Goal: Task Accomplishment & Management: Complete application form

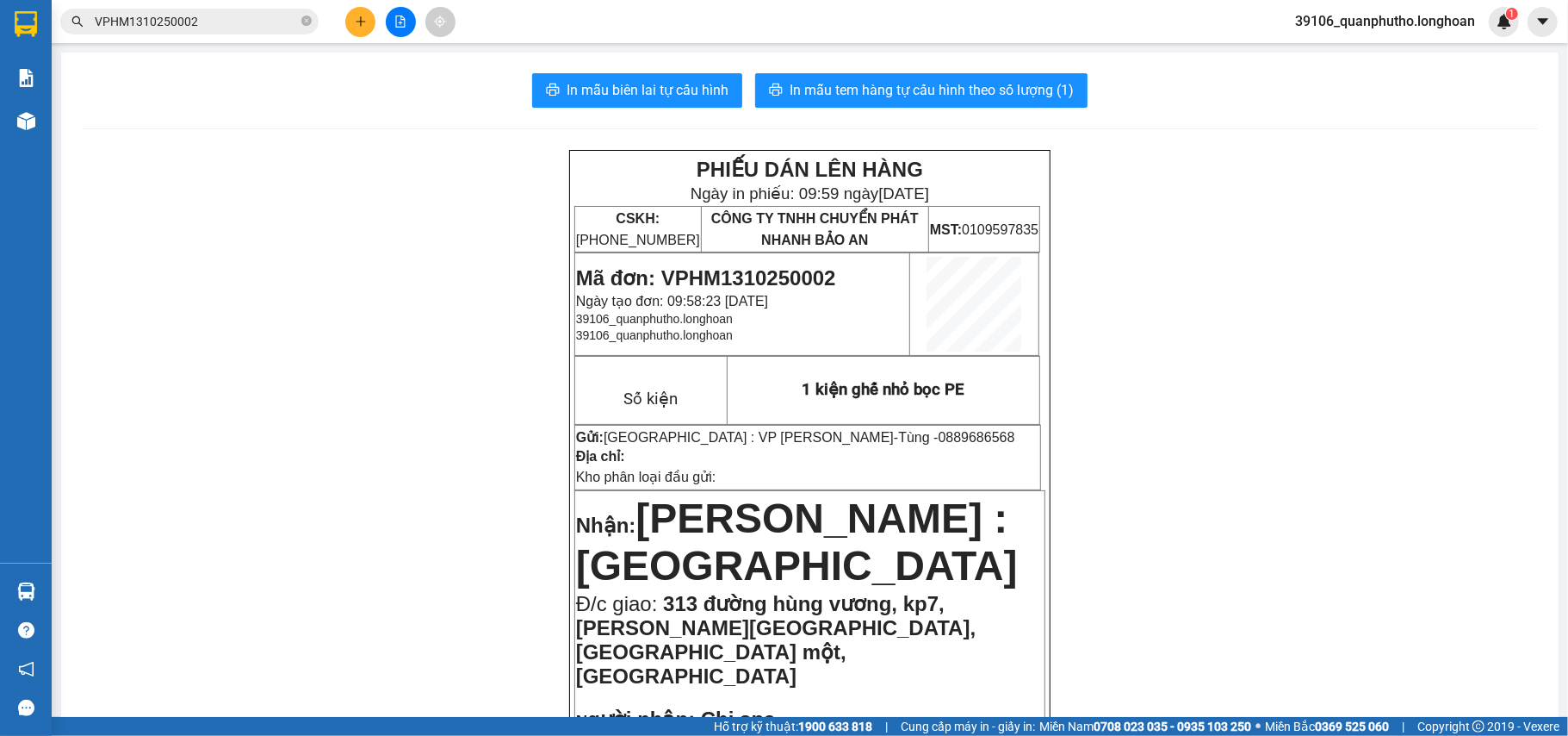
scroll to position [1034, 0]
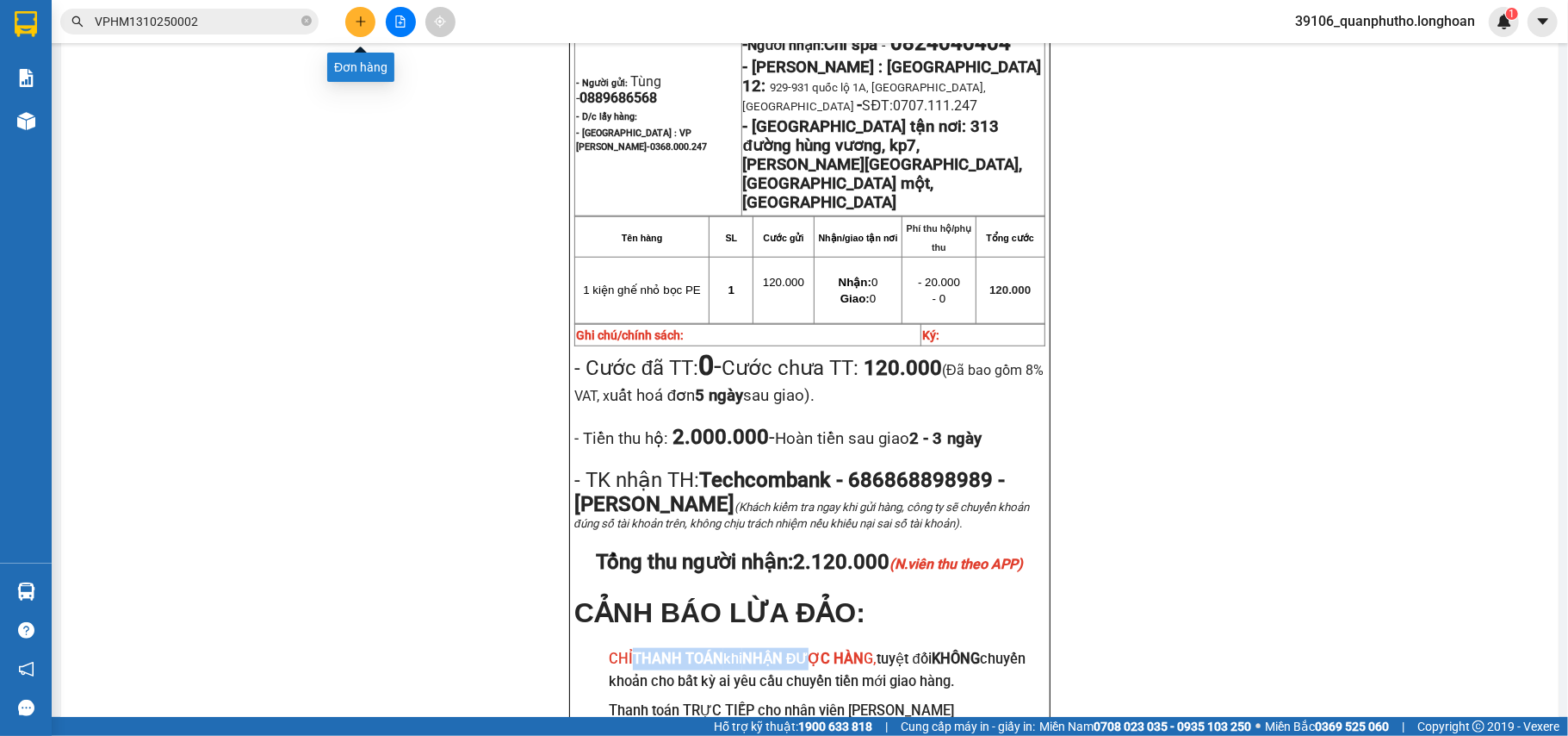
click at [348, 22] on button at bounding box center [360, 22] width 30 height 30
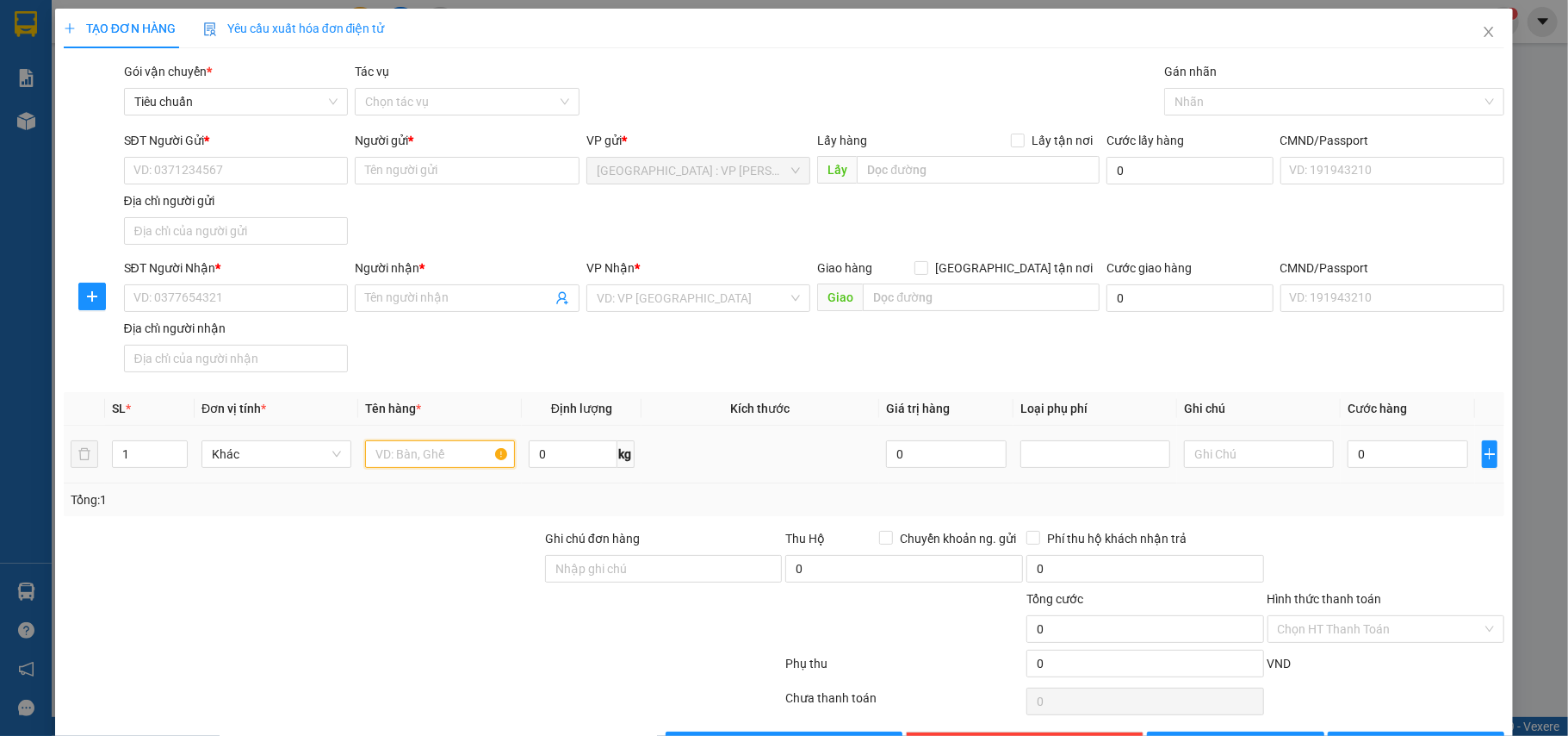
click at [451, 462] on input "text" at bounding box center [440, 454] width 149 height 28
type input "5"
click at [221, 170] on input "SĐT Người Gửi *" at bounding box center [237, 170] width 225 height 28
click at [143, 170] on input "01973" at bounding box center [237, 170] width 225 height 28
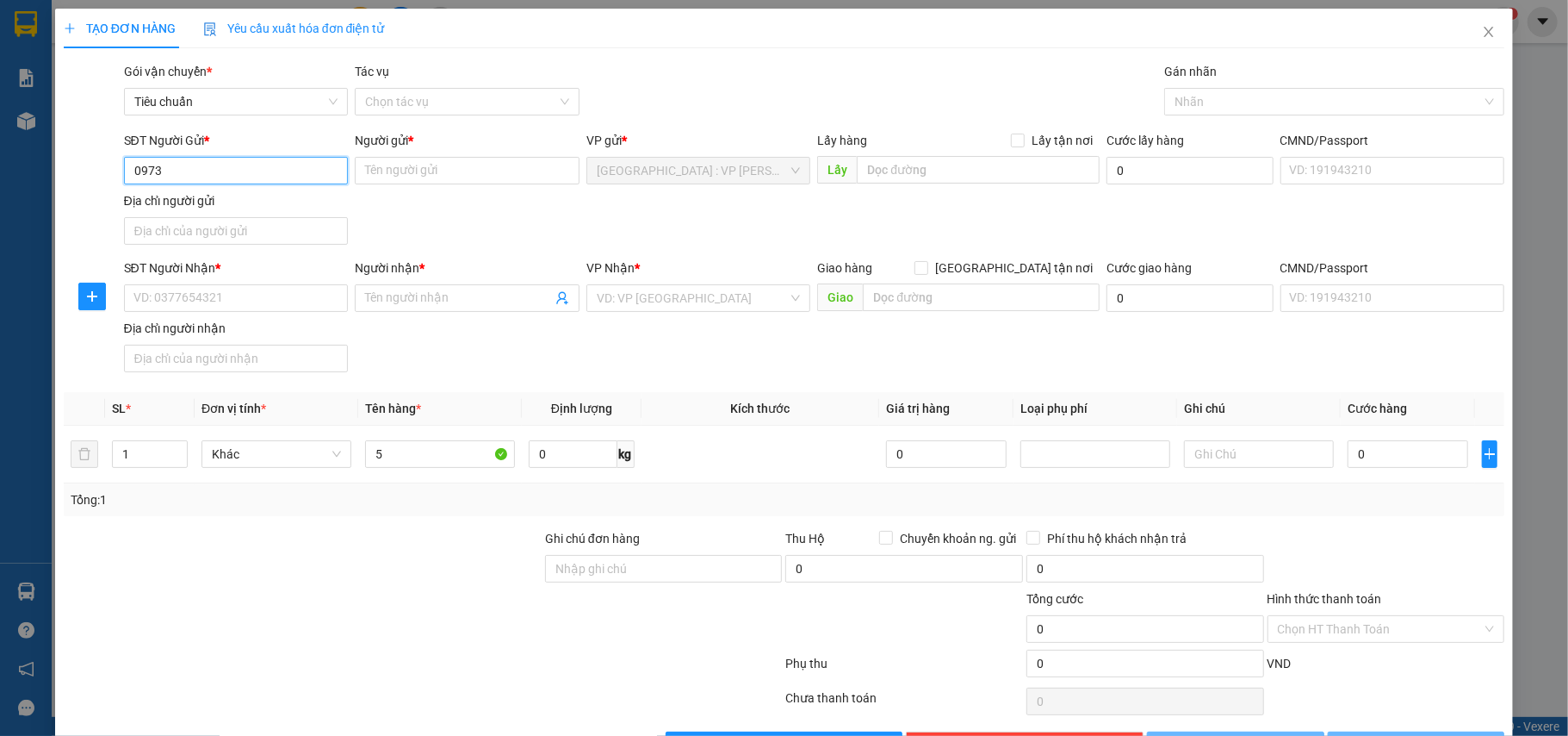
click at [245, 179] on input "0973" at bounding box center [237, 170] width 225 height 28
click at [252, 200] on div "0973886139 - thuận" at bounding box center [233, 205] width 201 height 19
type input "0973886139"
type input "thuận"
type input "0973886139"
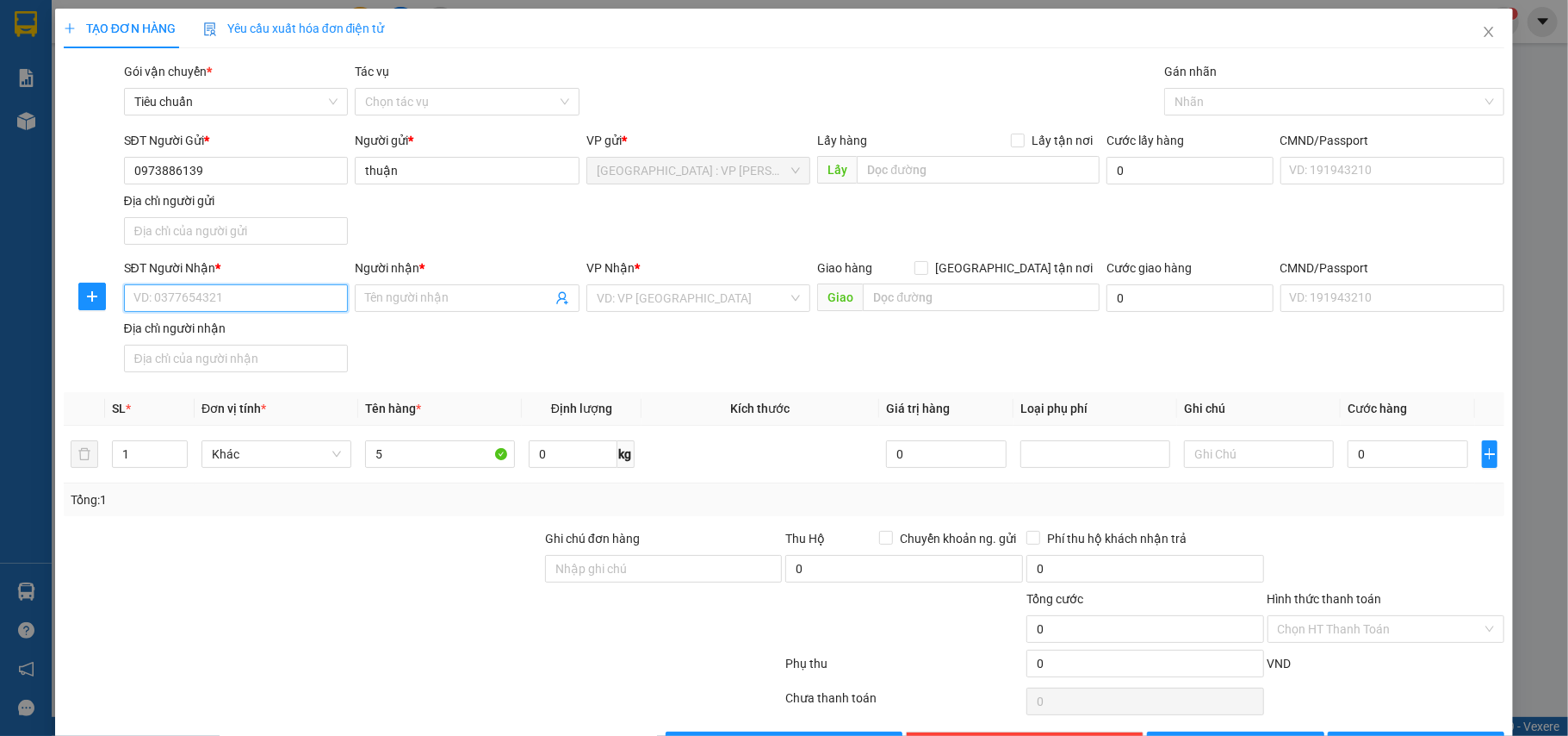
click at [256, 293] on input "SĐT Người Nhận *" at bounding box center [237, 298] width 225 height 28
click at [260, 335] on div "0988248404 - linh" at bounding box center [233, 335] width 201 height 19
type input "0988248404"
type input "linh"
checkbox input "true"
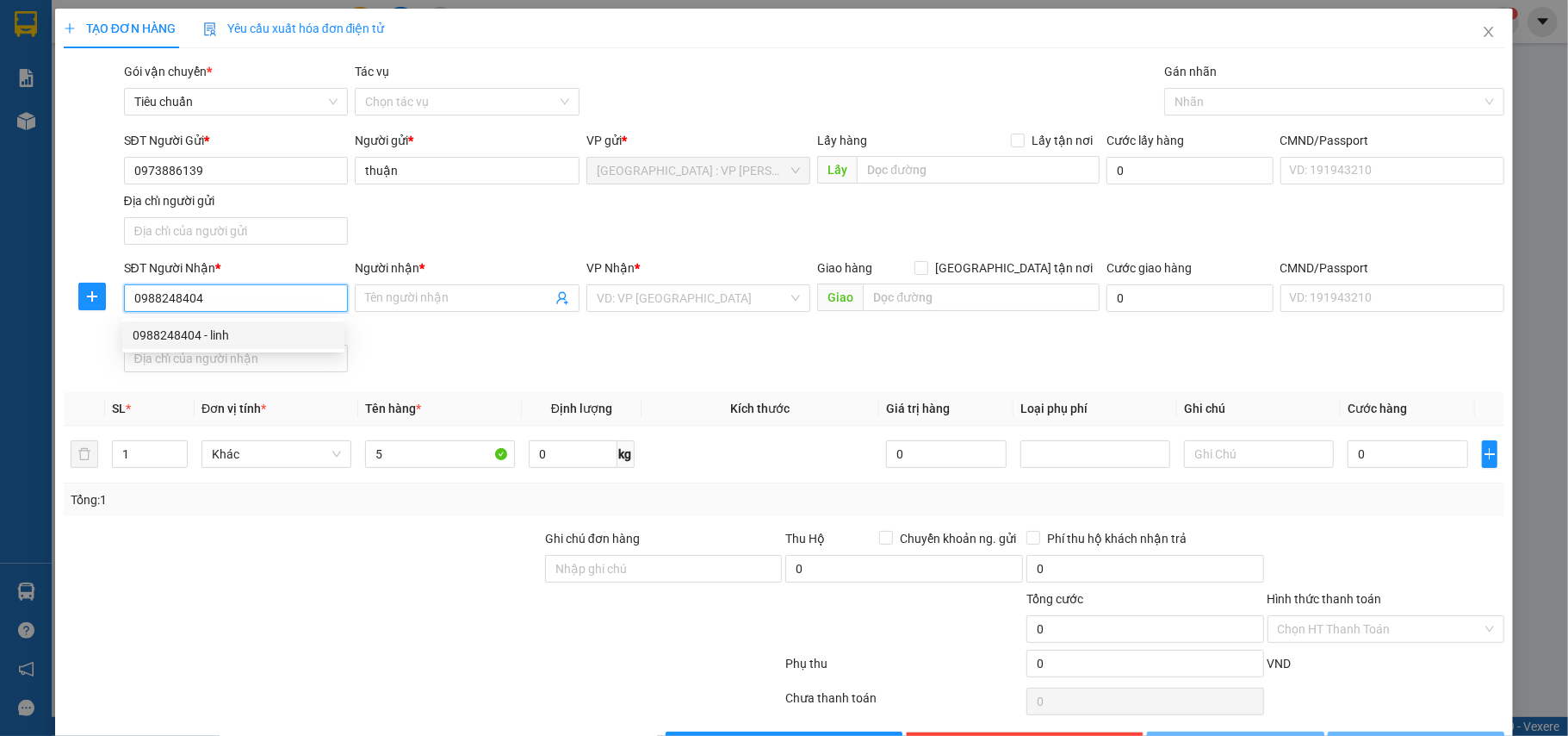
type input "kho CAVI/RUBY: 88 Dương Công Khi, xã [GEOGRAPHIC_DATA], huyện [GEOGRAPHIC_DATA]…"
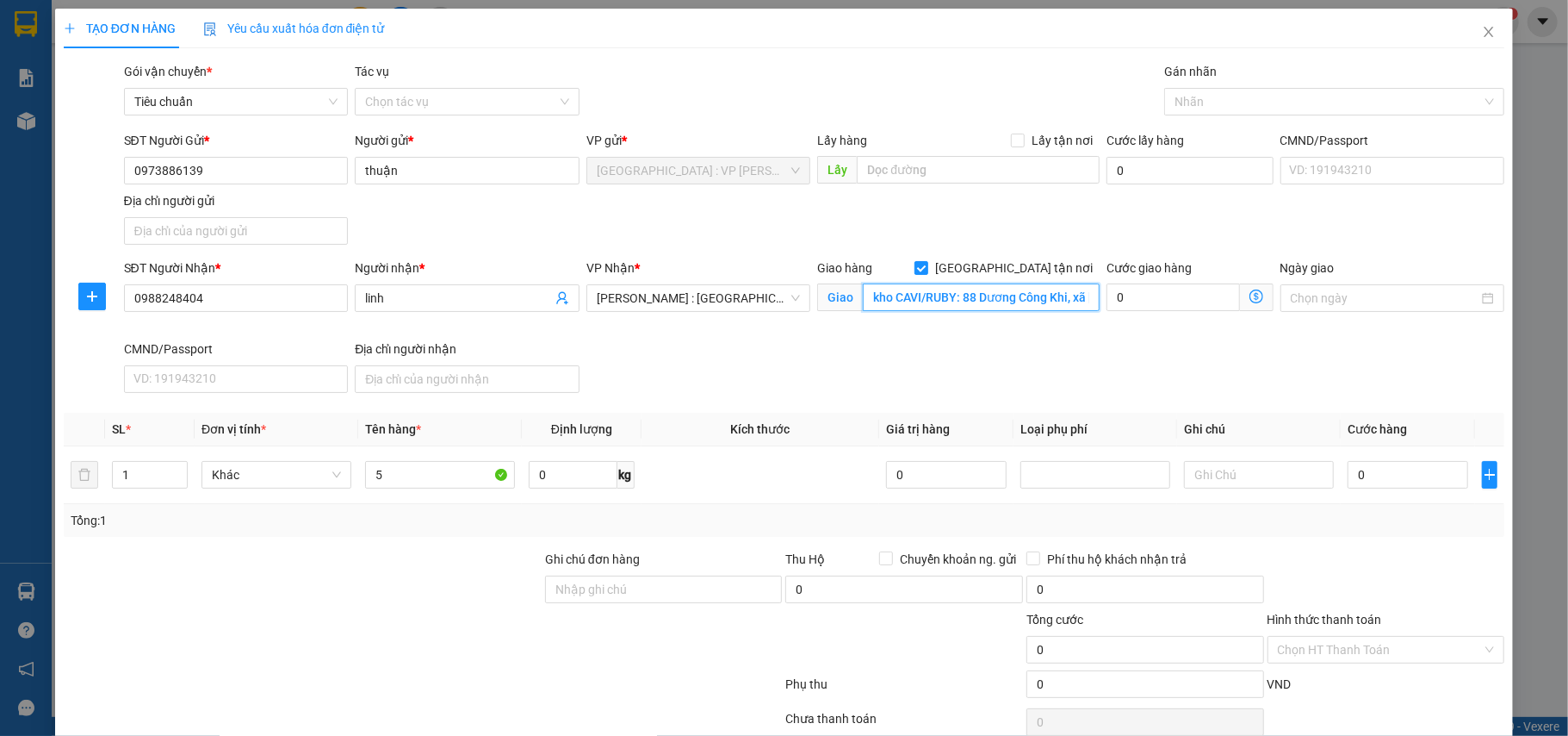
click at [984, 294] on input "kho CAVI/RUBY: 88 Dương Công Khi, xã [GEOGRAPHIC_DATA], huyện [GEOGRAPHIC_DATA]…" at bounding box center [982, 298] width 237 height 28
click at [1003, 297] on input "kho CAVI/RUBY: 88 Dương Công Khi, xã [GEOGRAPHIC_DATA], huyện [GEOGRAPHIC_DATA]…" at bounding box center [982, 298] width 237 height 28
click at [1182, 104] on div at bounding box center [1326, 102] width 315 height 21
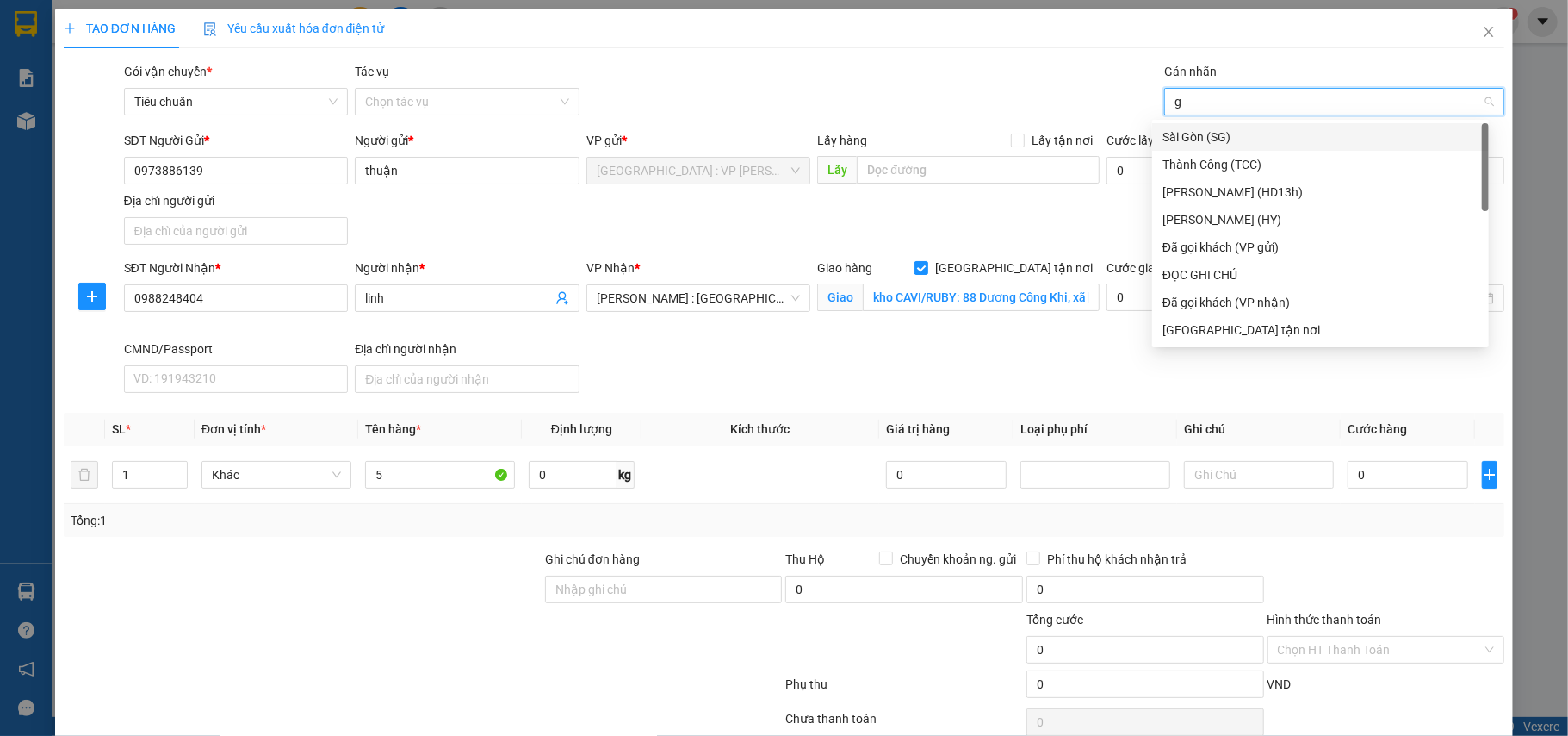
type input "gt"
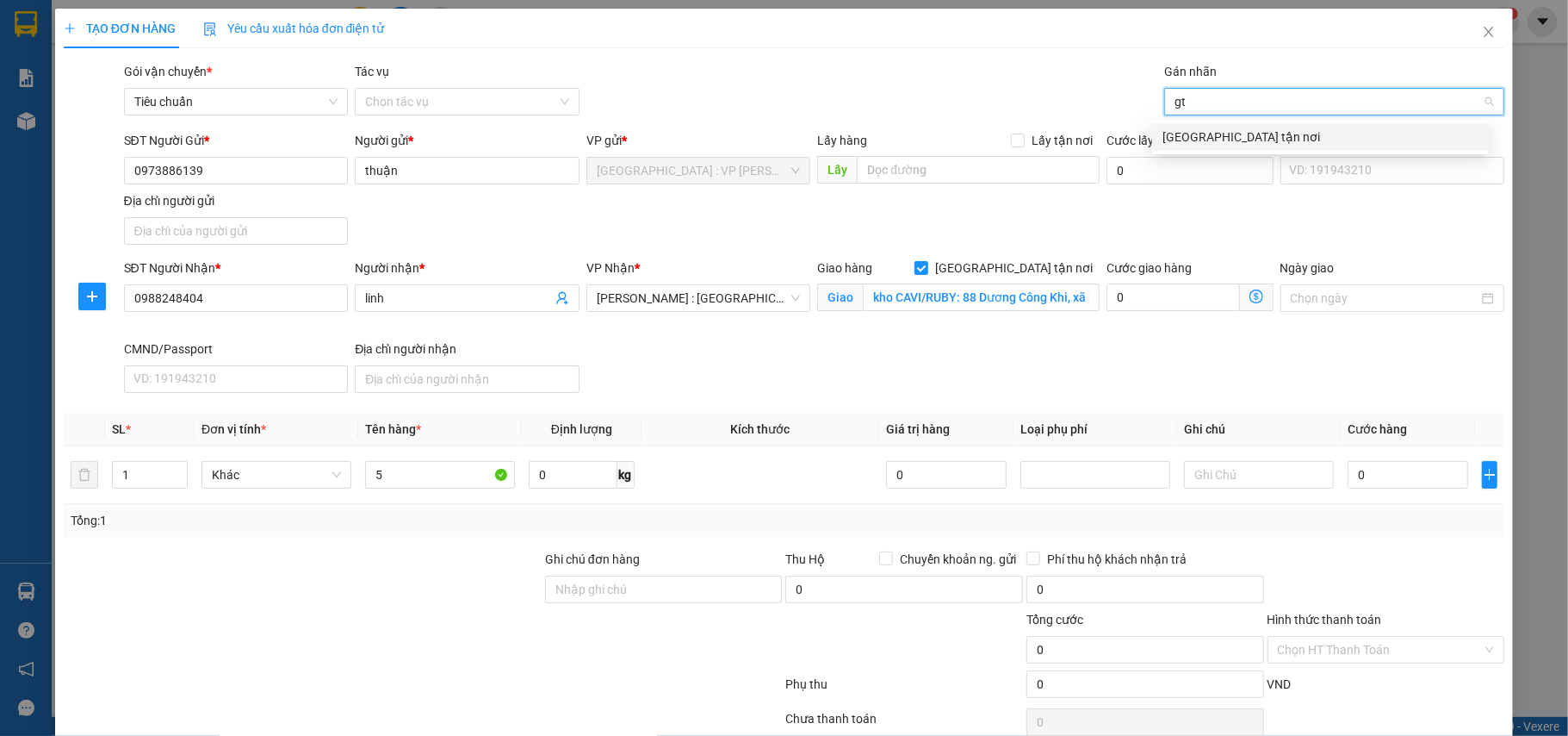
click at [1179, 124] on div "[GEOGRAPHIC_DATA] tận nơi" at bounding box center [1320, 137] width 336 height 28
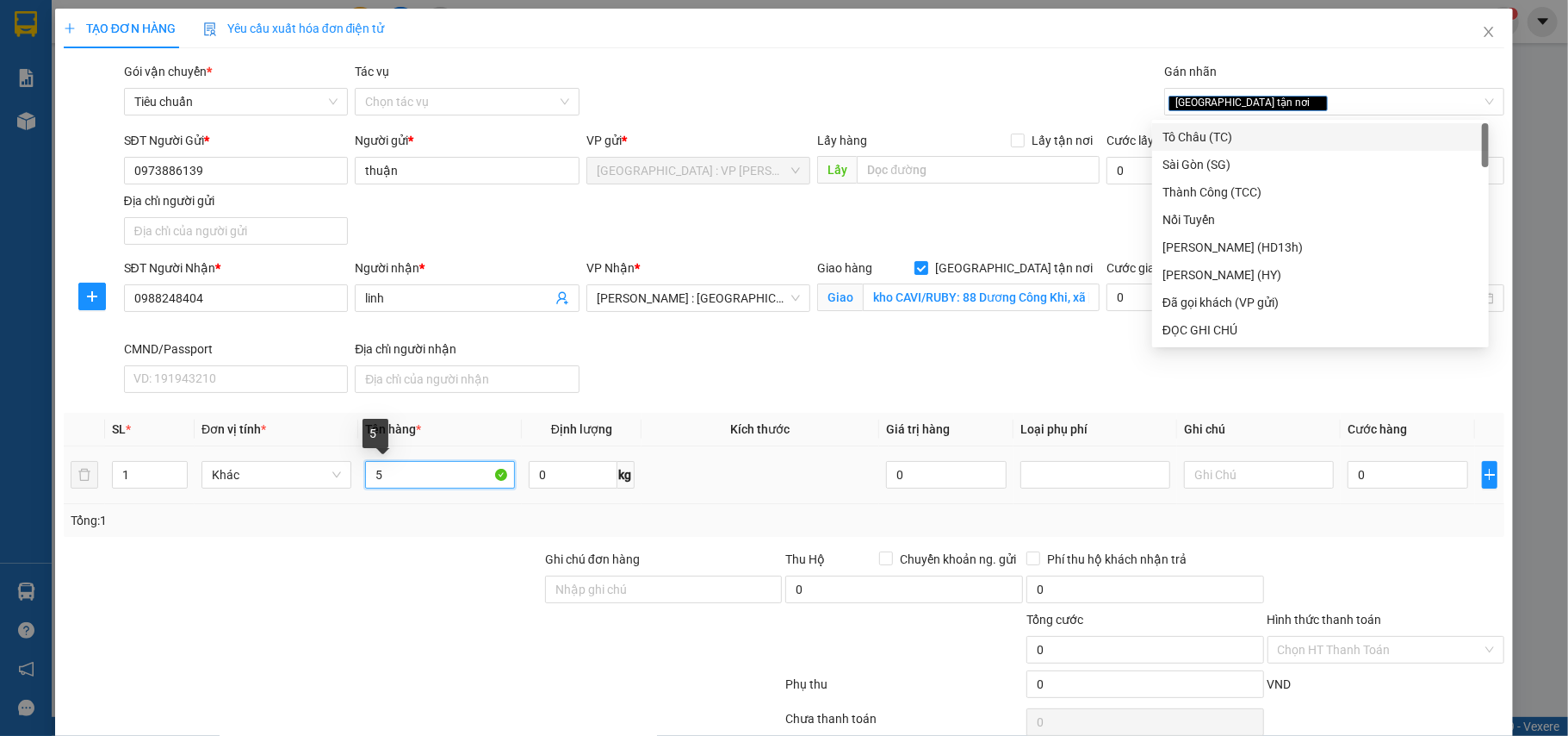
click at [389, 479] on input "5" at bounding box center [440, 475] width 149 height 28
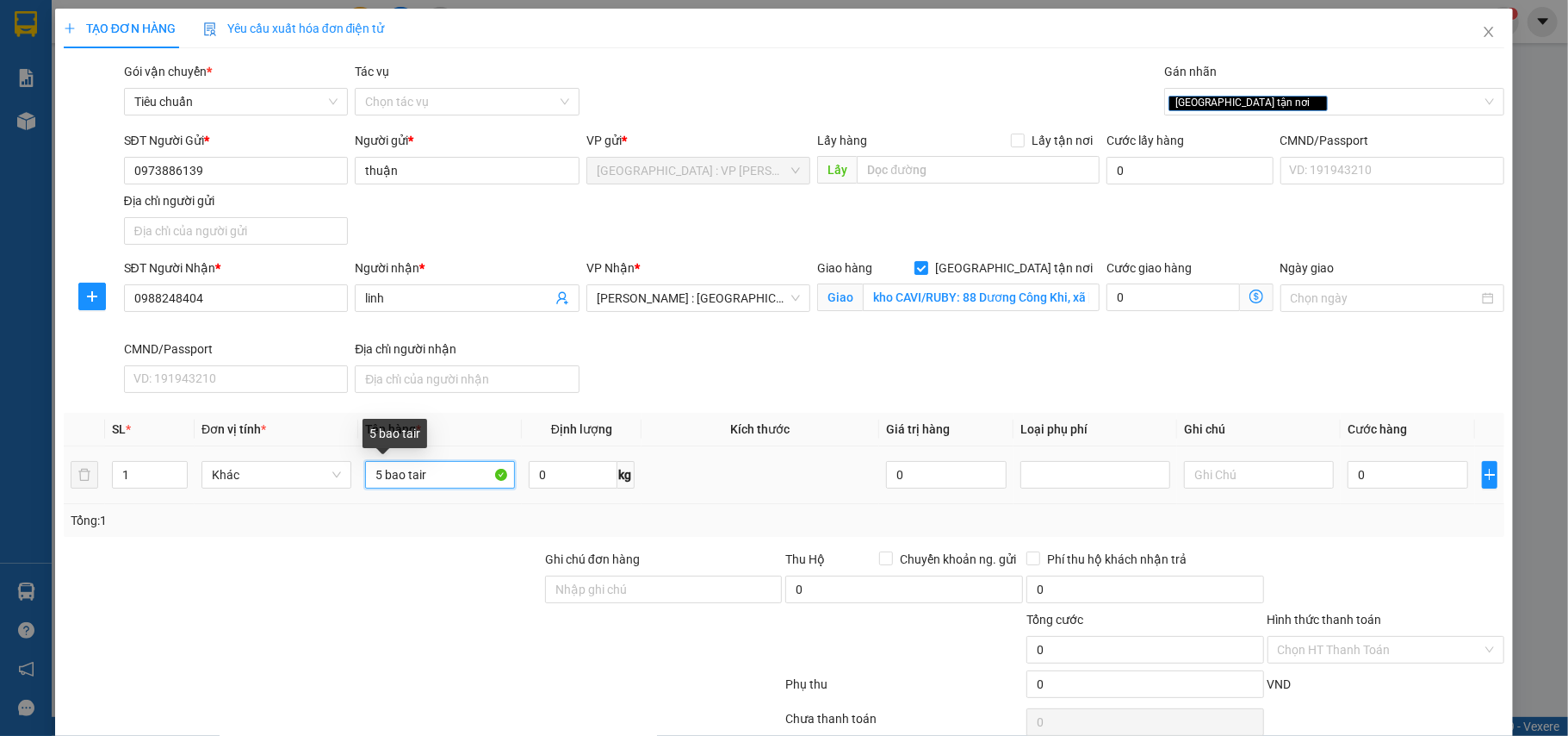
click at [432, 477] on input "5 bao tair" at bounding box center [440, 475] width 149 height 28
type input "5 bao tải xanh, 5 bao tải trắng"
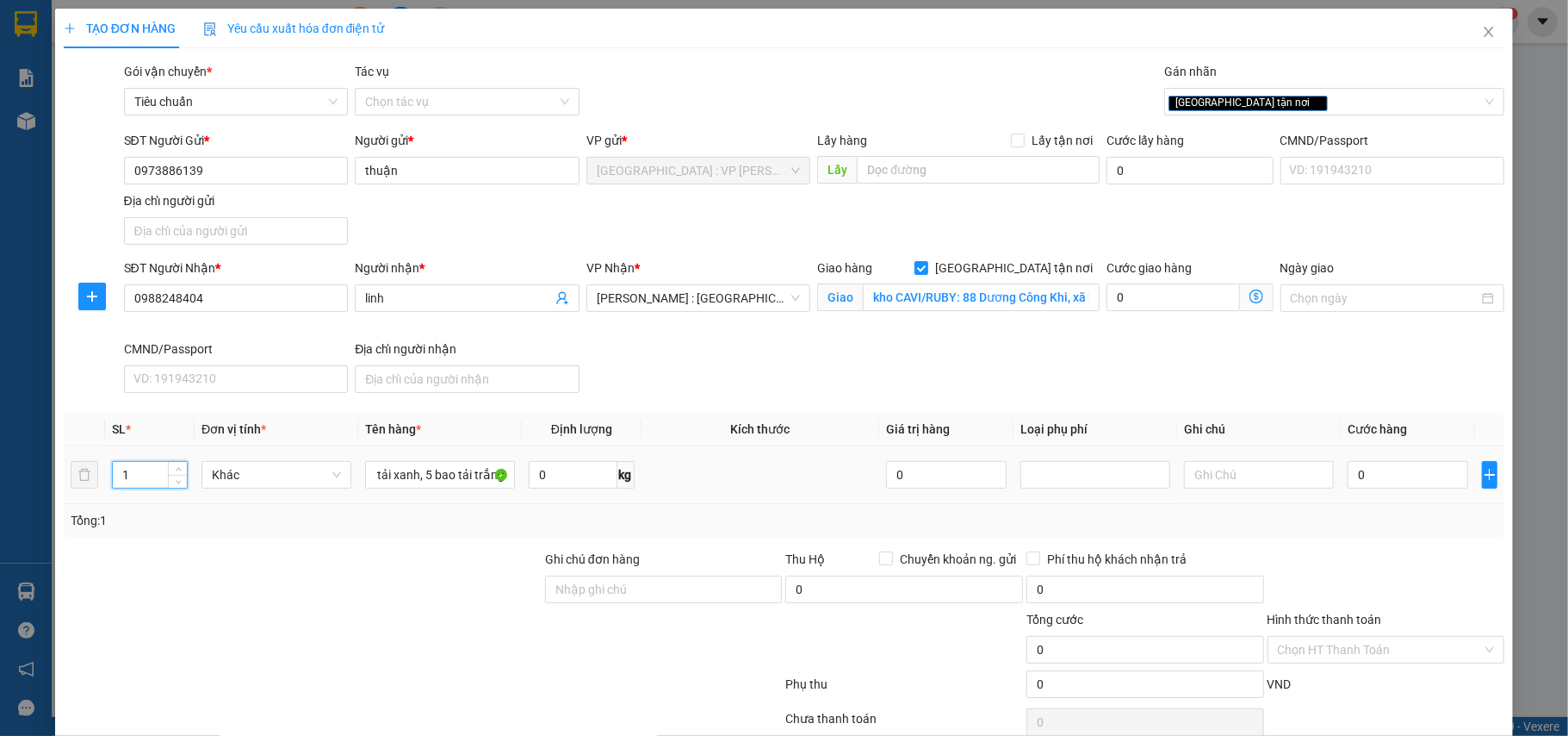
click at [114, 480] on input "1" at bounding box center [149, 475] width 74 height 26
type input "10"
click at [1364, 476] on input "0" at bounding box center [1408, 475] width 120 height 28
click at [1361, 476] on input "0" at bounding box center [1408, 475] width 120 height 28
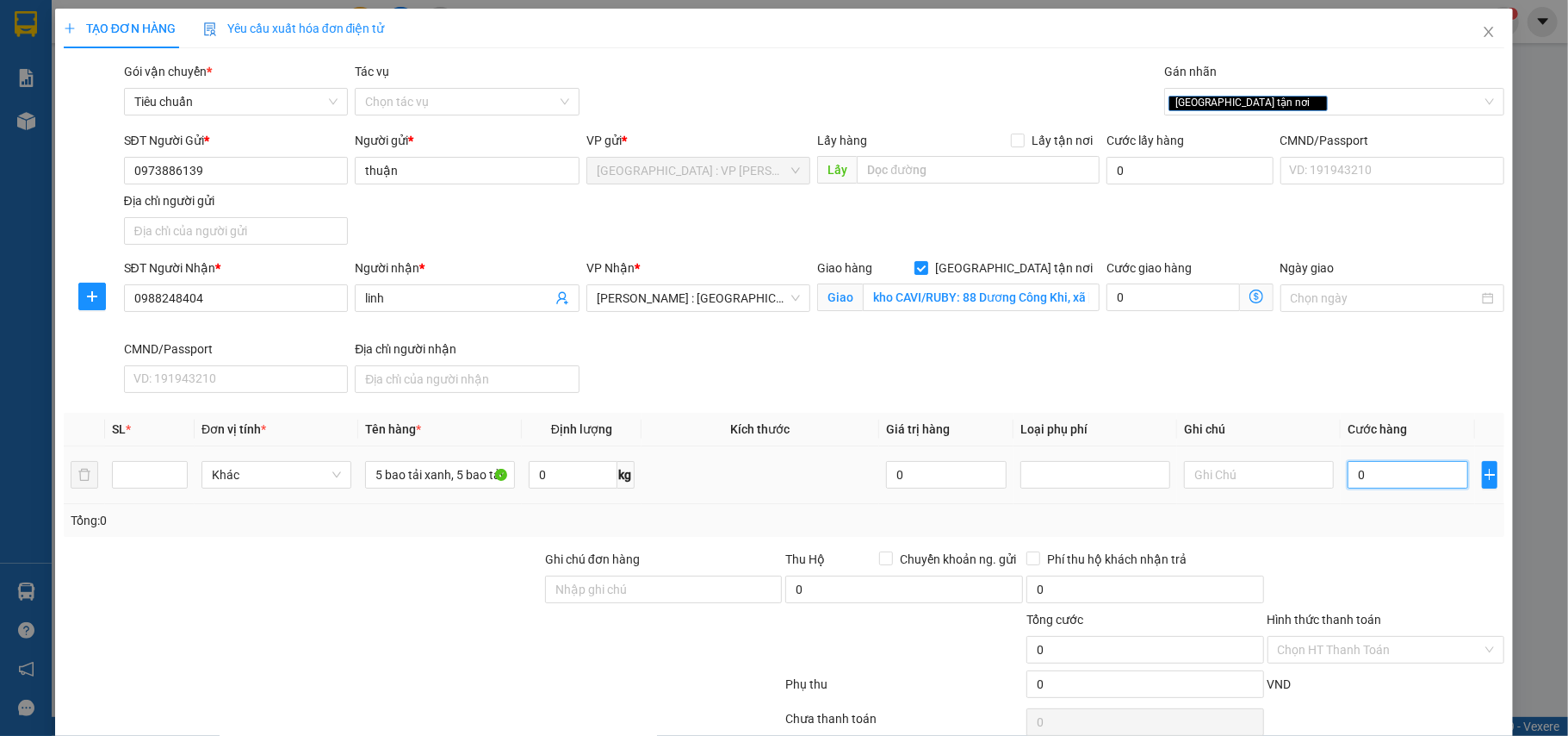
click at [1361, 476] on input "0" at bounding box center [1408, 475] width 120 height 28
click at [1359, 486] on input "0" at bounding box center [1408, 475] width 120 height 28
type input "2"
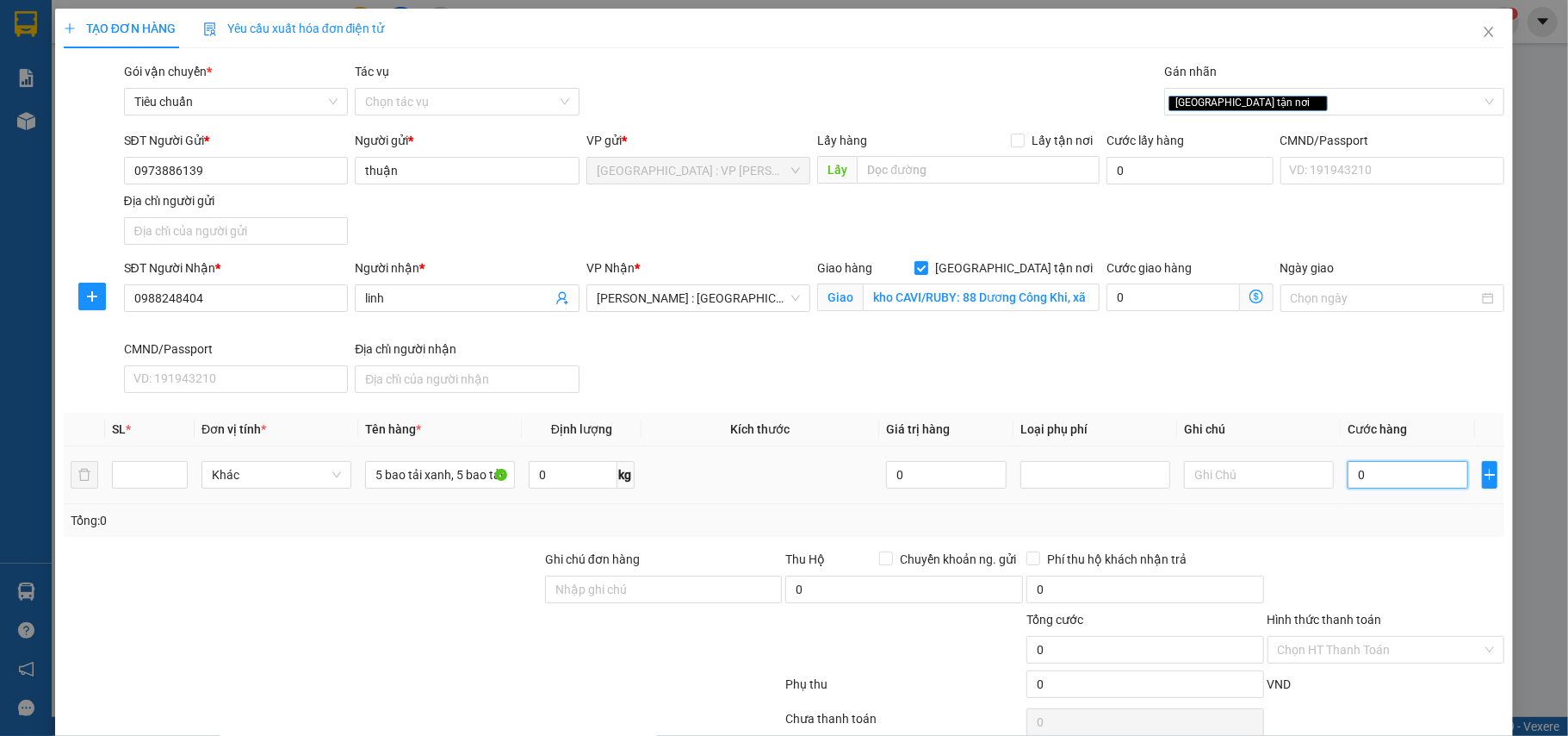
type input "2"
type input "241"
type input "24"
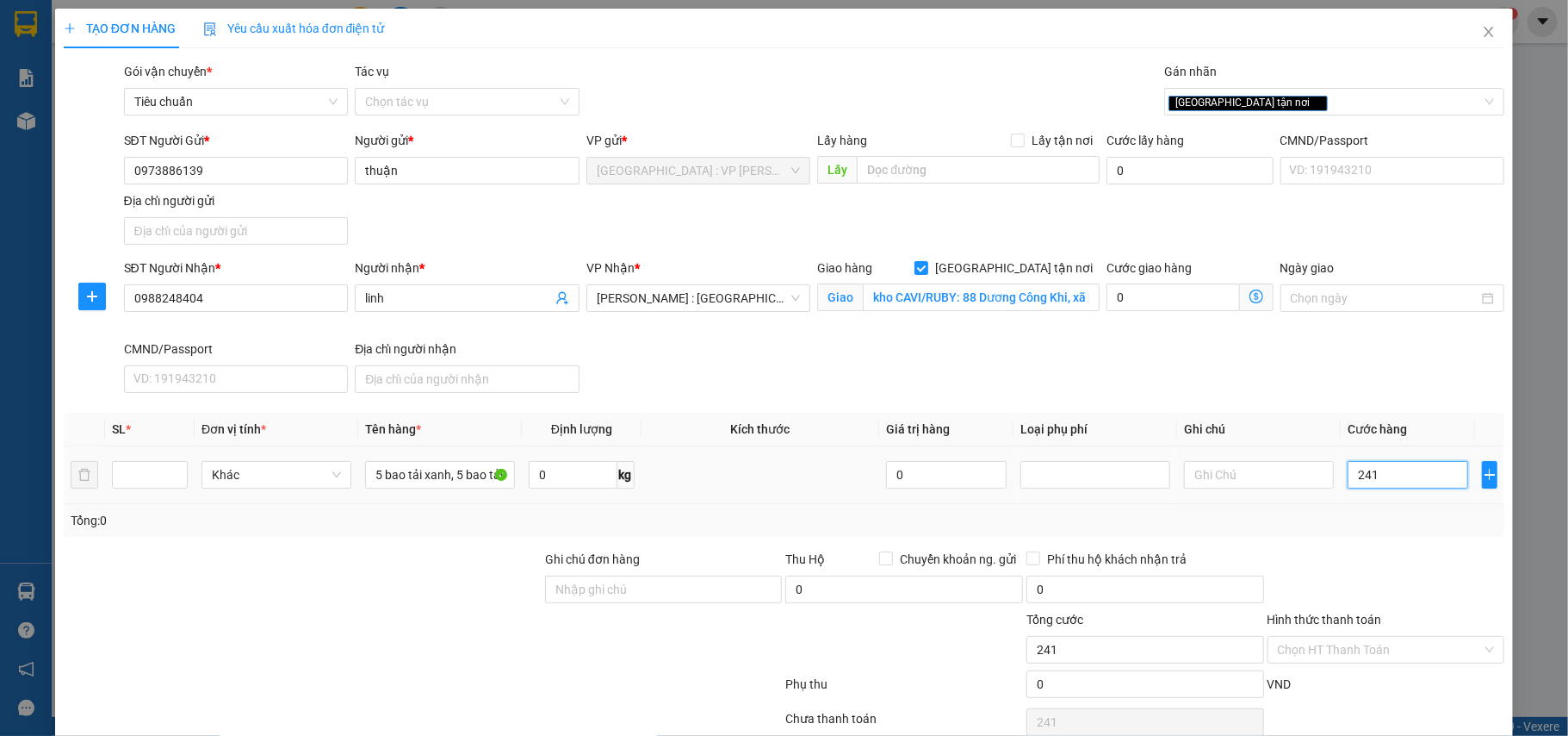
type input "24"
type input "2"
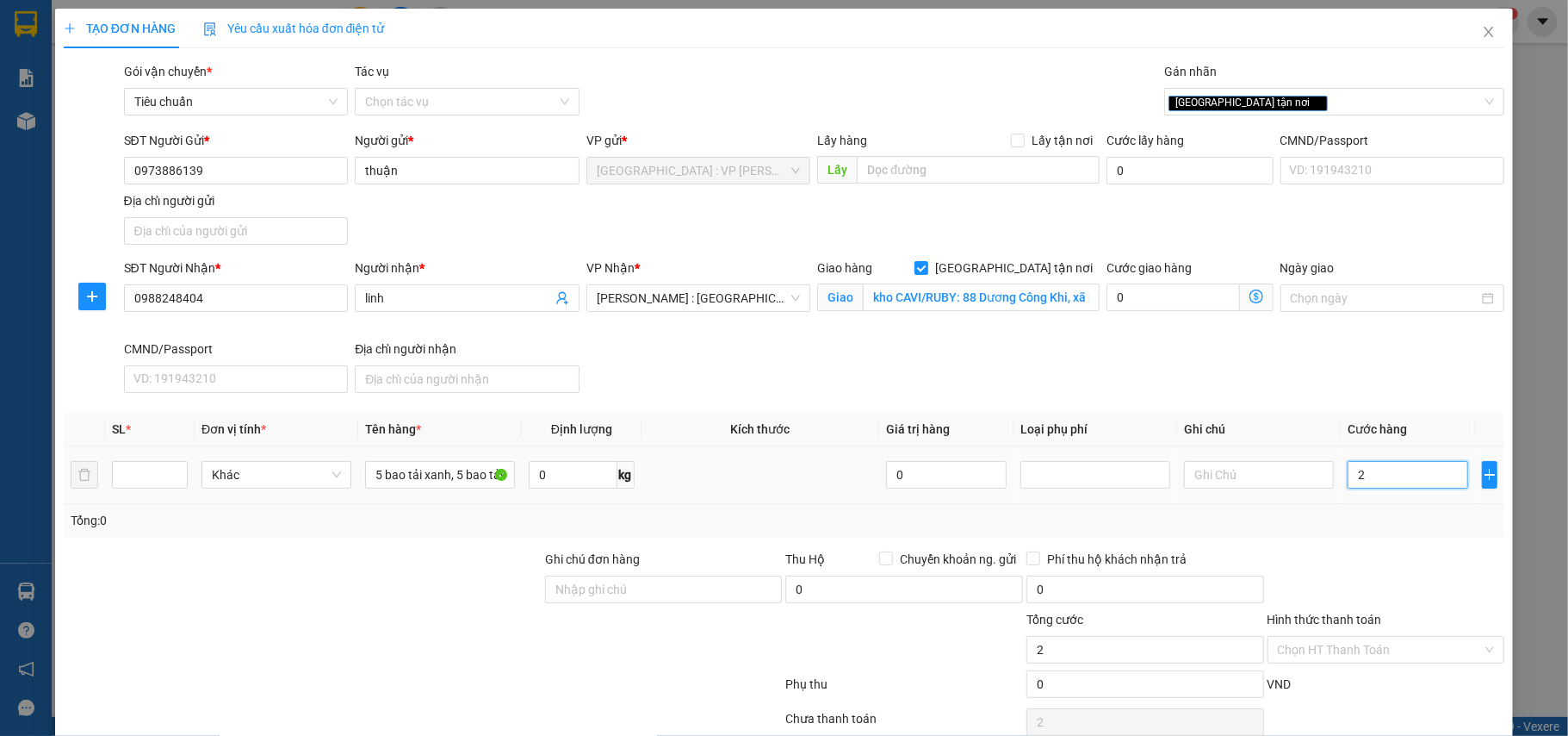
type input "23"
type input "230"
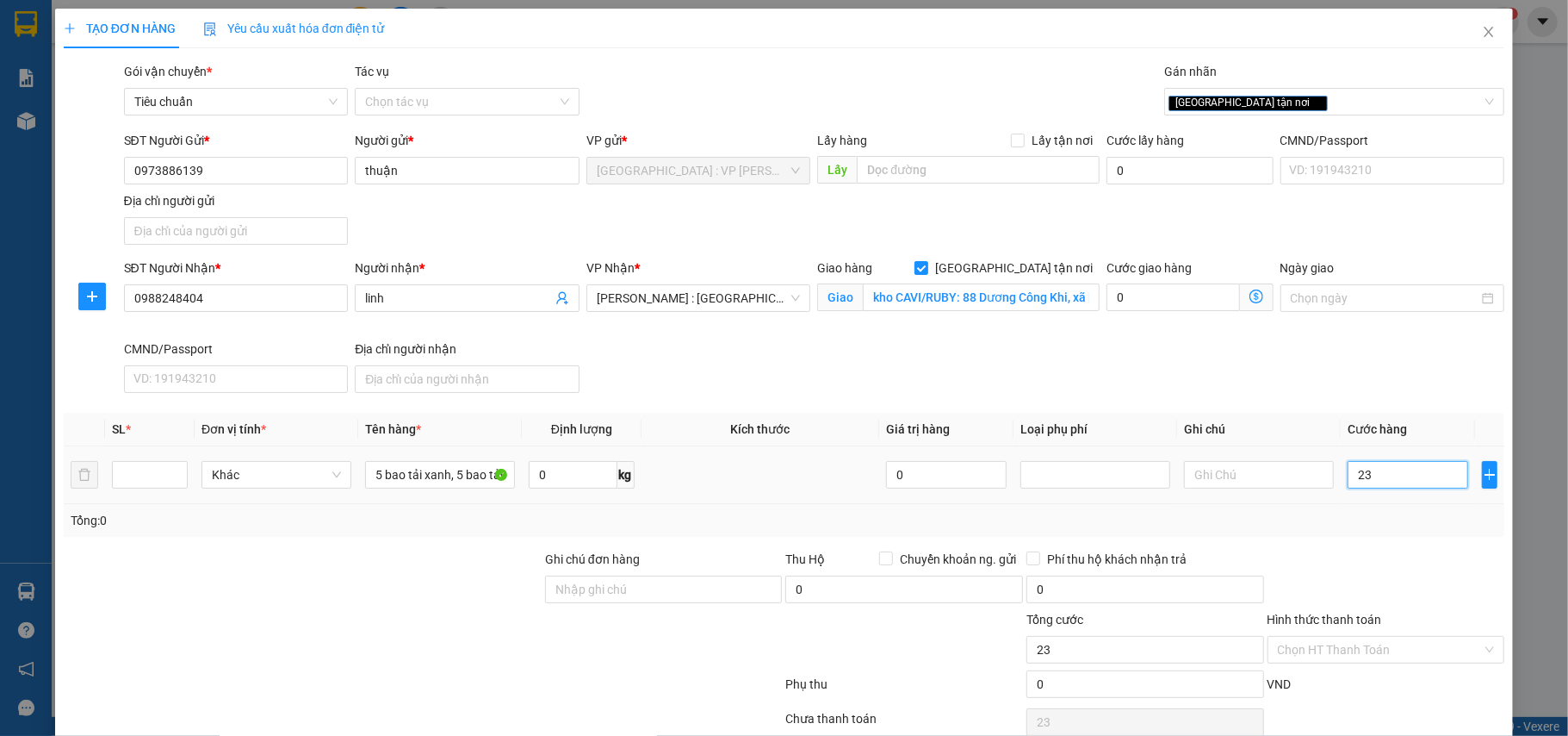
type input "230"
type input "2.300"
type input "223.000"
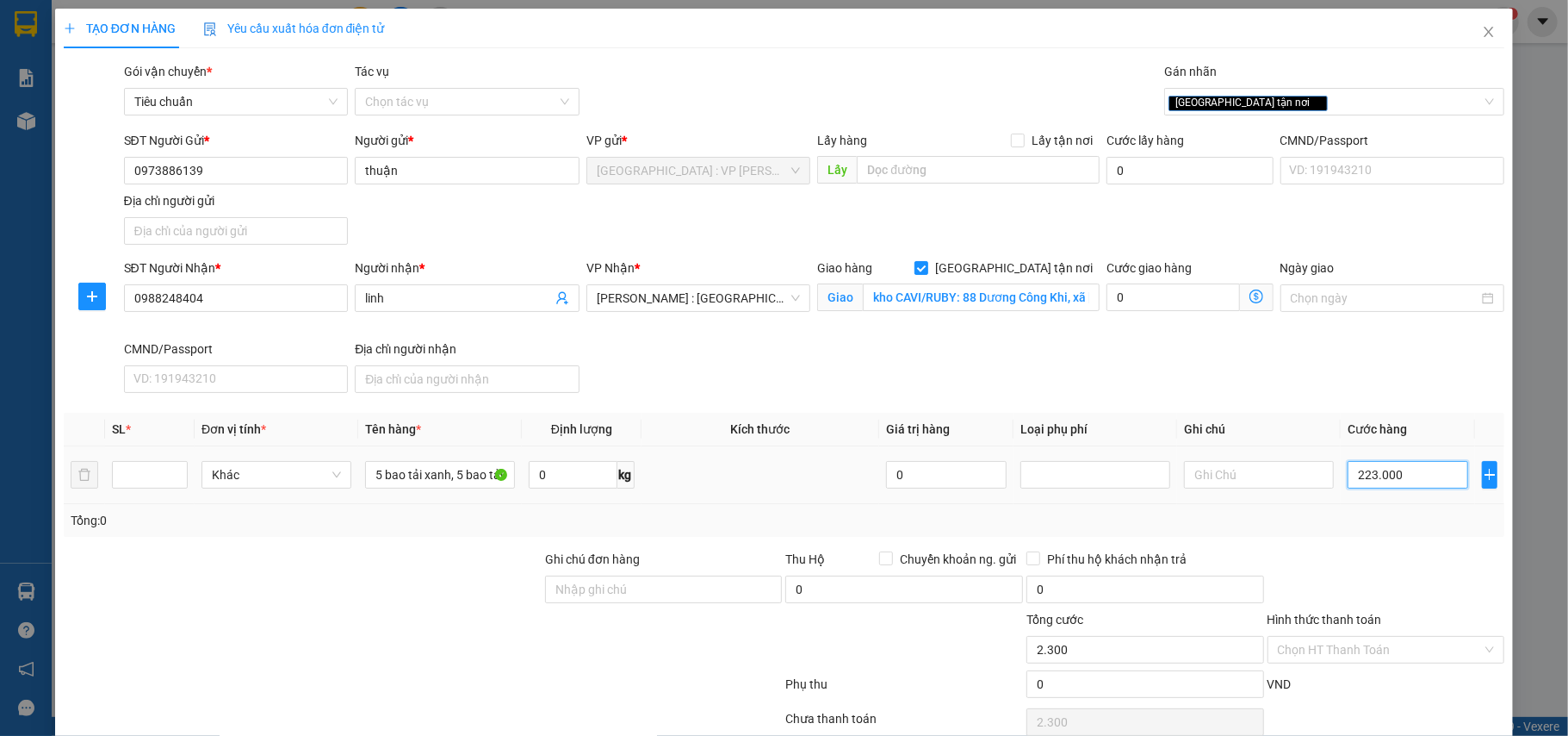
type input "223.000"
type input "22.230.000"
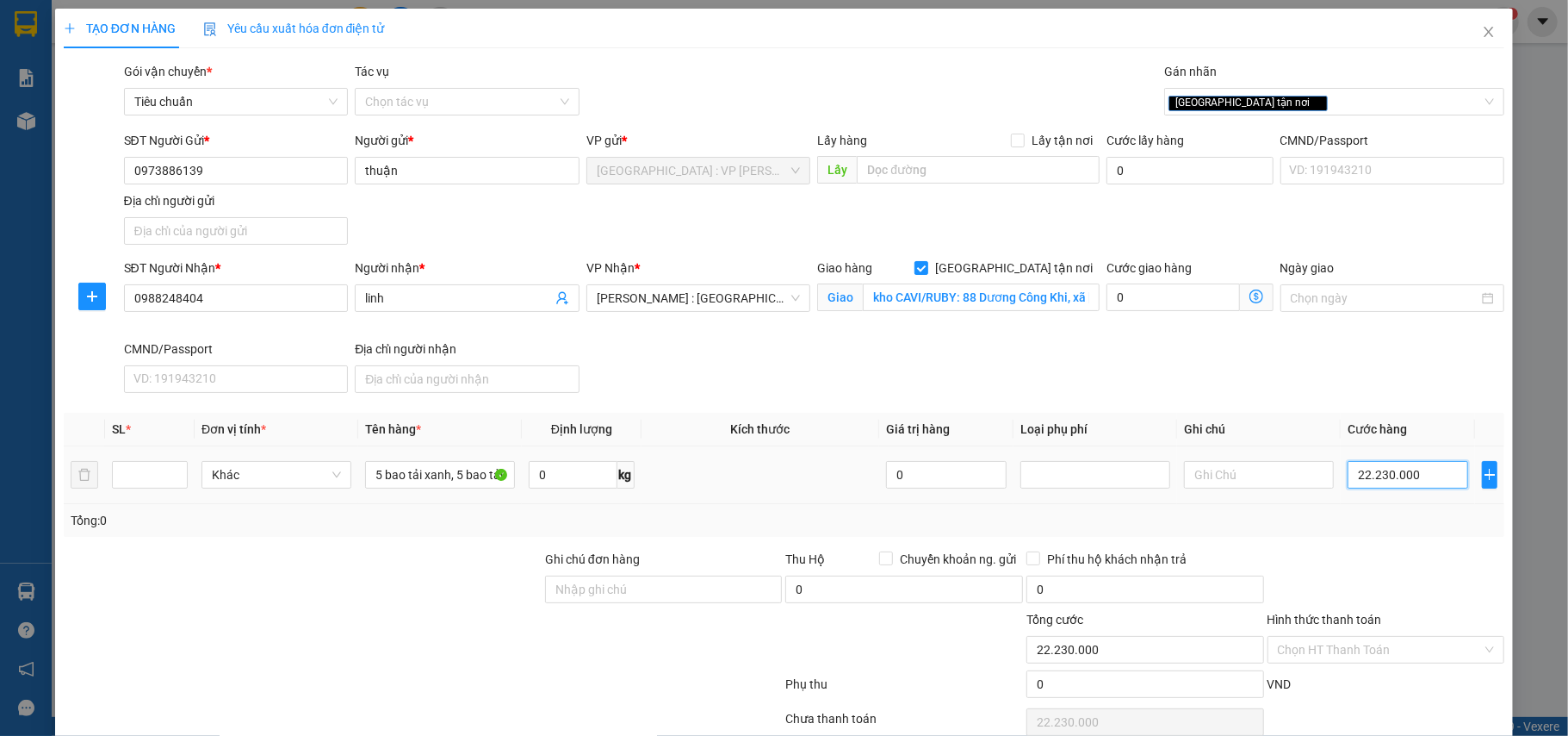
type input "0.230.000"
type input "230.000"
click at [1359, 486] on input "0.230.000" at bounding box center [1408, 475] width 120 height 28
click at [1359, 484] on input "0.230.000" at bounding box center [1408, 475] width 120 height 28
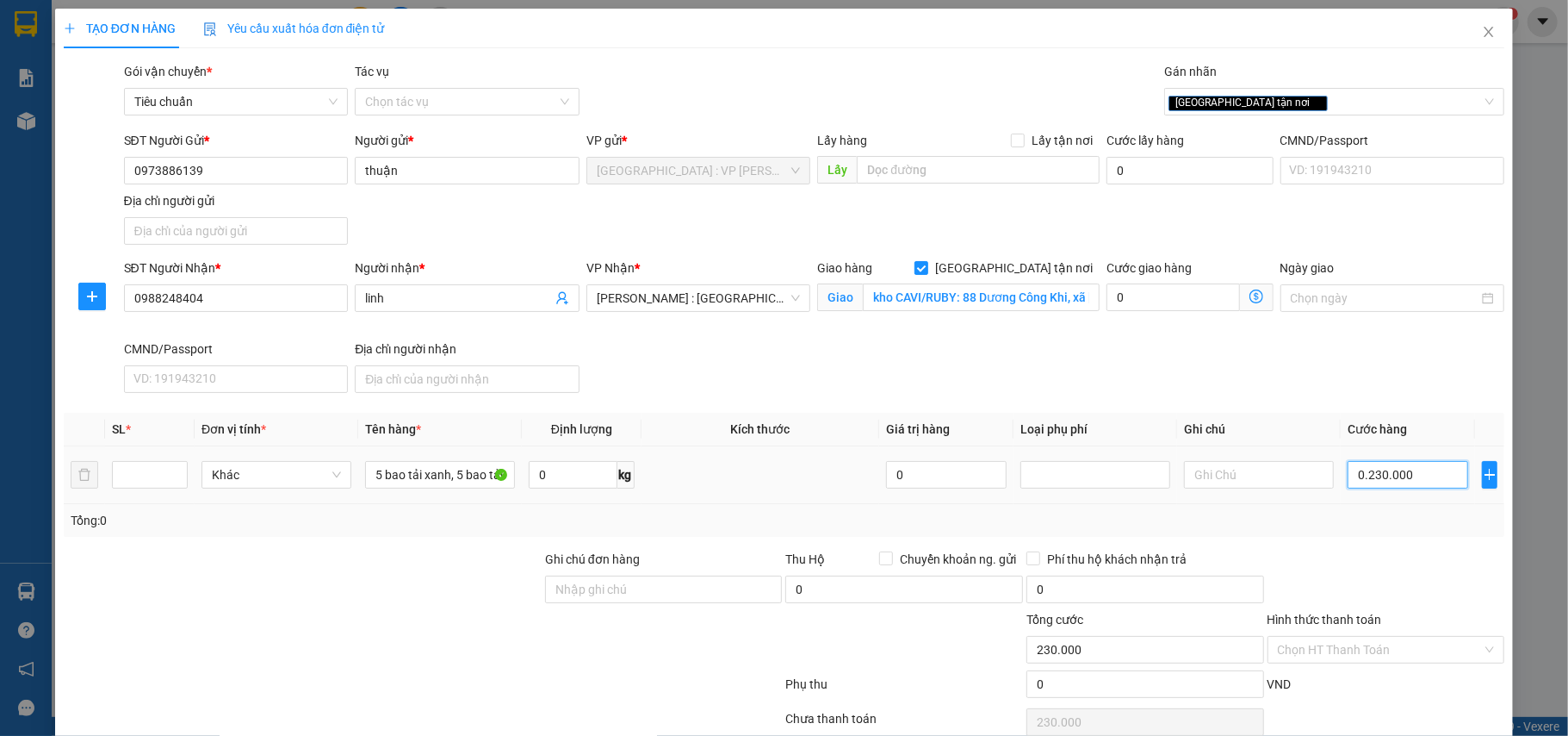
type input "2"
type input "23"
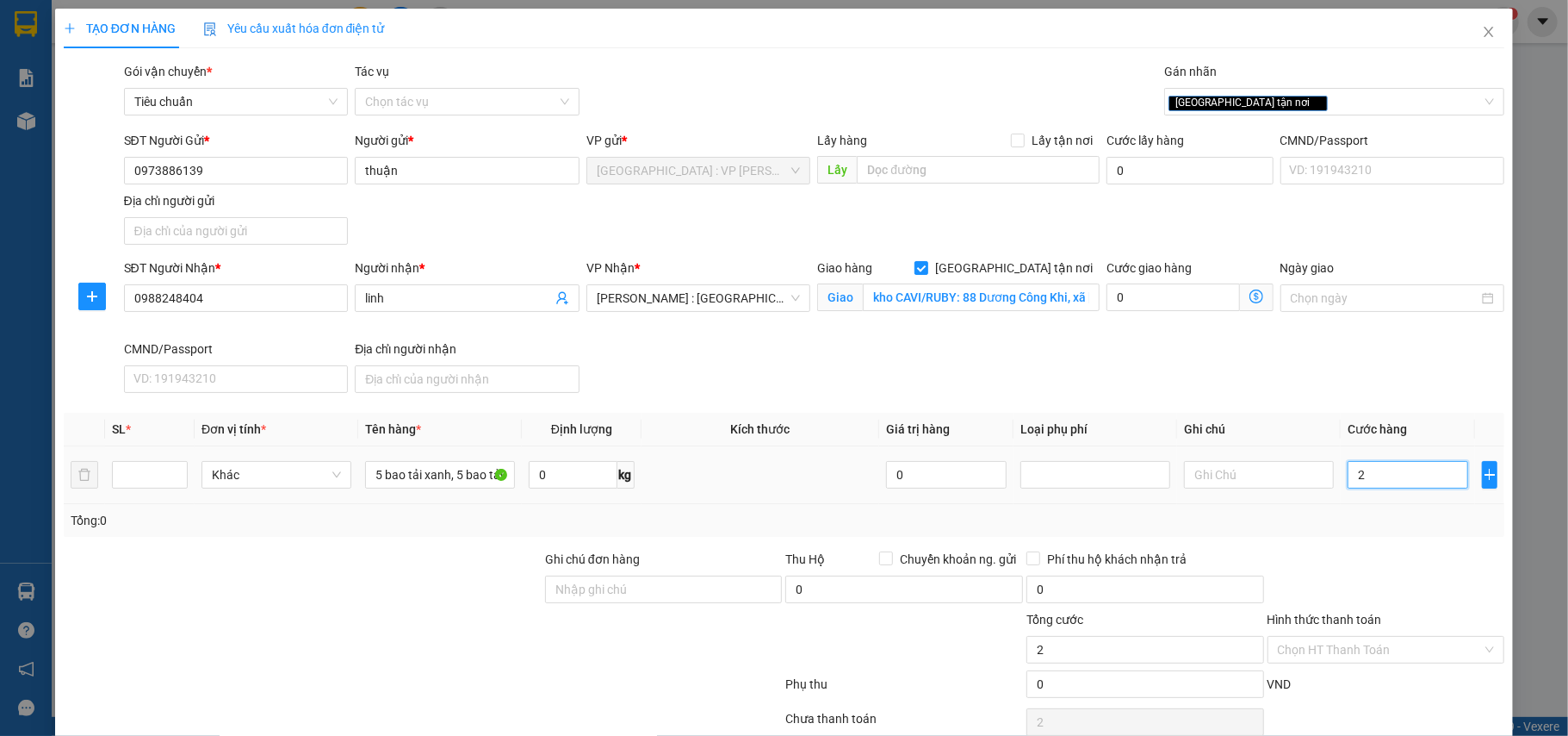
type input "23"
type input "230"
type input "2.300"
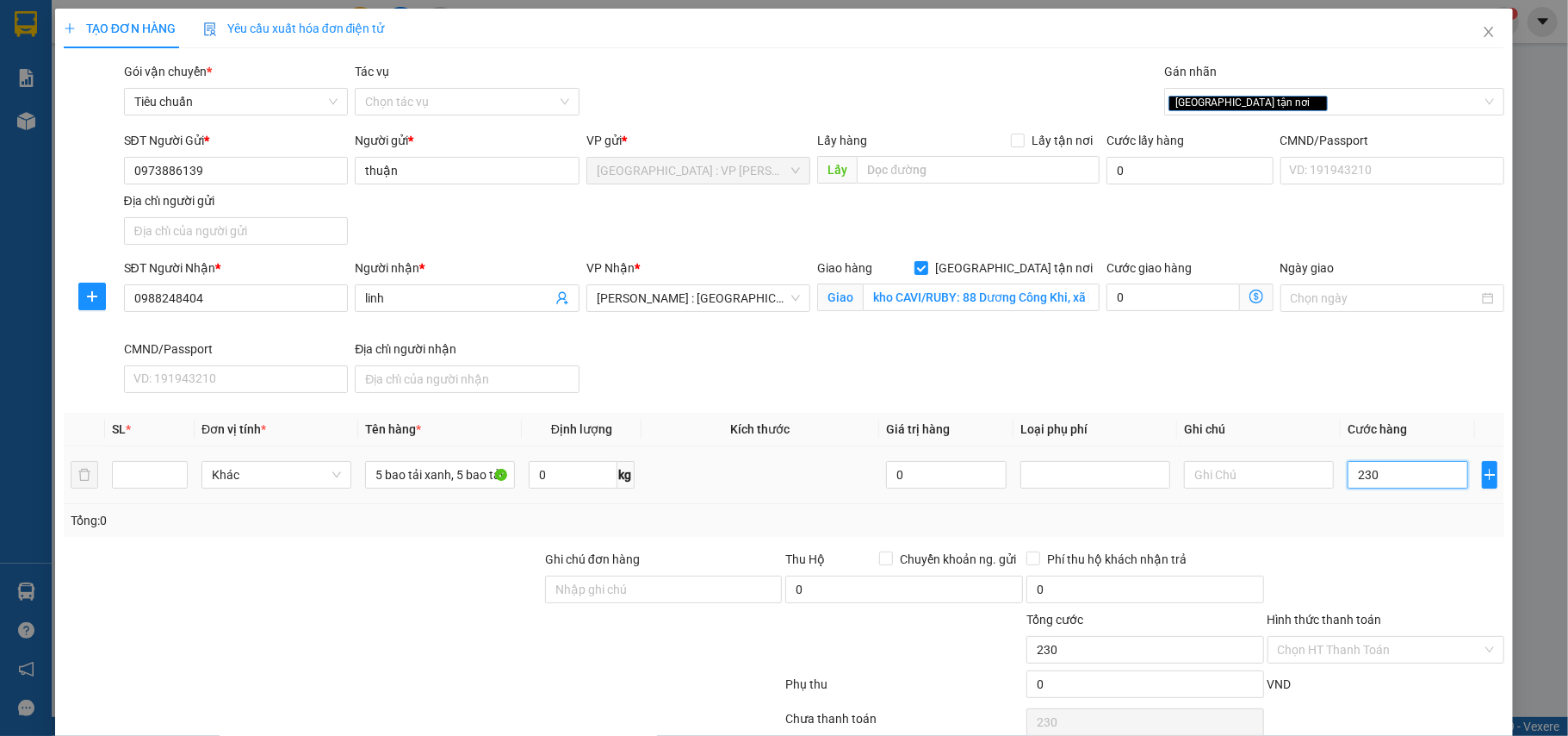
type input "2.300"
type input "223.000"
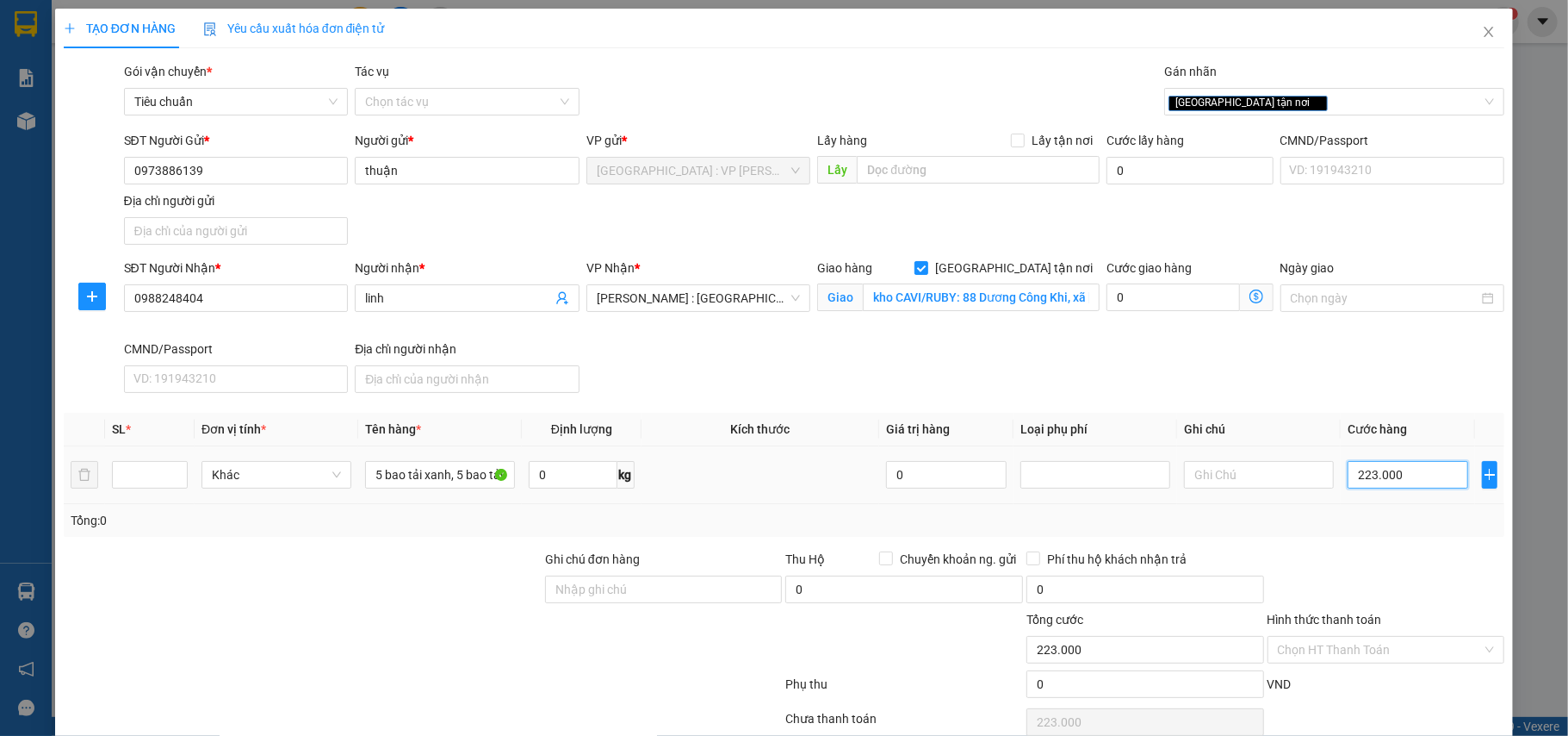
type input "22.230.000"
type input "0.230.000"
type input "230.000"
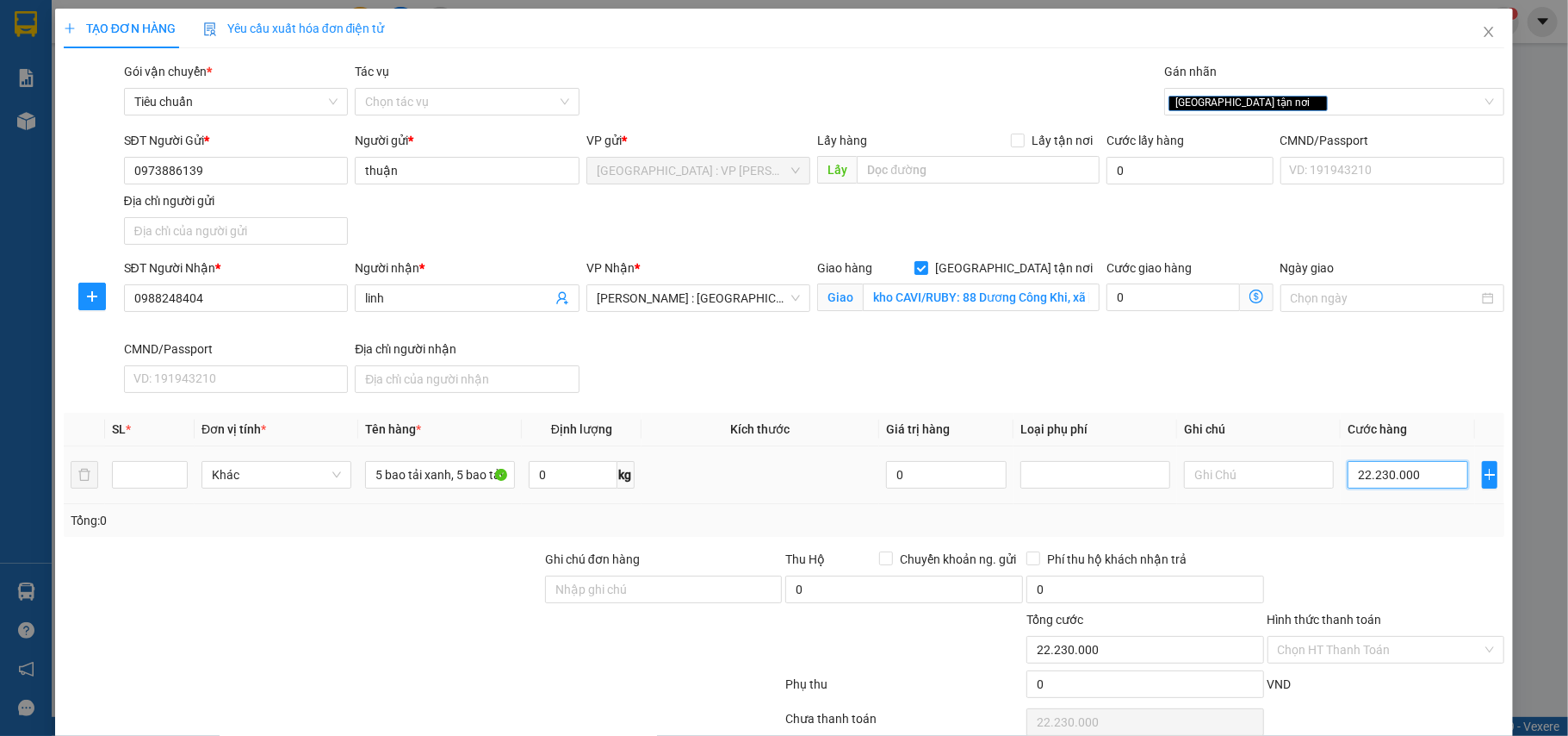
type input "230.000"
click at [1383, 488] on input "0.230.000" at bounding box center [1408, 475] width 120 height 28
type input "2"
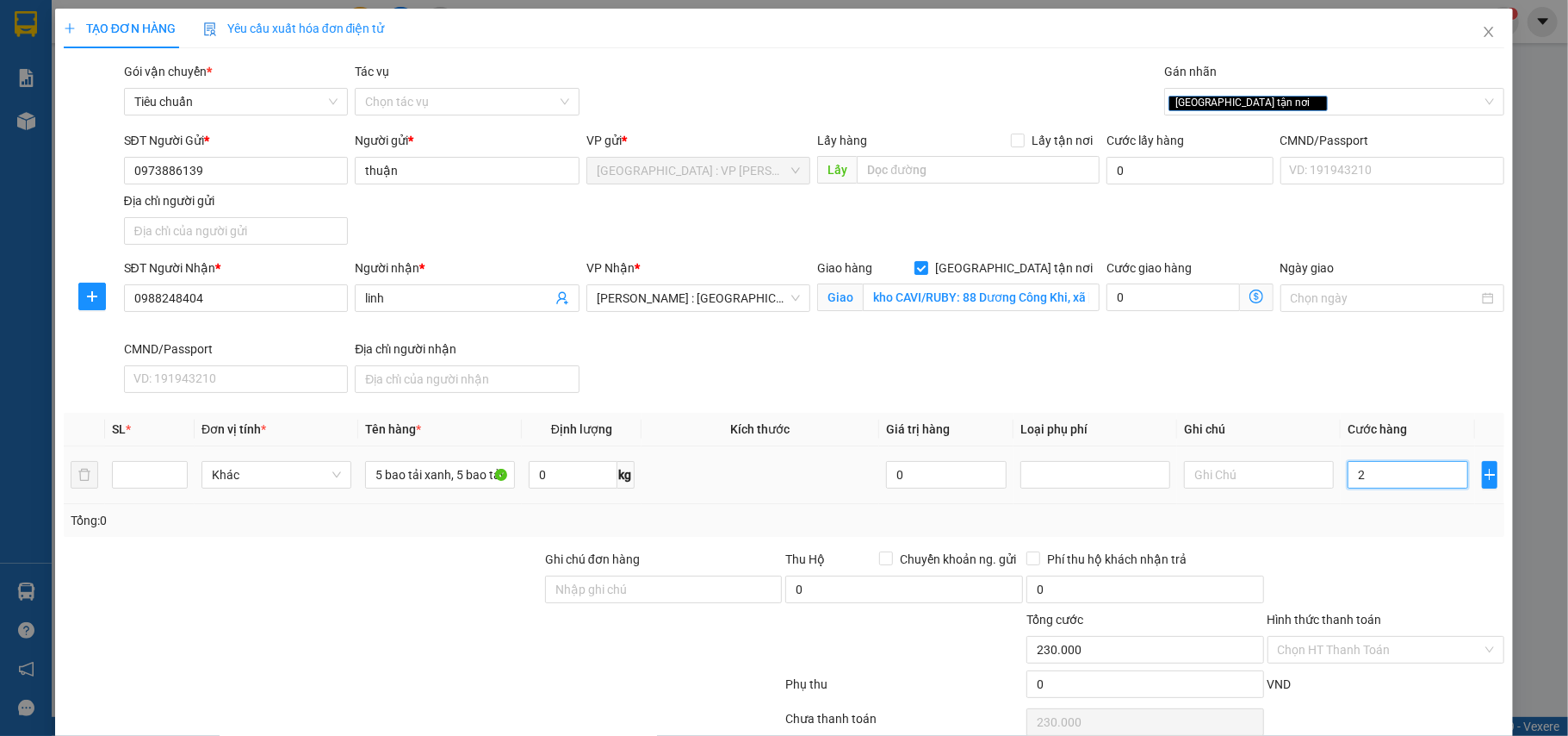
type input "2"
type input "23"
type input "230"
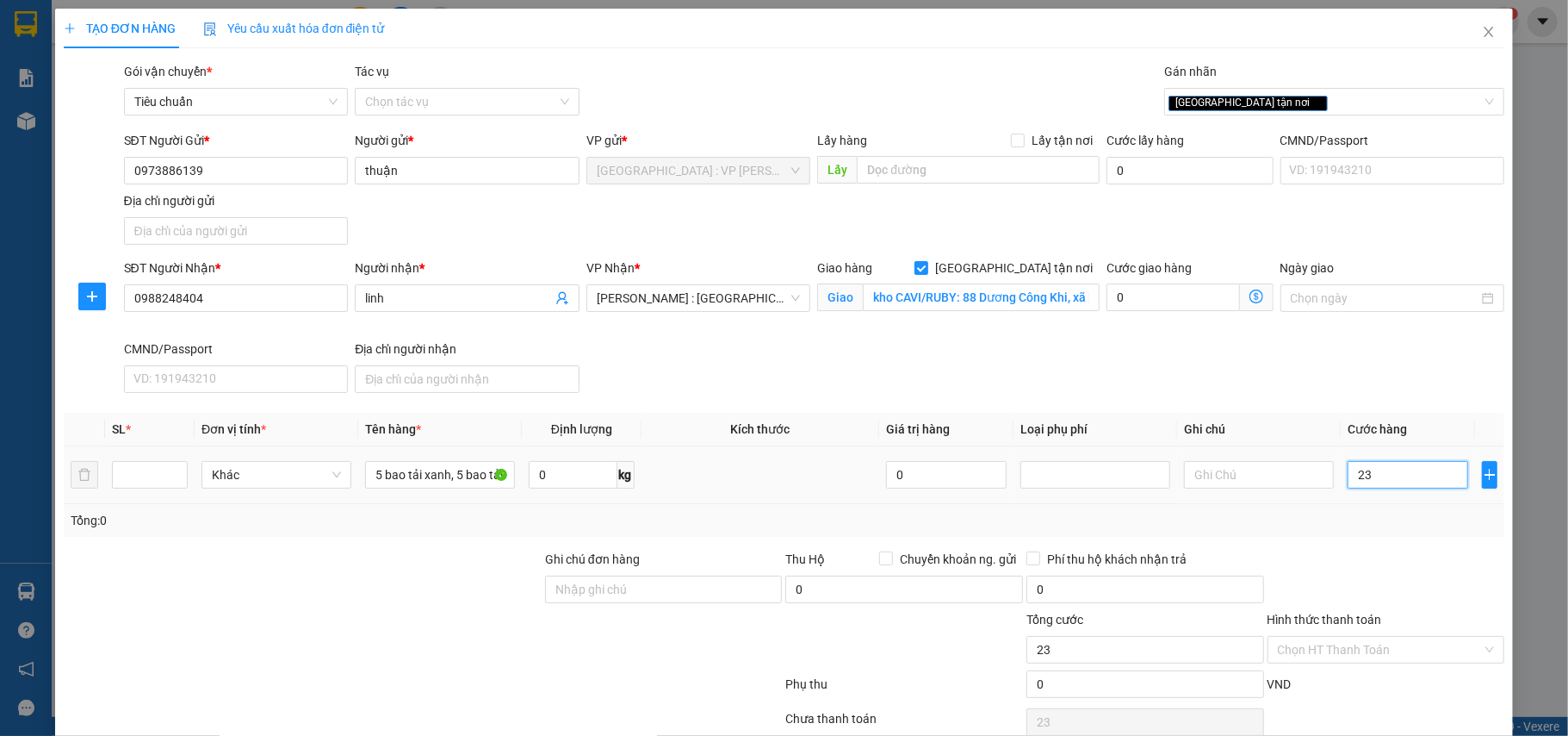
type input "230"
type input "2.300"
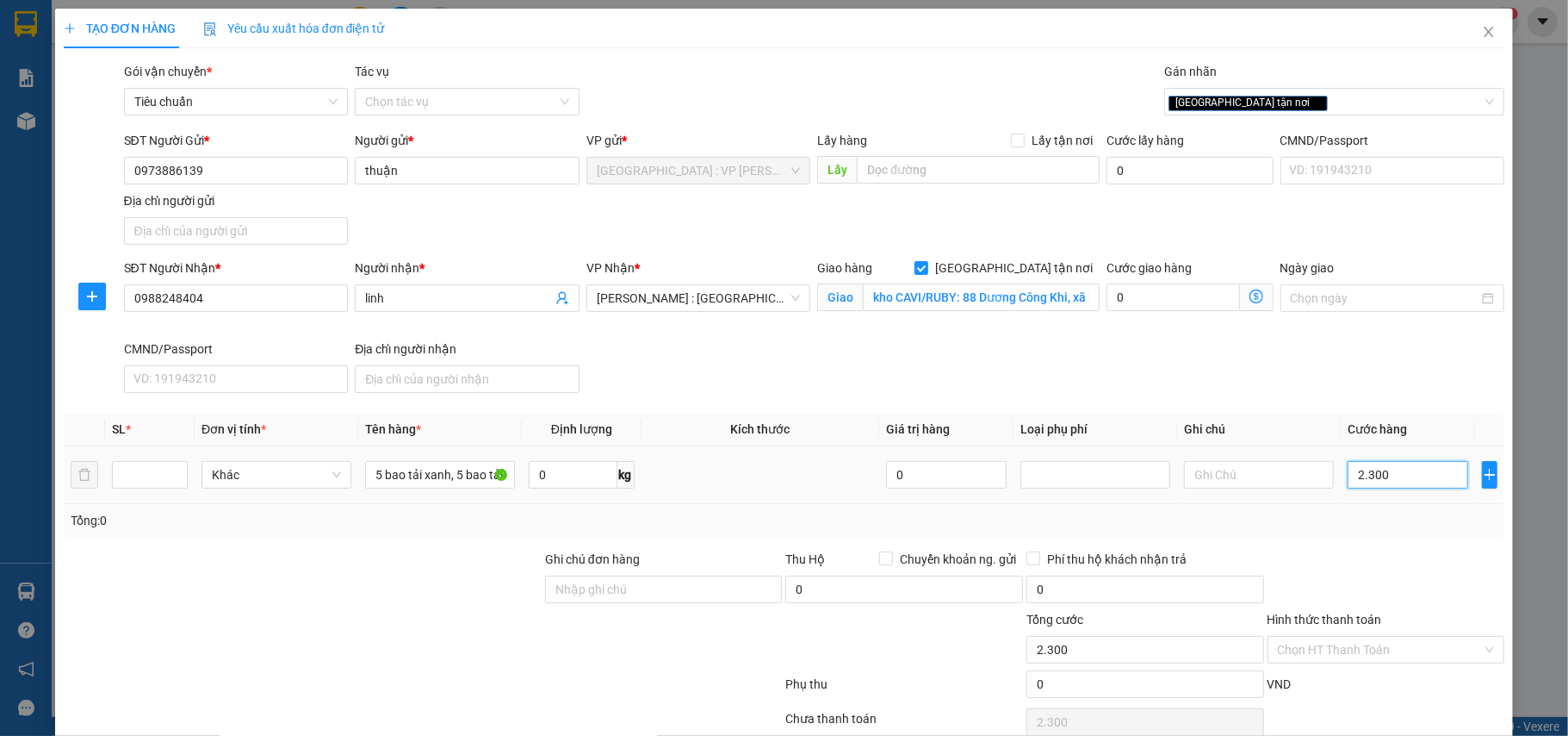
type input "223.000"
type input "22.230.000"
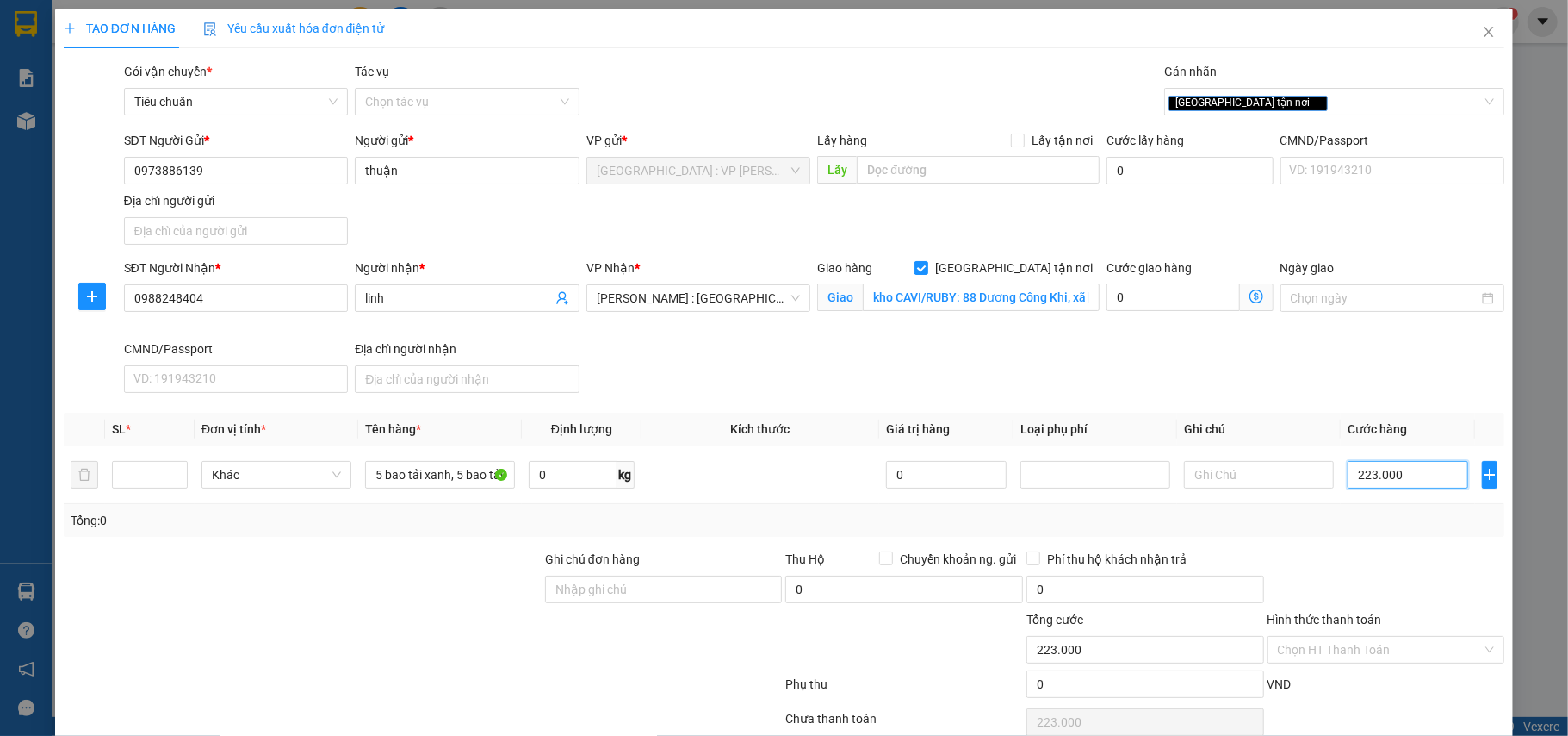
type input "22.230.000"
type input "0.230.000"
type input "230.000"
click at [1352, 473] on input "0.230.000" at bounding box center [1408, 475] width 120 height 28
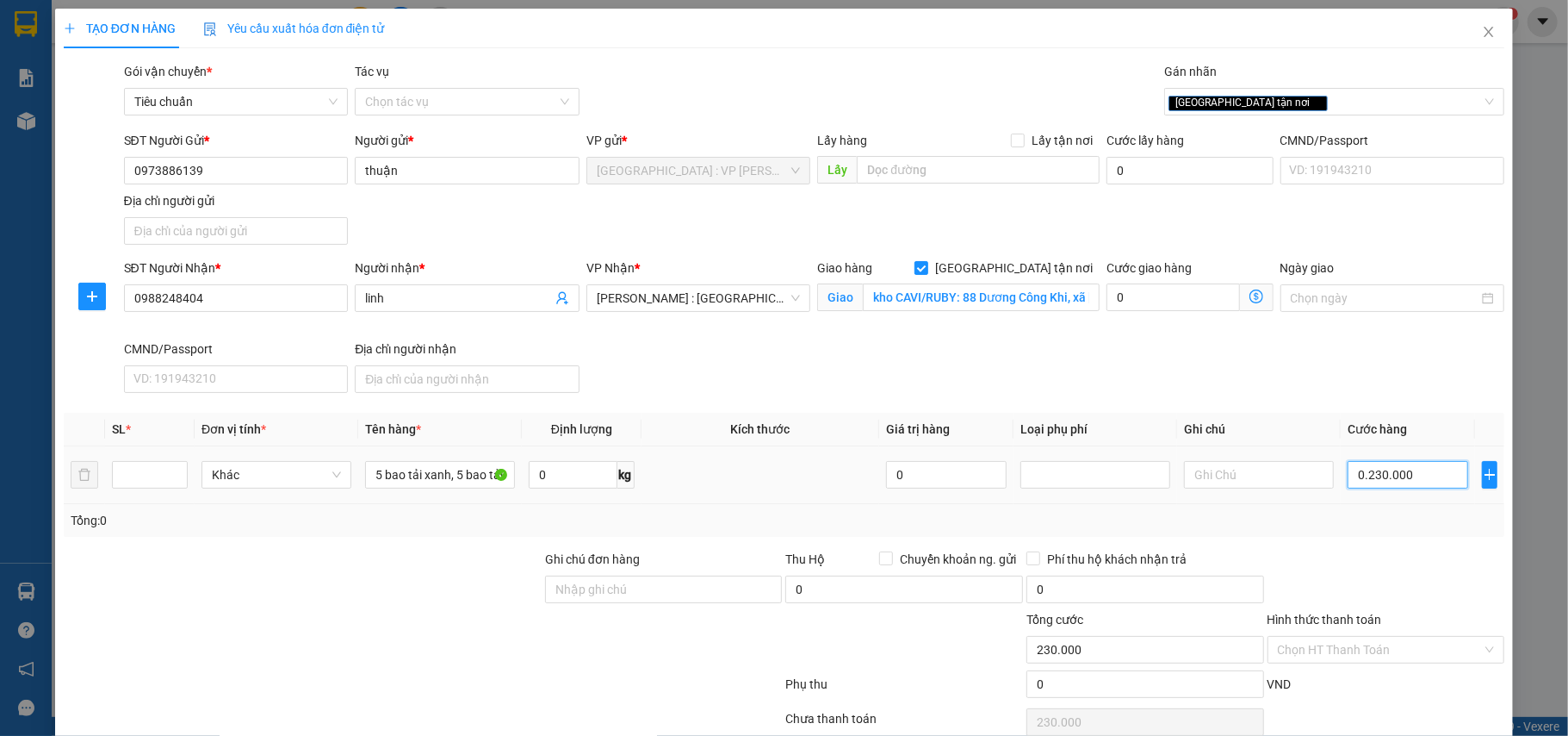
click at [1368, 477] on input "0.230.000" at bounding box center [1408, 475] width 120 height 28
type input "00.002.300"
type input "2.300"
click at [1416, 444] on th "Cước hàng" at bounding box center [1408, 429] width 134 height 34
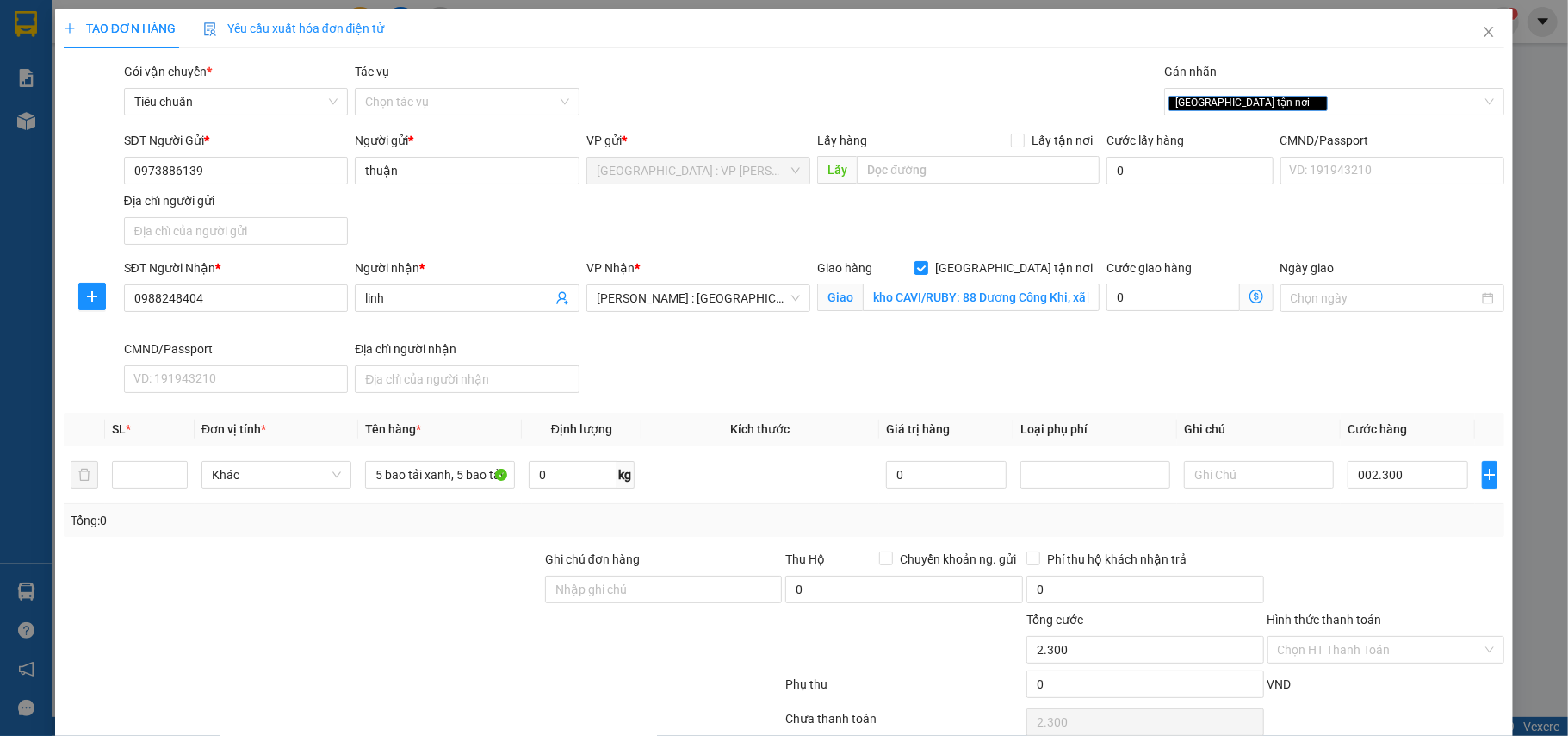
type input "2.300.000"
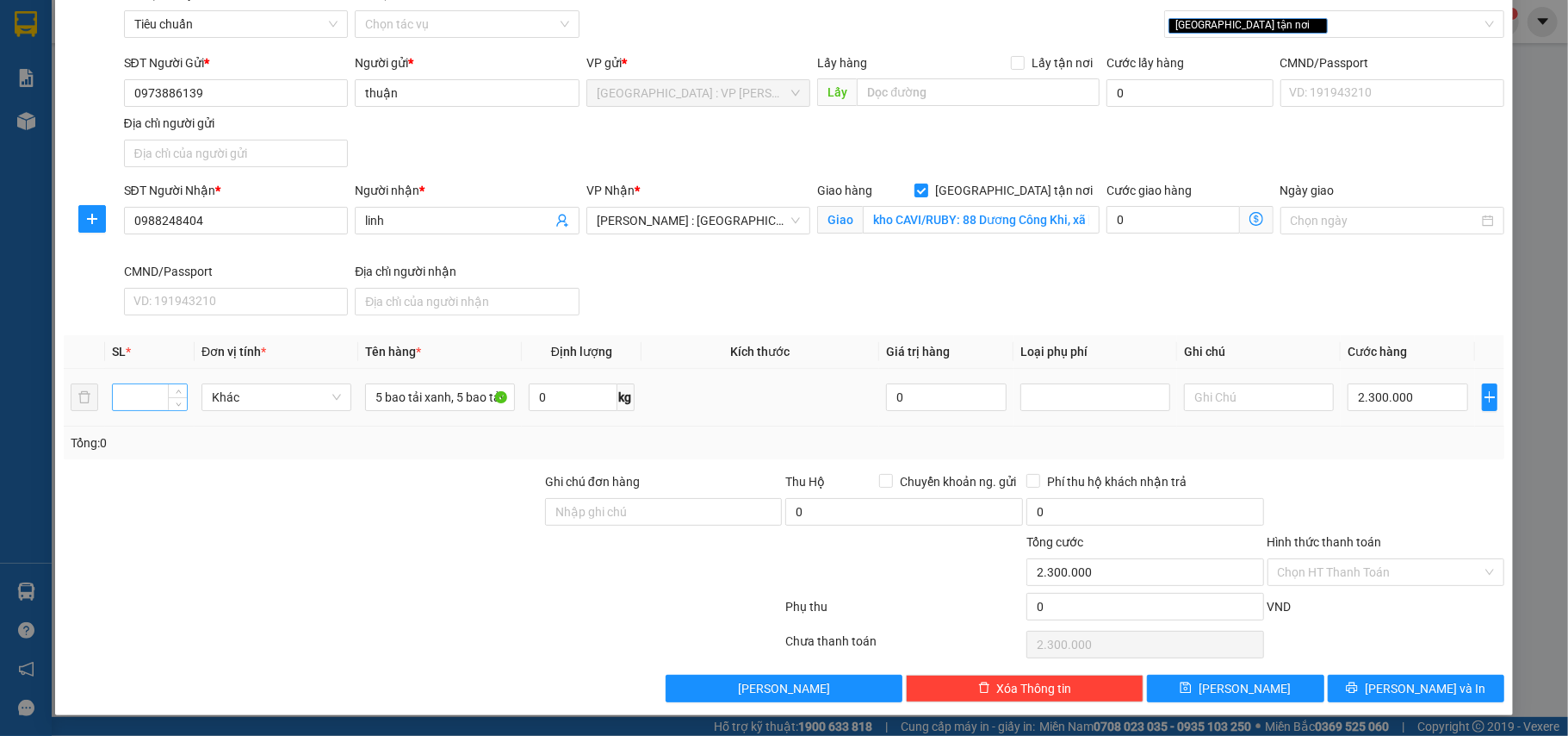
click at [149, 389] on input "number" at bounding box center [149, 397] width 74 height 26
type input "10"
click at [179, 498] on div at bounding box center [302, 502] width 481 height 61
type input "0"
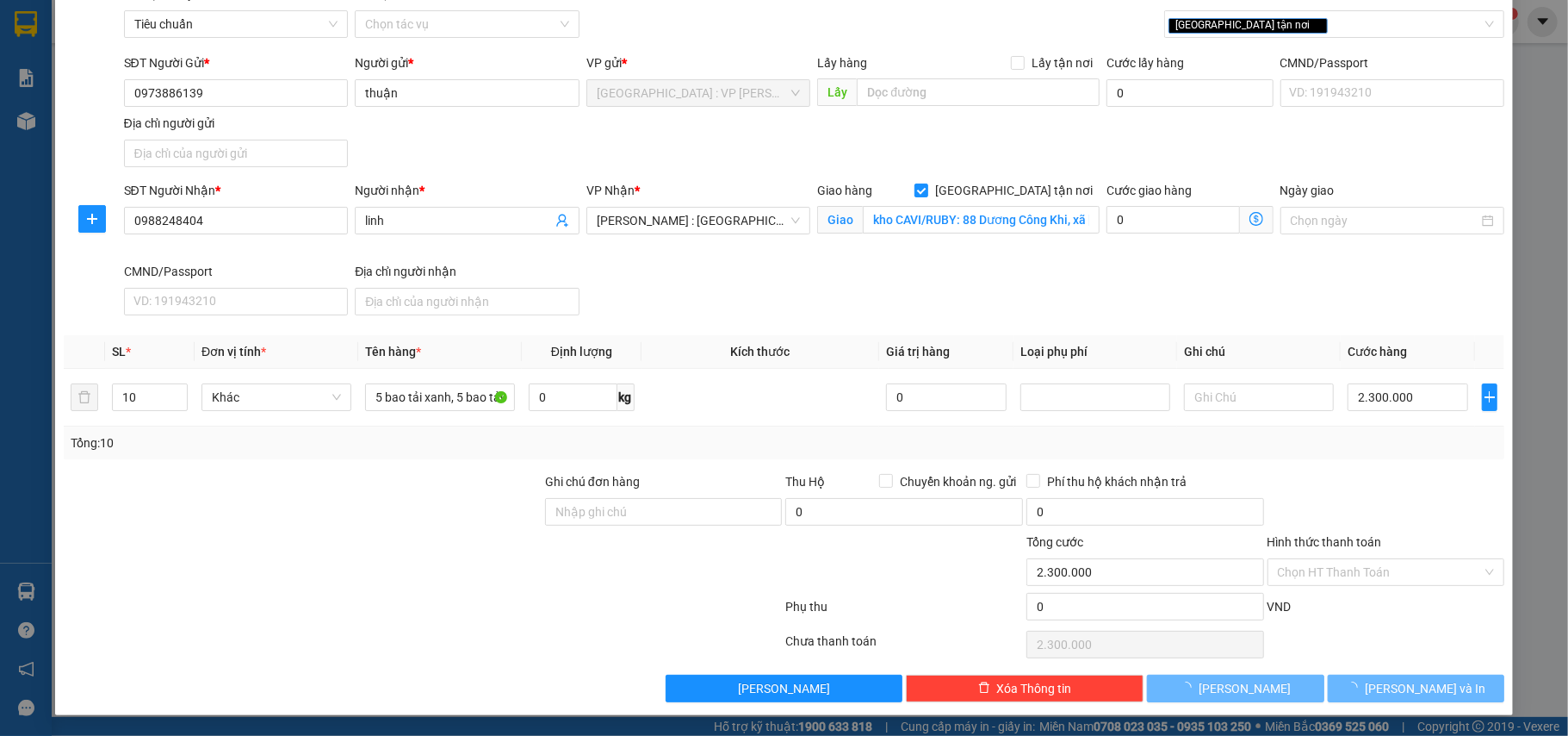
type input "0"
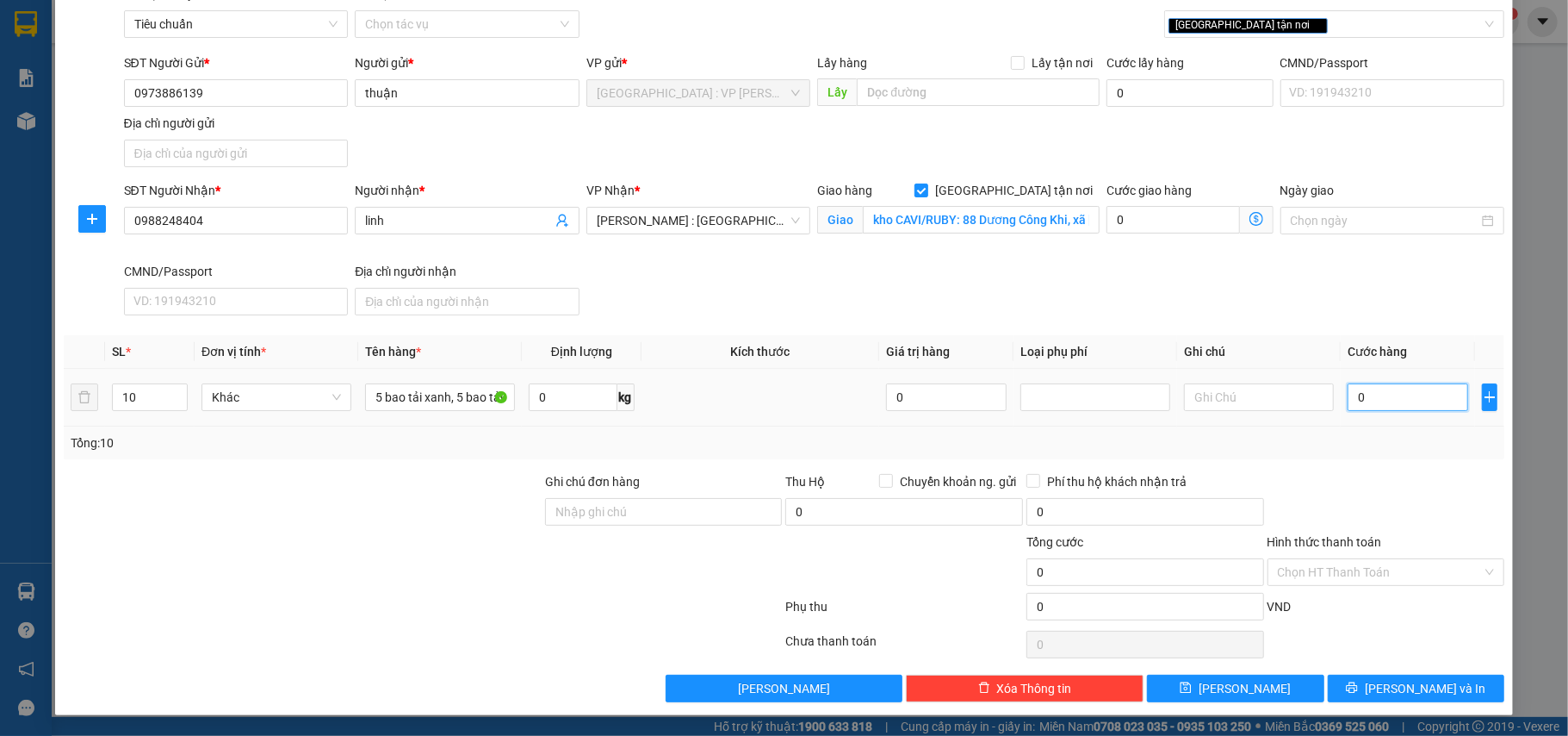
click at [1361, 394] on input "0" at bounding box center [1408, 397] width 120 height 28
click at [1393, 389] on input "0" at bounding box center [1408, 397] width 120 height 28
type input "02"
type input "2"
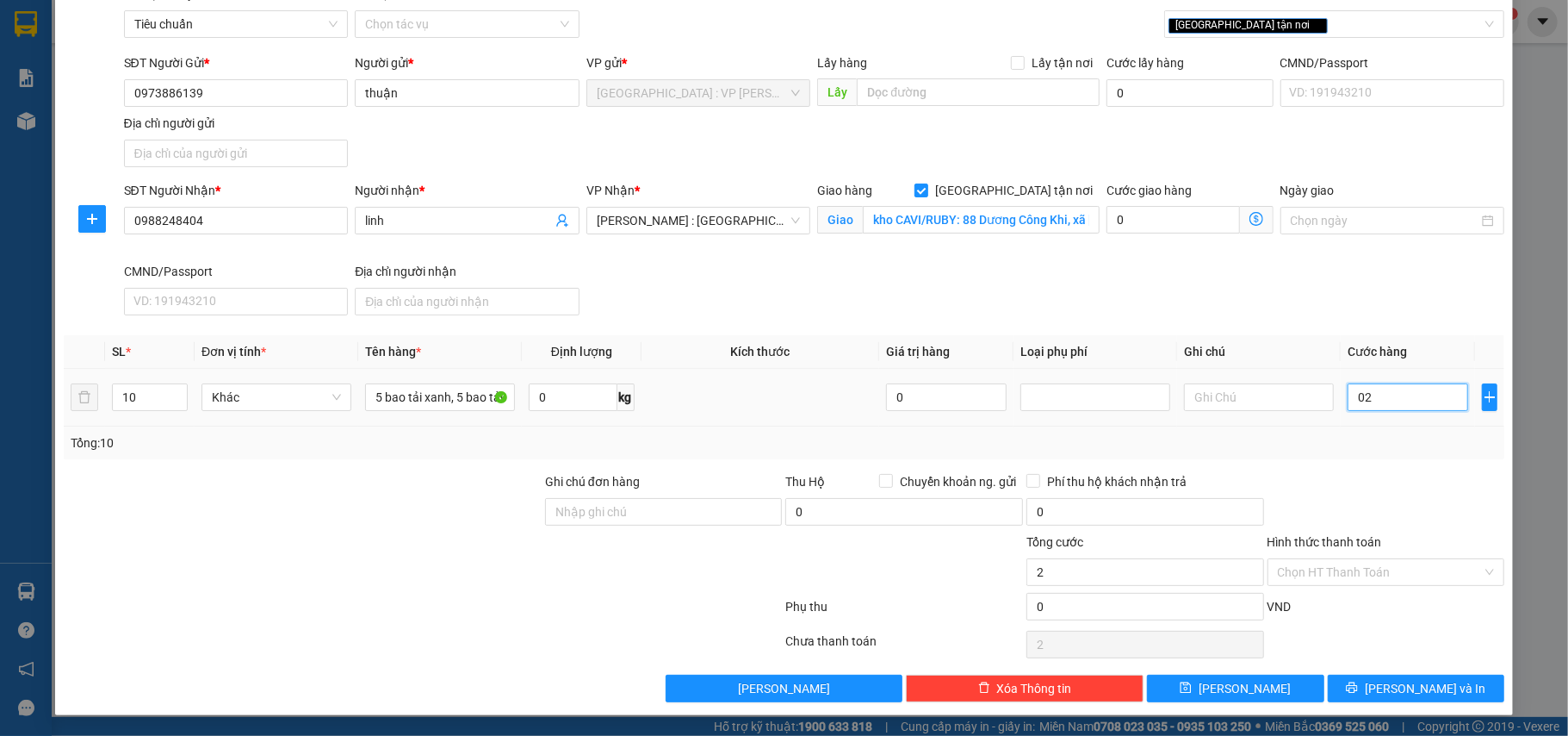
type input "023"
type input "23"
type input "0.230"
type input "230"
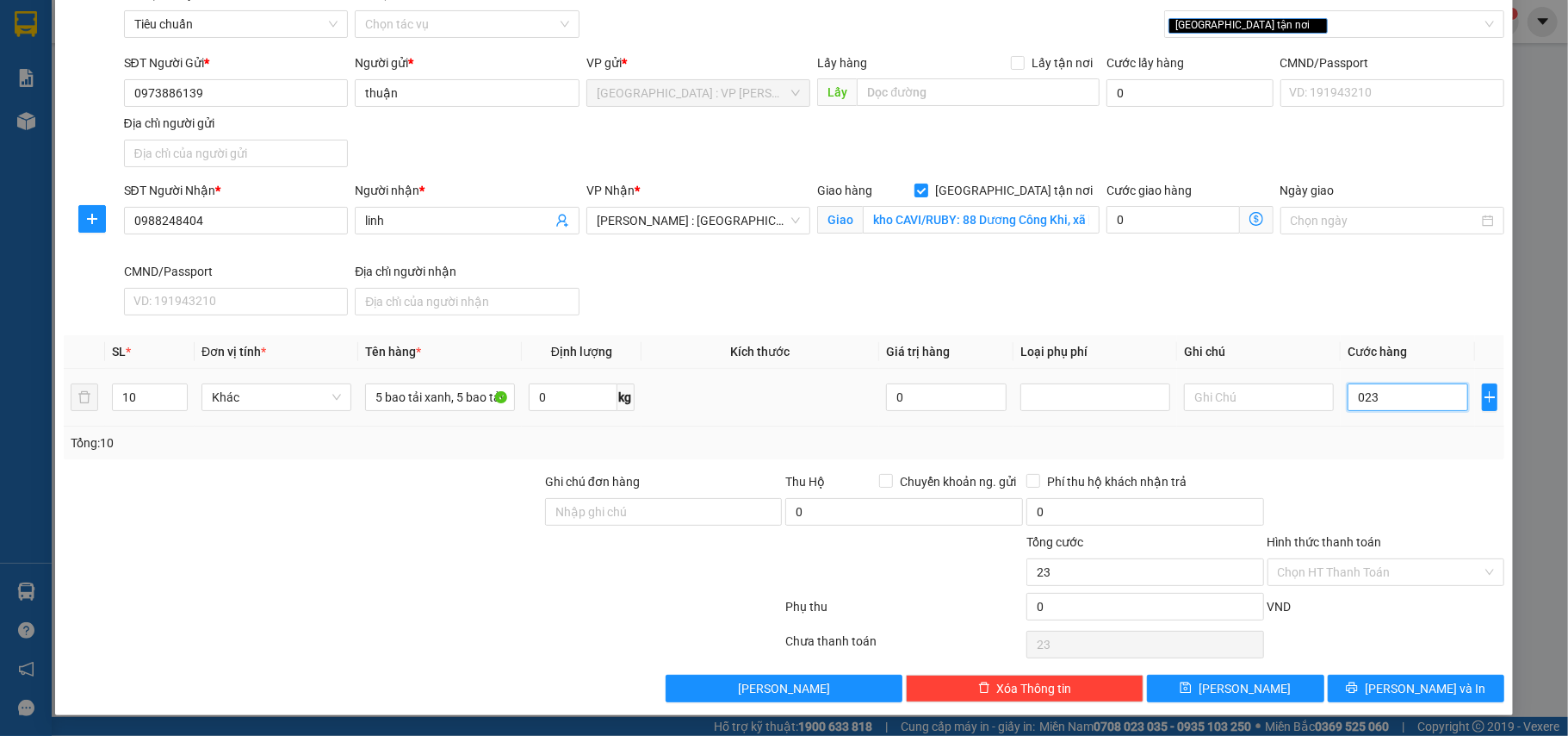
type input "230"
type input "02.300"
type input "2.300"
type input "023.000"
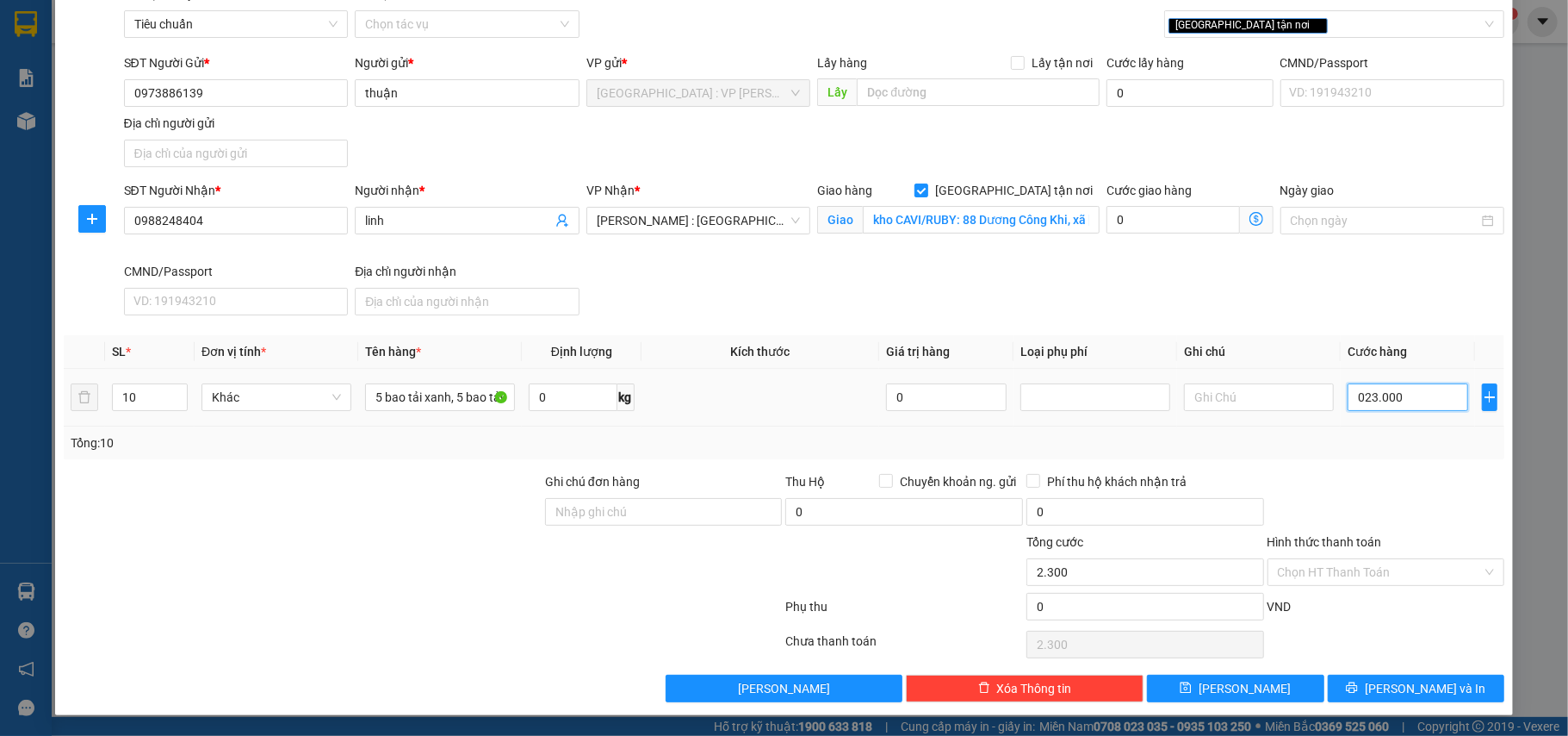
type input "23.000"
type input "0.230.000"
type input "230.000"
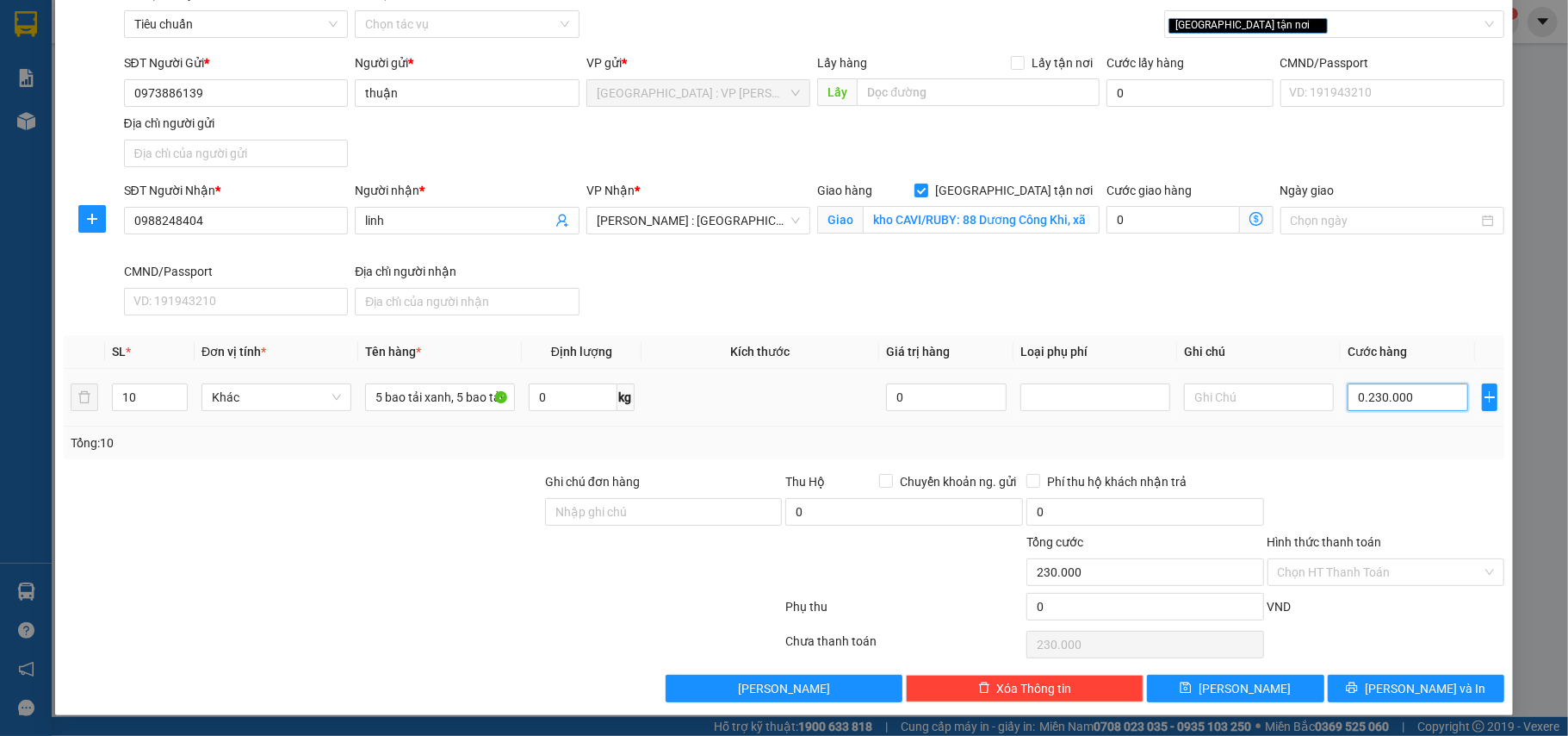
type input "02.300.000"
type input "2.300.000"
click at [1431, 300] on div "SĐT Người Nhận * 0988248404 Người nhận * linh VP Nhận * [GEOGRAPHIC_DATA] : [GE…" at bounding box center [814, 252] width 1388 height 141
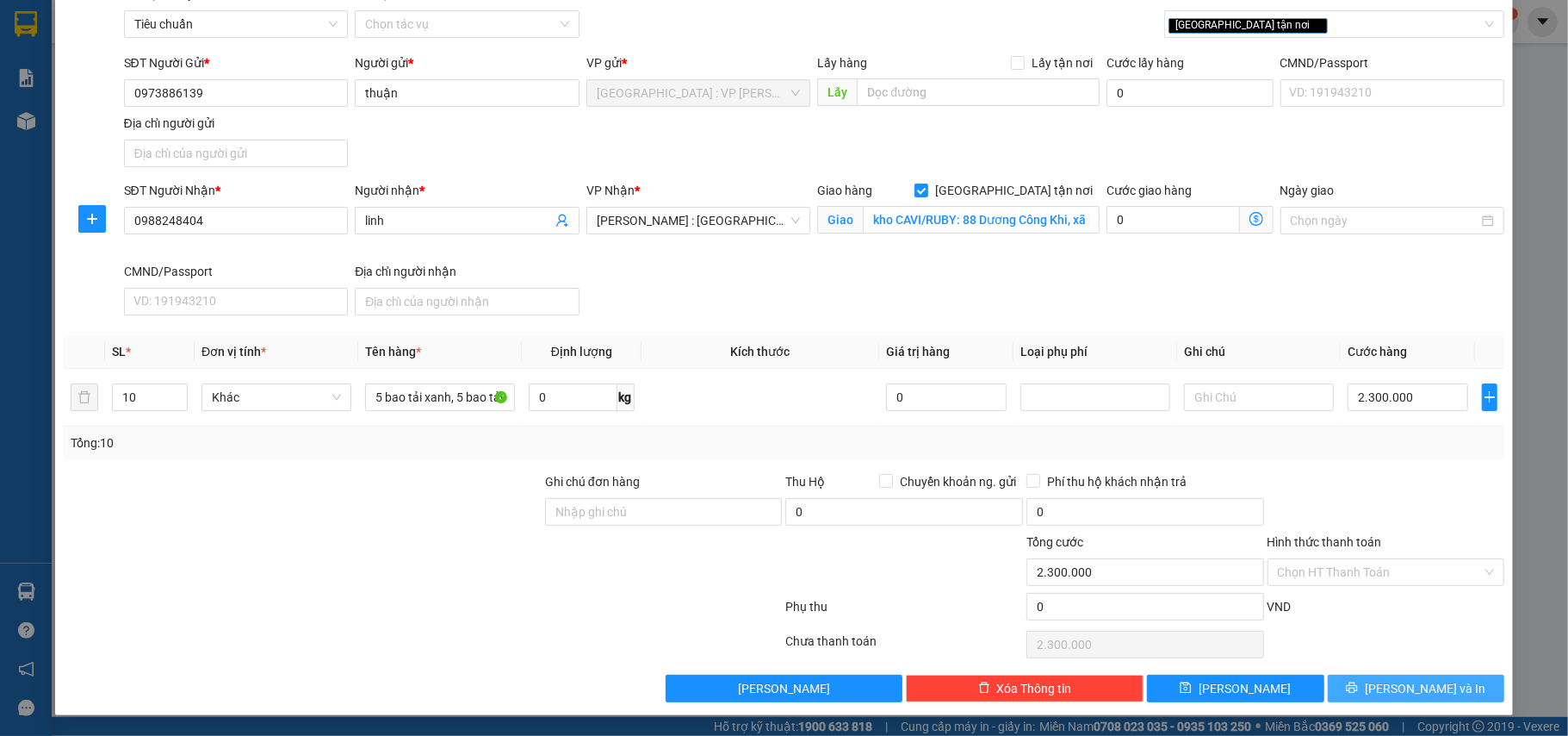
click at [1358, 684] on icon "printer" at bounding box center [1352, 687] width 12 height 12
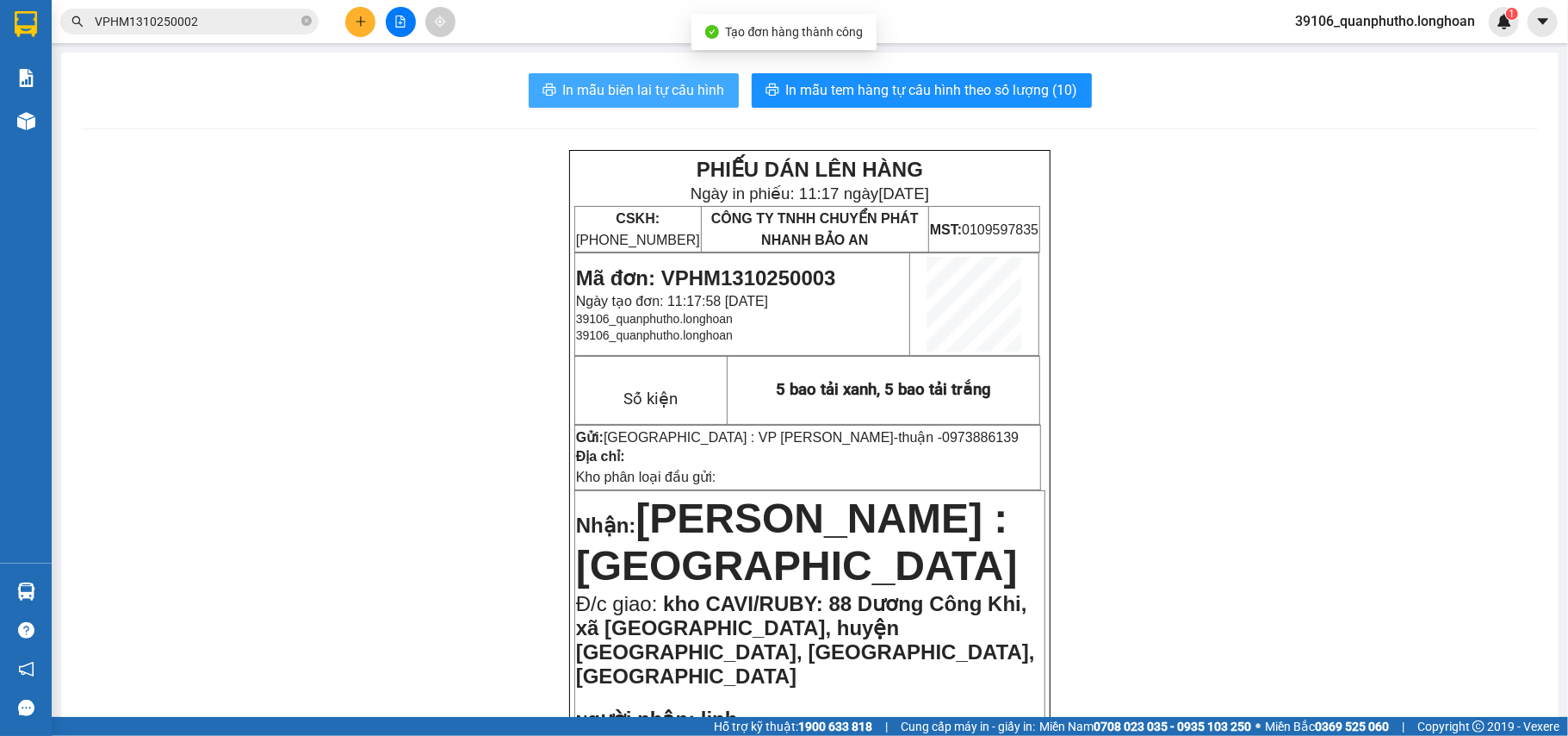
click at [642, 88] on span "In mẫu biên lai tự cấu hình" at bounding box center [644, 91] width 162 height 22
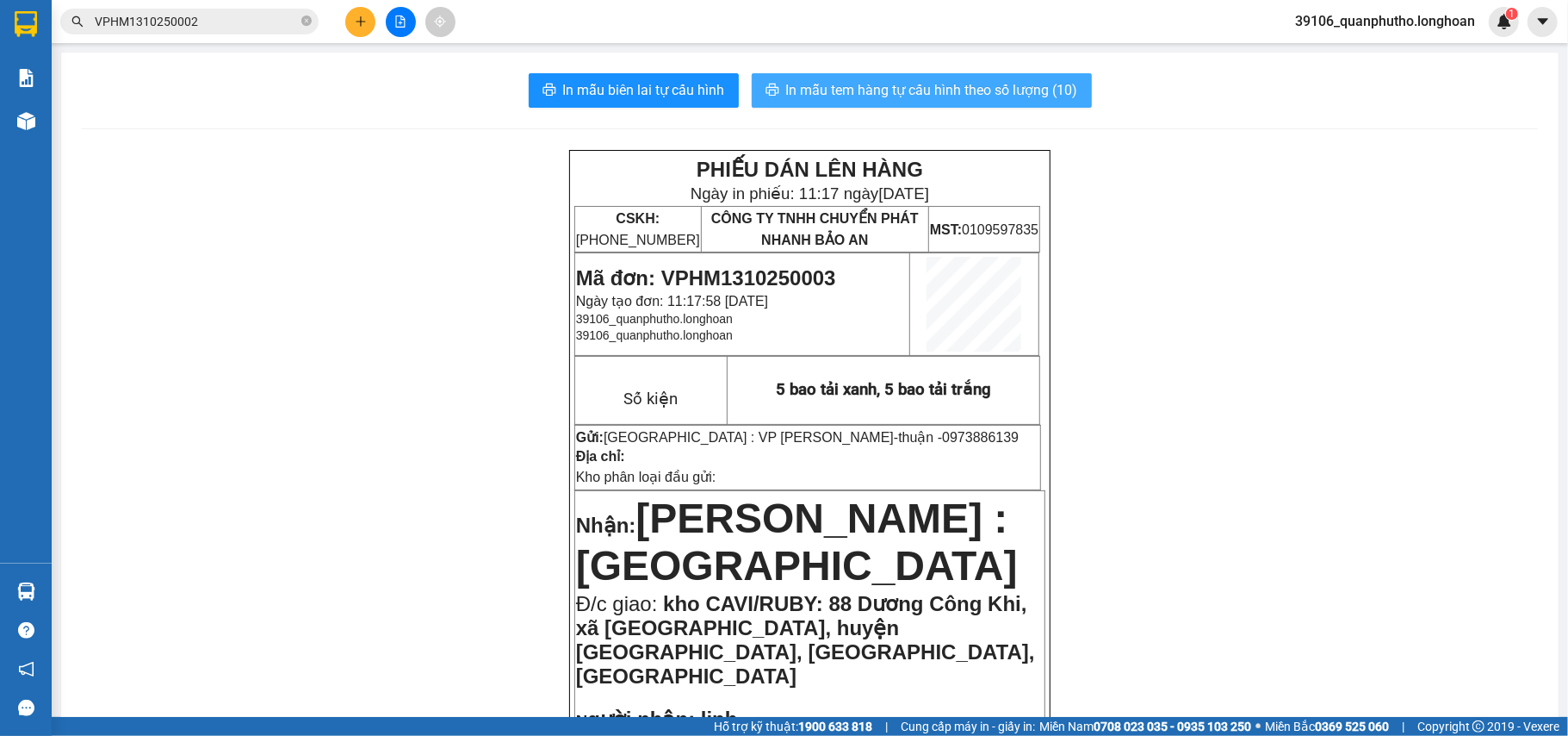
click at [899, 105] on button "In mẫu tem hàng tự cấu hình theo số lượng (10)" at bounding box center [922, 91] width 340 height 35
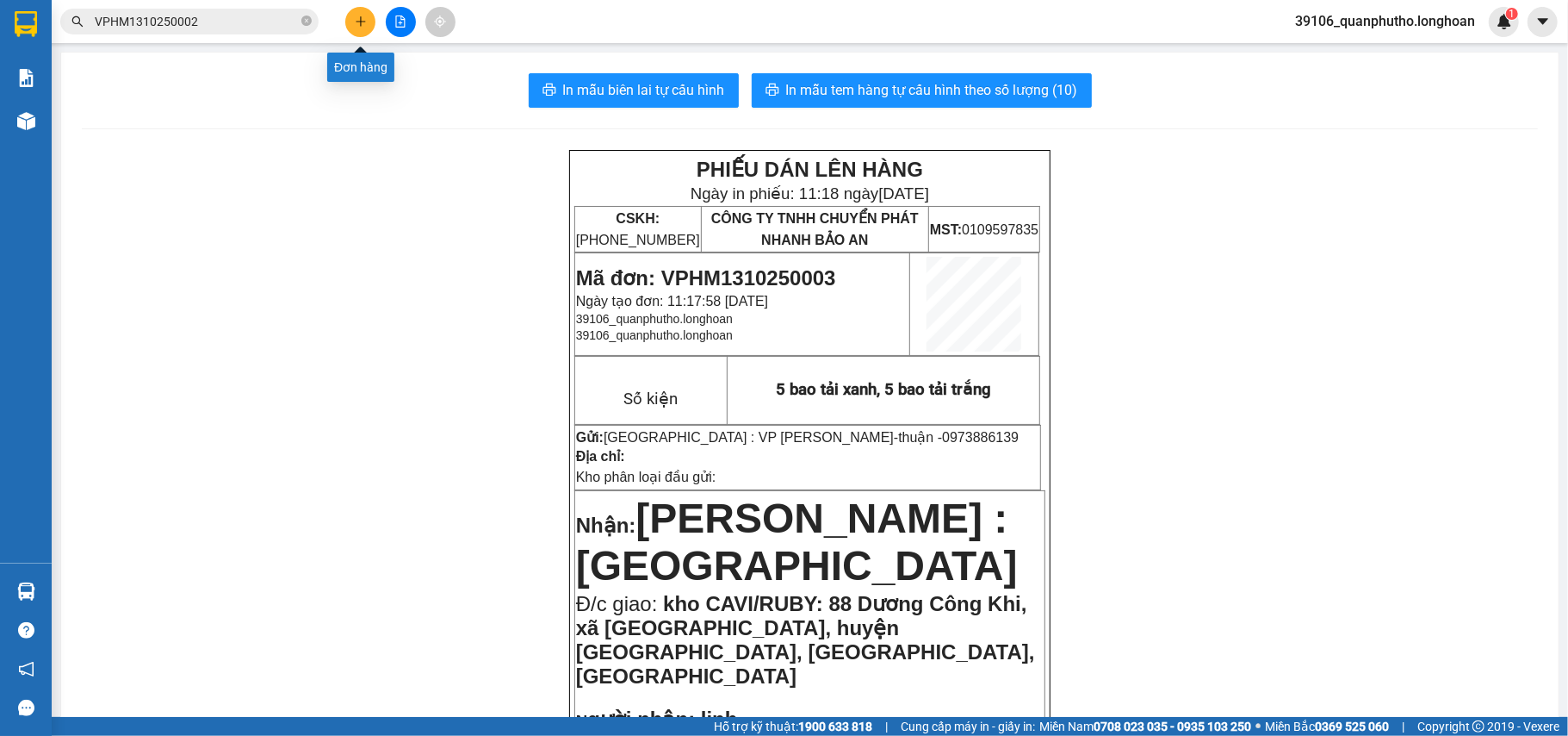
click at [362, 26] on icon "plus" at bounding box center [360, 22] width 12 height 12
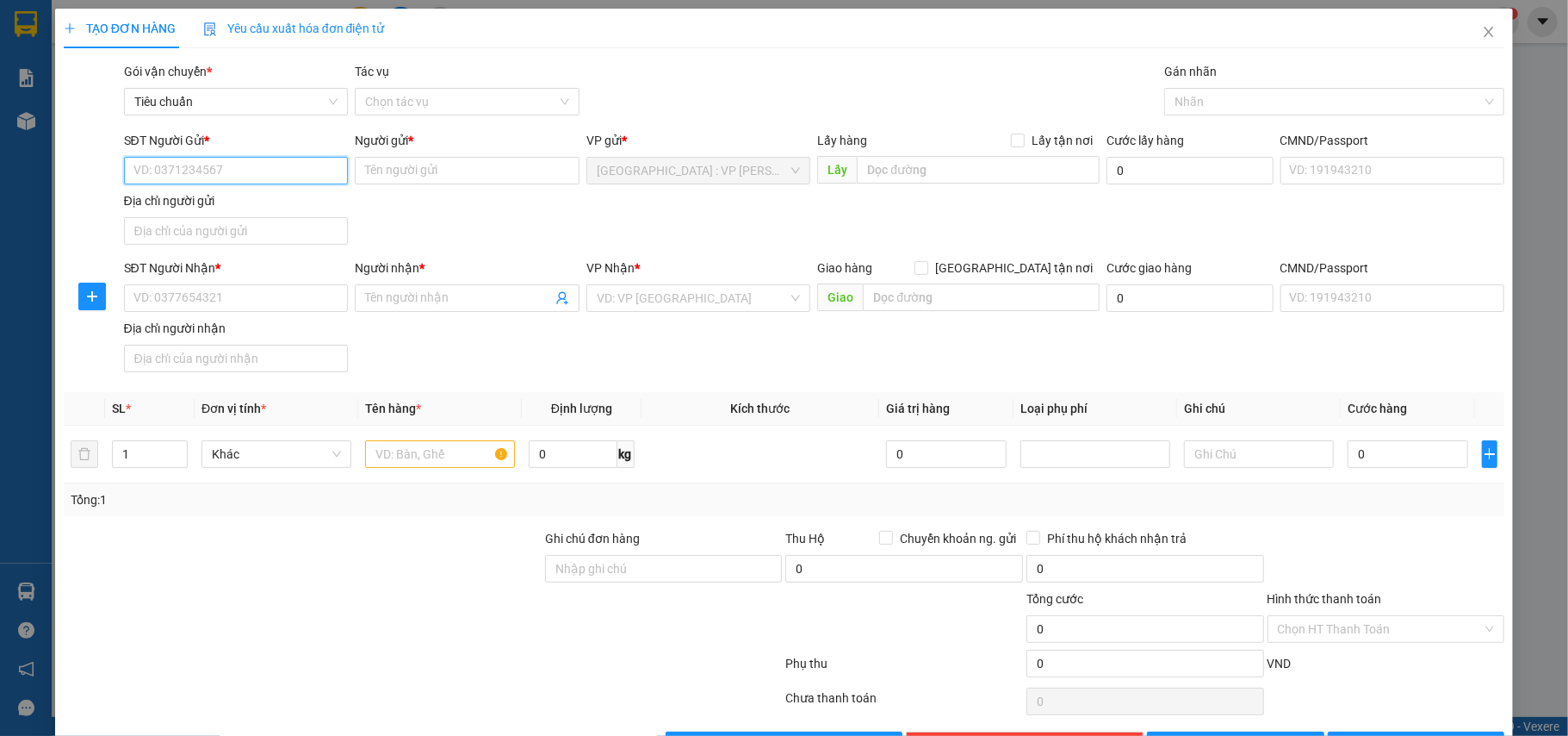
click at [286, 165] on input "SĐT Người Gửi *" at bounding box center [237, 170] width 225 height 28
type input "0901779891"
click at [196, 165] on input "0901779891" at bounding box center [237, 170] width 225 height 28
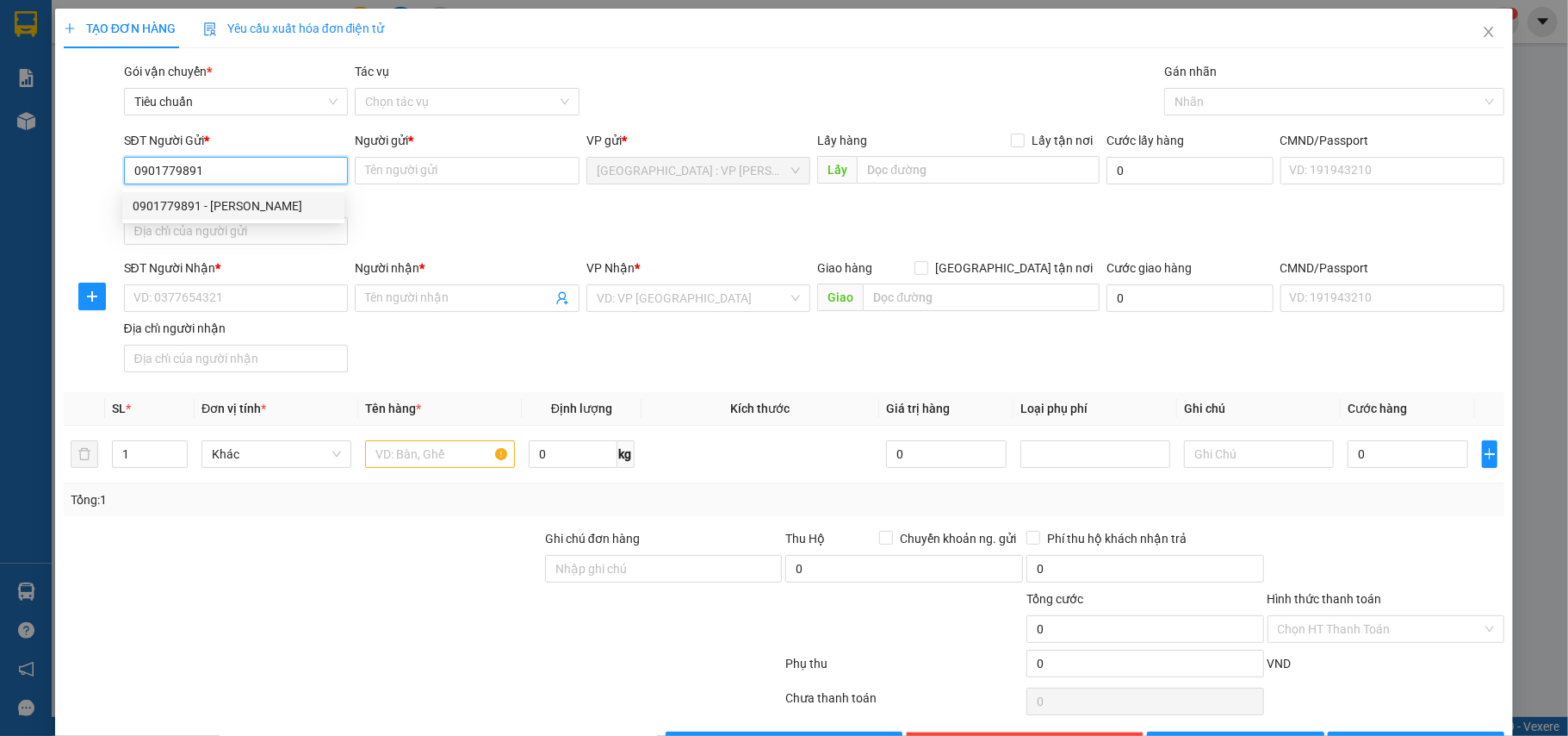
click at [276, 203] on div "0901779891 - [PERSON_NAME]" at bounding box center [233, 205] width 201 height 19
type input "[PERSON_NAME]"
type input "0901779891"
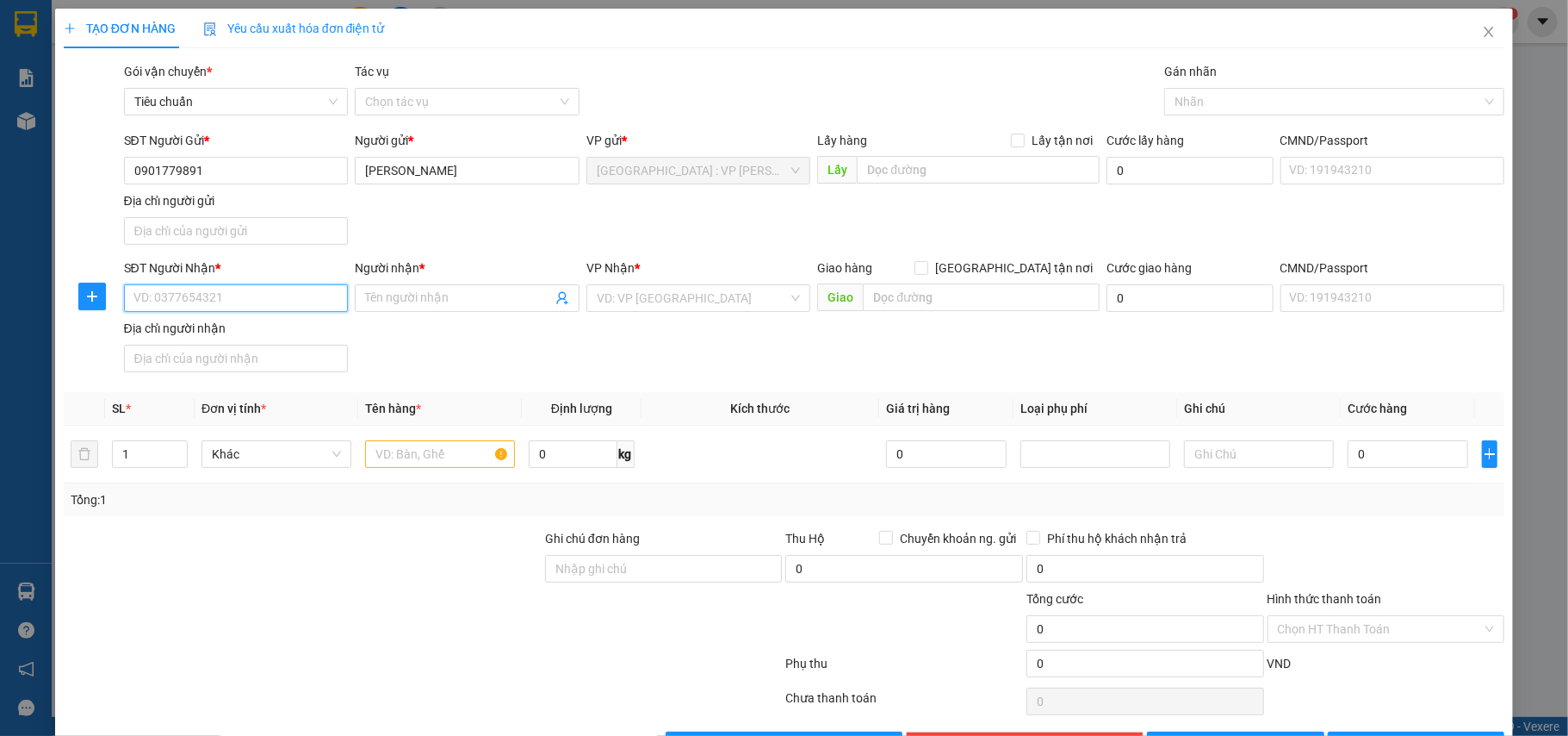
click at [279, 294] on input "SĐT Người Nhận *" at bounding box center [237, 298] width 225 height 28
click at [274, 293] on input "0933600429" at bounding box center [237, 298] width 225 height 28
type input "0933600429"
click at [425, 297] on input "Người nhận *" at bounding box center [459, 298] width 187 height 19
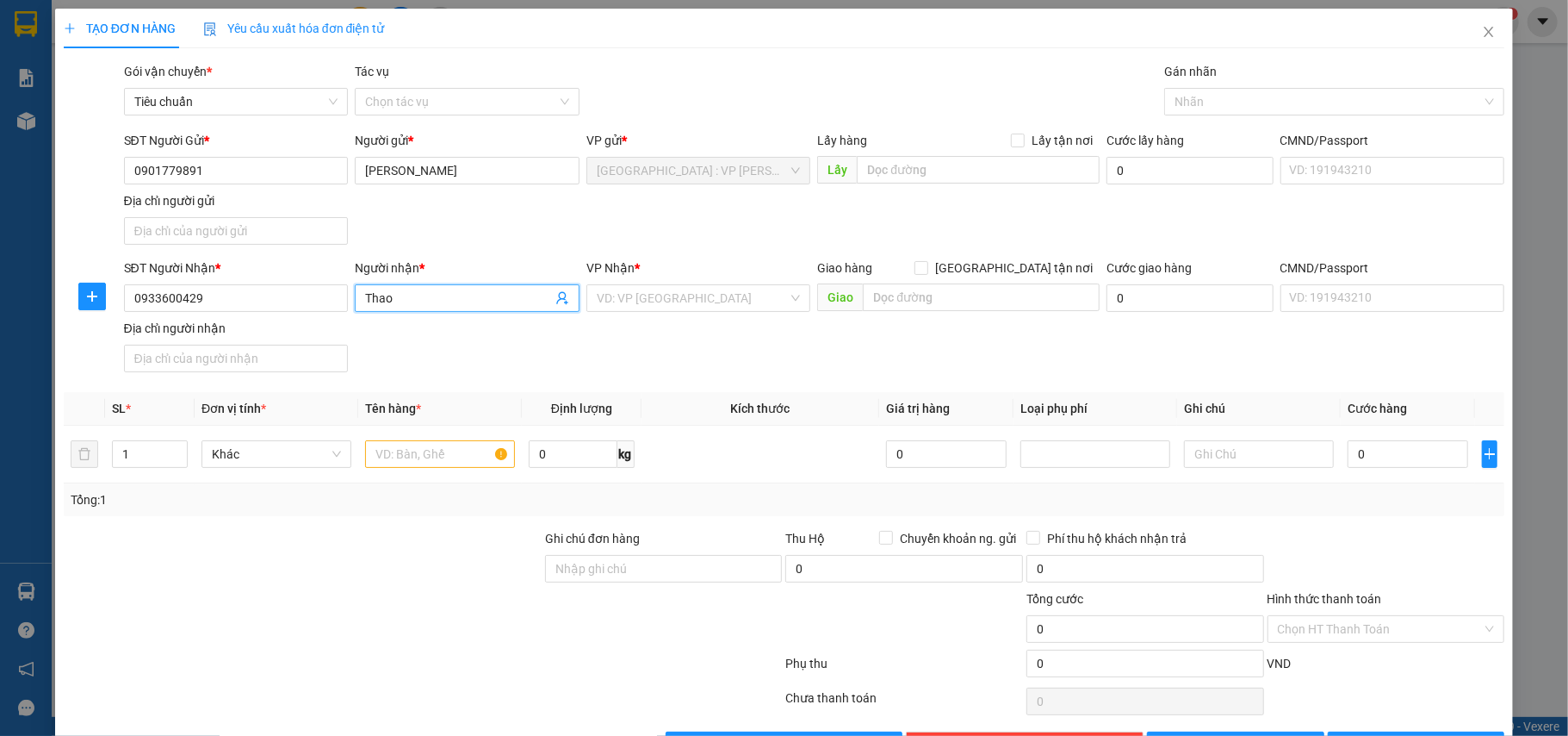
paste input "ảo Ly"
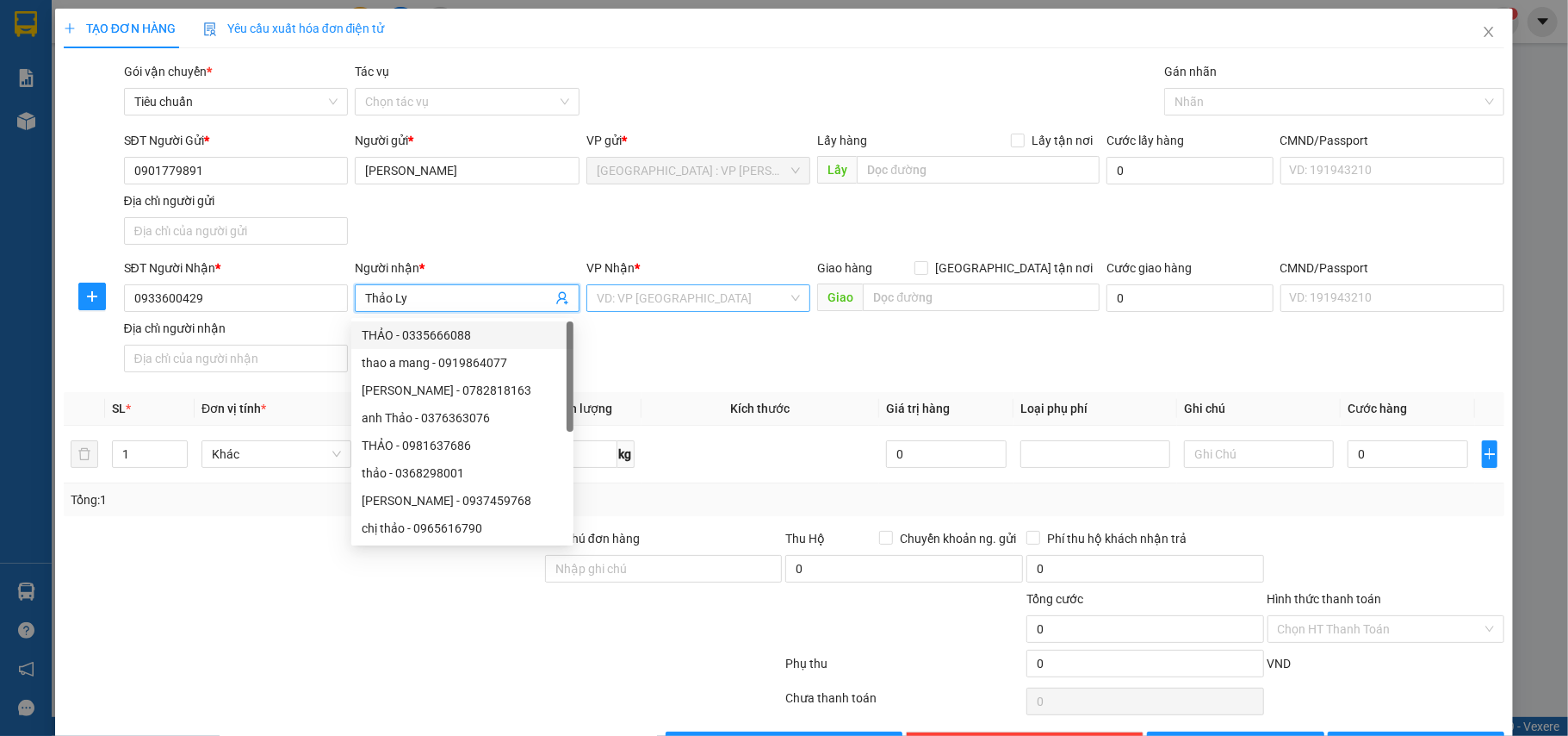
type input "Thảo Ly"
click at [736, 303] on input "search" at bounding box center [692, 298] width 192 height 26
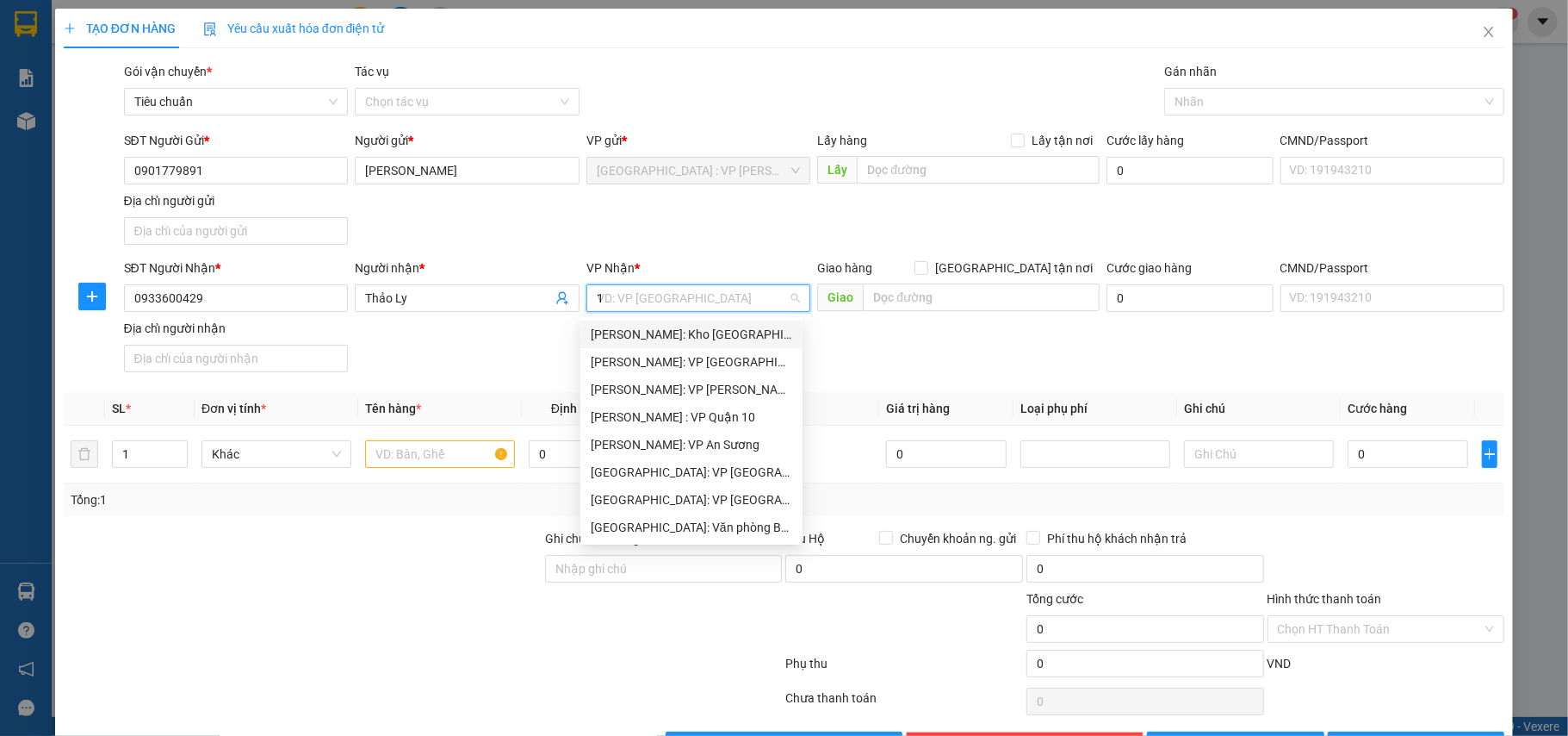
type input "12"
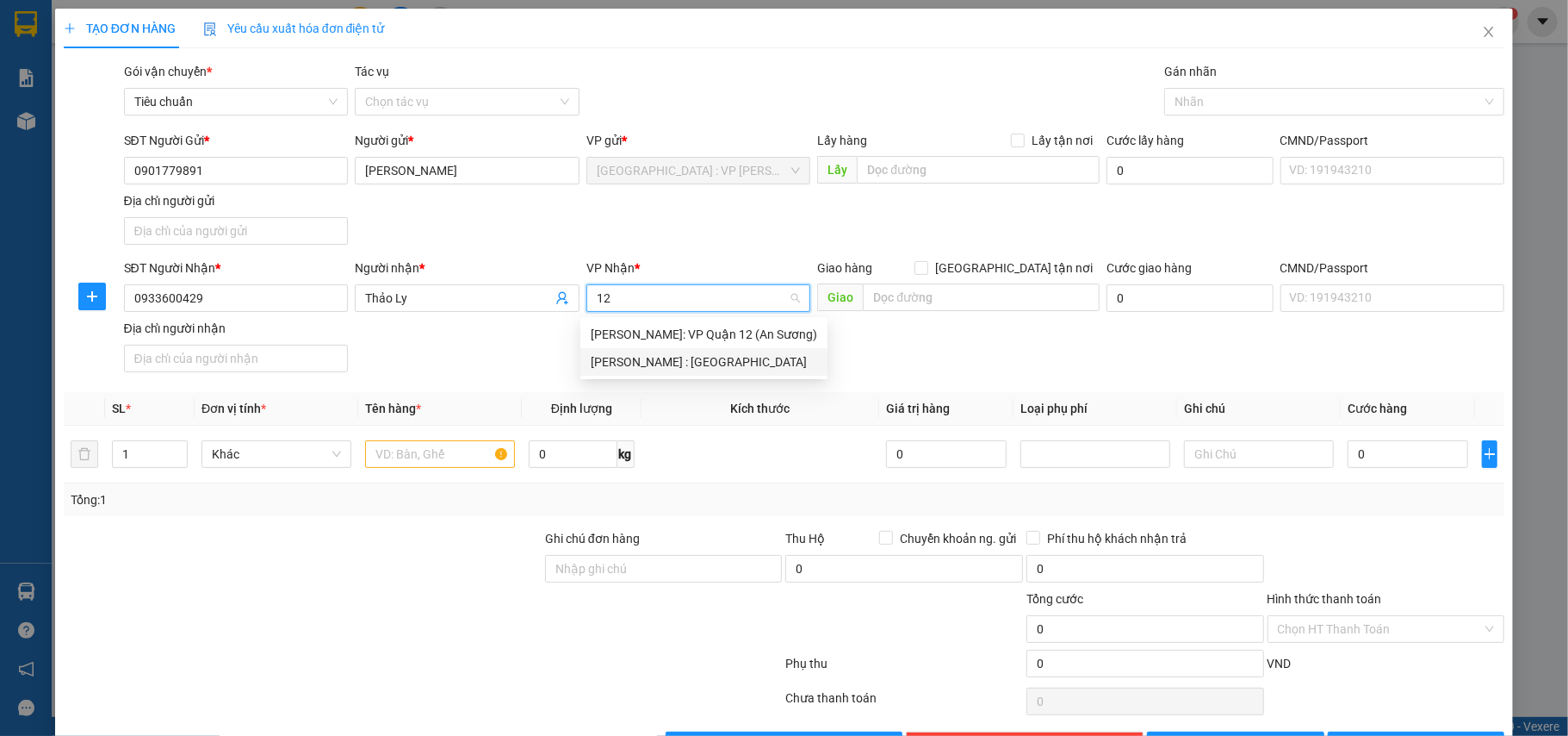
click at [721, 353] on div "[PERSON_NAME] : [GEOGRAPHIC_DATA]" at bounding box center [703, 362] width 226 height 19
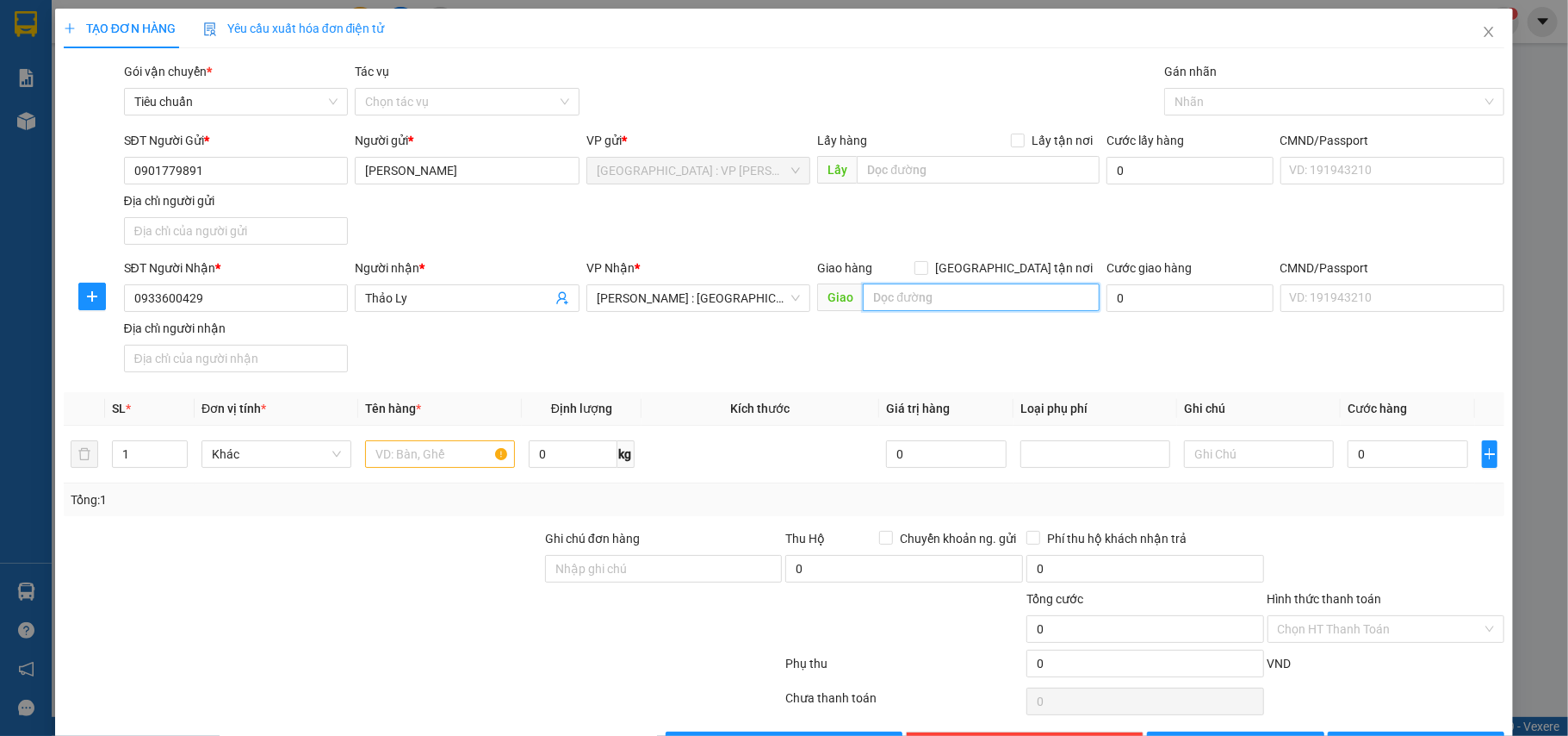
click at [875, 307] on input "text" at bounding box center [982, 298] width 237 height 28
click at [437, 460] on input "text" at bounding box center [440, 454] width 149 height 28
drag, startPoint x: 442, startPoint y: 475, endPoint x: 437, endPoint y: 465, distance: 11.2
click at [441, 475] on td "1 thung" at bounding box center [440, 454] width 163 height 58
click at [436, 463] on input "1 thung" at bounding box center [440, 454] width 149 height 28
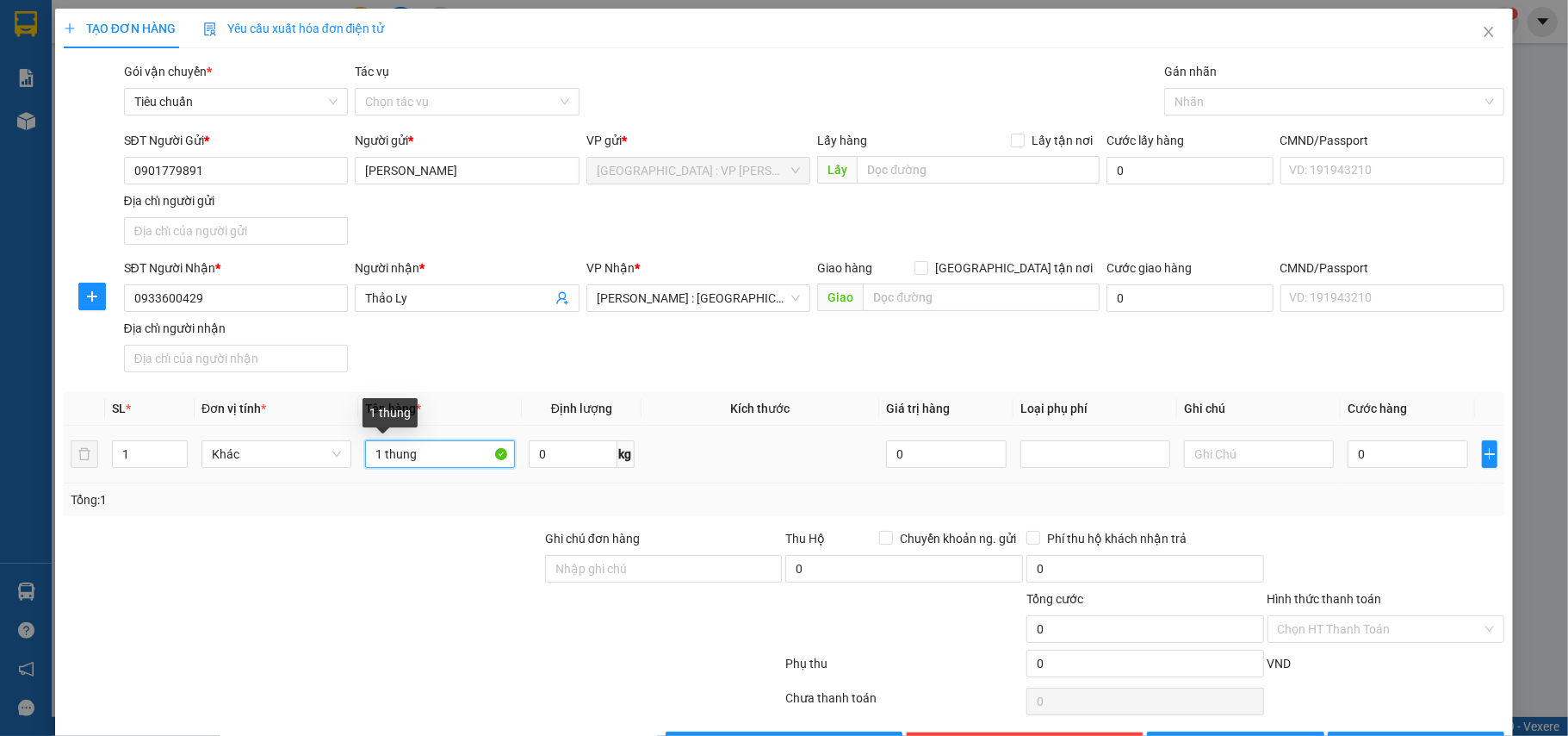
click at [436, 463] on input "1 thung" at bounding box center [440, 454] width 149 height 28
type input "1 thùng giấy (mica)"
click at [938, 298] on input "text" at bounding box center [982, 298] width 237 height 28
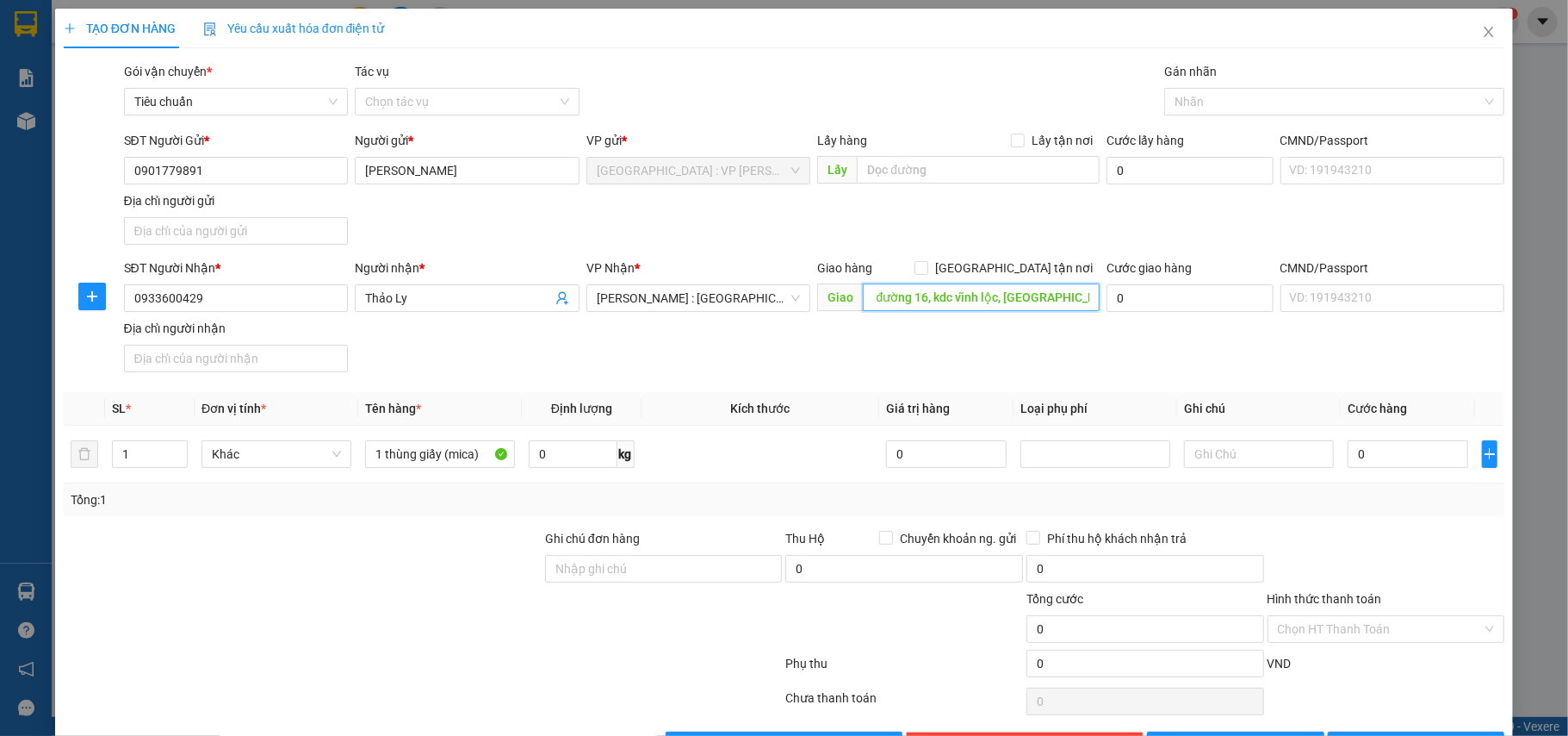
scroll to position [0, 25]
type input "43 đường 16, kdc vĩnh lộc, [GEOGRAPHIC_DATA], [GEOGRAPHIC_DATA]"
click at [927, 266] on input "[GEOGRAPHIC_DATA] tận nơi" at bounding box center [921, 267] width 12 height 12
checkbox input "true"
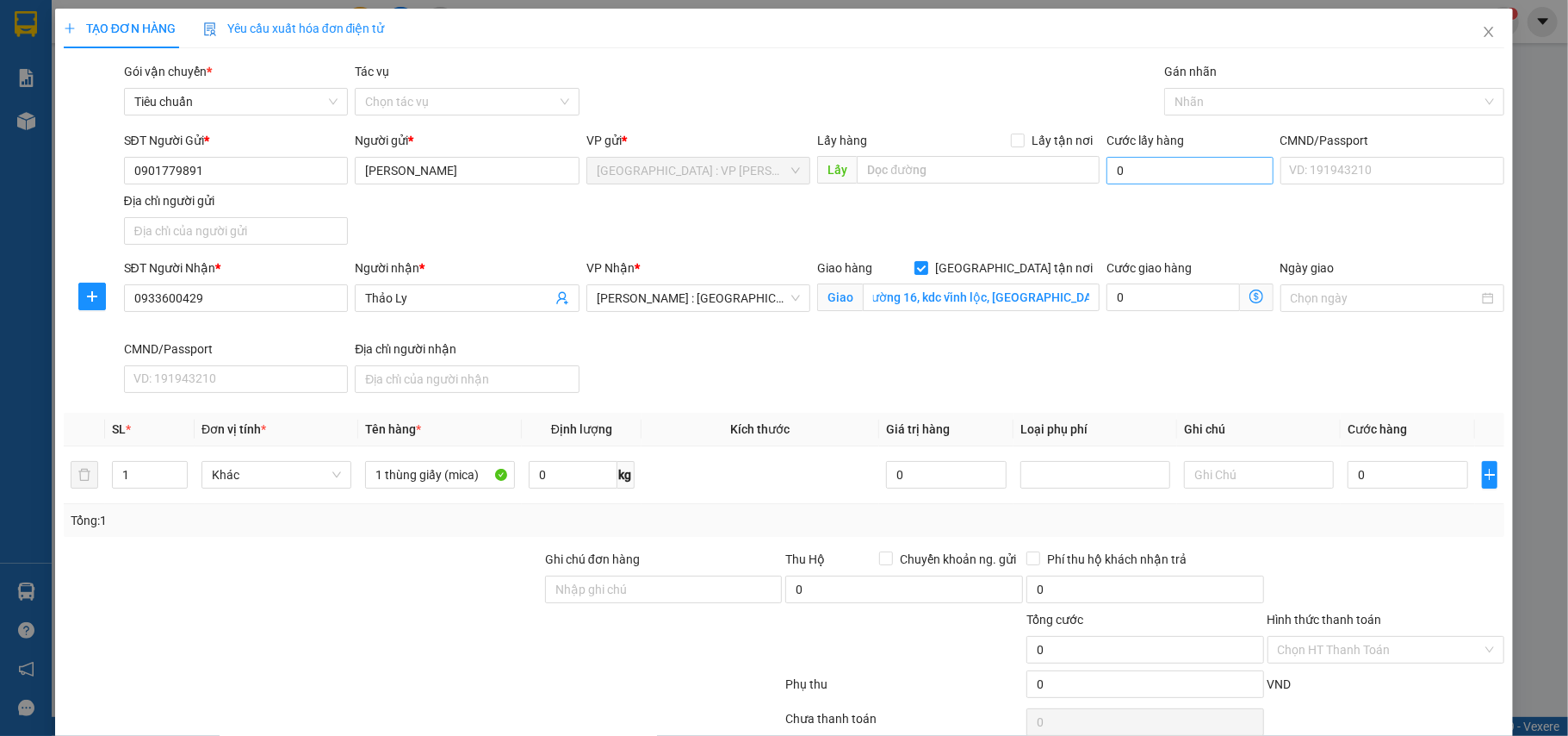
scroll to position [0, 0]
click at [1178, 102] on div at bounding box center [1326, 102] width 315 height 21
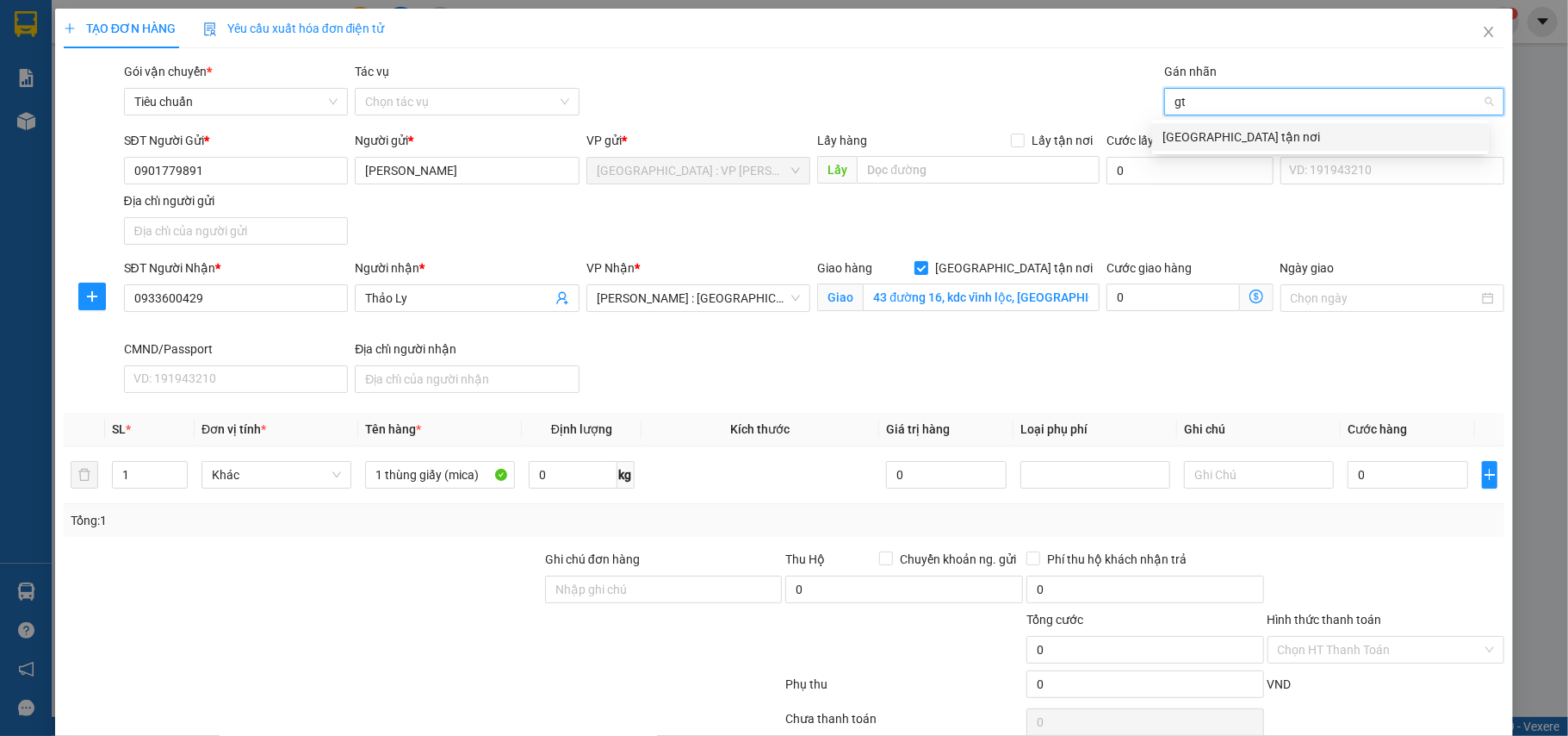
type input "gt"
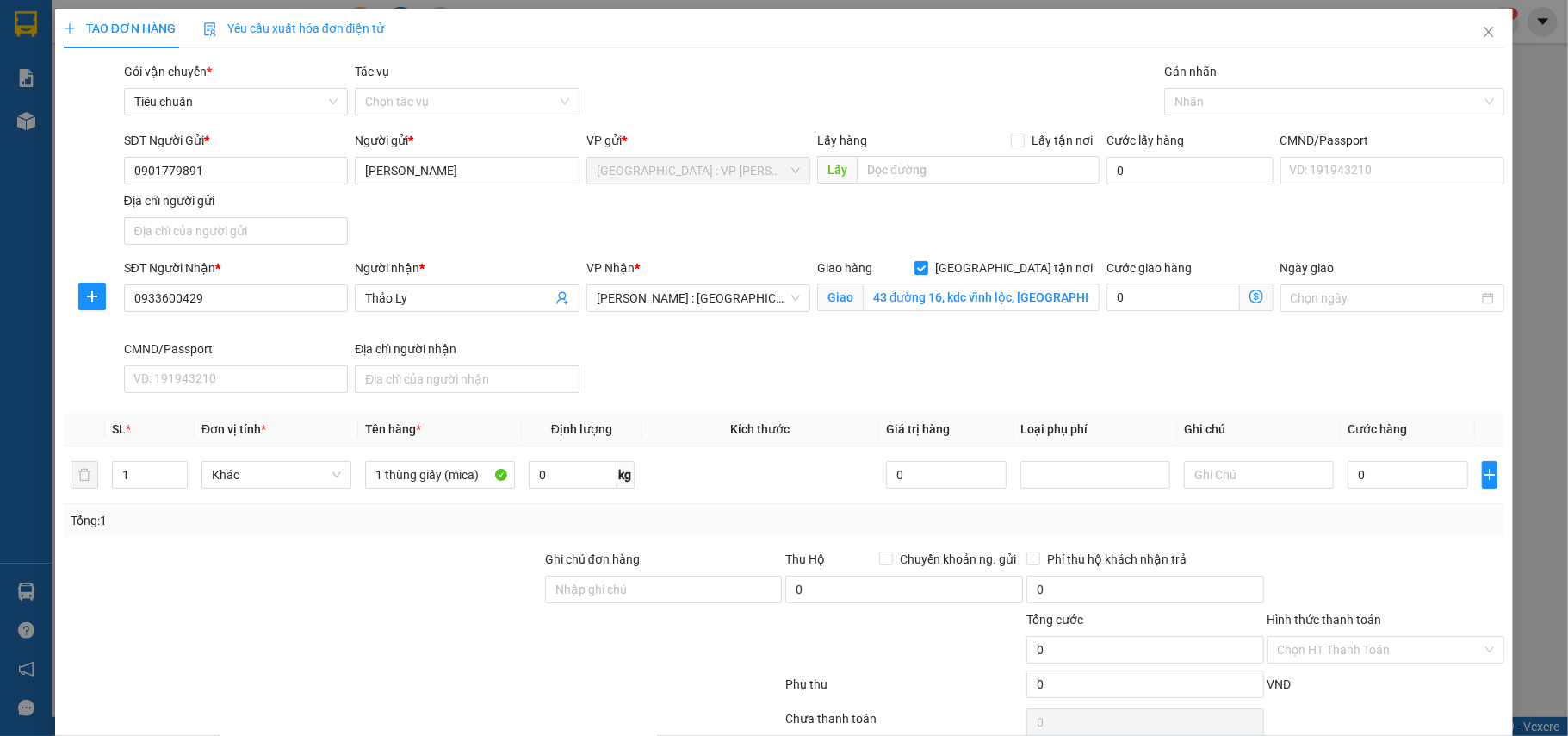
click at [1185, 122] on body "Kết quả tìm kiếm ( 1 ) Bộ lọc Mã ĐH Trạng thái Món hàng Thu hộ Tổng cước Chưa c…" at bounding box center [784, 368] width 1568 height 736
click at [1187, 135] on div "Cước lấy hàng" at bounding box center [1189, 143] width 166 height 26
click at [1195, 98] on div at bounding box center [1326, 102] width 315 height 21
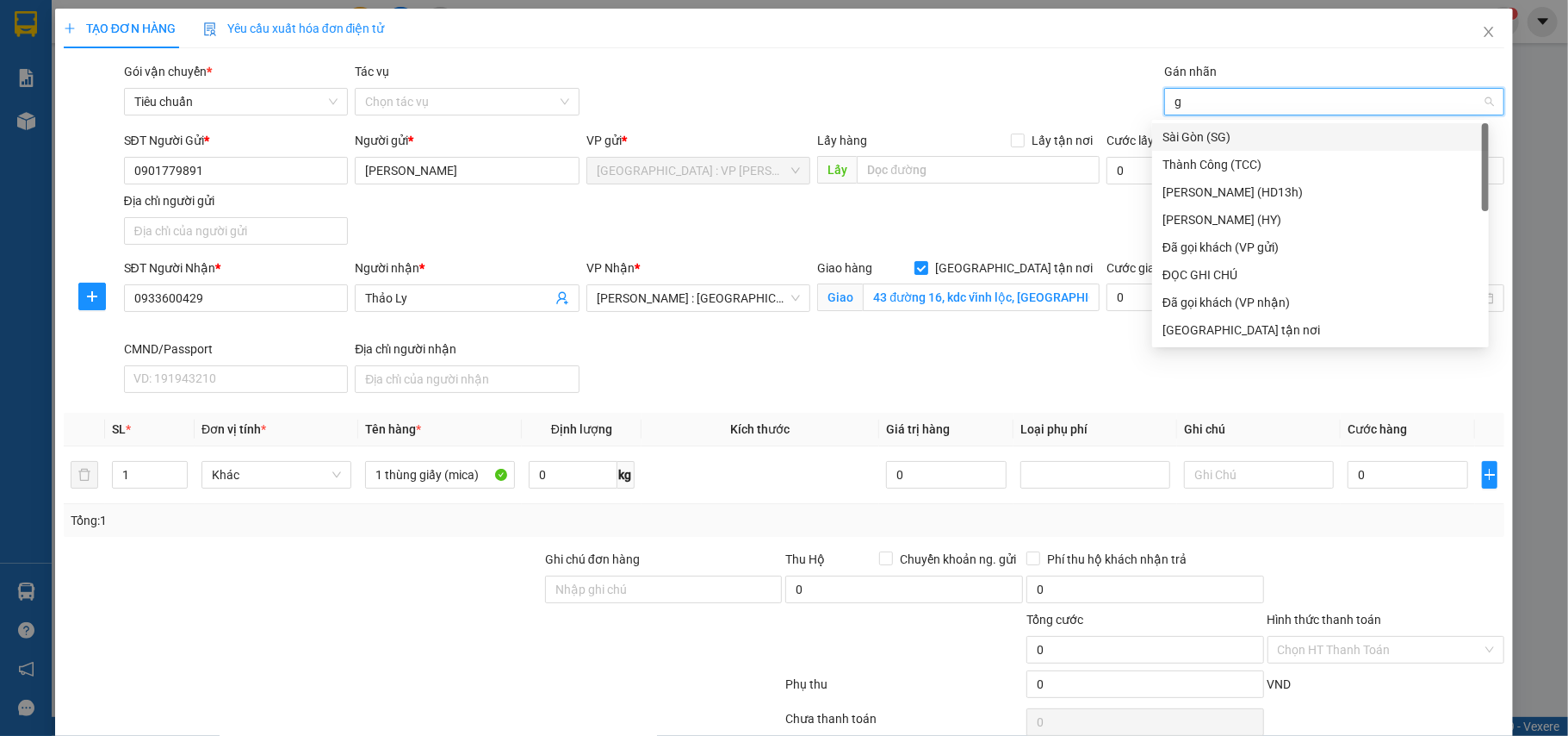
type input "gt"
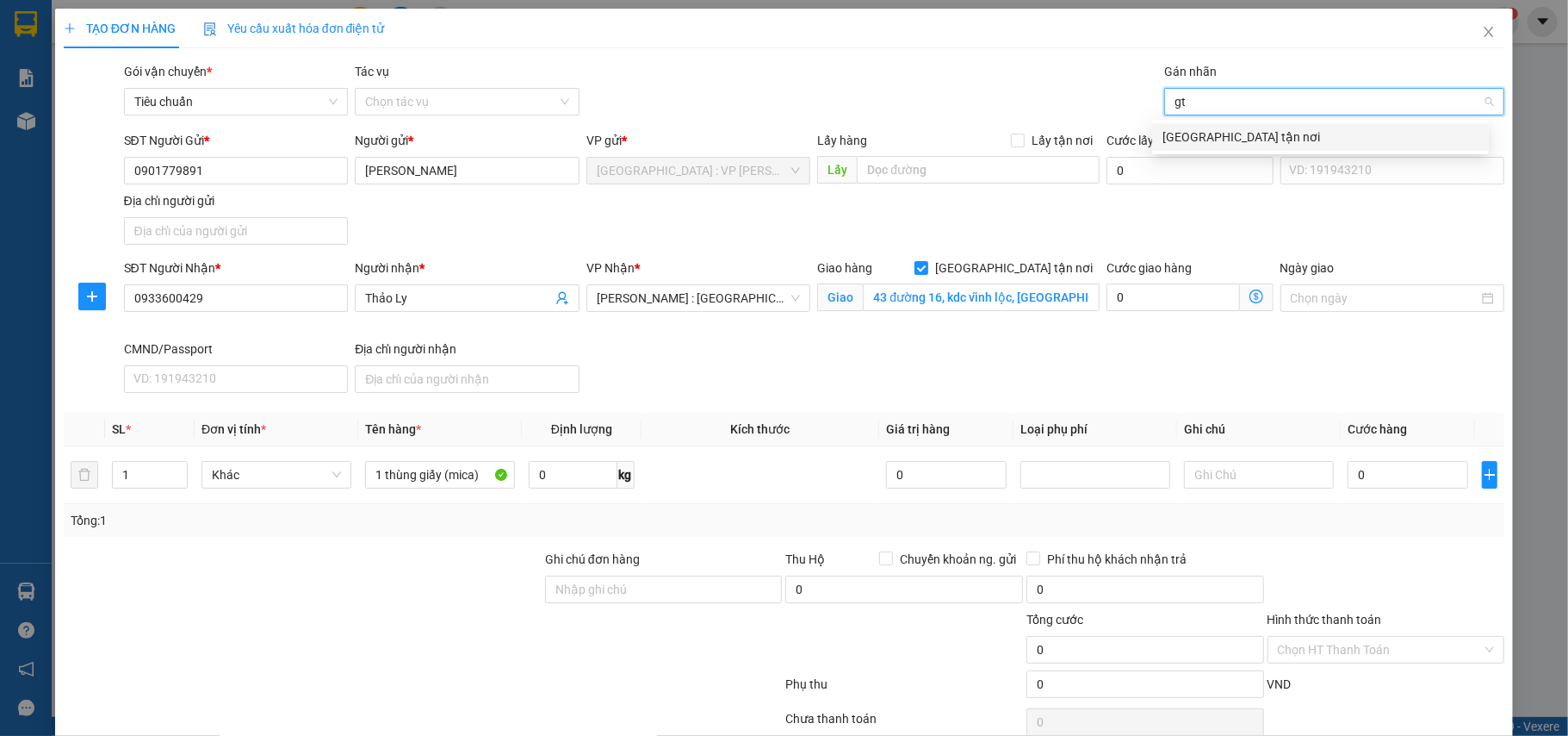
click at [1199, 137] on div "[GEOGRAPHIC_DATA] tận nơi" at bounding box center [1320, 136] width 316 height 19
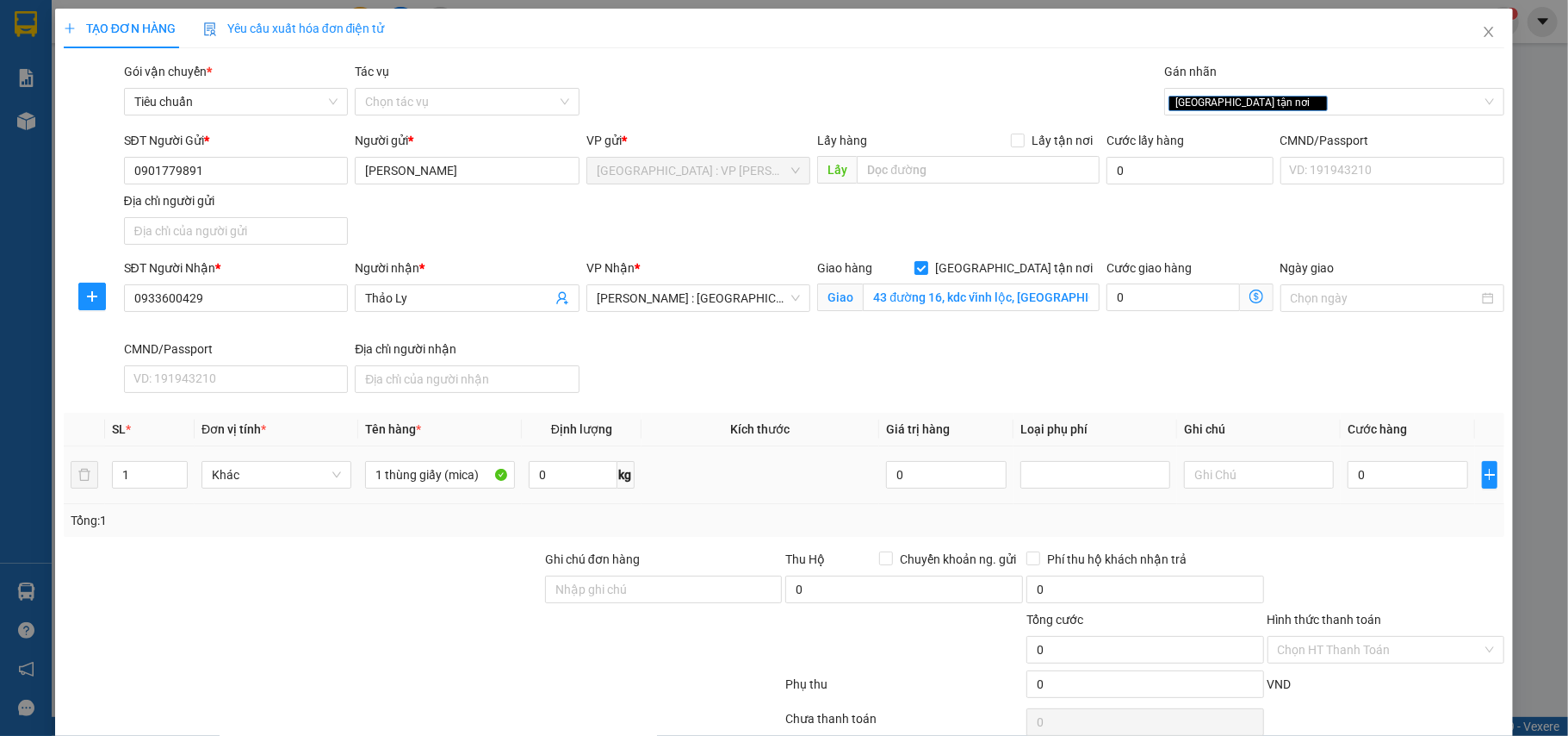
click at [1381, 462] on div "0" at bounding box center [1408, 474] width 120 height 35
click at [1385, 480] on input "0" at bounding box center [1408, 475] width 120 height 28
click at [1359, 483] on input "0" at bounding box center [1408, 475] width 120 height 28
type input "01"
type input "1"
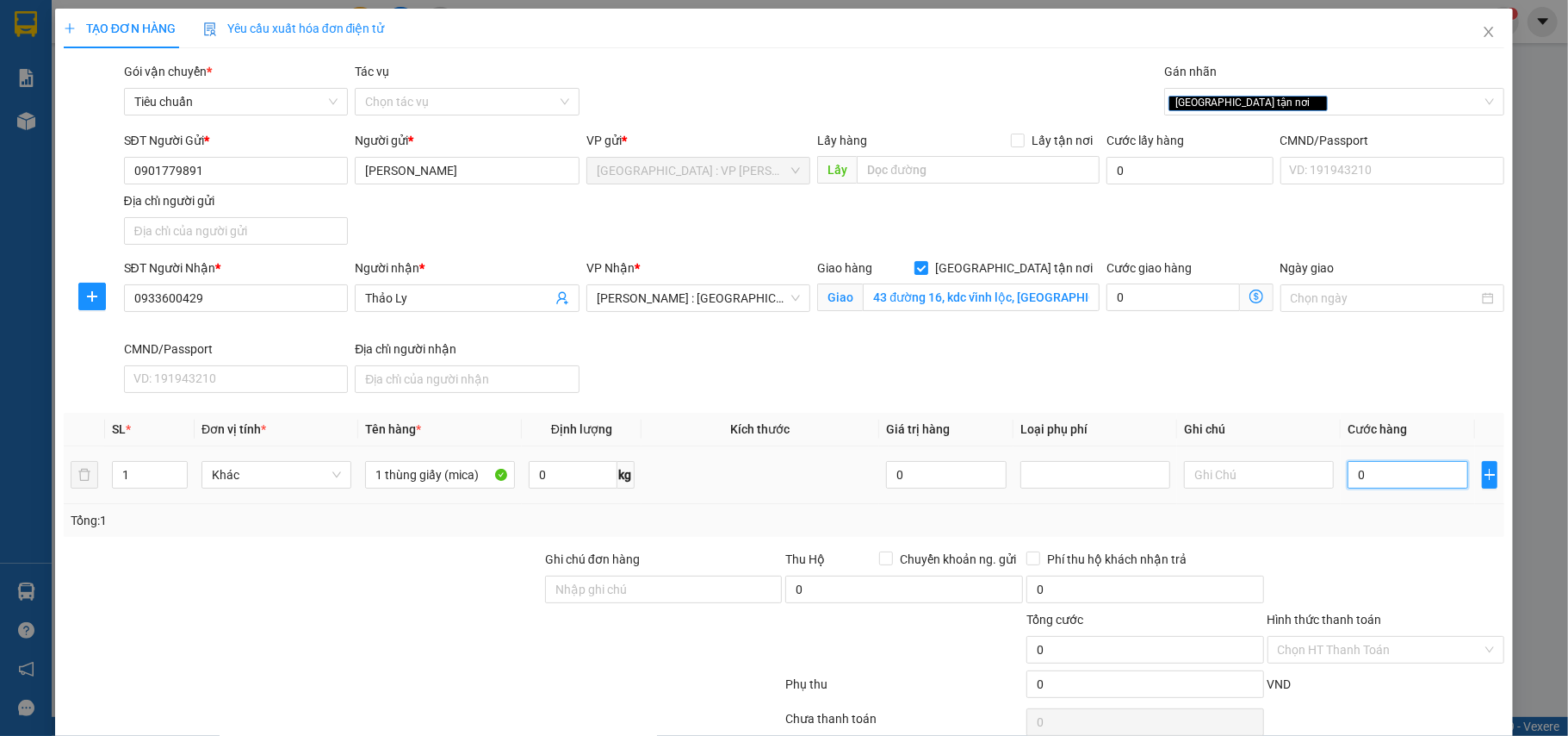
type input "1"
type input "010"
type input "10"
type input "0.100"
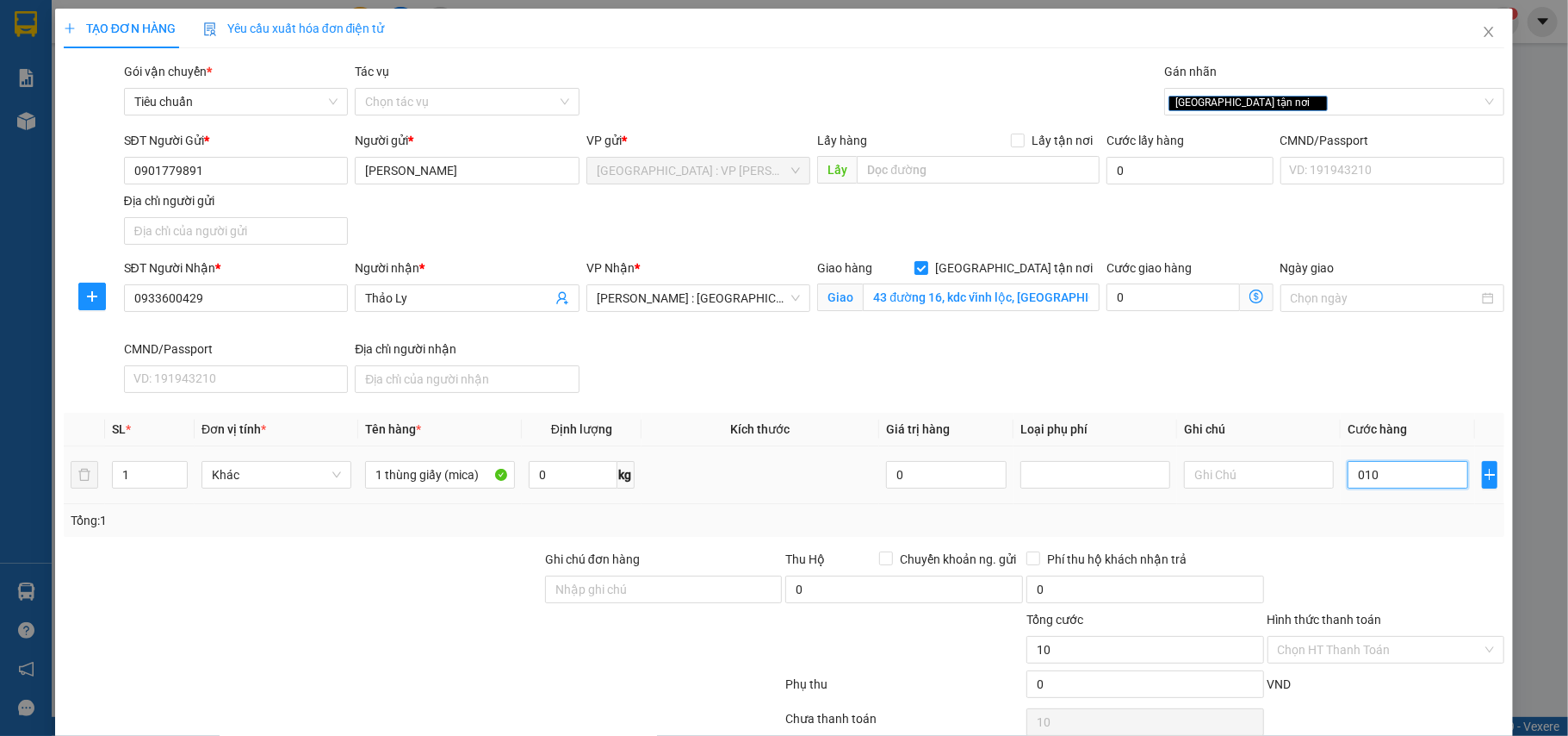
type input "100"
type input "01.000"
type input "1.000"
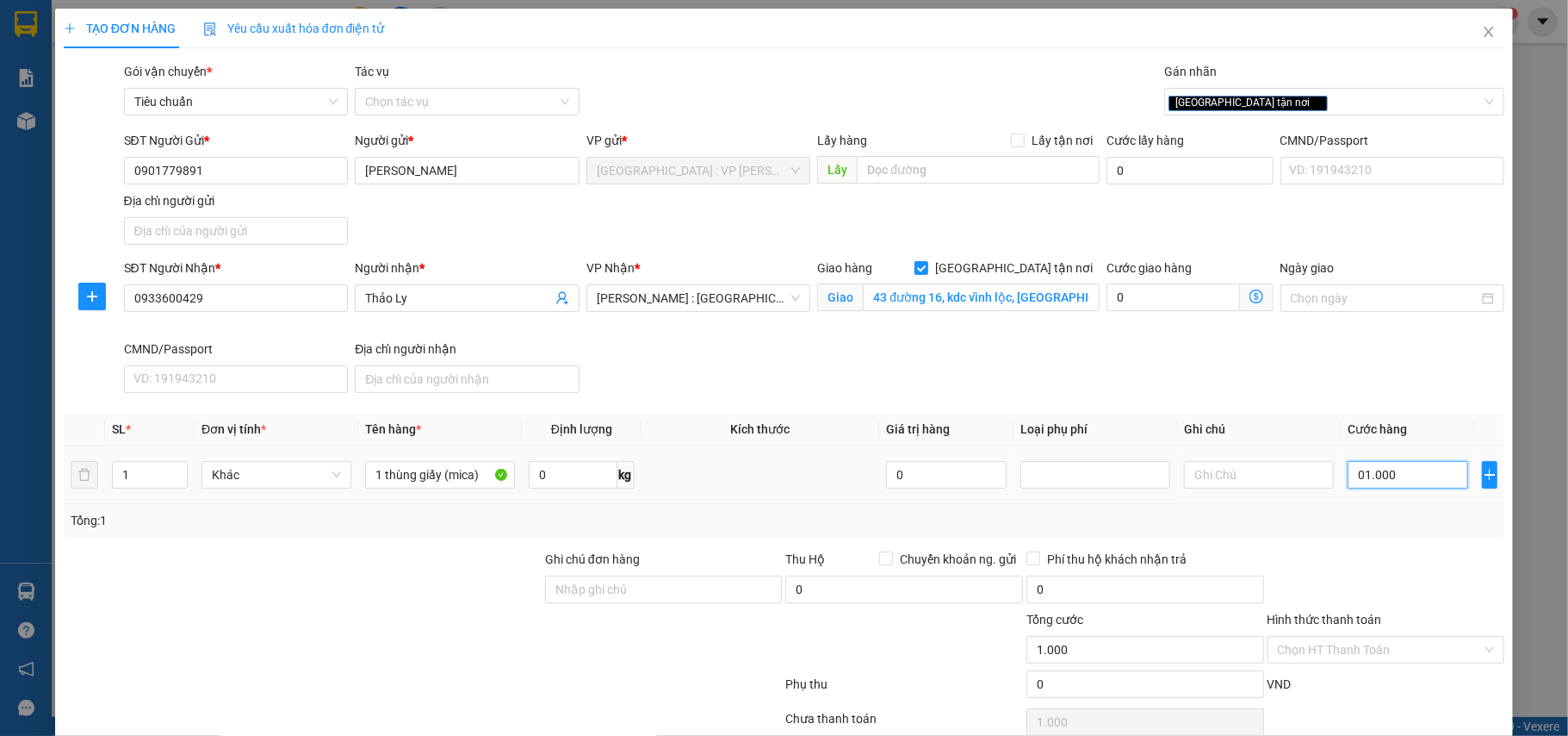
type input "010.000"
type input "10.000"
type input "0.100.000"
type input "100.000"
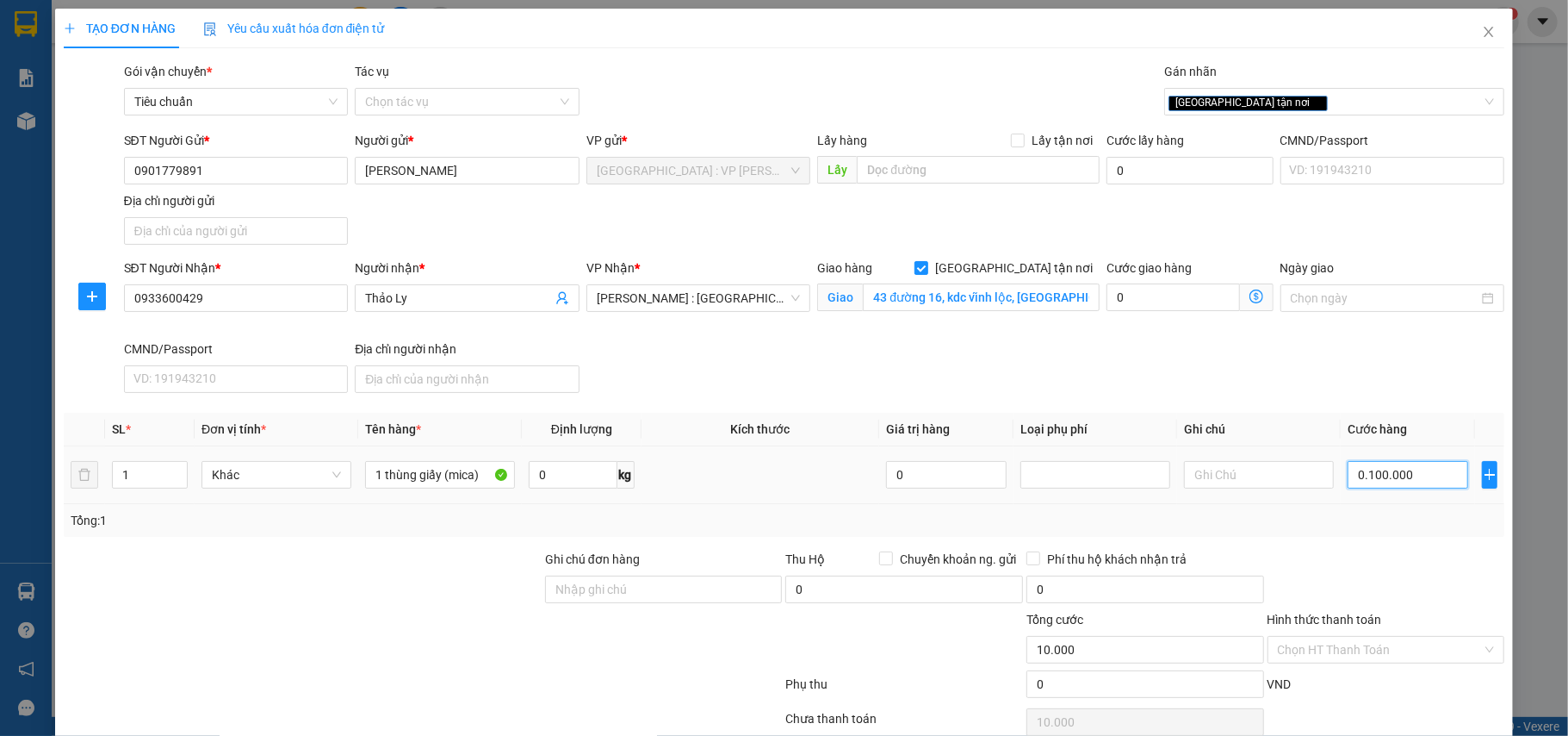
type input "100.000"
click at [1358, 329] on div "Ngày giao" at bounding box center [1393, 298] width 232 height 81
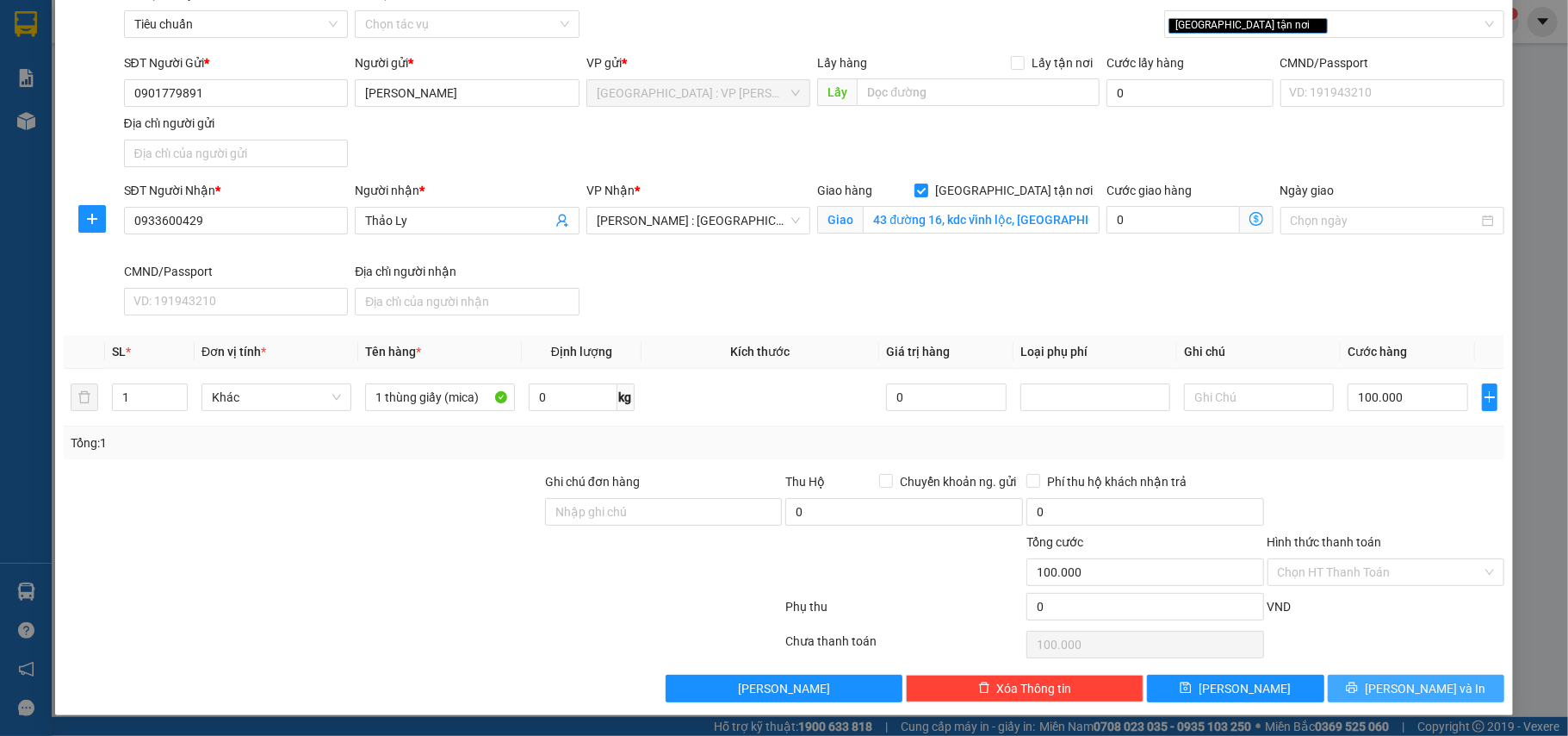
click at [1397, 683] on span "[PERSON_NAME] và In" at bounding box center [1425, 688] width 120 height 19
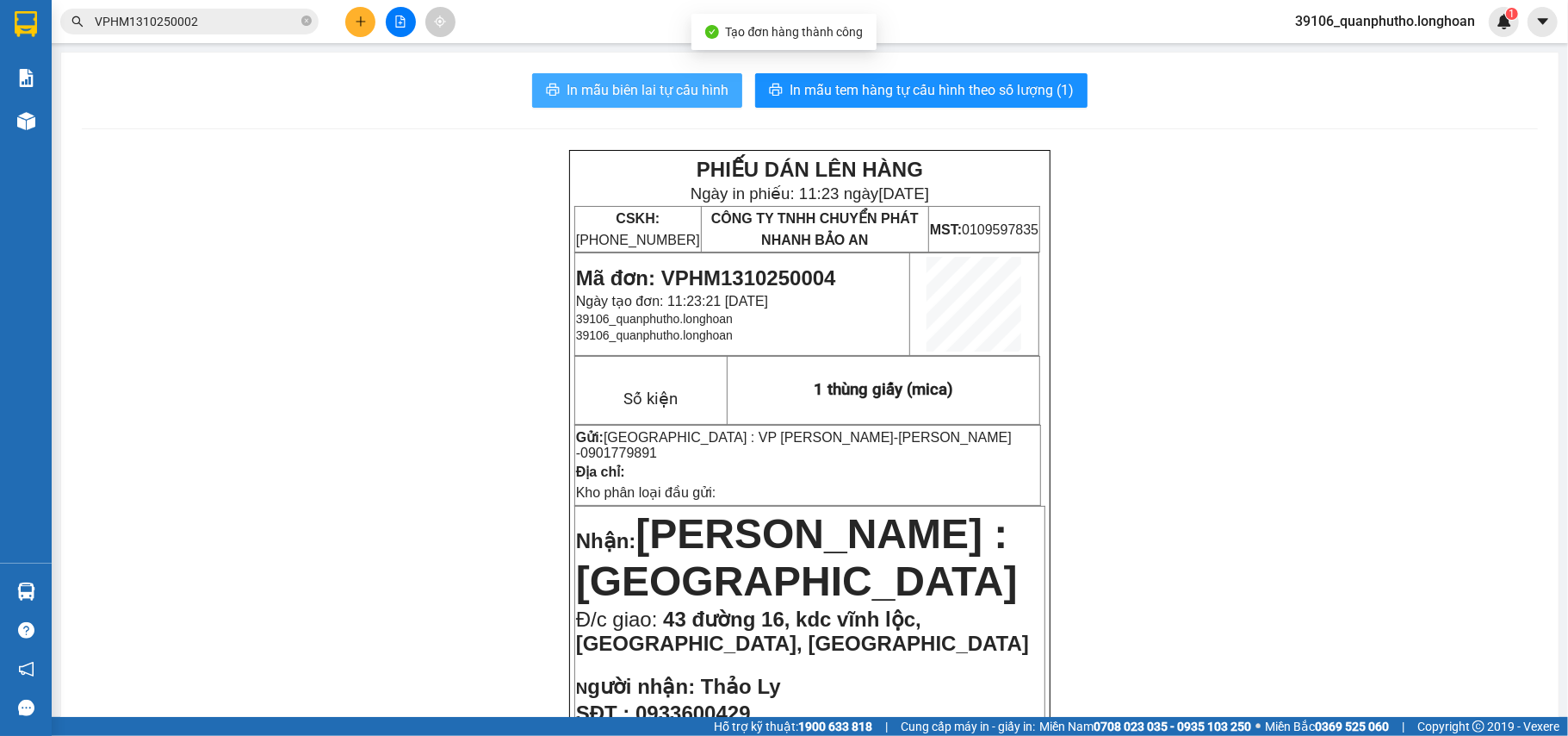
click at [710, 100] on span "In mẫu biên lai tự cấu hình" at bounding box center [647, 91] width 162 height 22
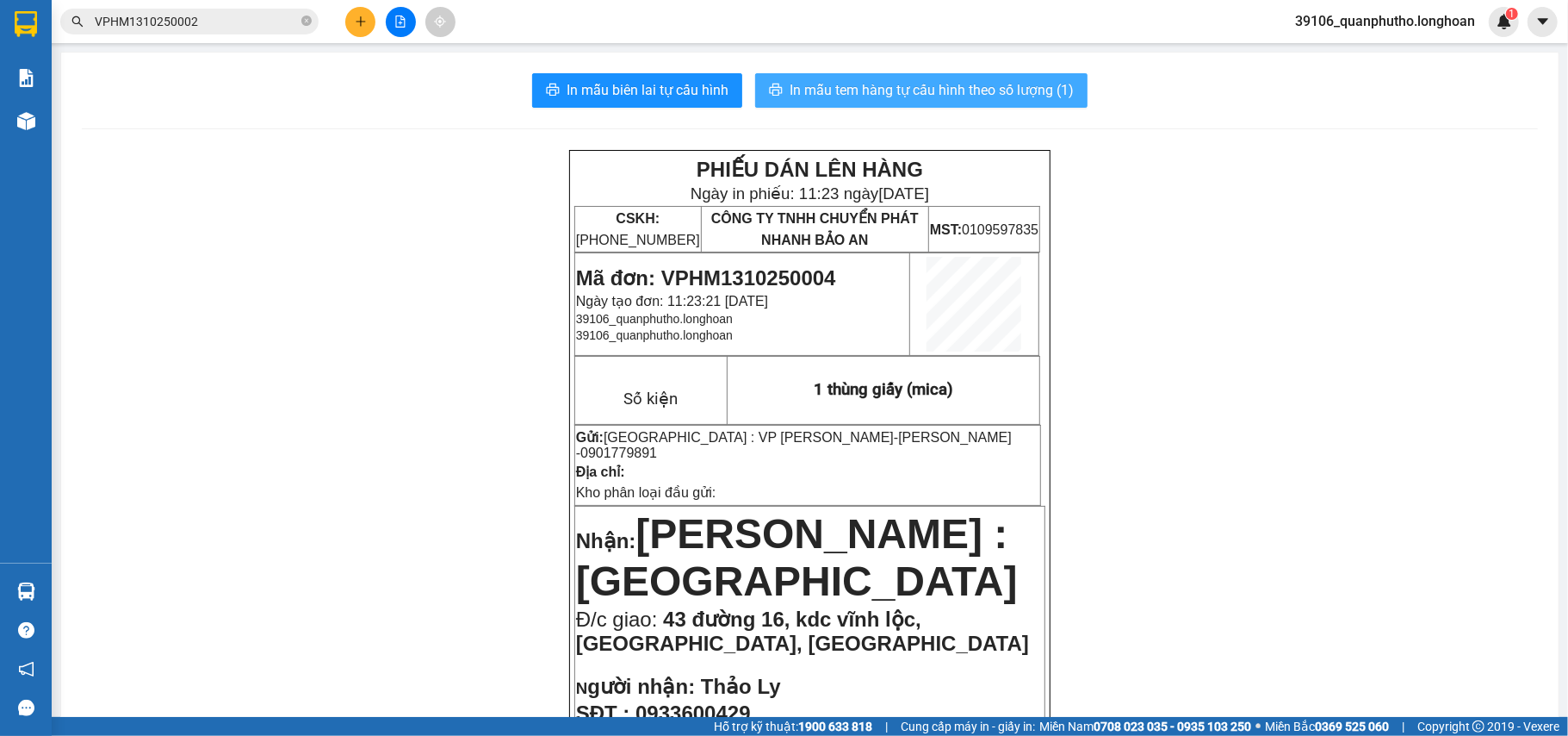
click at [930, 85] on span "In mẫu tem hàng tự cấu hình theo số lượng (1)" at bounding box center [931, 91] width 284 height 22
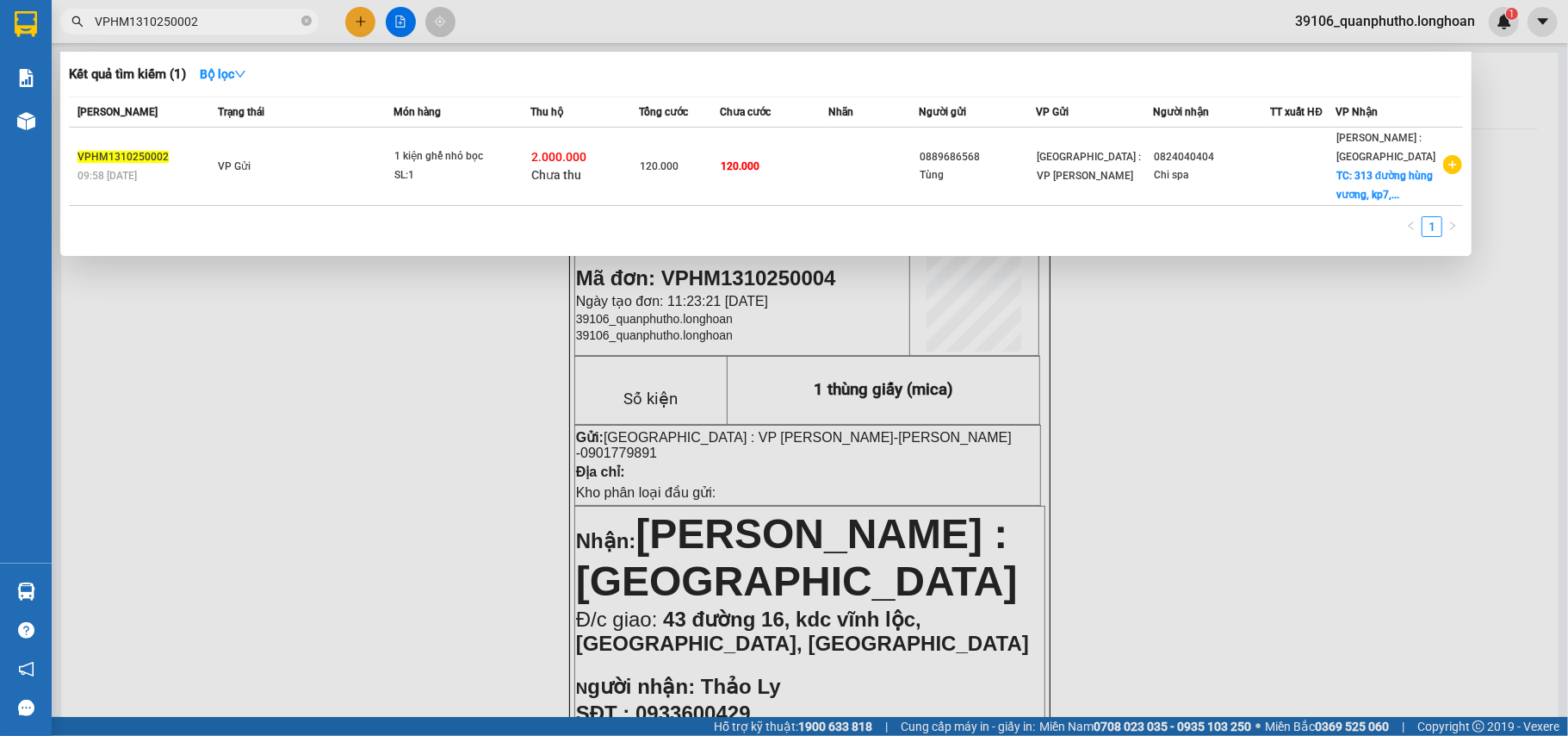
click at [241, 19] on input "VPHM1310250002" at bounding box center [196, 21] width 203 height 19
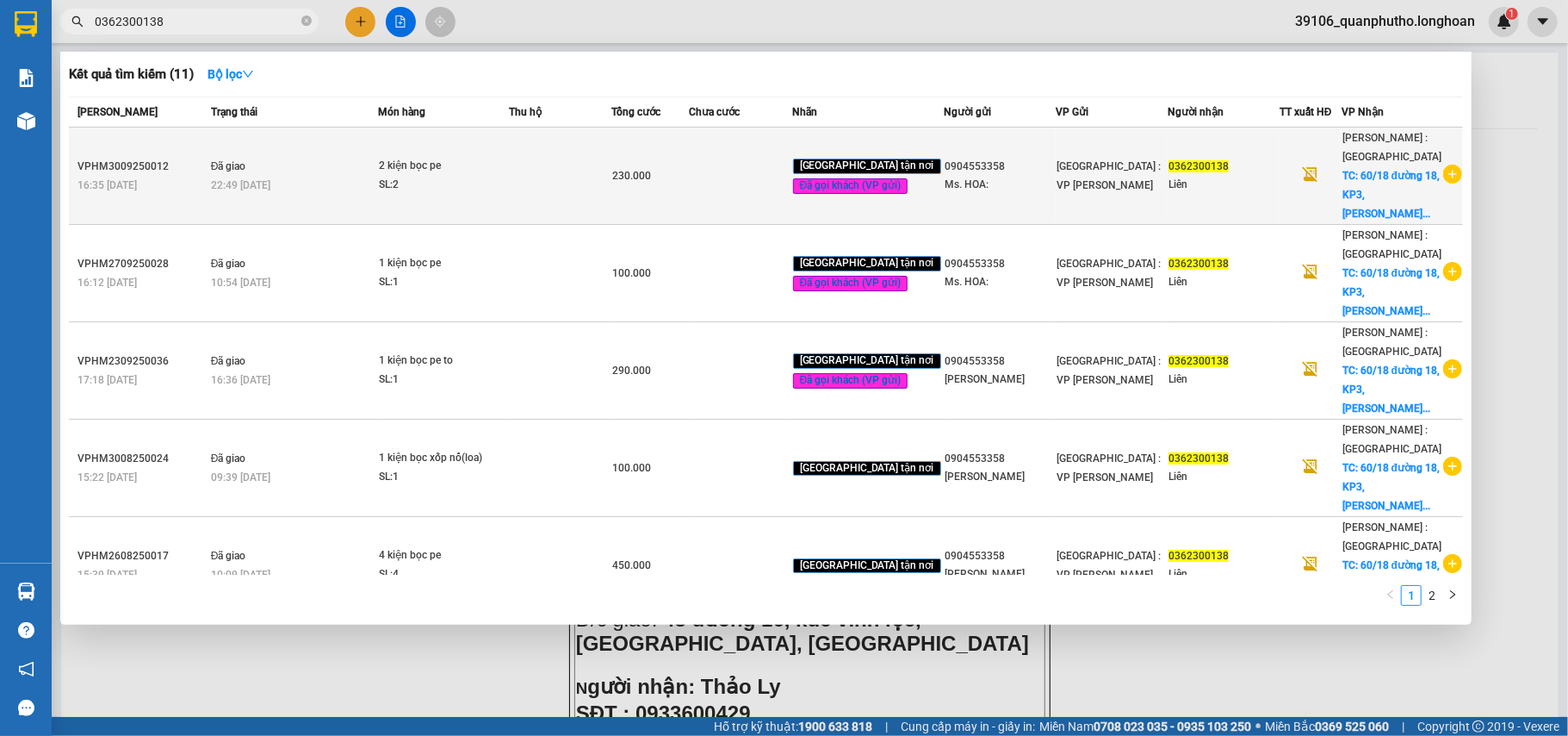
type input "0362300138"
click at [448, 175] on div "SL: 2" at bounding box center [444, 184] width 129 height 19
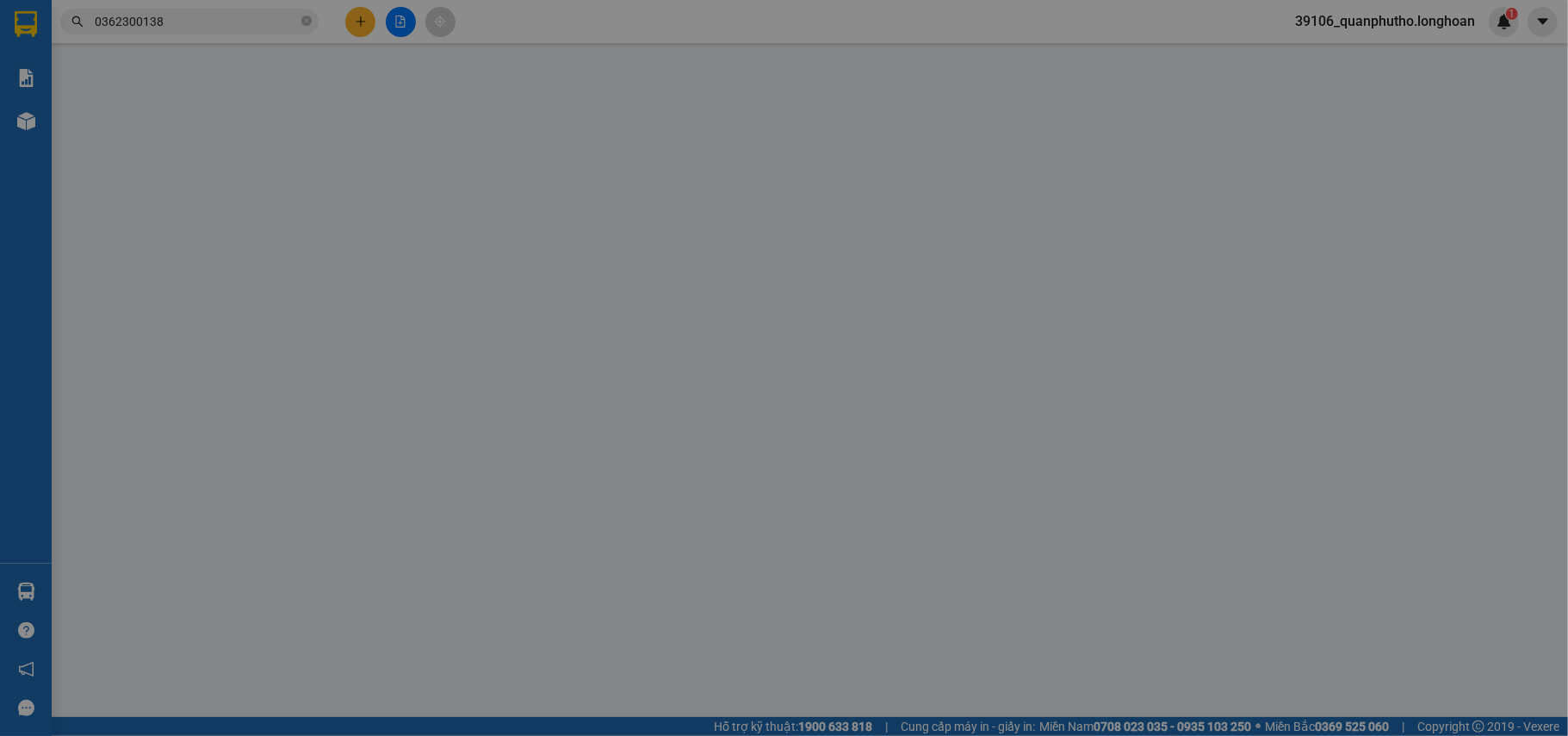
type input "0904553358"
type input "Ms. HOA:"
type input "0362300138"
type input "Liên"
checkbox input "true"
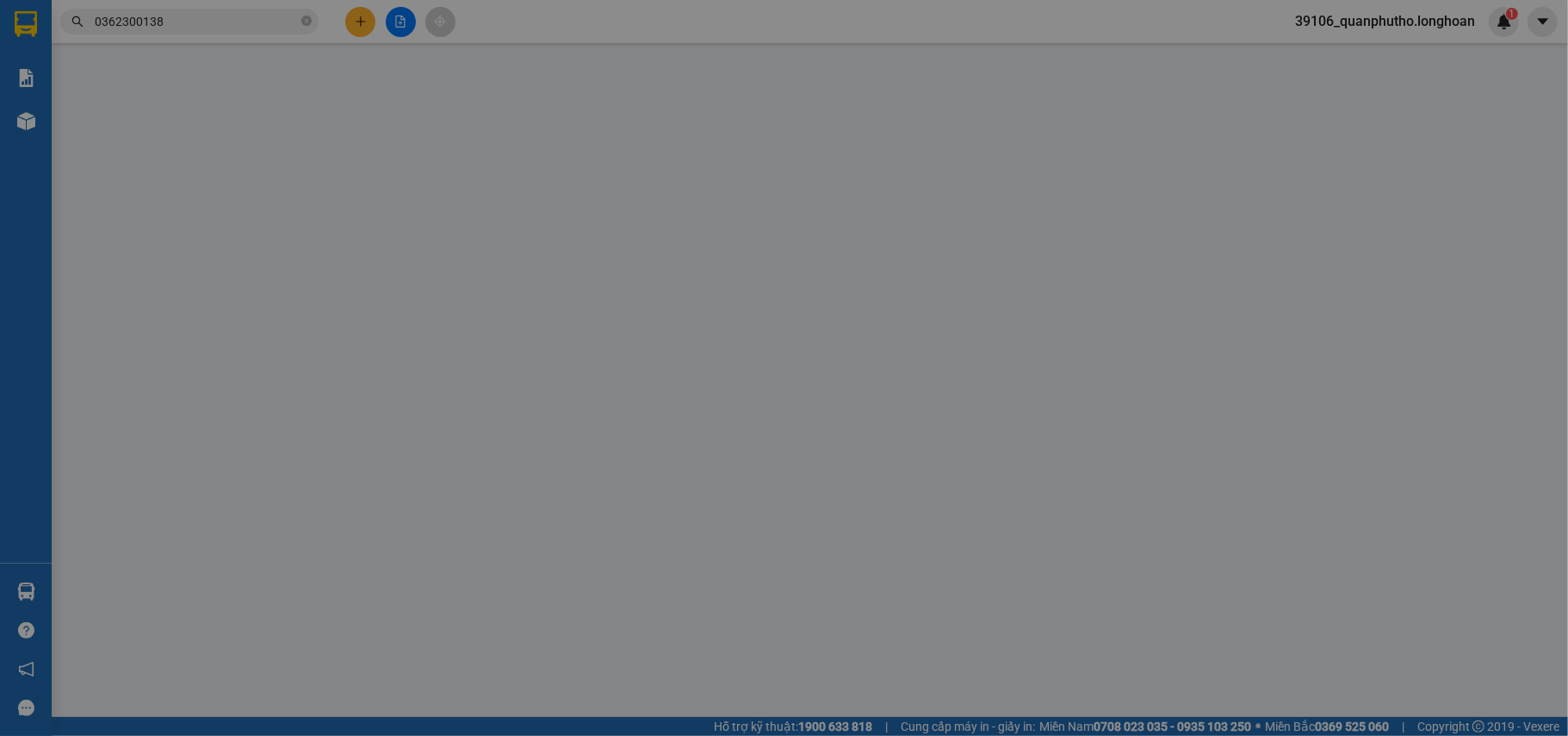
type input "[STREET_ADDRESS]"
type input "nhận nguyên kiện,giao nguyên kiện,bể vỡ k đền"
type input "0"
type input "230.000"
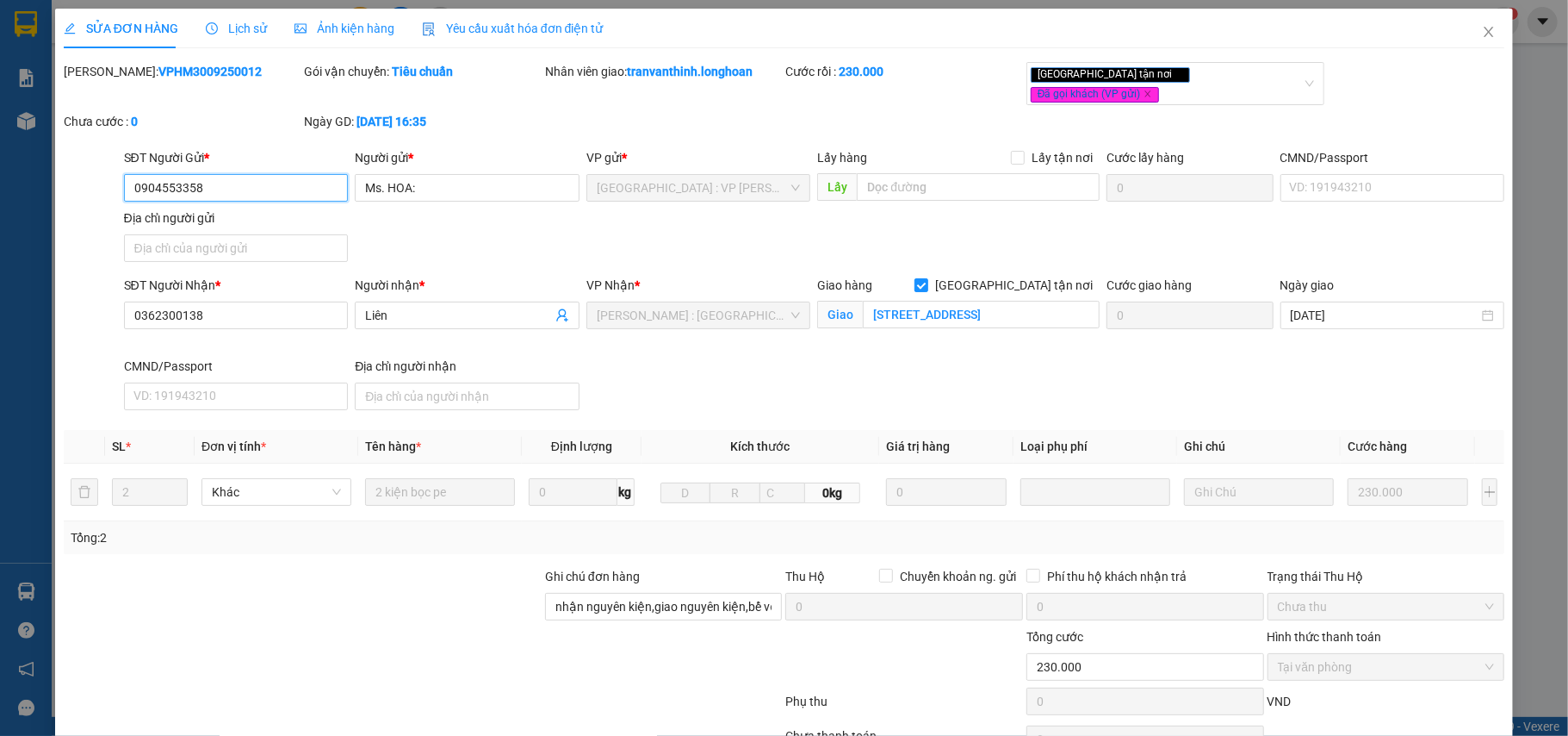
click at [269, 174] on input "0904553358" at bounding box center [237, 188] width 225 height 28
click at [249, 310] on input "0362300138" at bounding box center [237, 316] width 225 height 28
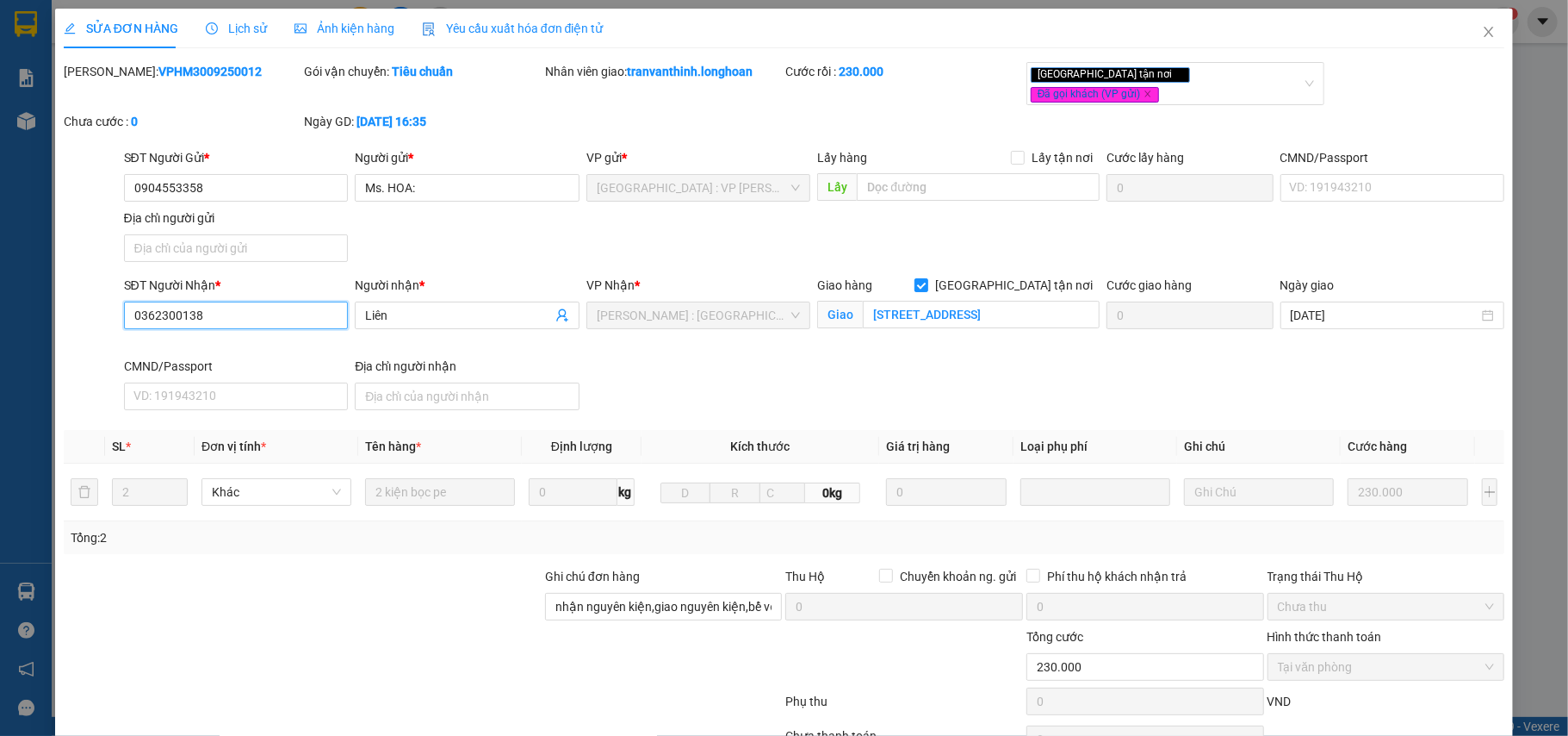
click at [249, 310] on input "0362300138" at bounding box center [237, 316] width 225 height 28
click at [1481, 28] on icon "close" at bounding box center [1488, 32] width 14 height 14
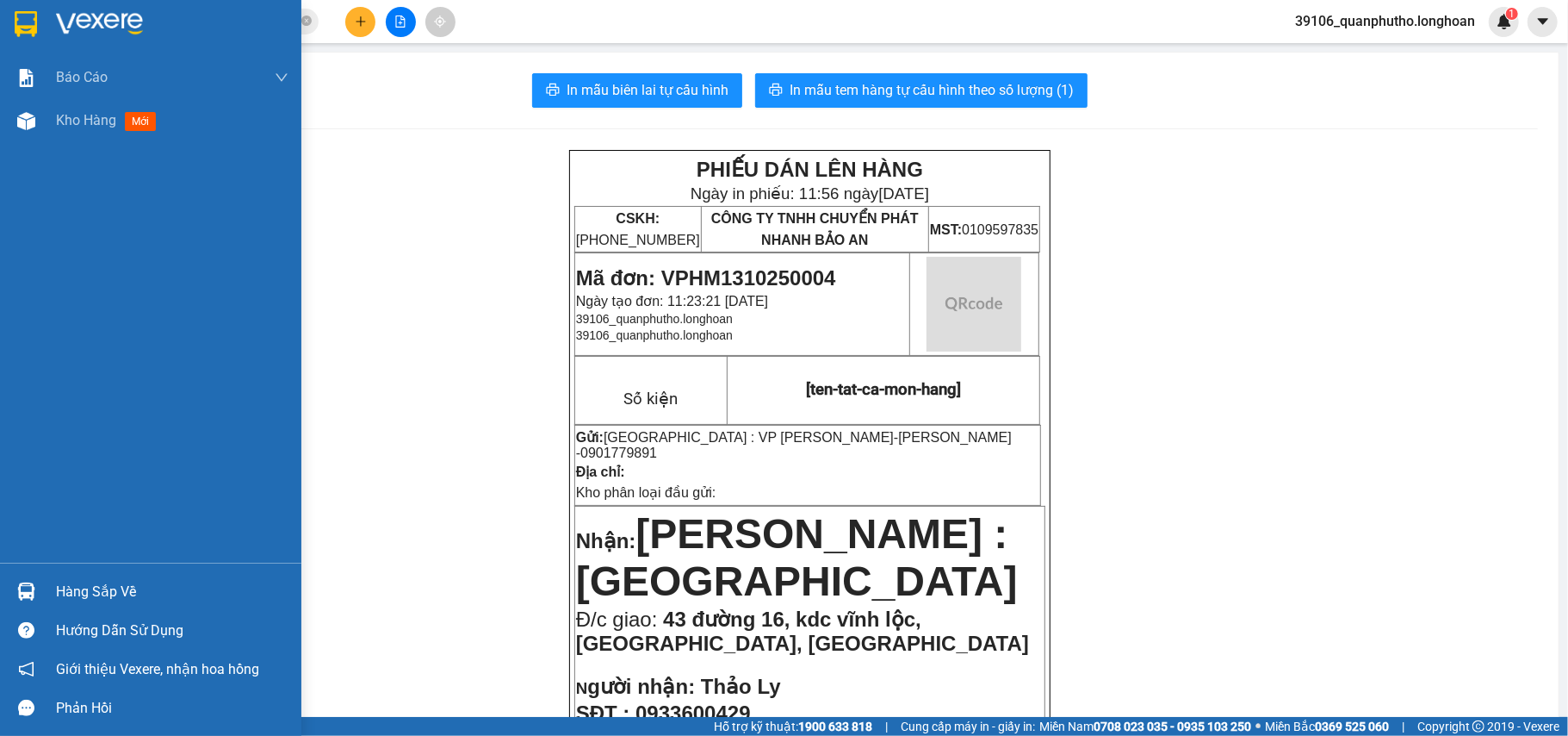
click at [19, 11] on img at bounding box center [26, 24] width 22 height 26
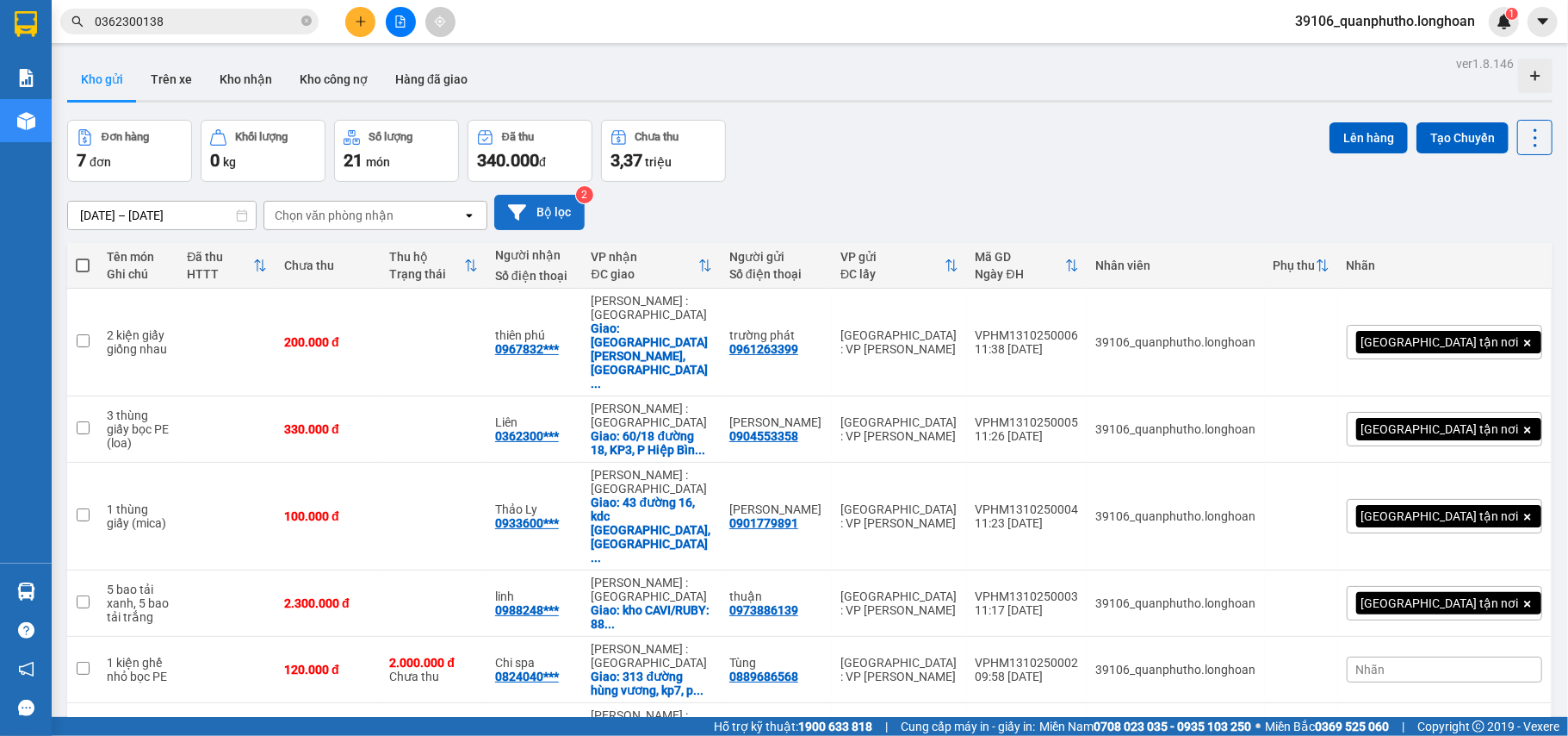
click at [511, 201] on button "Bộ lọc" at bounding box center [539, 211] width 91 height 35
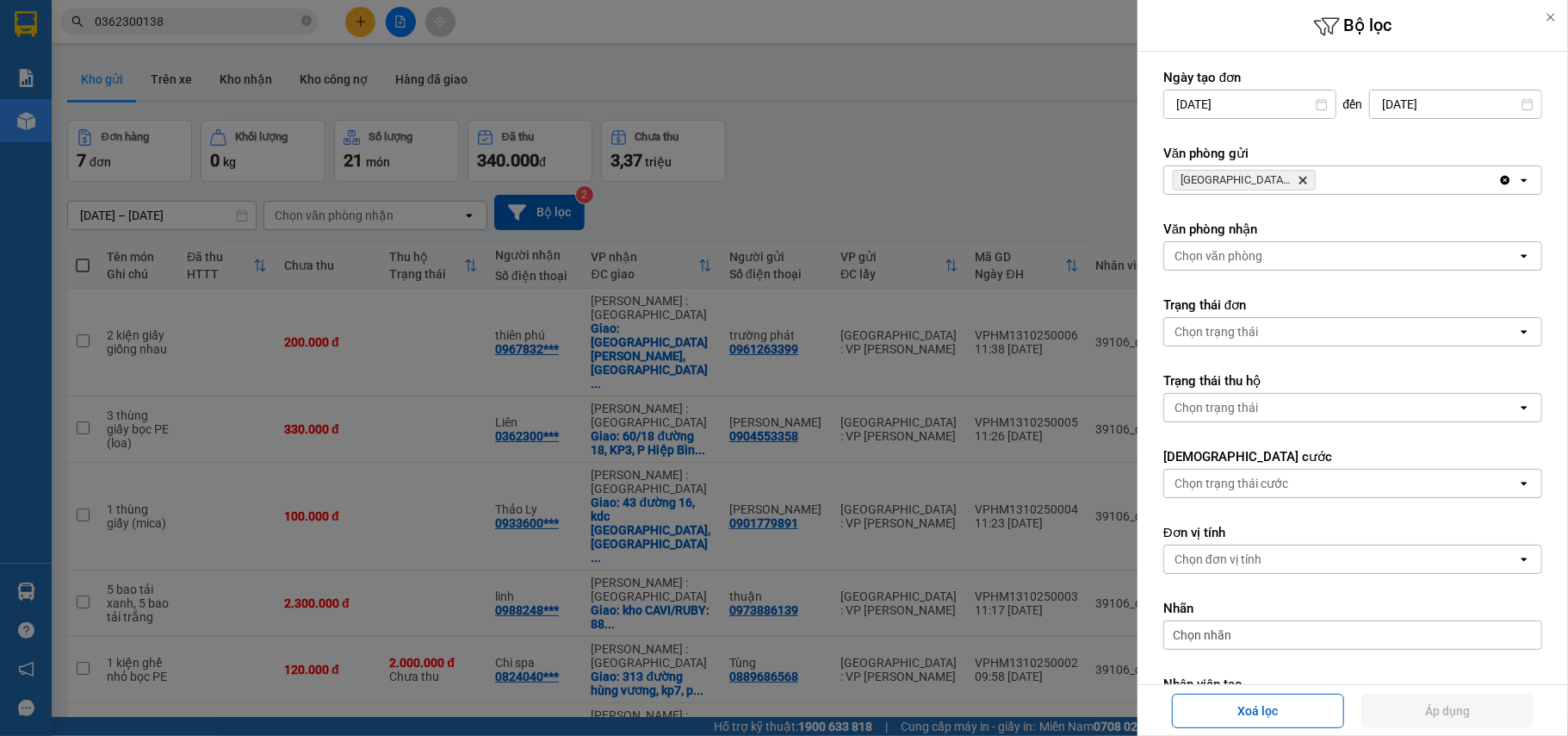
click at [945, 144] on div at bounding box center [784, 368] width 1568 height 736
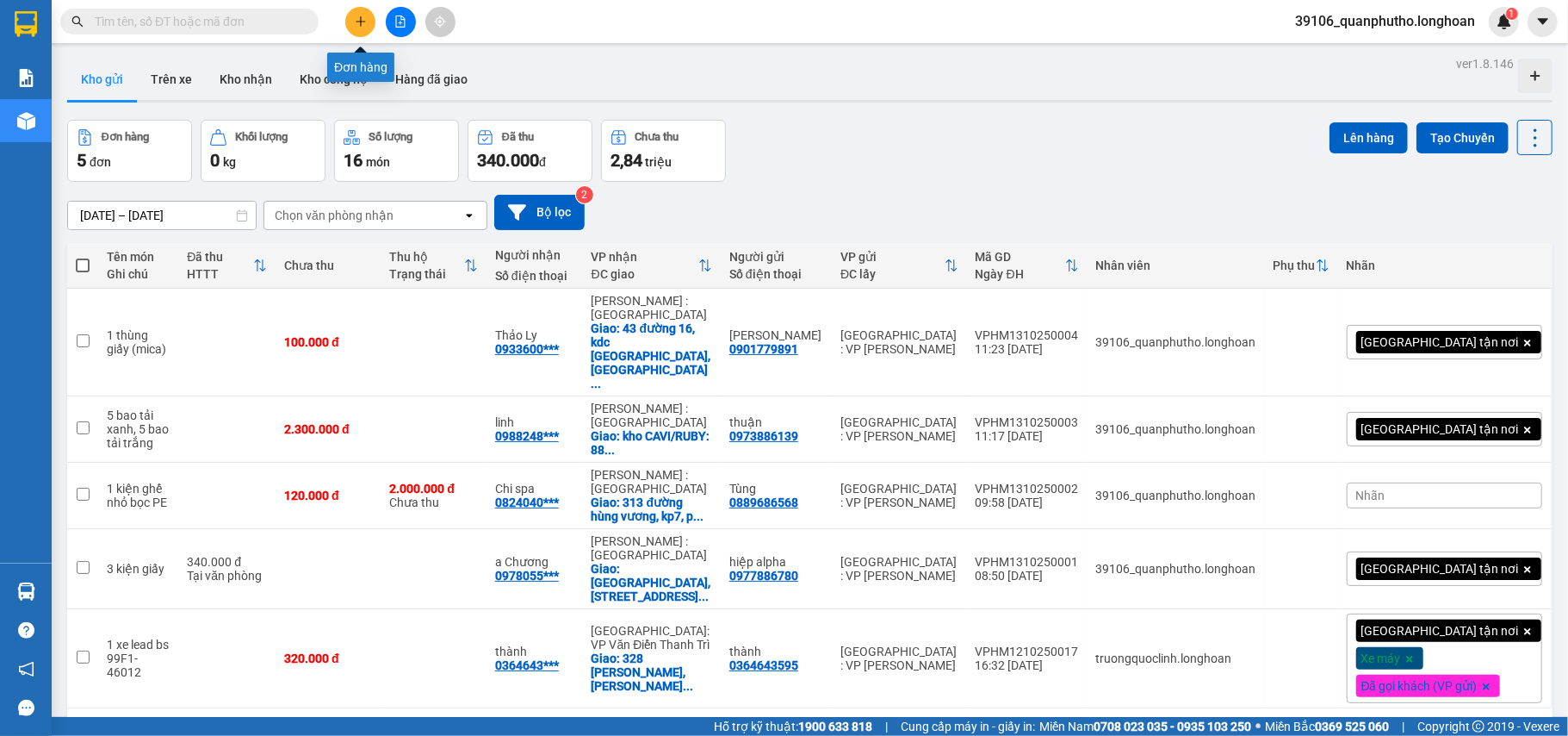
click at [356, 7] on button at bounding box center [360, 22] width 30 height 30
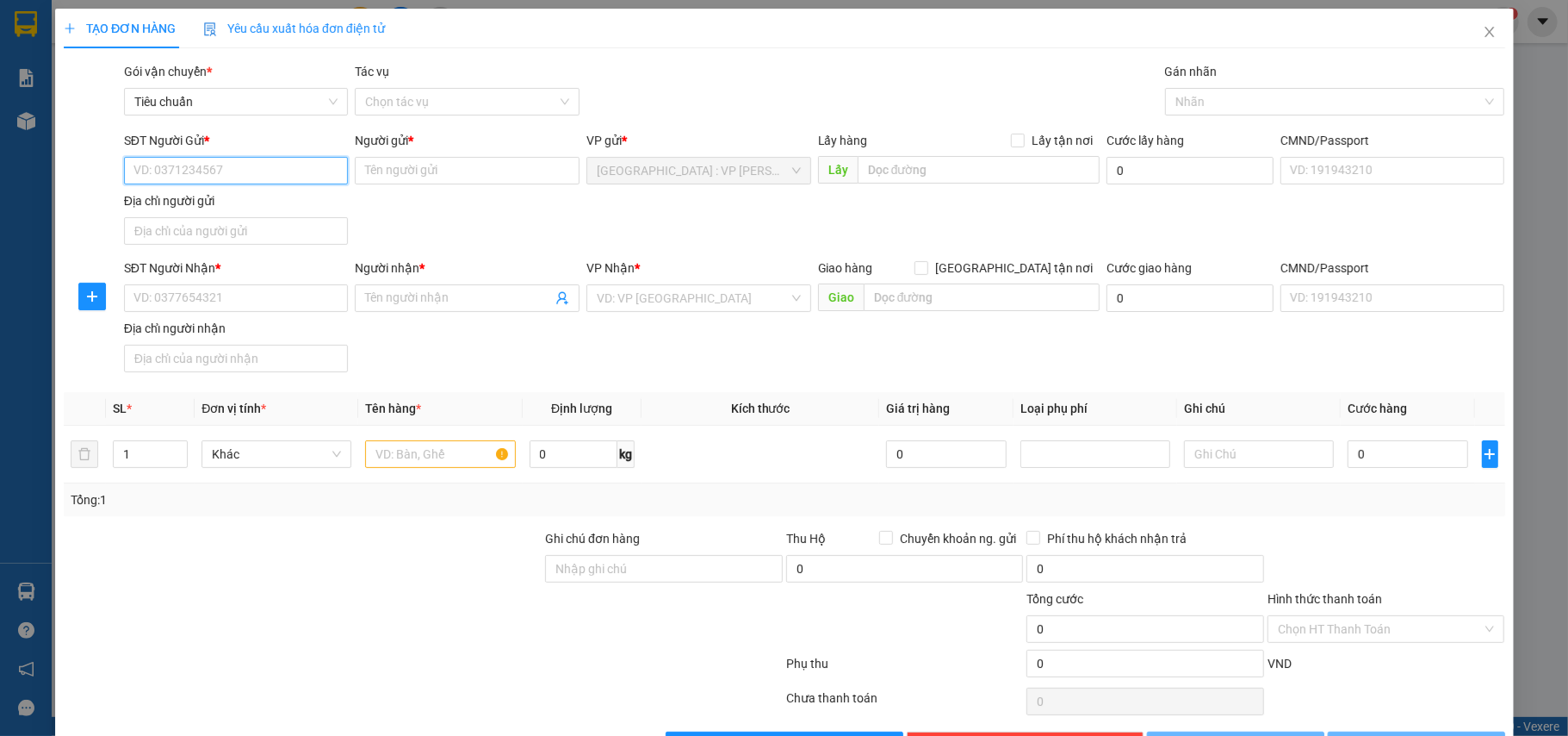
paste input "0904553358"
type input "0904553358"
click at [252, 176] on input "0904553358" at bounding box center [237, 170] width 225 height 28
click at [250, 213] on div "0904553358 - BÙI THANH HOA" at bounding box center [233, 205] width 201 height 19
type input "[PERSON_NAME]"
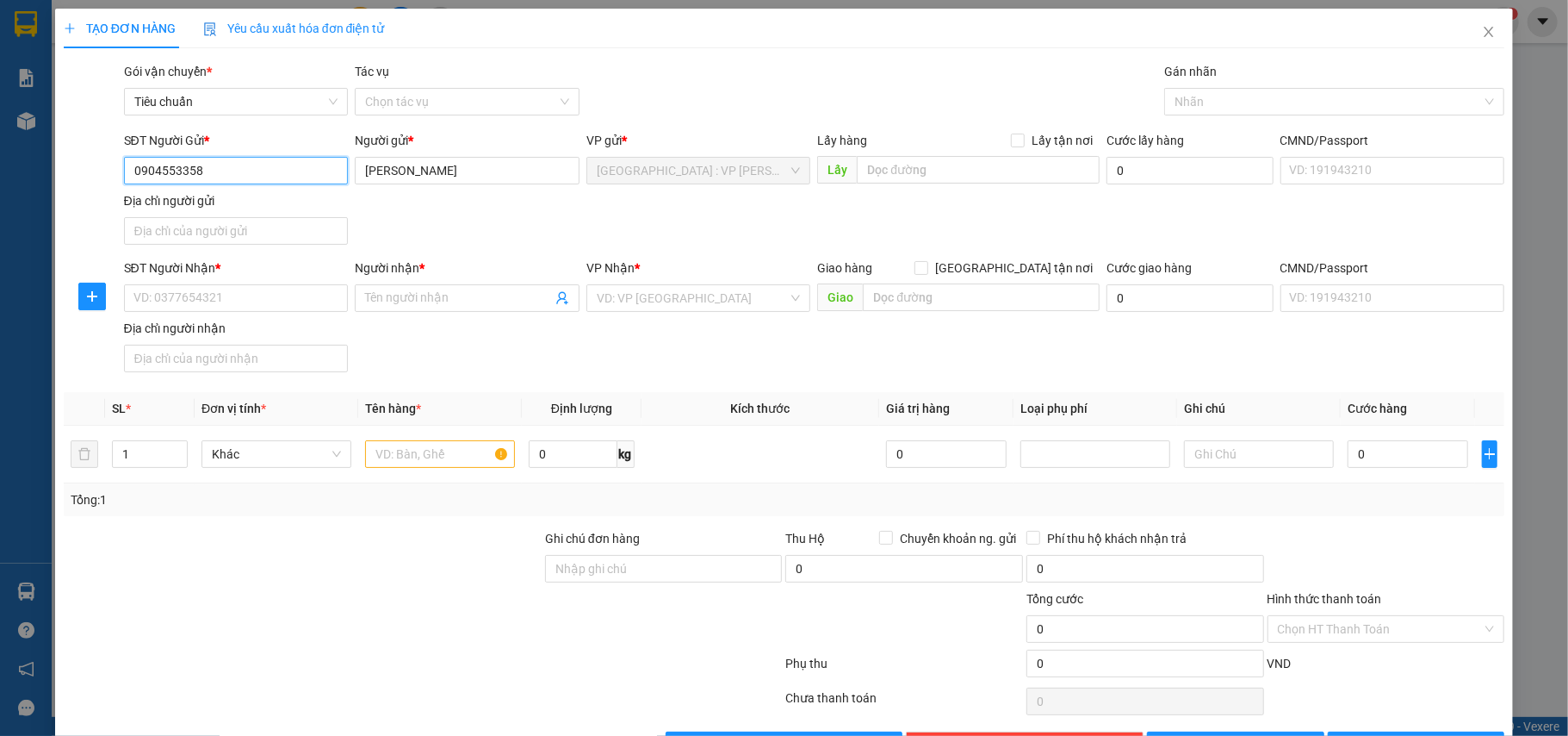
type input "0904553358"
click at [243, 305] on input "SĐT Người Nhận *" at bounding box center [237, 298] width 225 height 28
paste input "0362300138"
type input "0362300138"
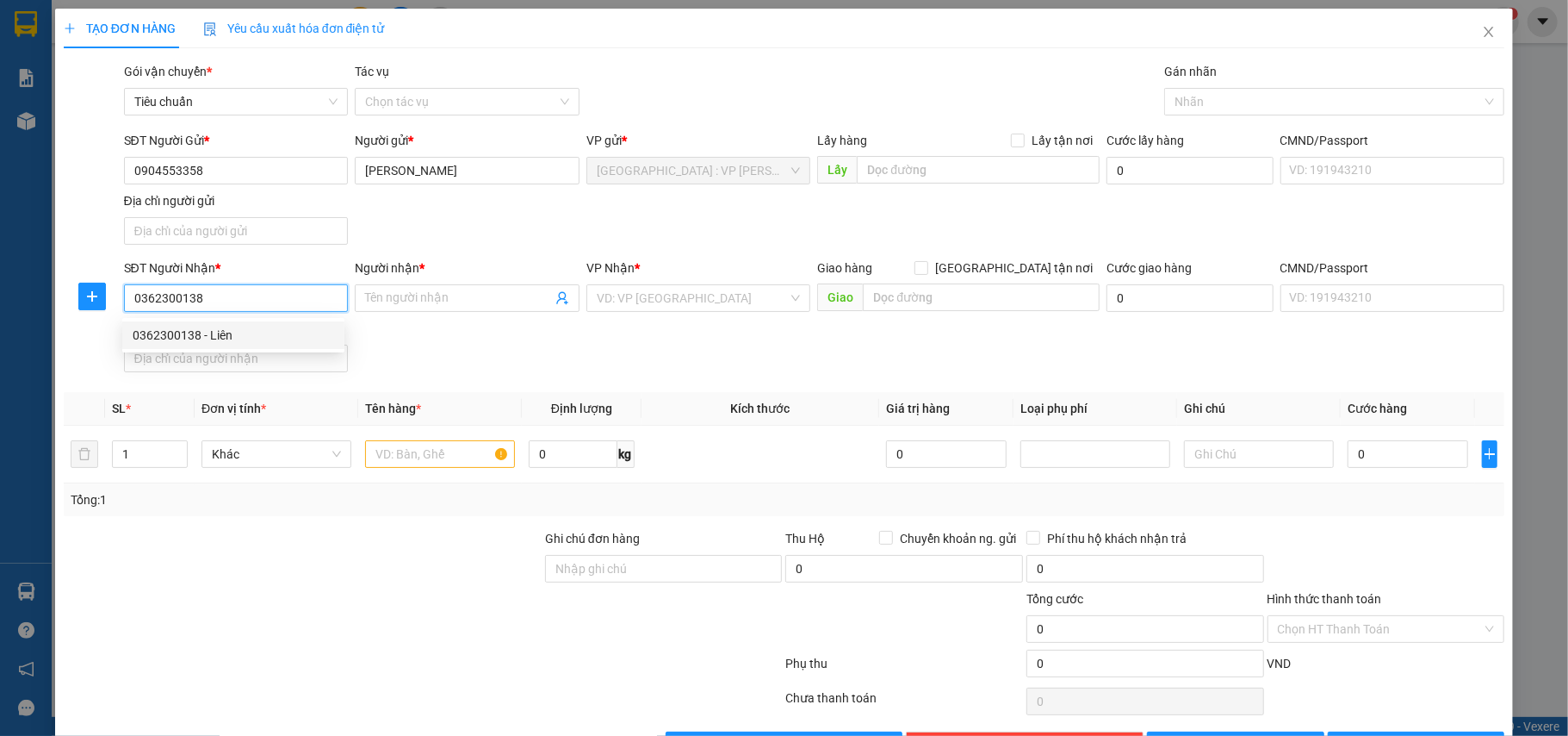
click at [243, 302] on input "0362300138" at bounding box center [237, 298] width 225 height 28
click at [243, 329] on div "0362300138 - Liên" at bounding box center [233, 335] width 201 height 19
type input "Liên"
checkbox input "true"
type input "[STREET_ADDRESS]"
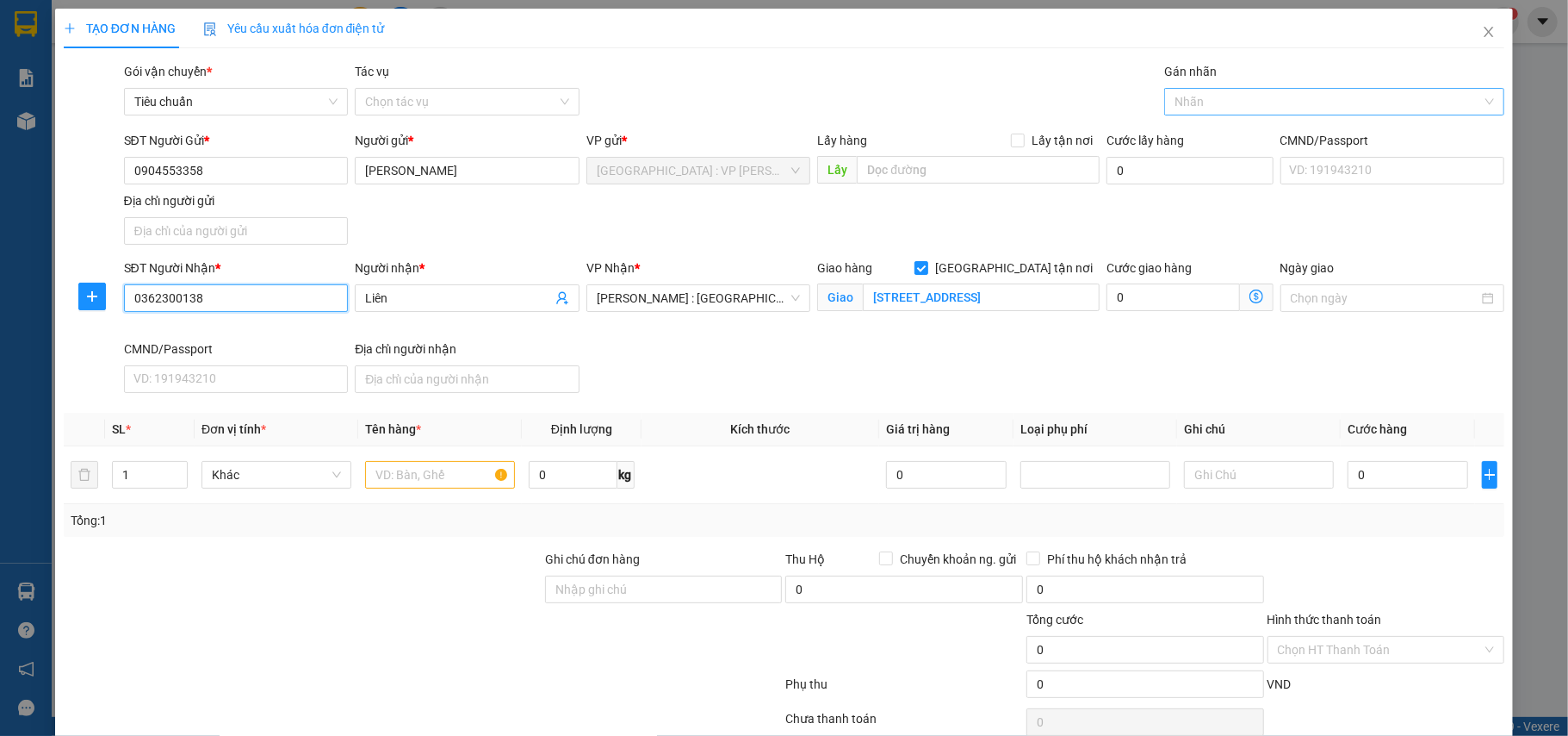
click at [1183, 107] on div at bounding box center [1326, 102] width 315 height 21
type input "0362300138"
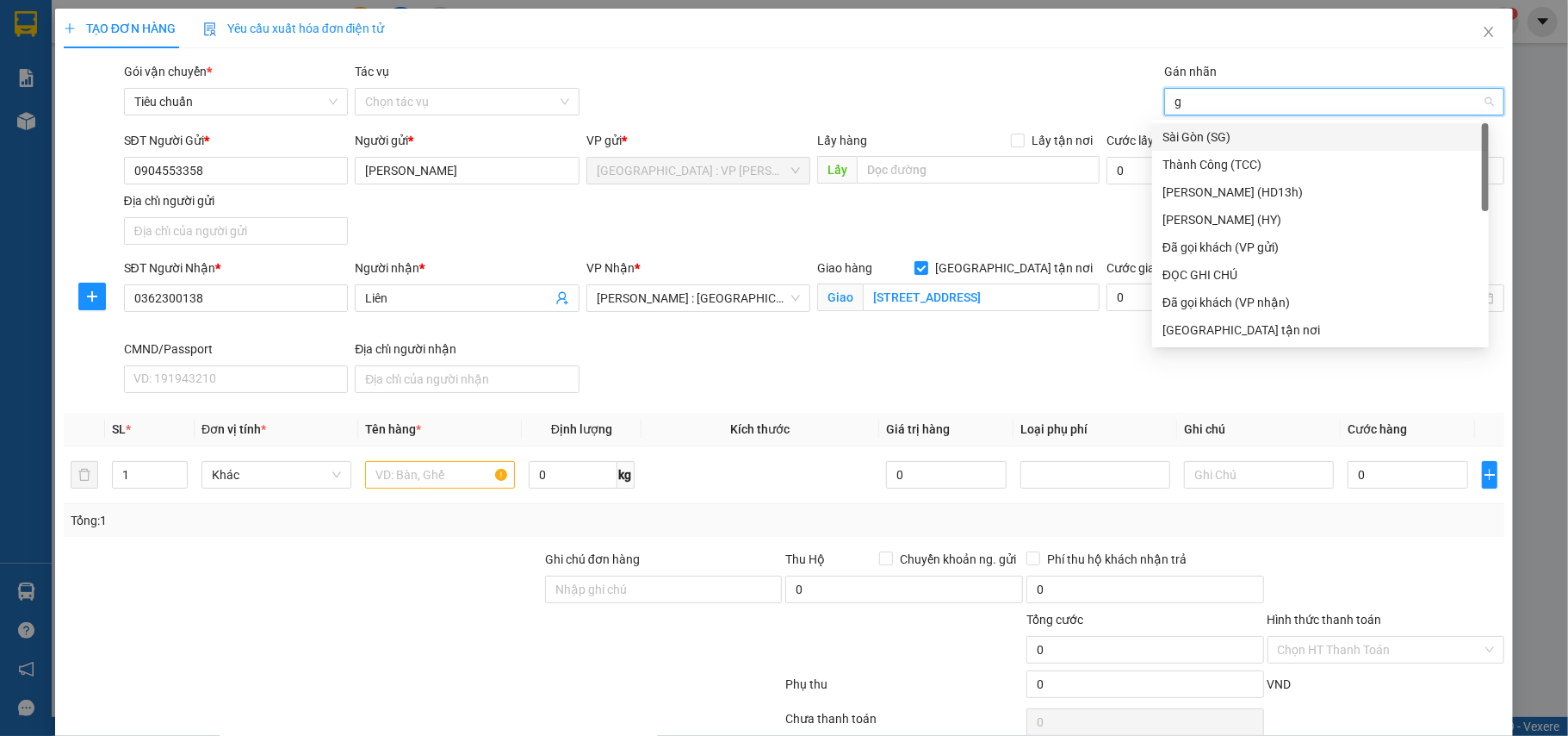
type input "gt"
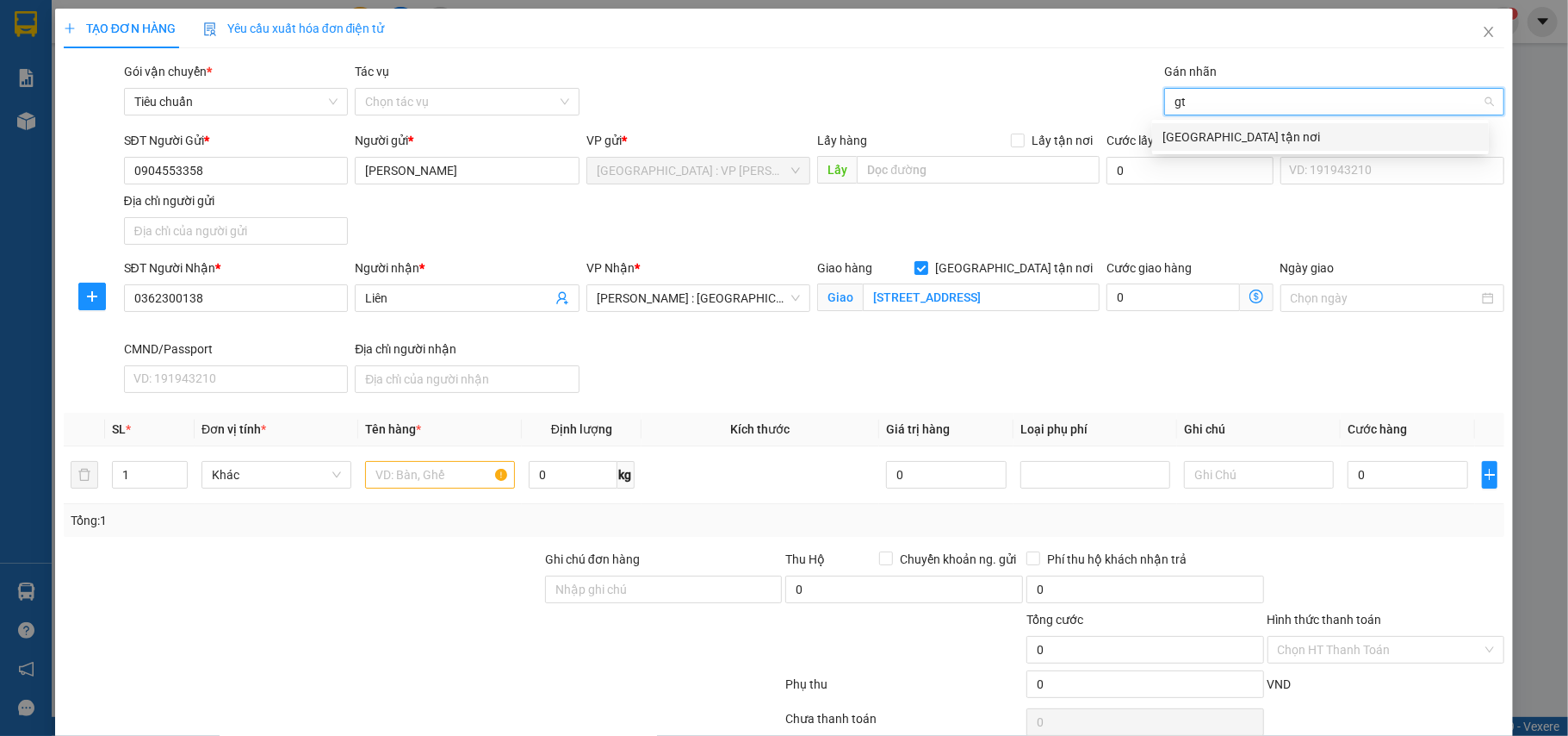
click at [1182, 141] on div "[GEOGRAPHIC_DATA] tận nơi" at bounding box center [1320, 136] width 316 height 19
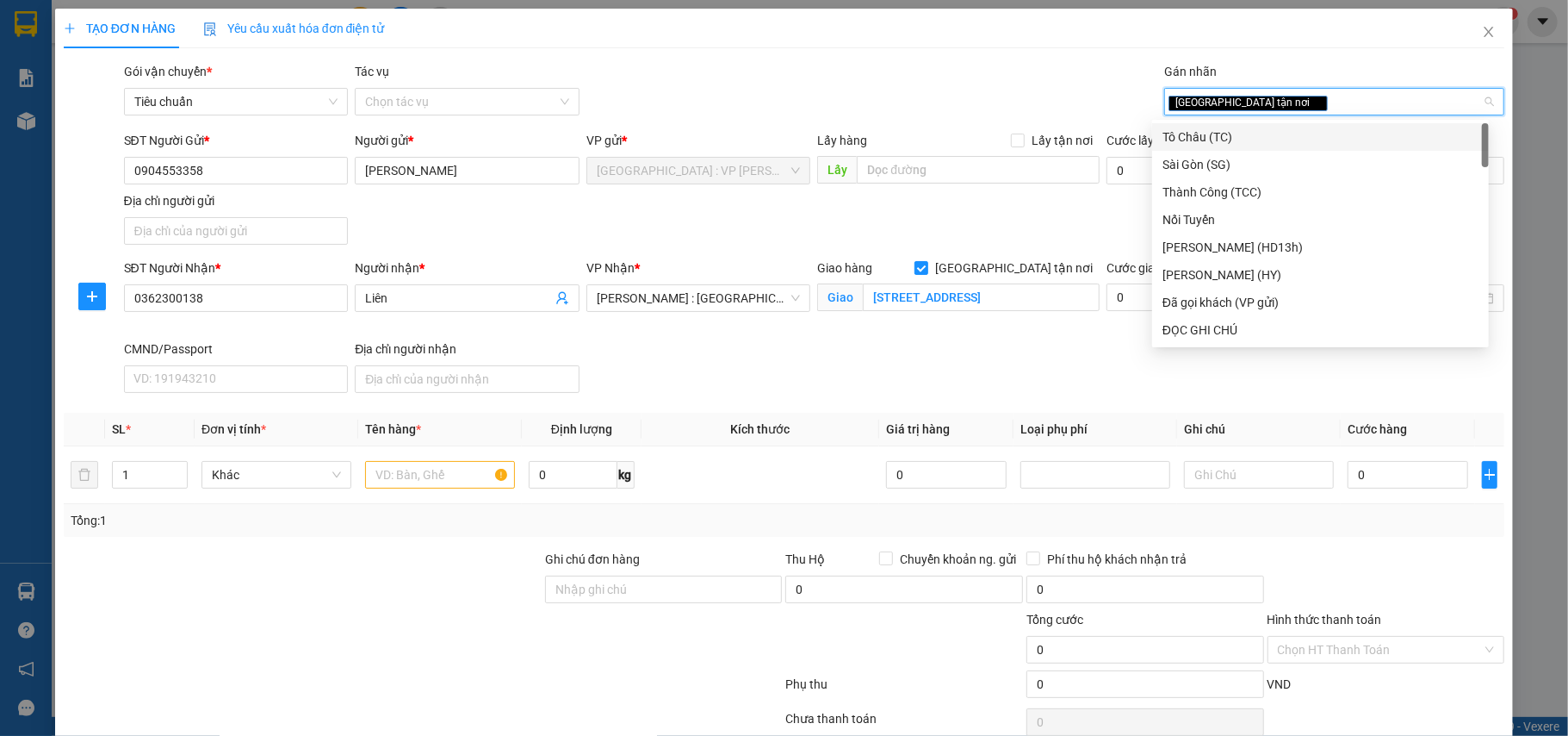
click at [840, 86] on div "Gói vận chuyển * Tiêu chuẩn Tác vụ Chọn tác vụ Gán nhãn Giao tận nơi" at bounding box center [814, 92] width 1388 height 61
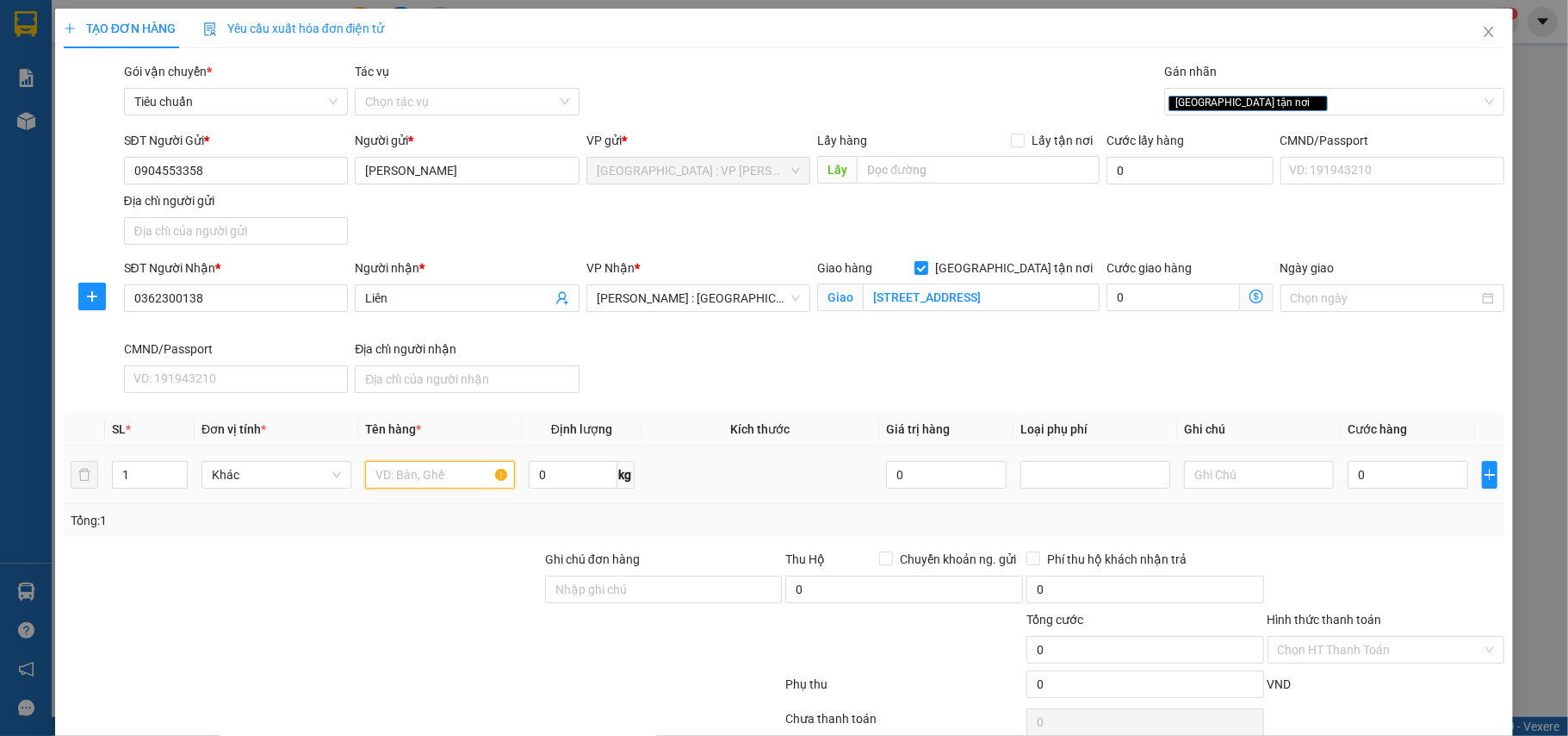
click at [415, 477] on input "text" at bounding box center [440, 475] width 149 height 28
click at [383, 480] on input "3 kieenj" at bounding box center [440, 475] width 149 height 28
type input "3 thùng giấy bọc PE"
drag, startPoint x: 139, startPoint y: 484, endPoint x: 105, endPoint y: 482, distance: 34.1
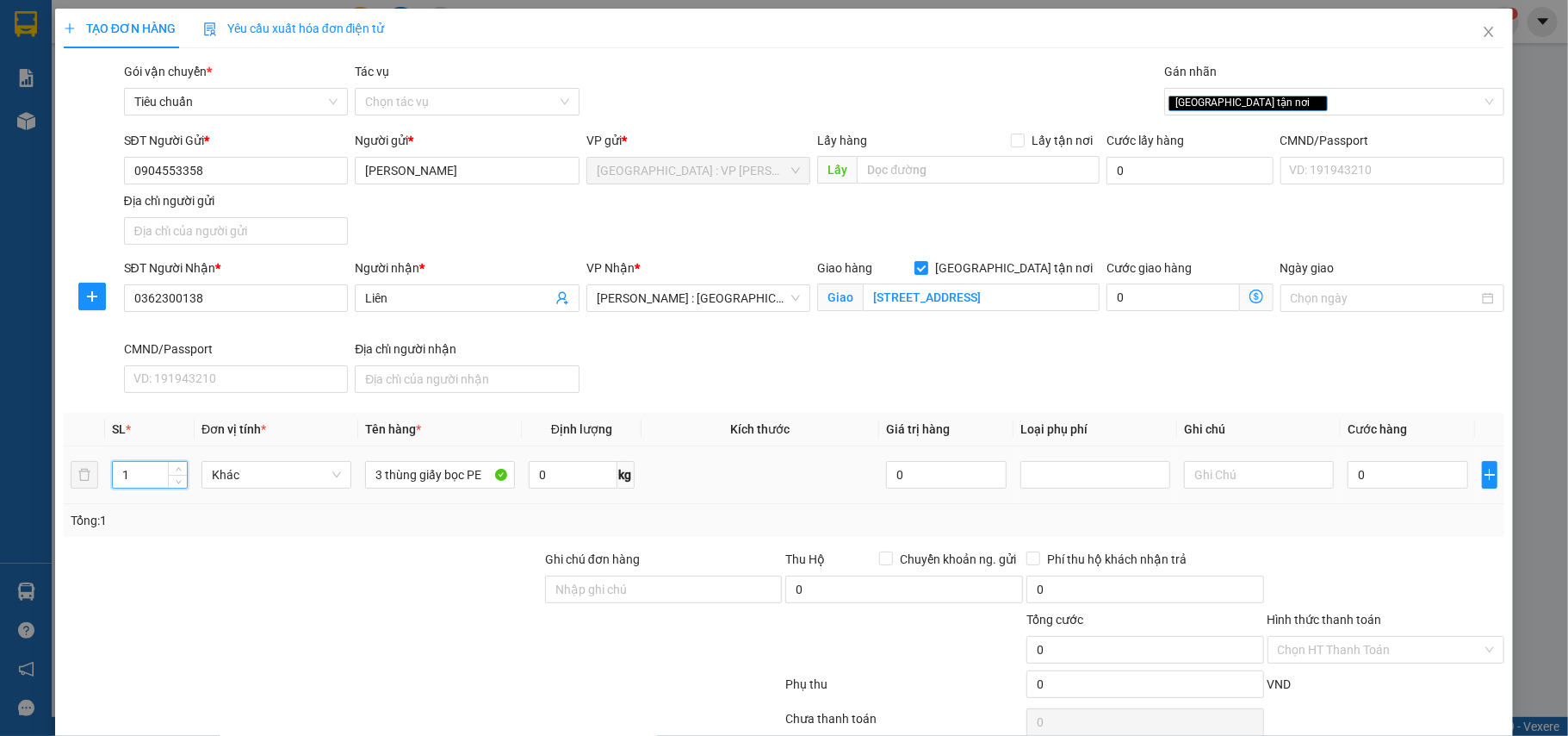
click at [106, 482] on td "1" at bounding box center [150, 475] width 90 height 58
type input "3"
click at [318, 558] on div at bounding box center [302, 580] width 481 height 61
click at [917, 301] on input "[STREET_ADDRESS]" at bounding box center [982, 298] width 237 height 28
click at [956, 291] on input "[STREET_ADDRESS]" at bounding box center [982, 298] width 237 height 28
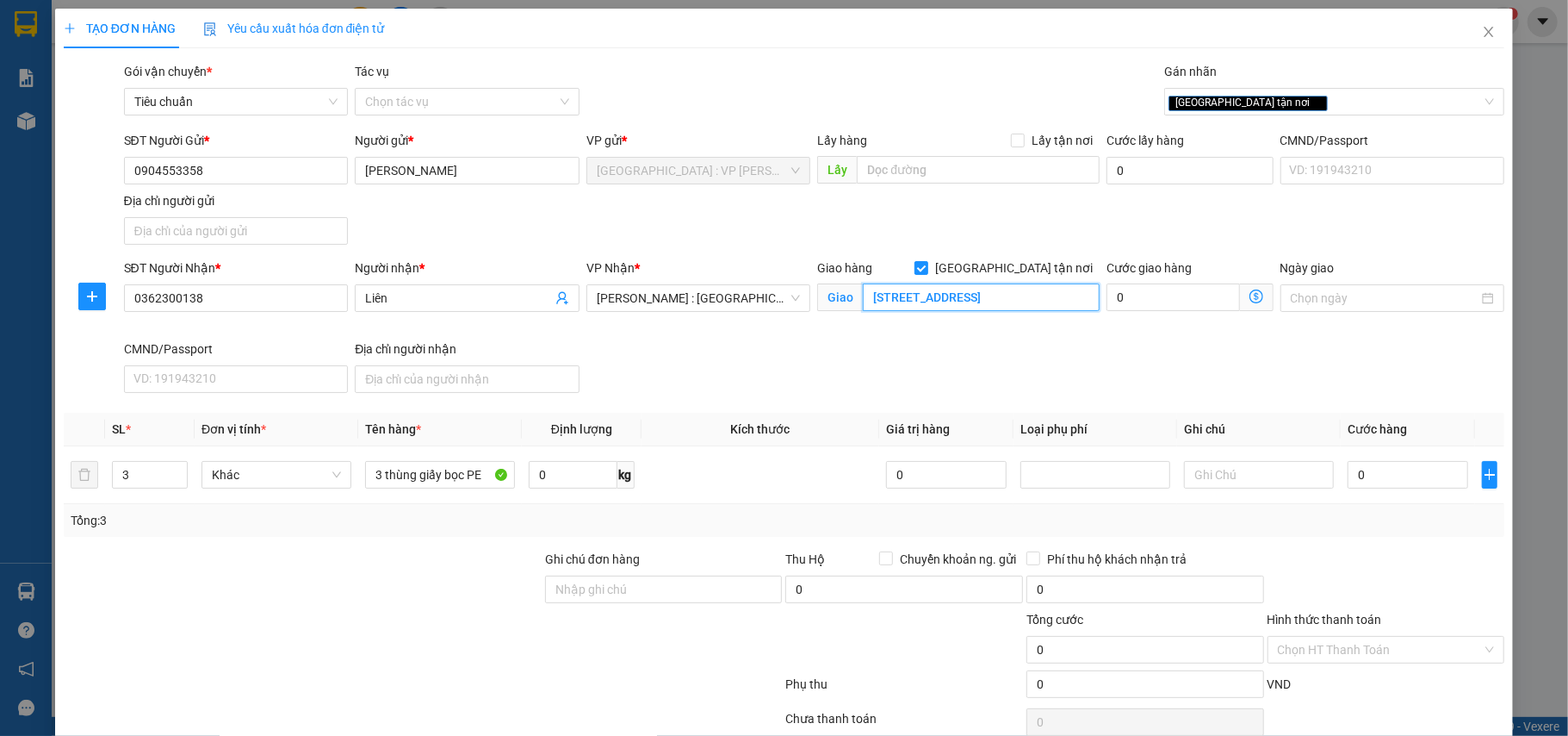
scroll to position [0, 63]
click at [1362, 474] on input "0" at bounding box center [1408, 475] width 120 height 28
type input "3"
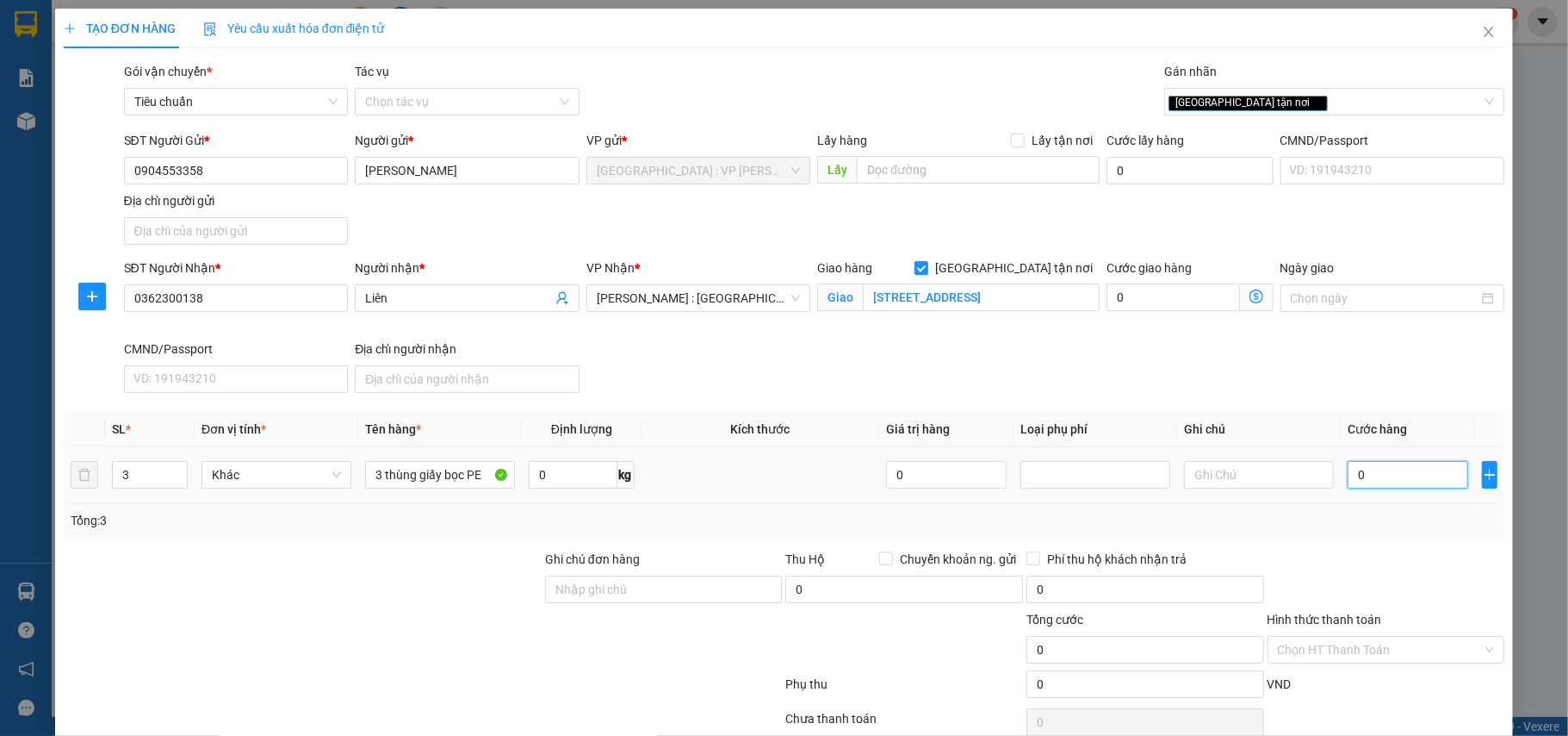
type input "3"
type input "33"
type input "330"
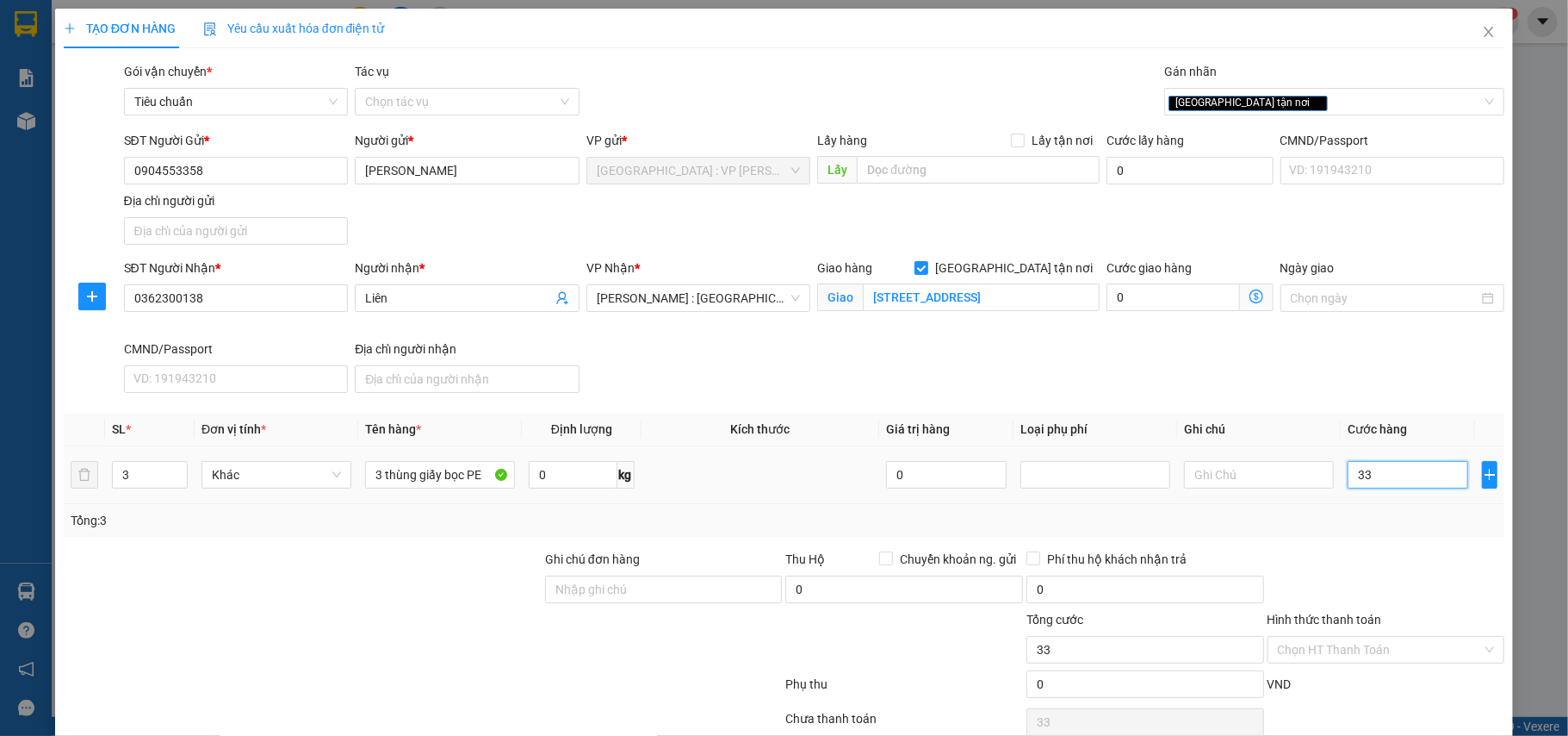
type input "330"
type input "3.300"
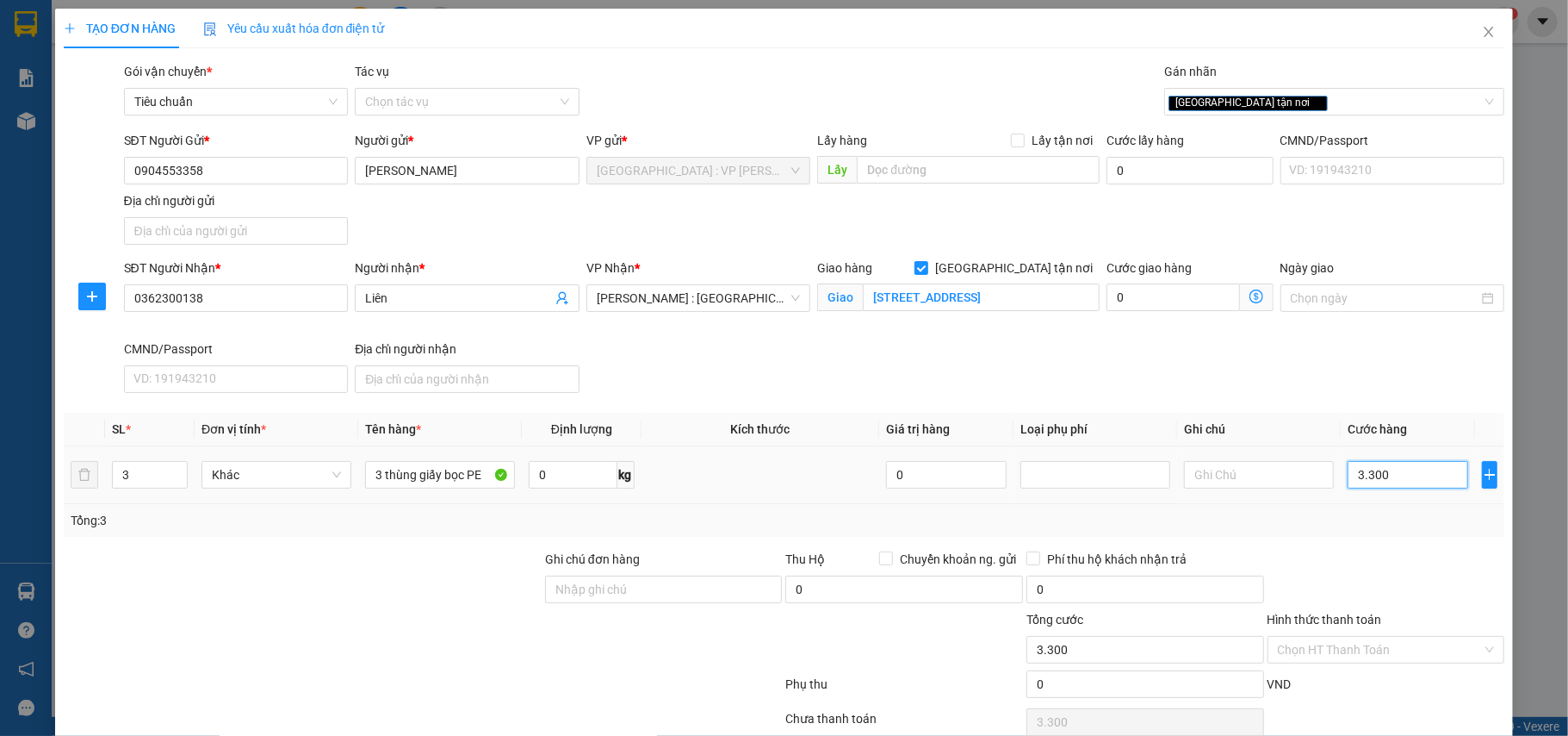
type input "33.000"
type input "330.000"
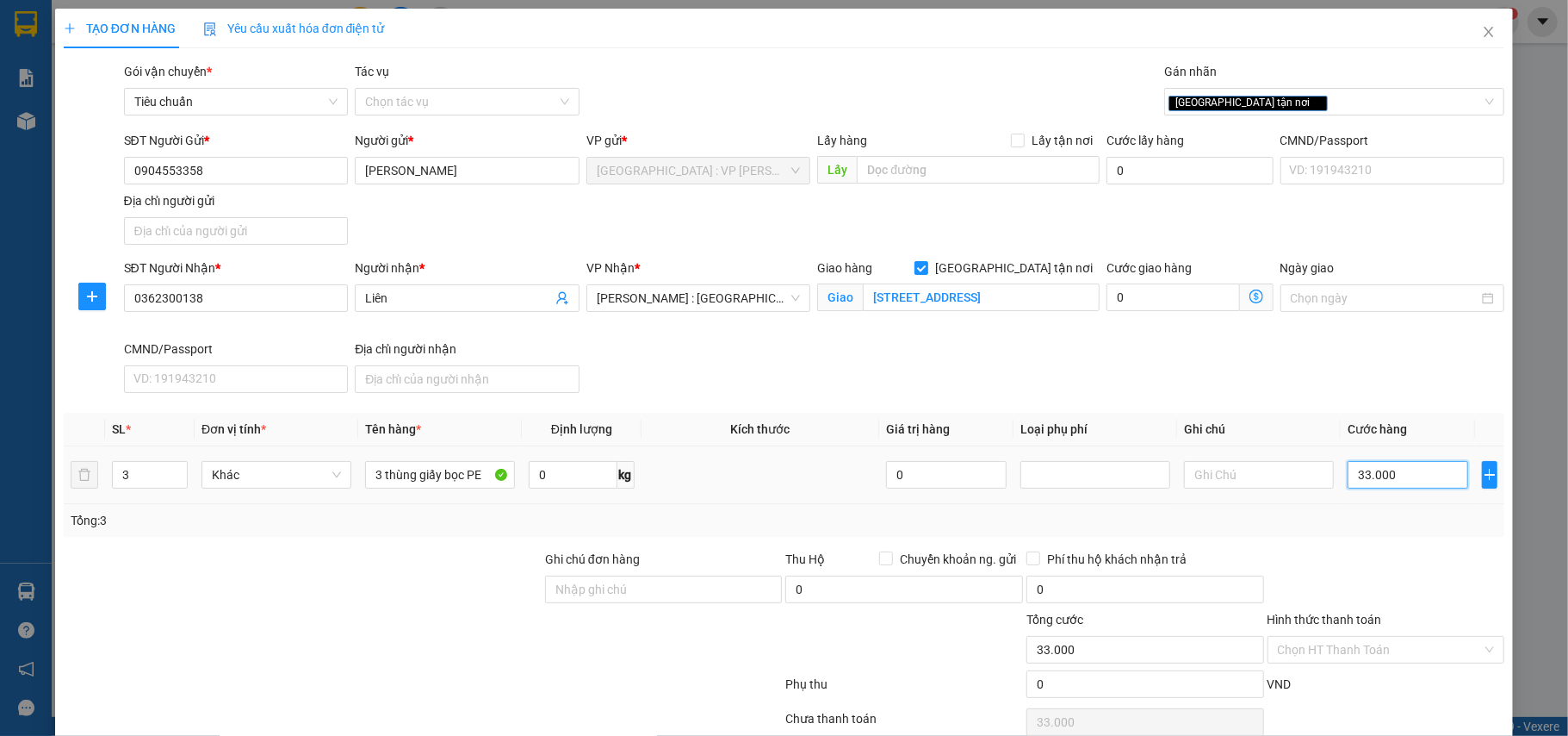
type input "330.000"
click at [1310, 373] on div "SĐT Người Nhận * 0362300138 Người nhận * Liên VP Nhận * Hồ Chí Minh : Kho Quận …" at bounding box center [814, 329] width 1388 height 141
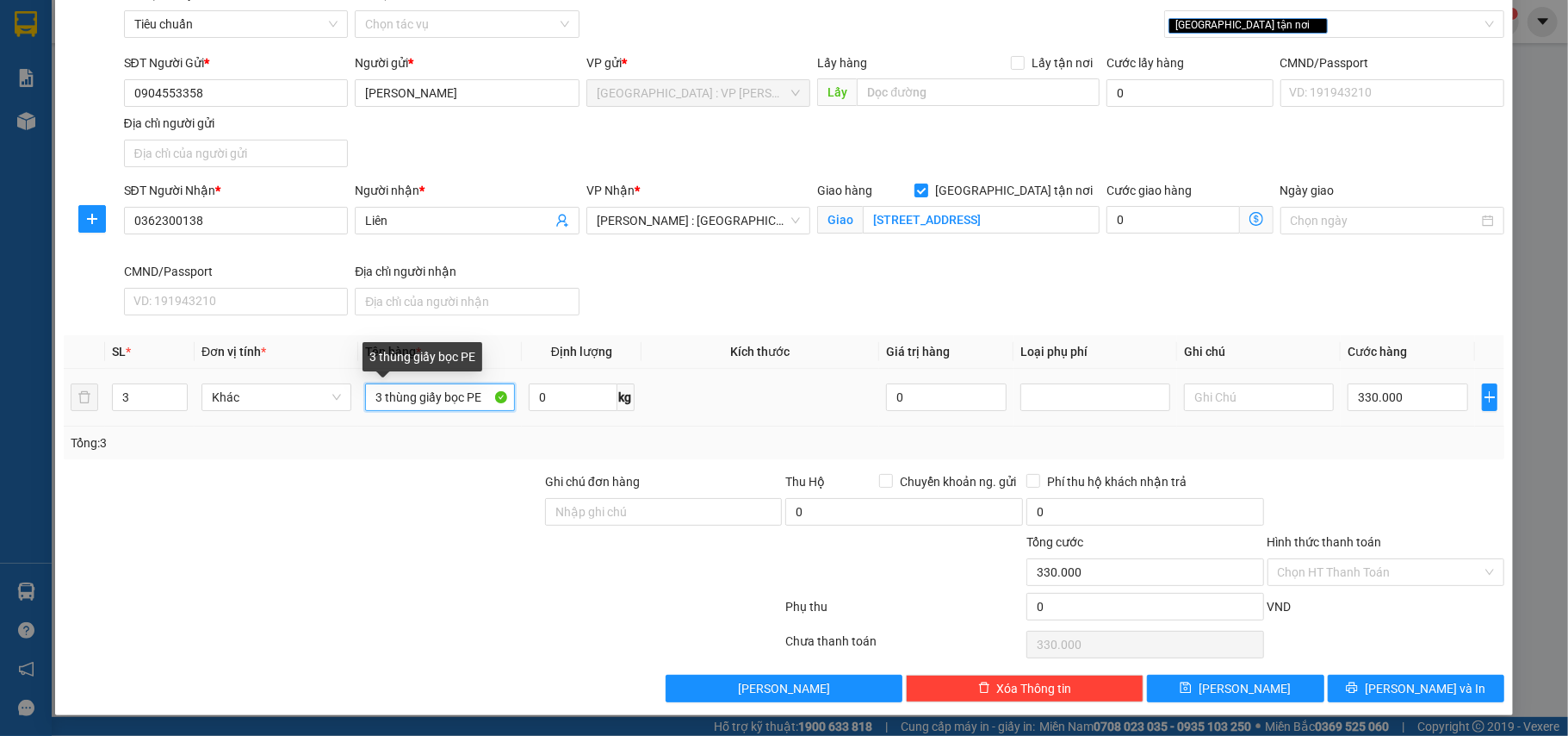
click at [476, 398] on input "3 thùng giấy bọc PE" at bounding box center [440, 397] width 149 height 28
type input "3 thùng giấy bọc PE (loa)"
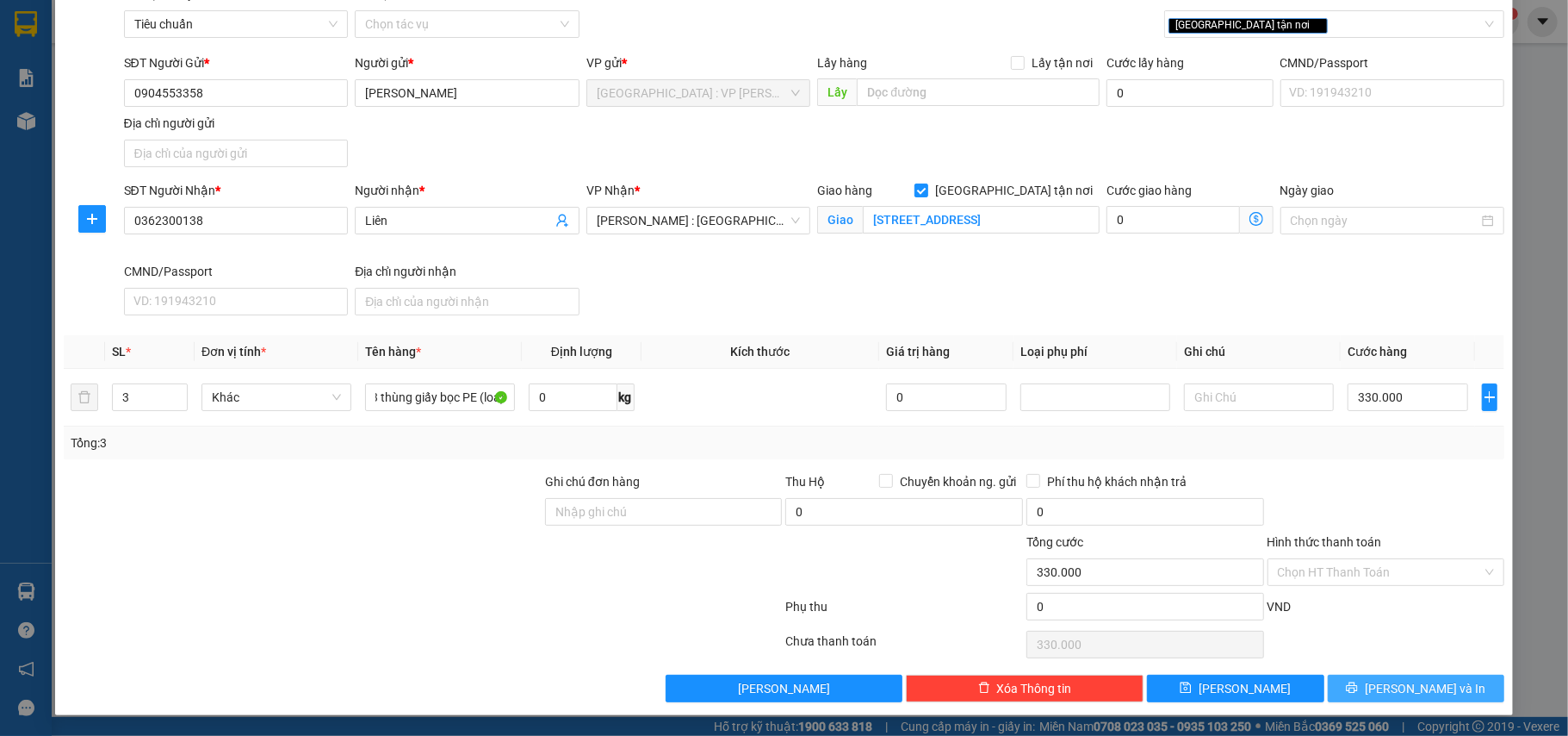
scroll to position [0, 0]
click at [1434, 684] on span "[PERSON_NAME] và In" at bounding box center [1425, 688] width 120 height 19
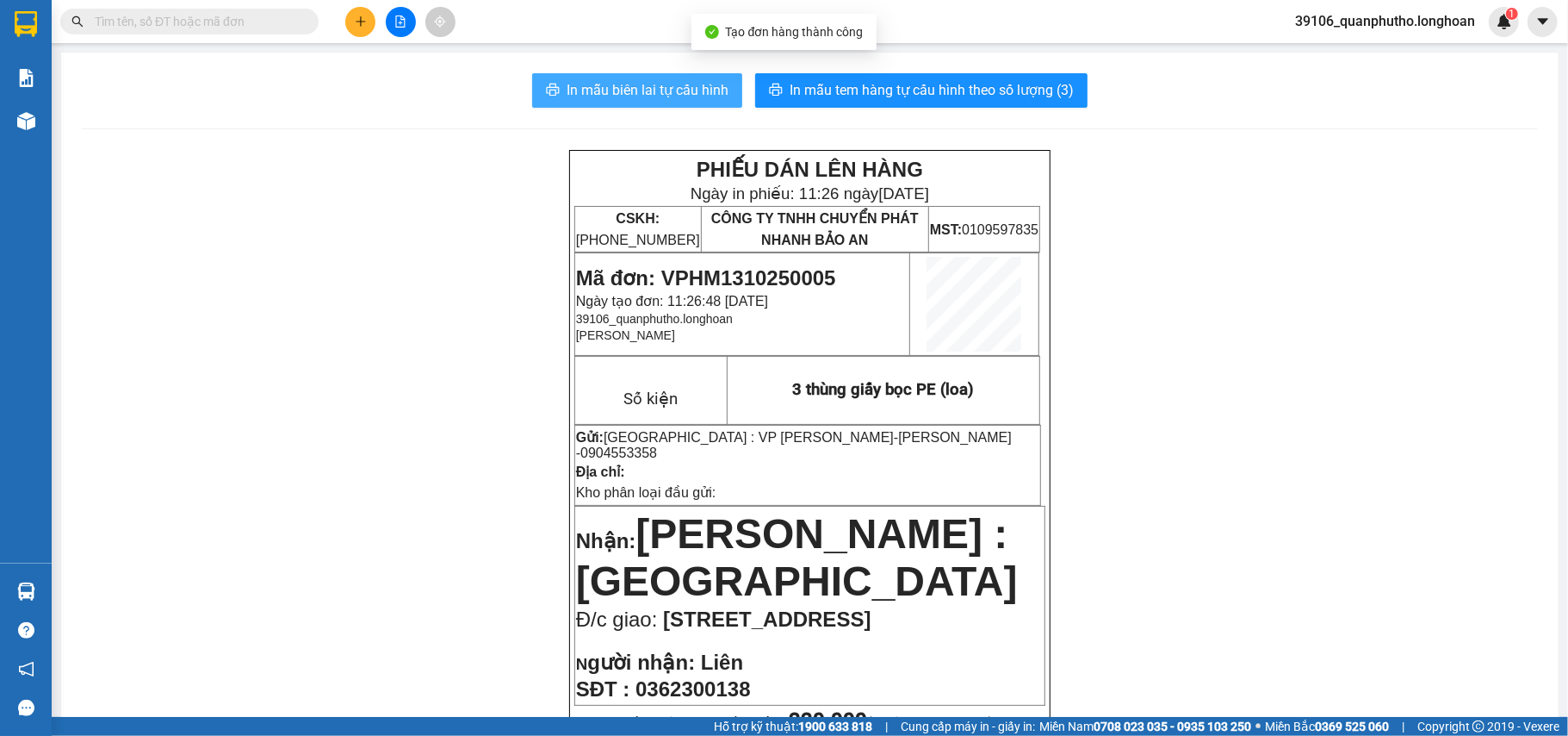
click at [683, 93] on span "In mẫu biên lai tự cấu hình" at bounding box center [647, 91] width 162 height 22
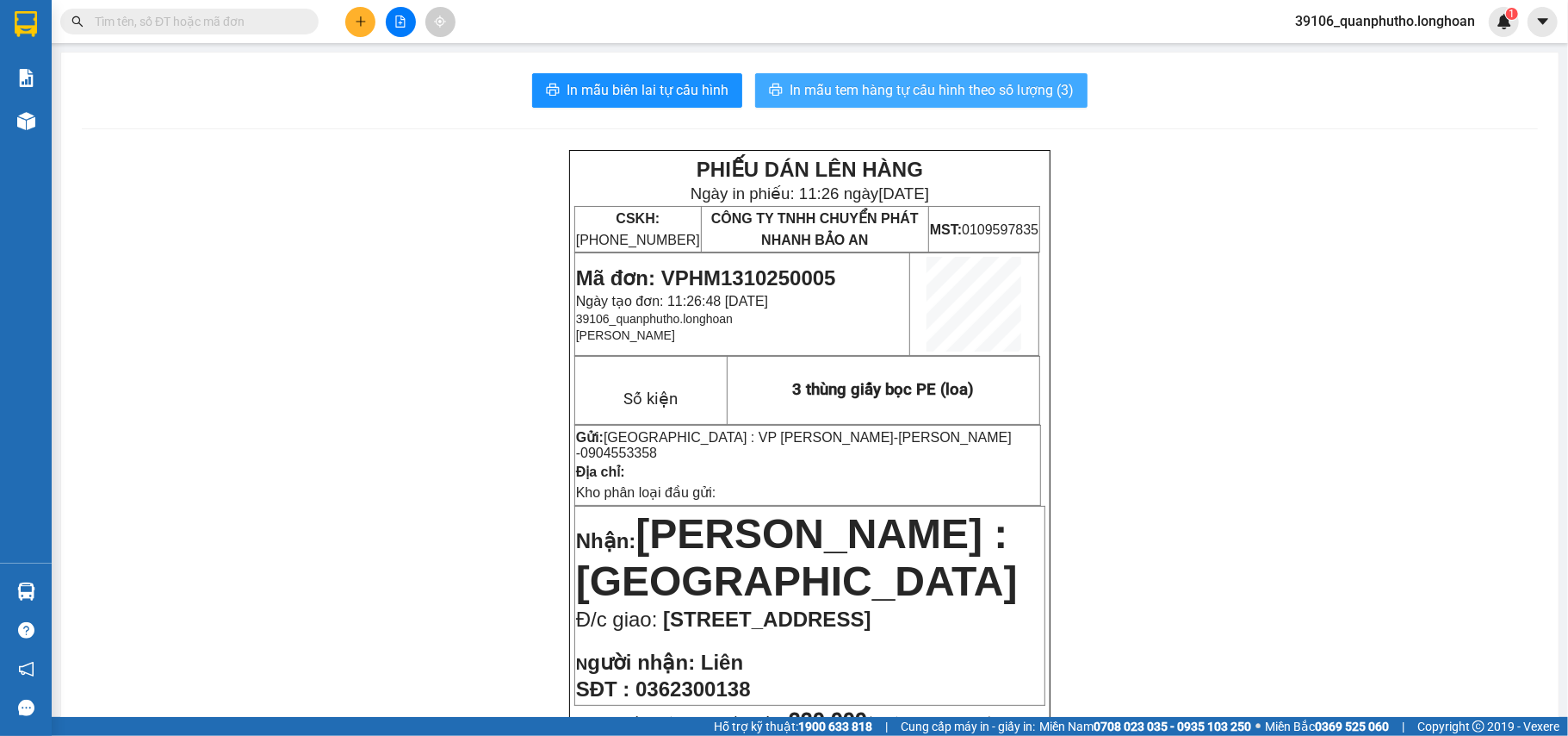
click at [951, 90] on span "In mẫu tem hàng tự cấu hình theo số lượng (3)" at bounding box center [931, 91] width 284 height 22
click at [295, 22] on input "text" at bounding box center [196, 21] width 203 height 19
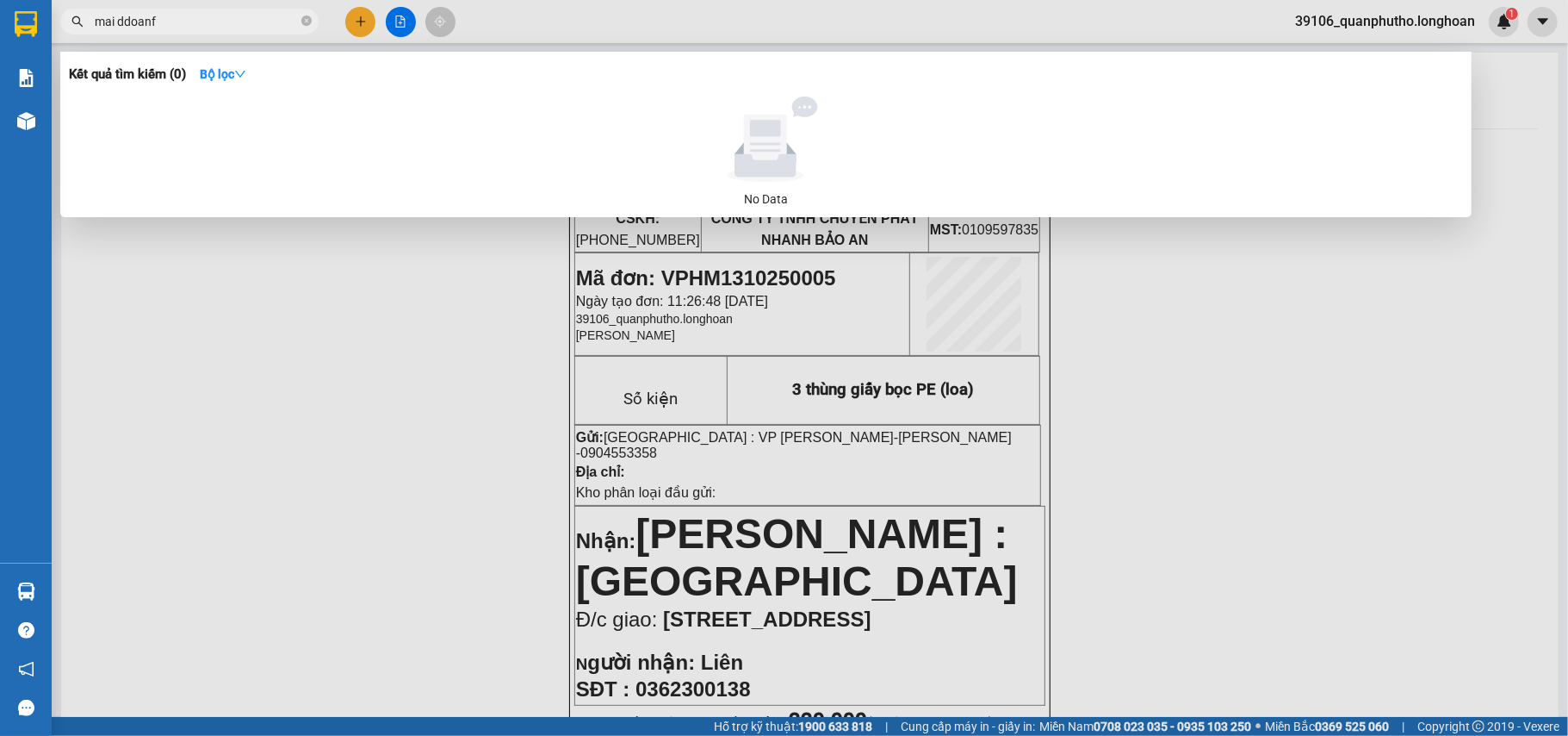
click at [229, 17] on input "mai ddoanf" at bounding box center [196, 21] width 203 height 19
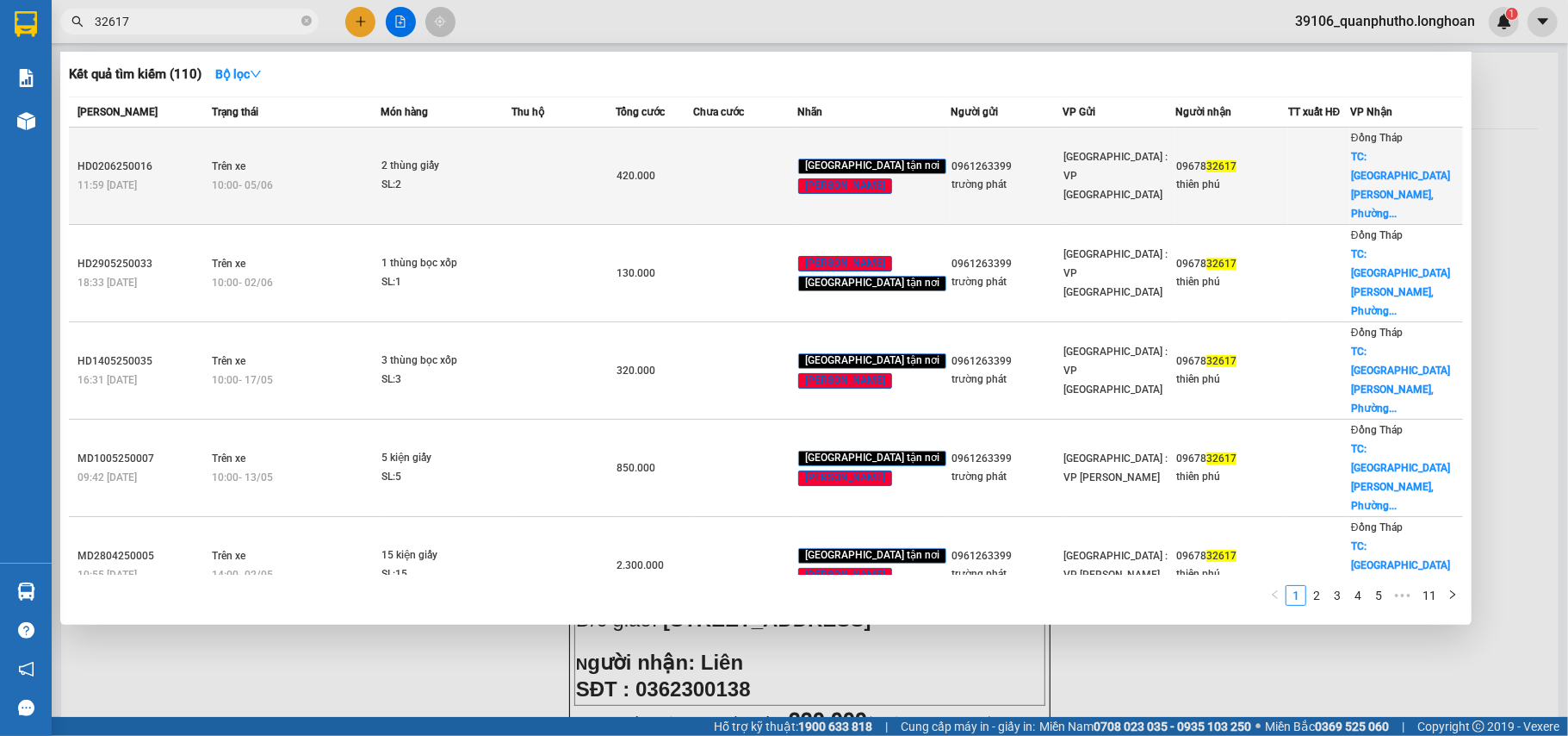
type input "32617"
click at [474, 175] on div "SL: 2" at bounding box center [446, 184] width 129 height 19
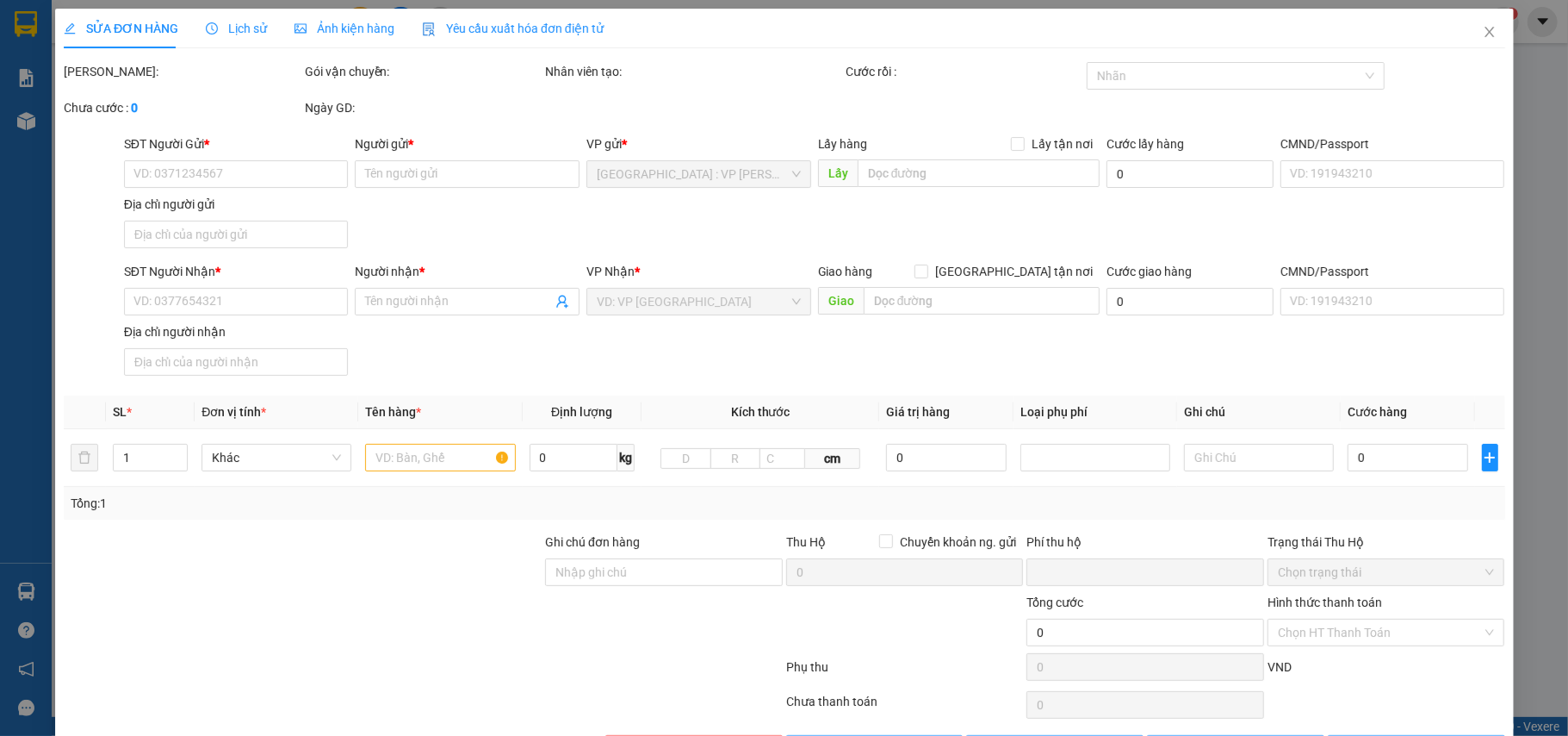
type input "0961263399"
type input "trường phát"
type input "0967832617"
type input "thiên phú"
checkbox input "true"
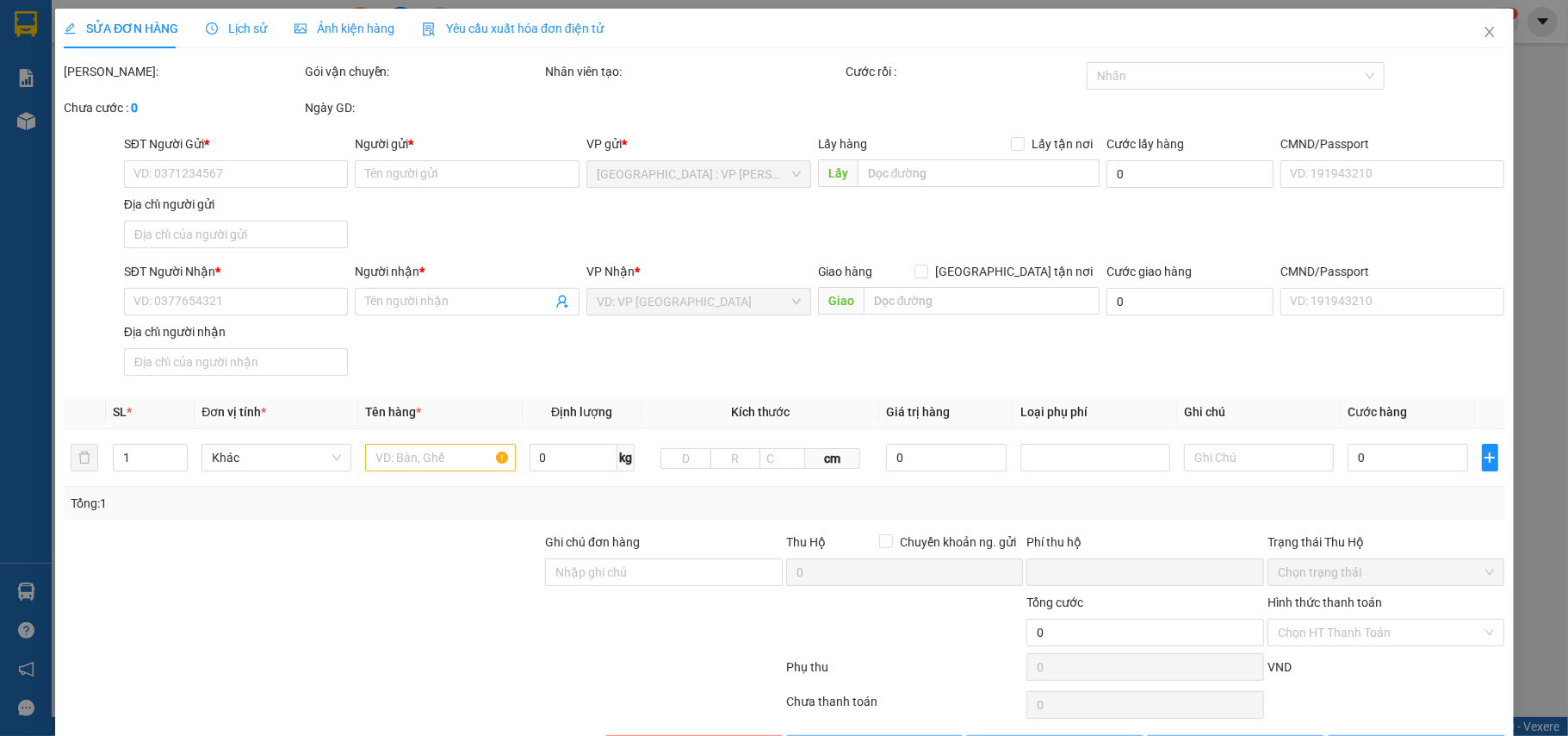
type input "222 Trần Đại Nghĩa, Phường Tân Tạo A, Quận Bình Tân, TPHCM."
type input "0"
type input "420.000"
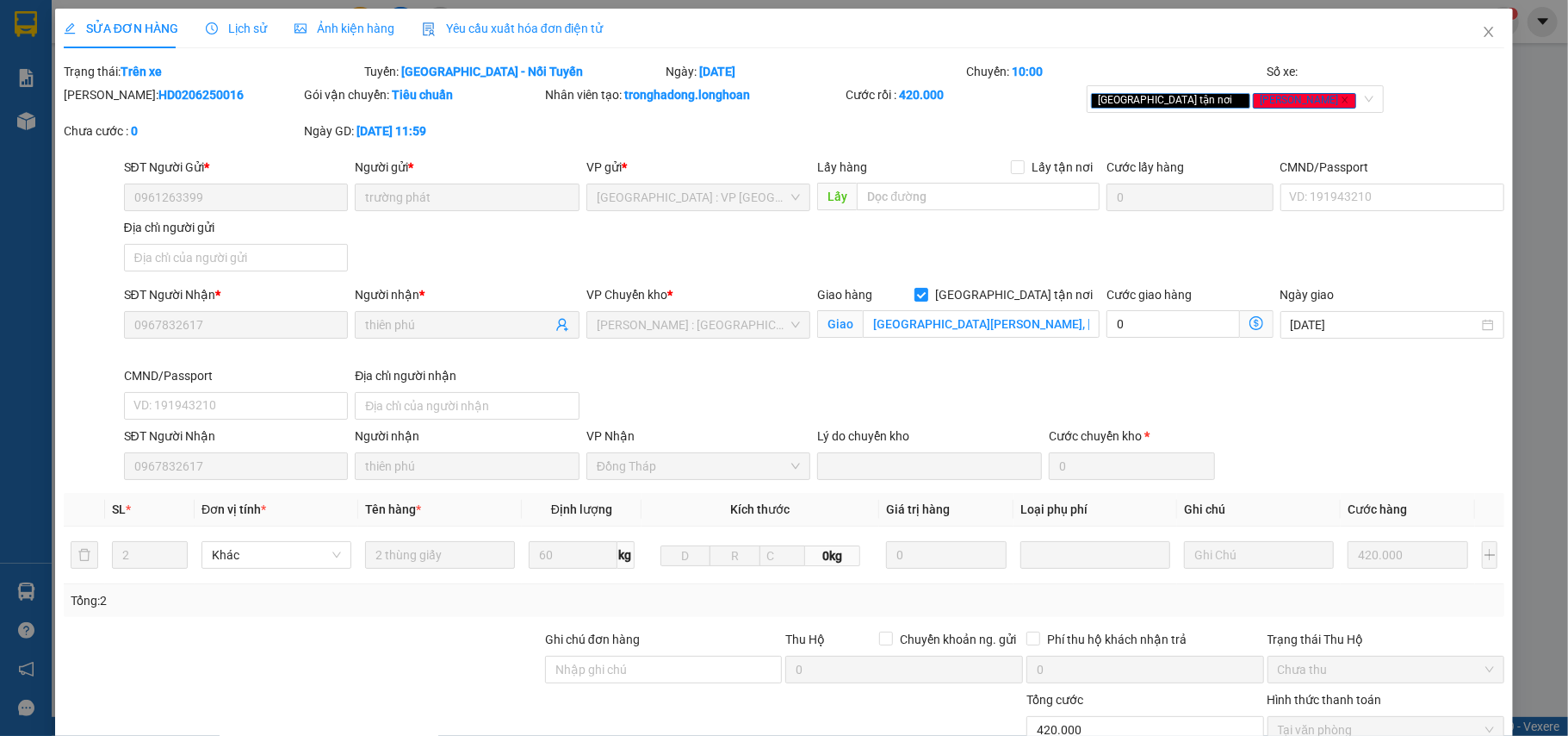
scroll to position [162, 0]
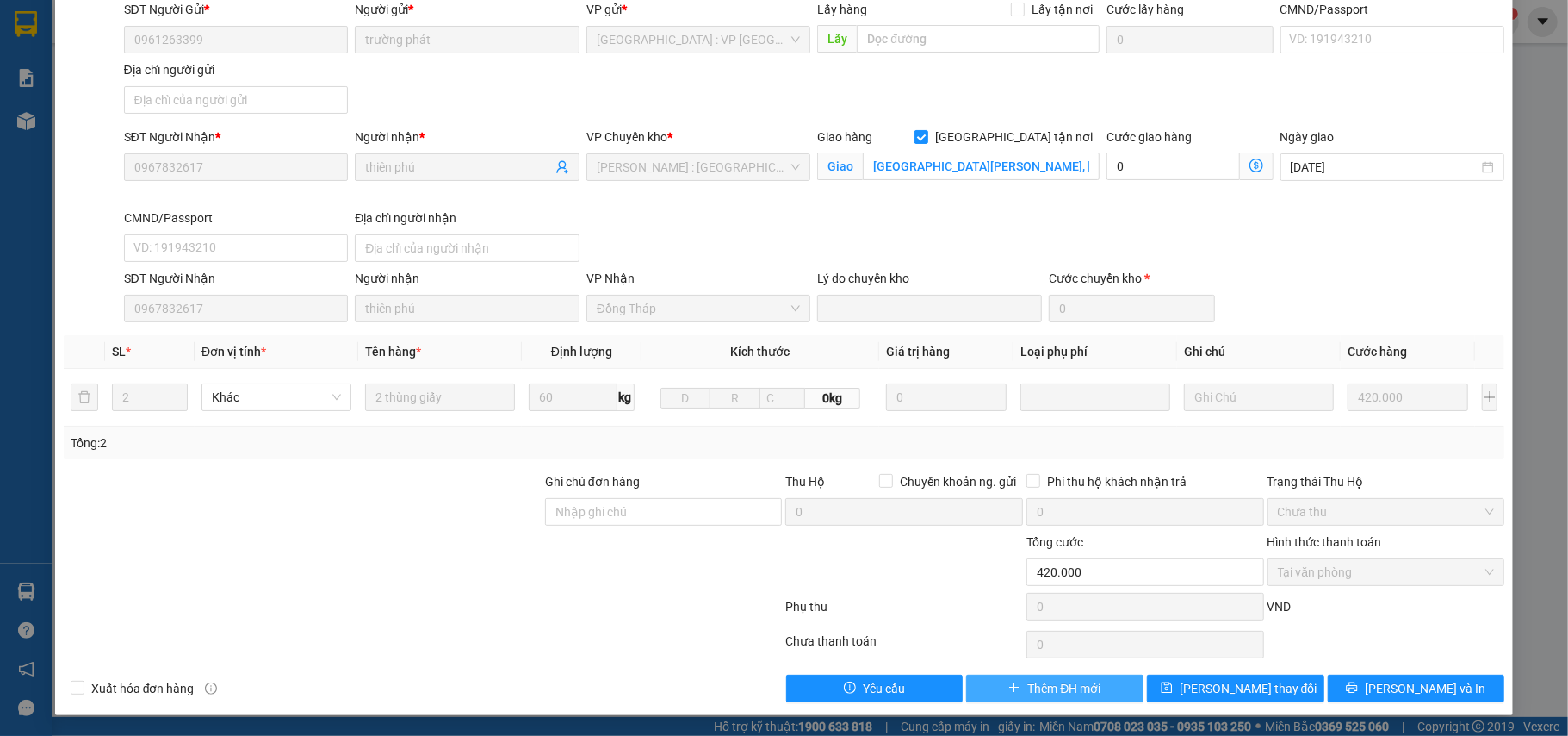
click at [1008, 685] on icon "plus" at bounding box center [1014, 687] width 12 height 12
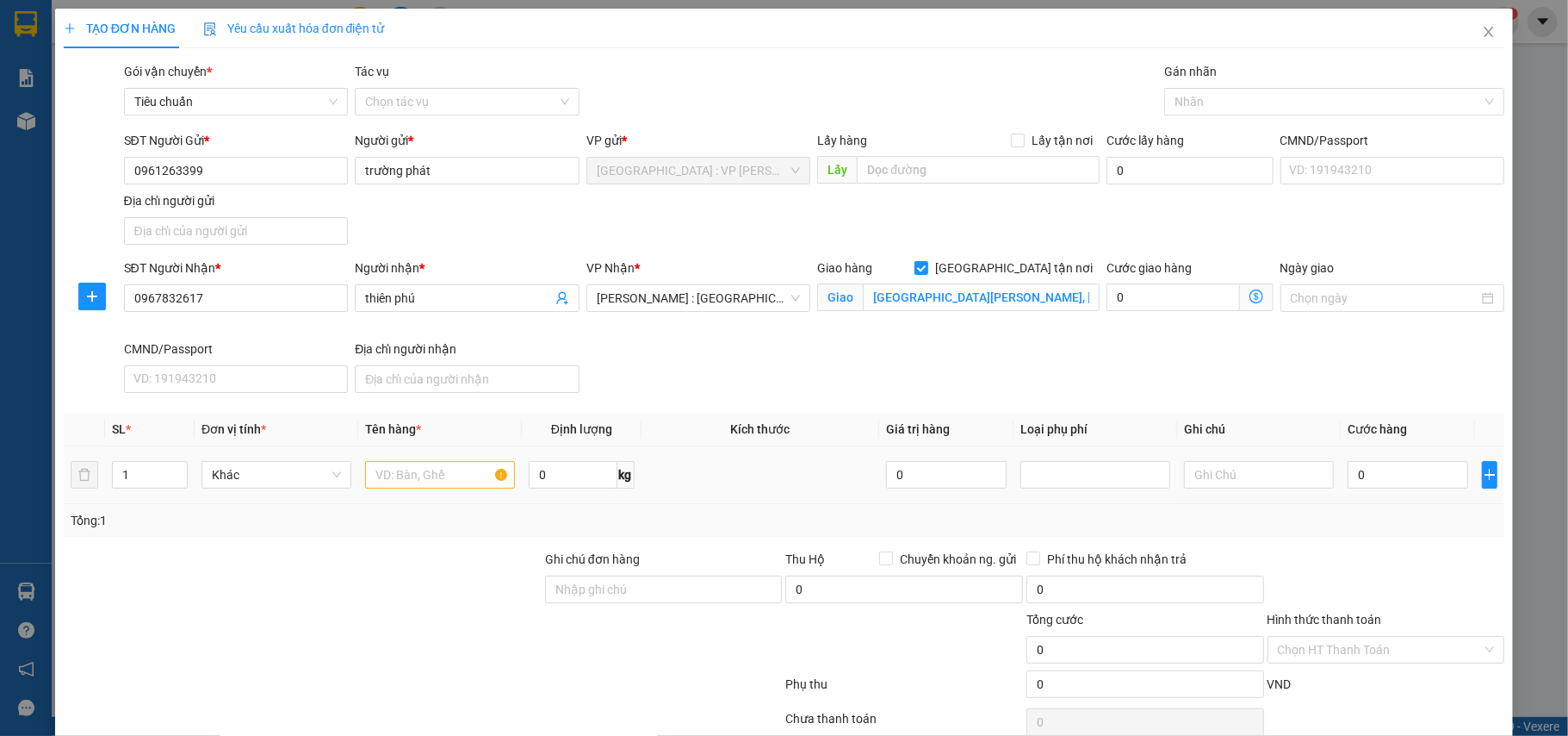
click at [459, 492] on div at bounding box center [440, 474] width 149 height 35
click at [444, 484] on input "text" at bounding box center [440, 475] width 149 height 28
click at [394, 473] on input "2 kienej gi" at bounding box center [440, 475] width 149 height 28
click at [417, 480] on input "2 kiện gi" at bounding box center [440, 475] width 149 height 28
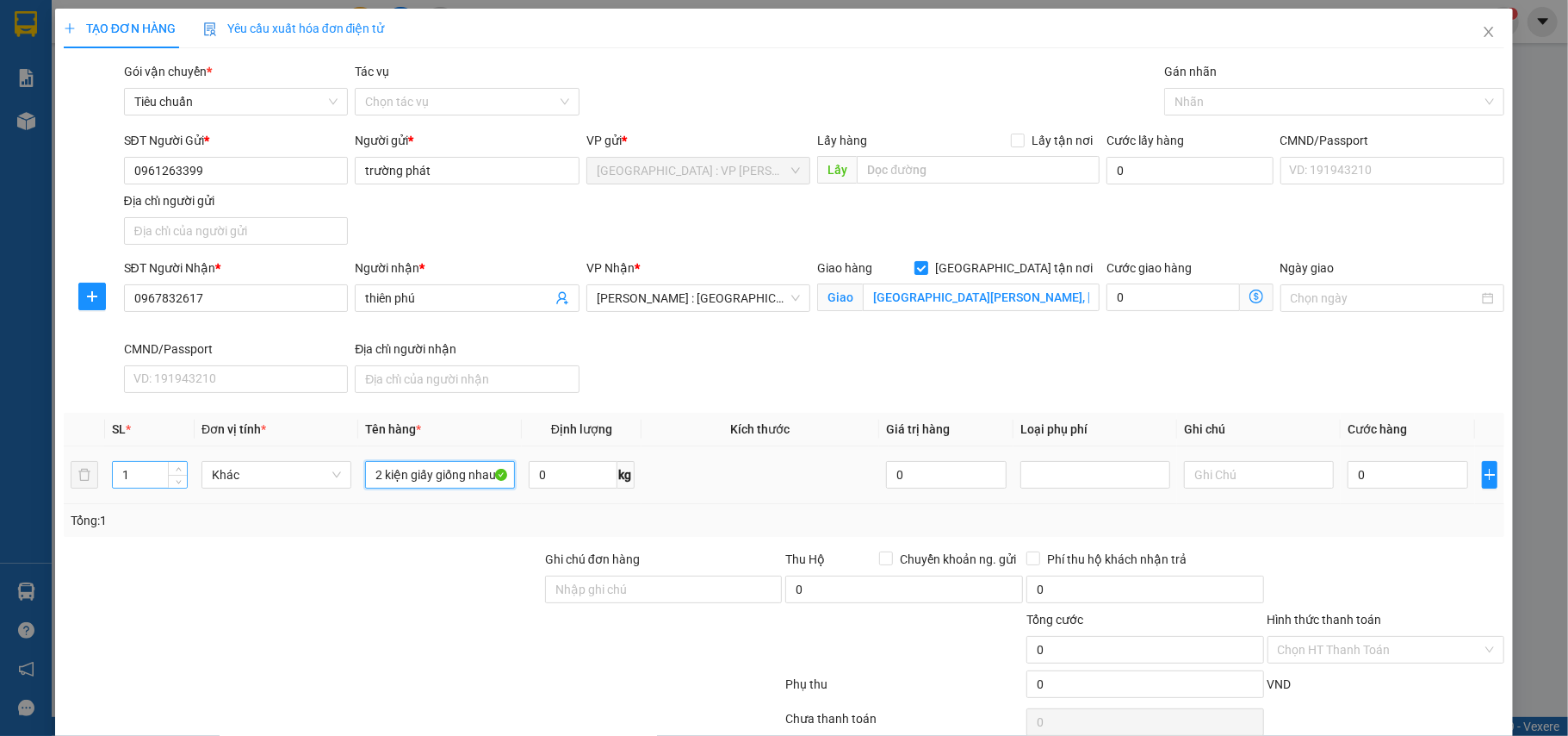
type input "2 kiện giấy giống nhau"
drag, startPoint x: 124, startPoint y: 476, endPoint x: 46, endPoint y: 460, distance: 79.6
click at [46, 460] on div "TẠO ĐƠN HÀNG Yêu cầu xuất hóa đơn điện tử Transit Pickup Surcharge Ids Transit …" at bounding box center [784, 368] width 1568 height 736
type input "2"
click at [246, 562] on div at bounding box center [302, 580] width 481 height 61
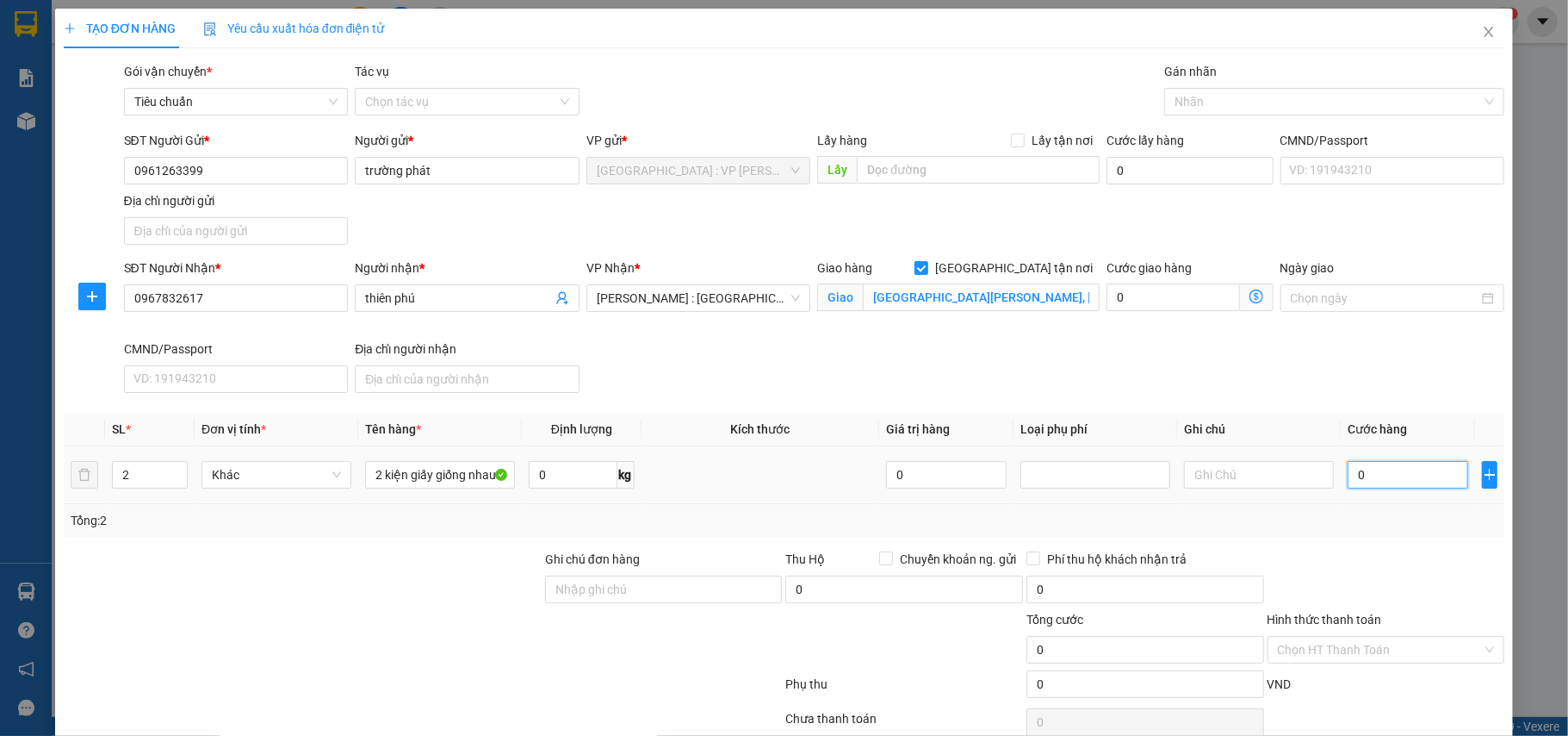
click at [1395, 488] on input "0" at bounding box center [1408, 475] width 120 height 28
click at [1381, 482] on input "0" at bounding box center [1408, 475] width 120 height 28
type input "2"
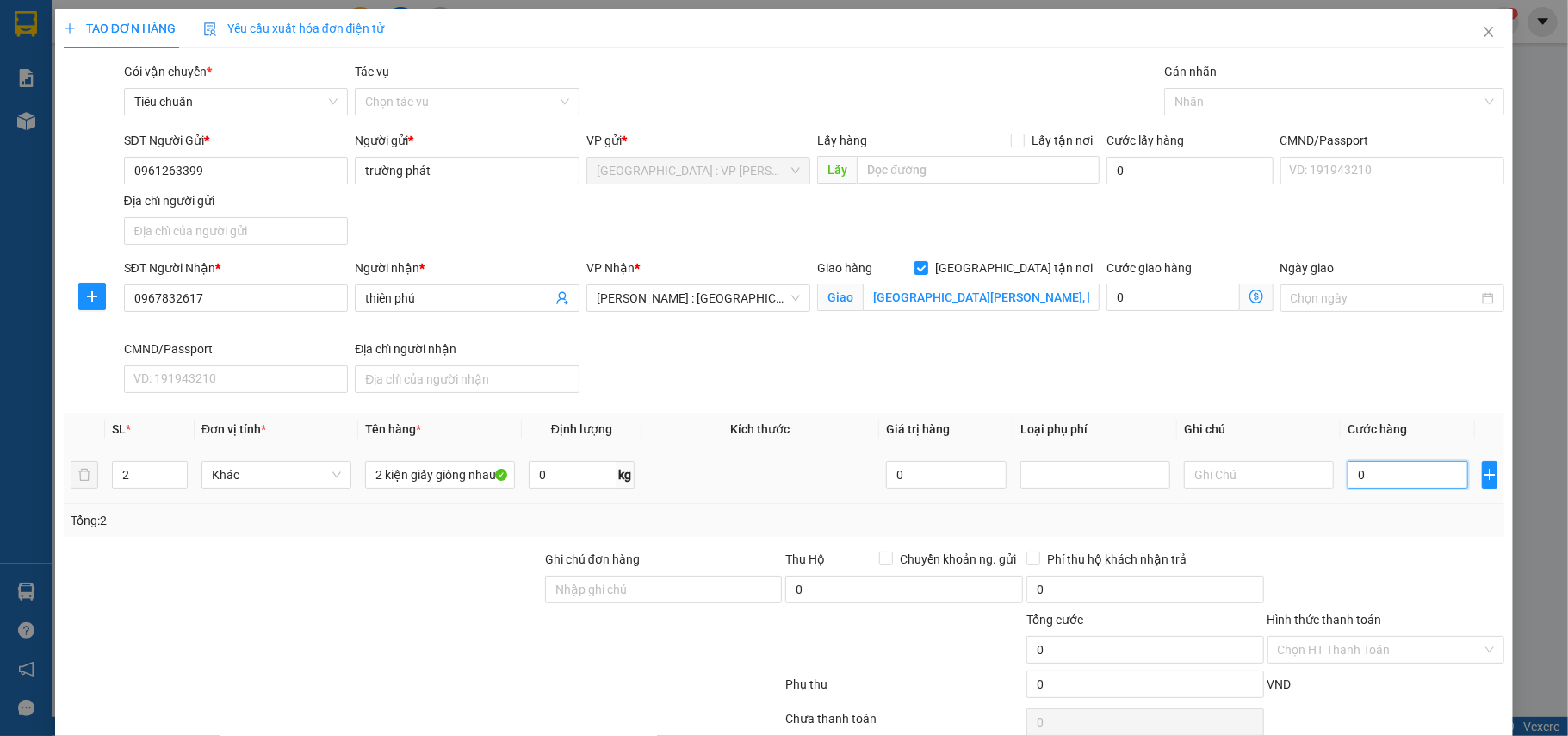
type input "2"
type input "20"
type input "200"
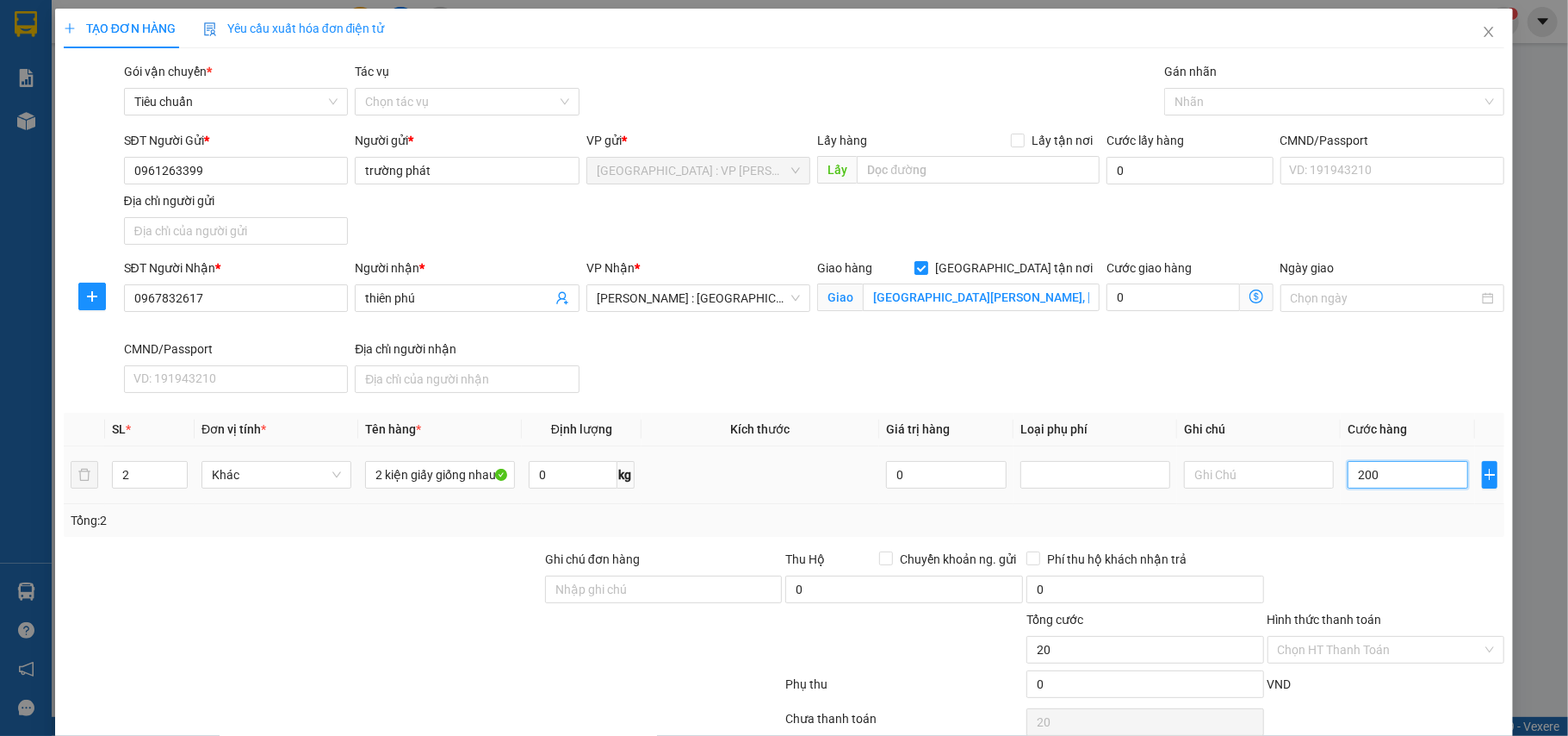
type input "200"
type input "2.000"
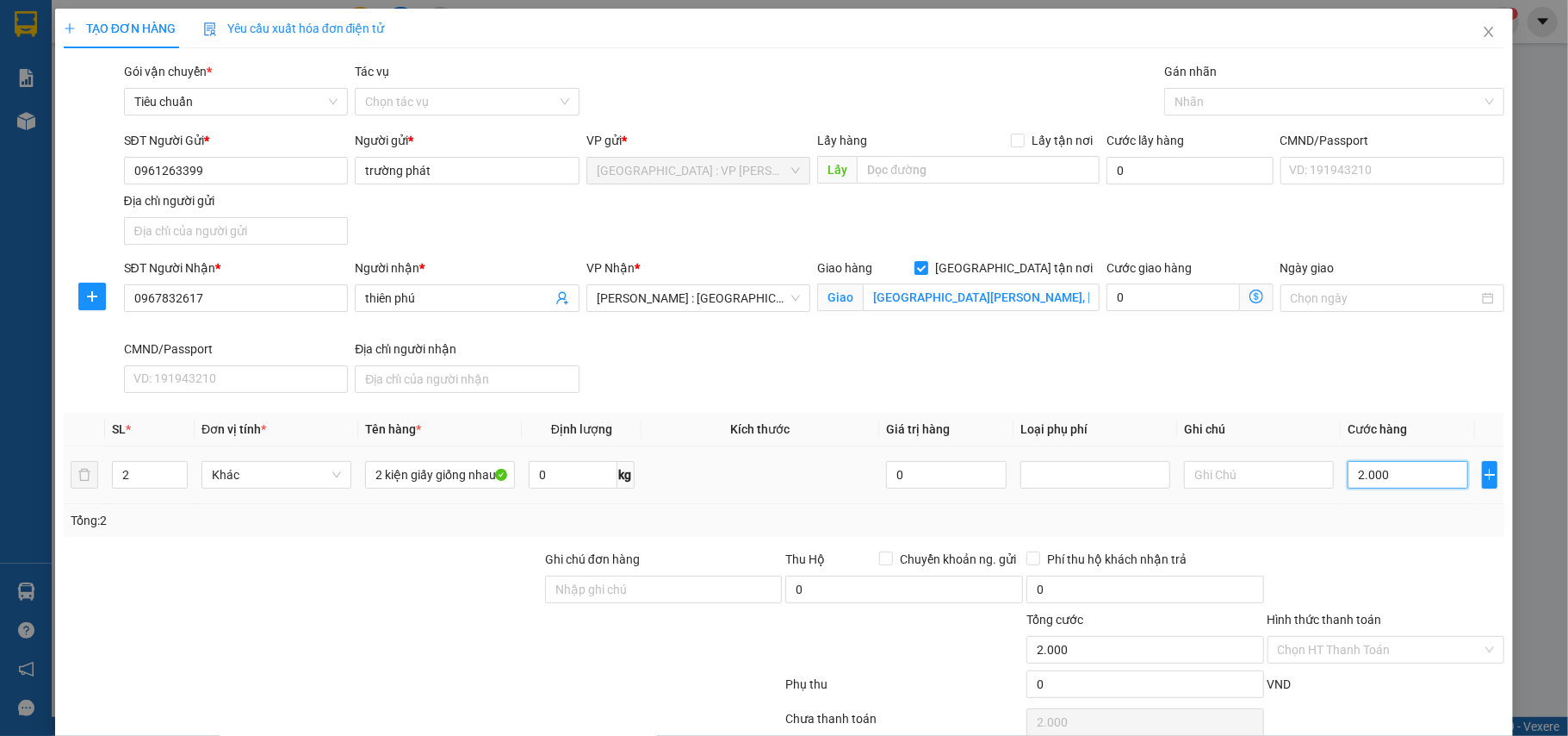
type input "20.000"
type input "200.000"
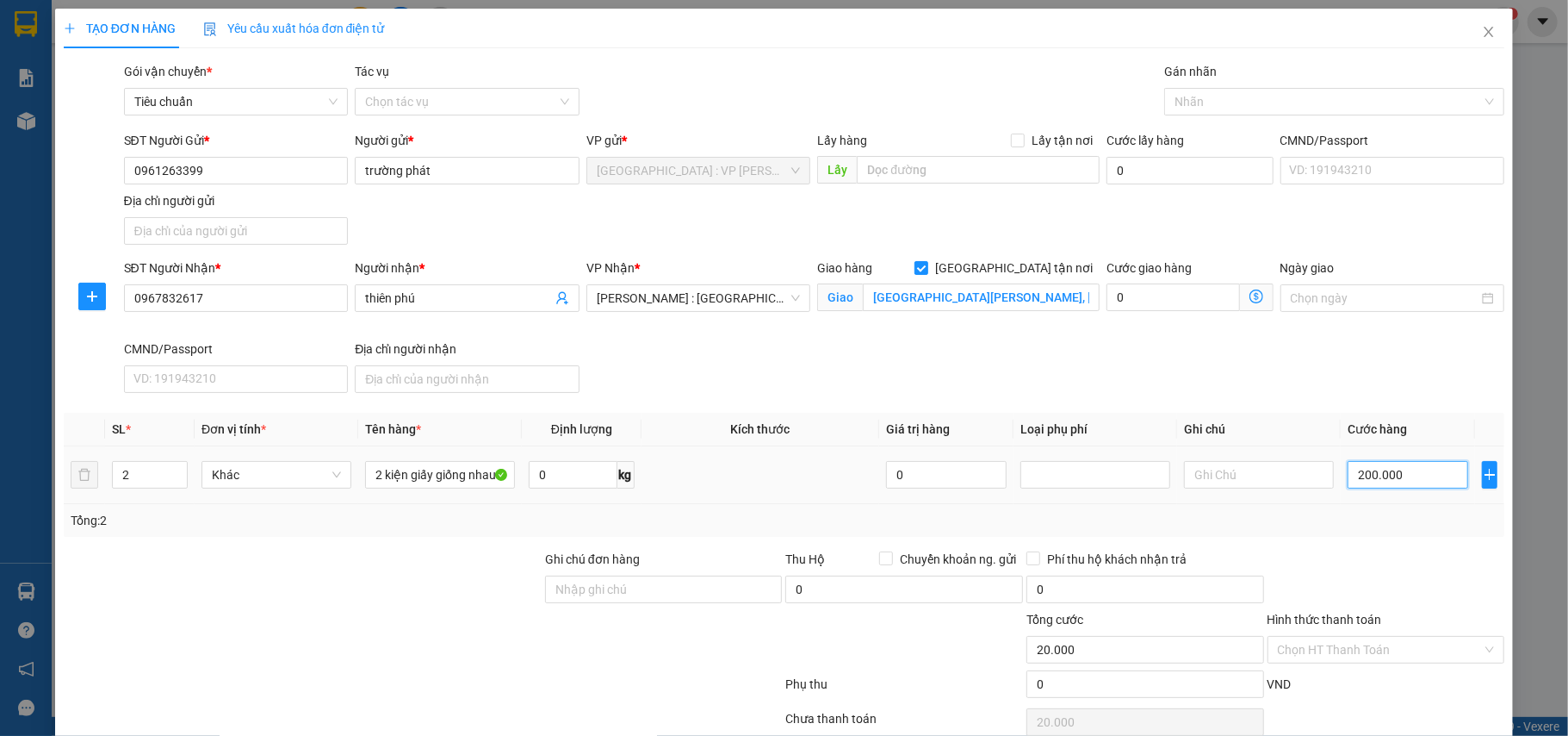
type input "200.000"
click at [1237, 101] on div at bounding box center [1326, 102] width 315 height 21
type input "200.000"
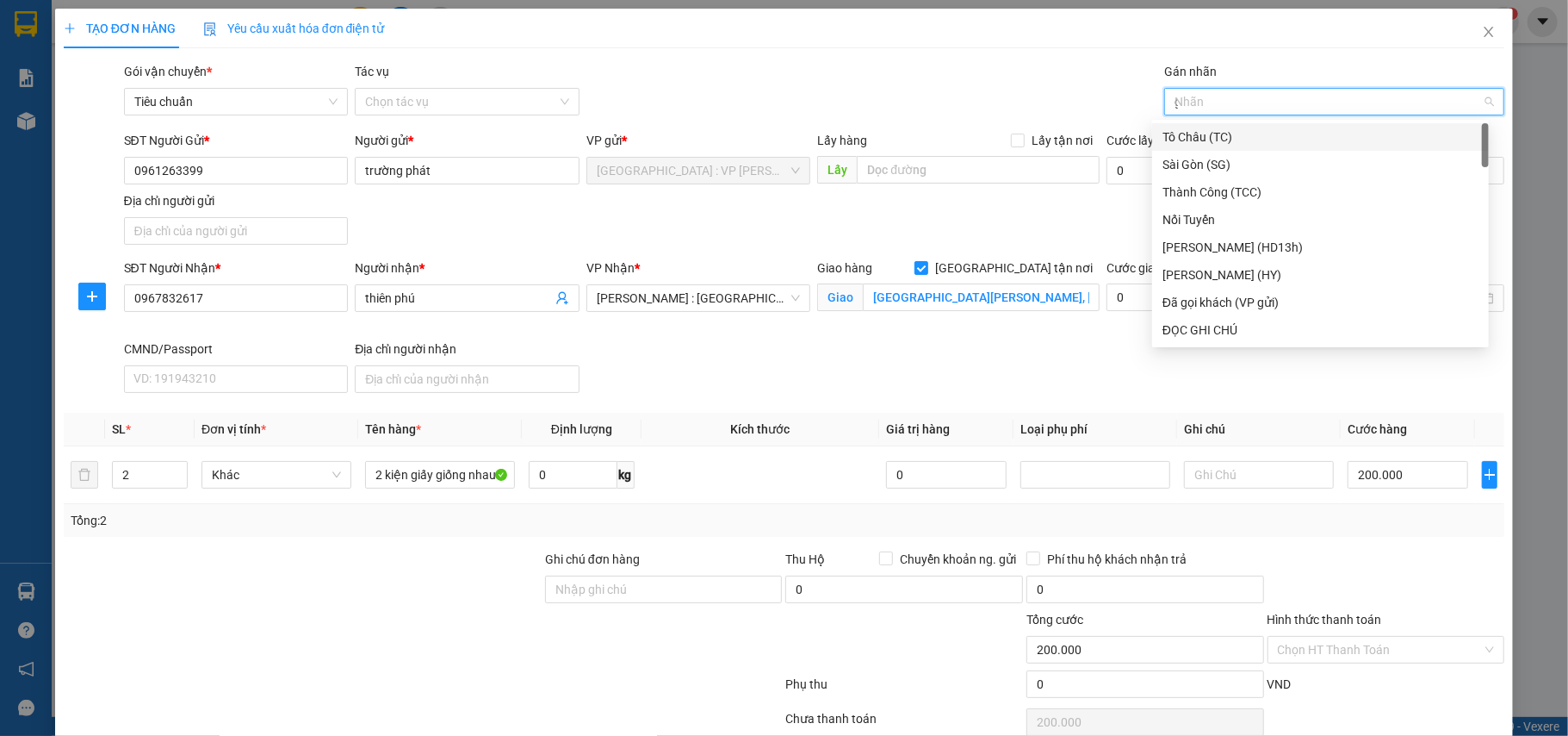
type input "gt"
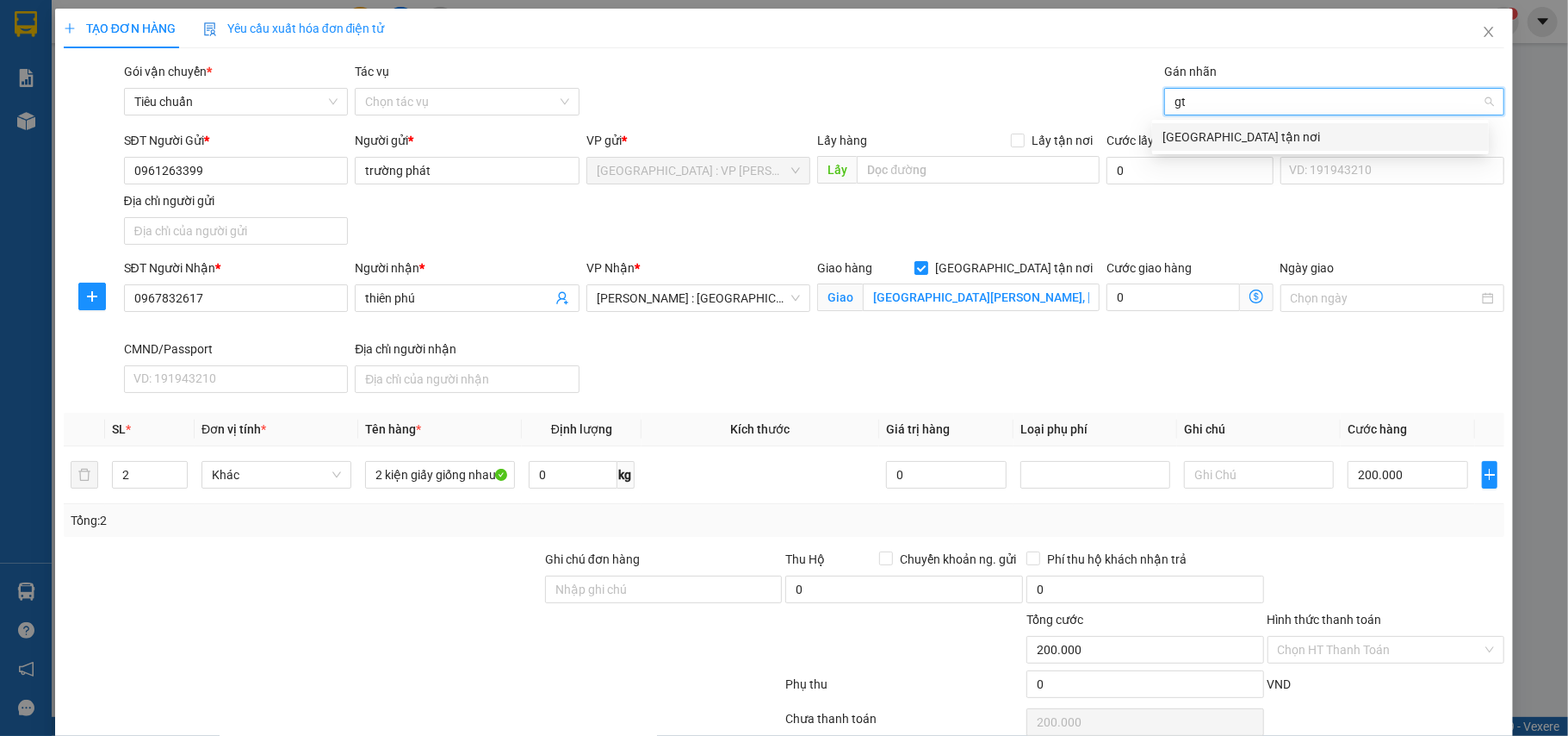
click at [1233, 136] on div "[GEOGRAPHIC_DATA] tận nơi" at bounding box center [1320, 136] width 316 height 19
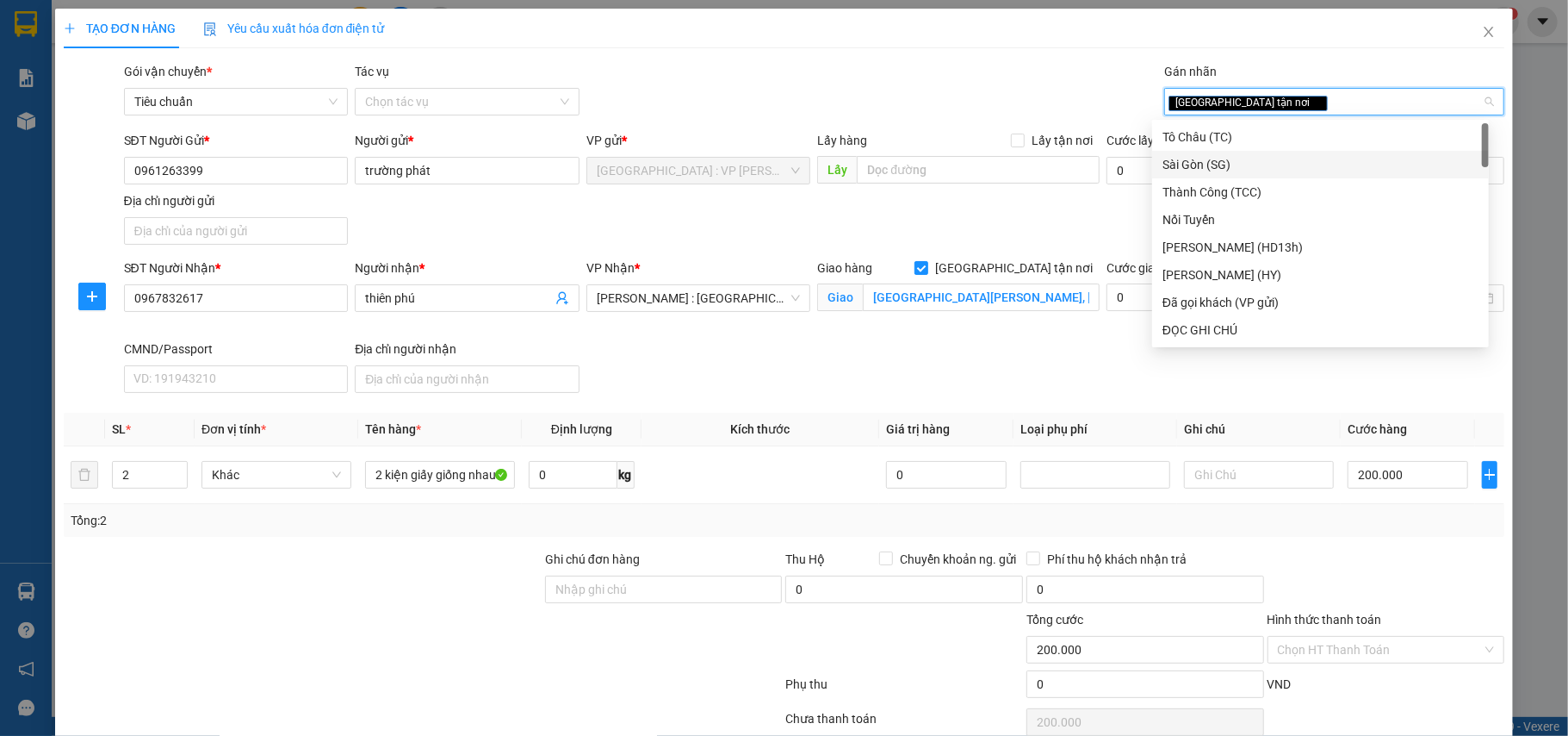
click at [989, 124] on div "Transit Pickup Surcharge Ids Transit Deliver Surcharge Ids Transit Deliver Surc…" at bounding box center [784, 420] width 1442 height 717
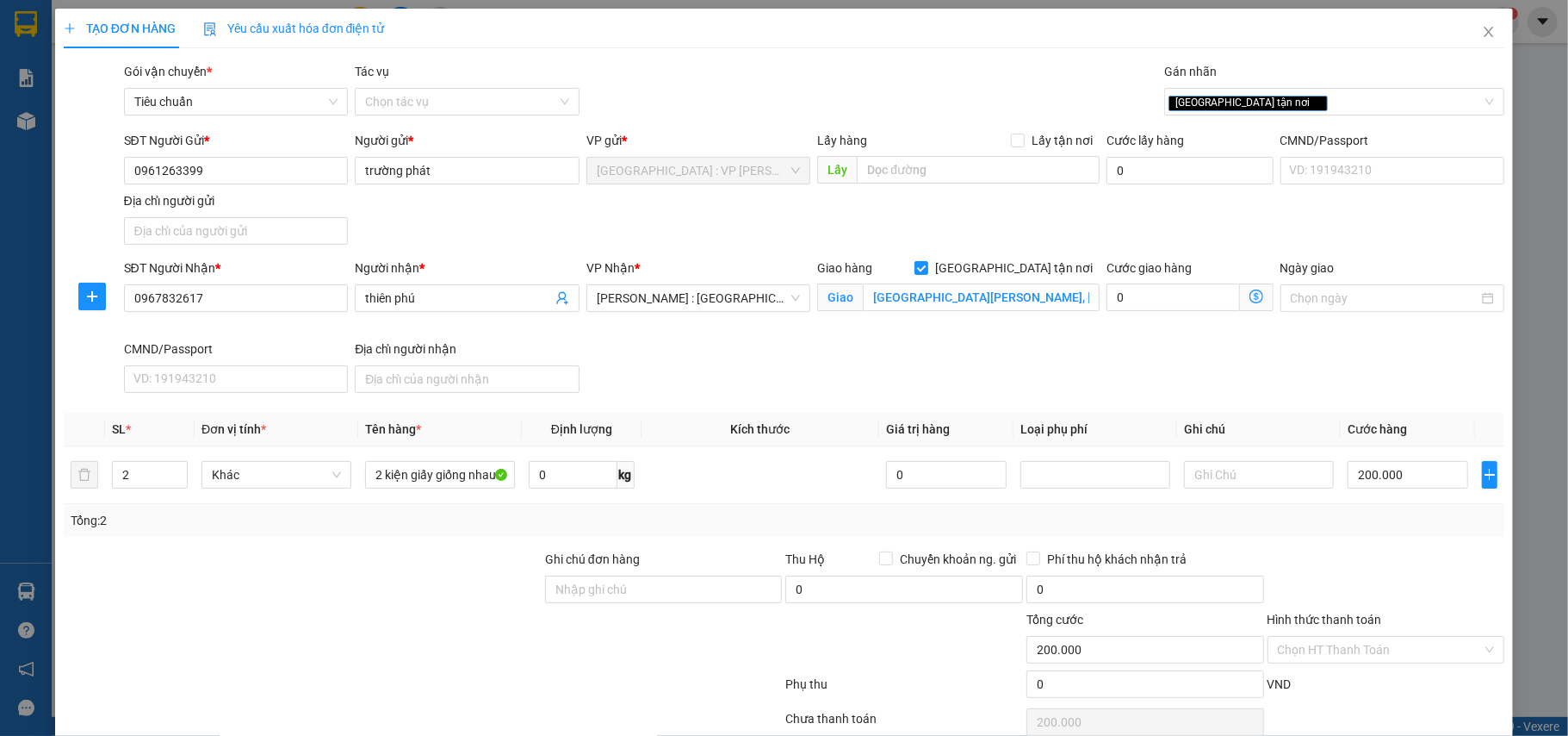
scroll to position [81, 0]
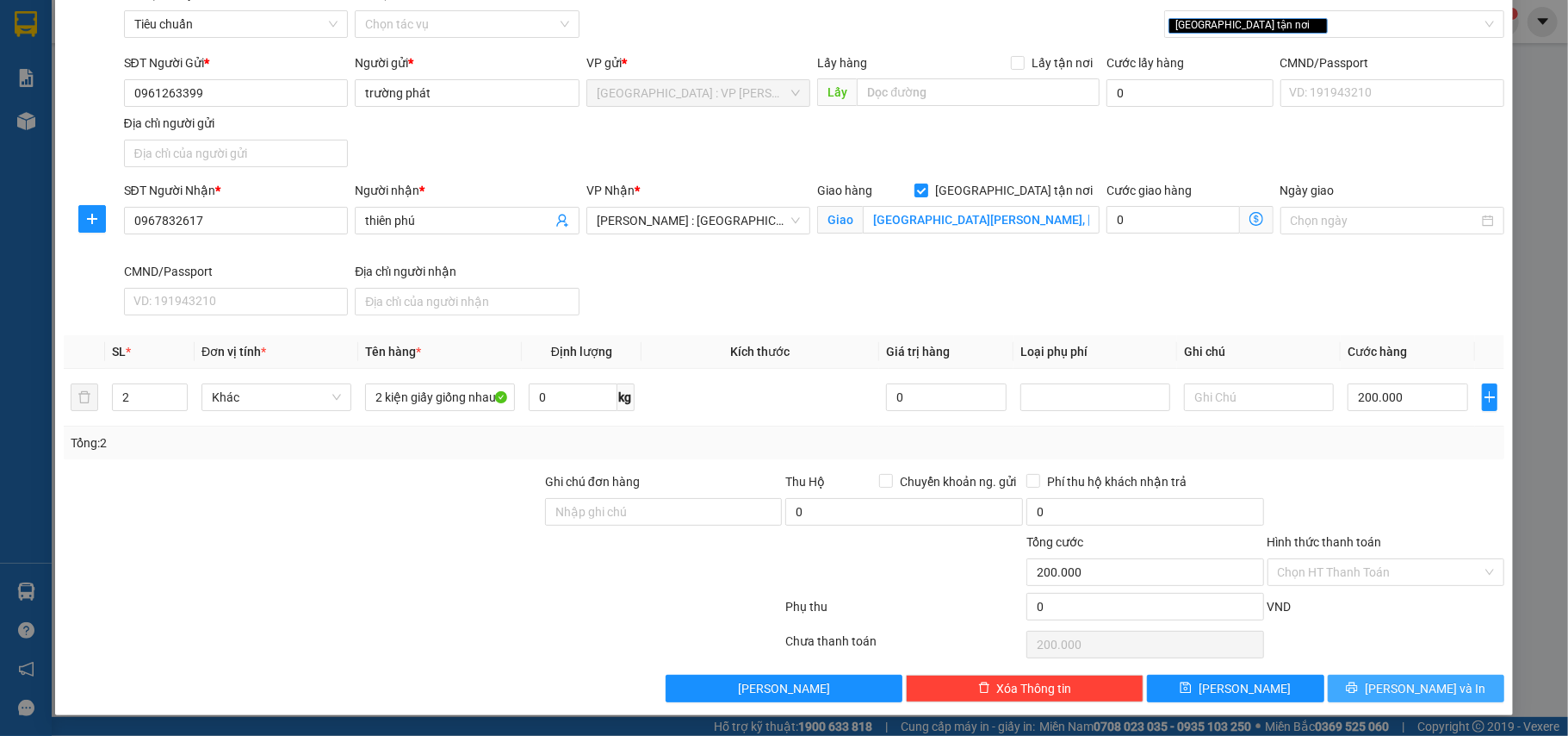
click at [1425, 692] on span "[PERSON_NAME] và In" at bounding box center [1425, 688] width 120 height 19
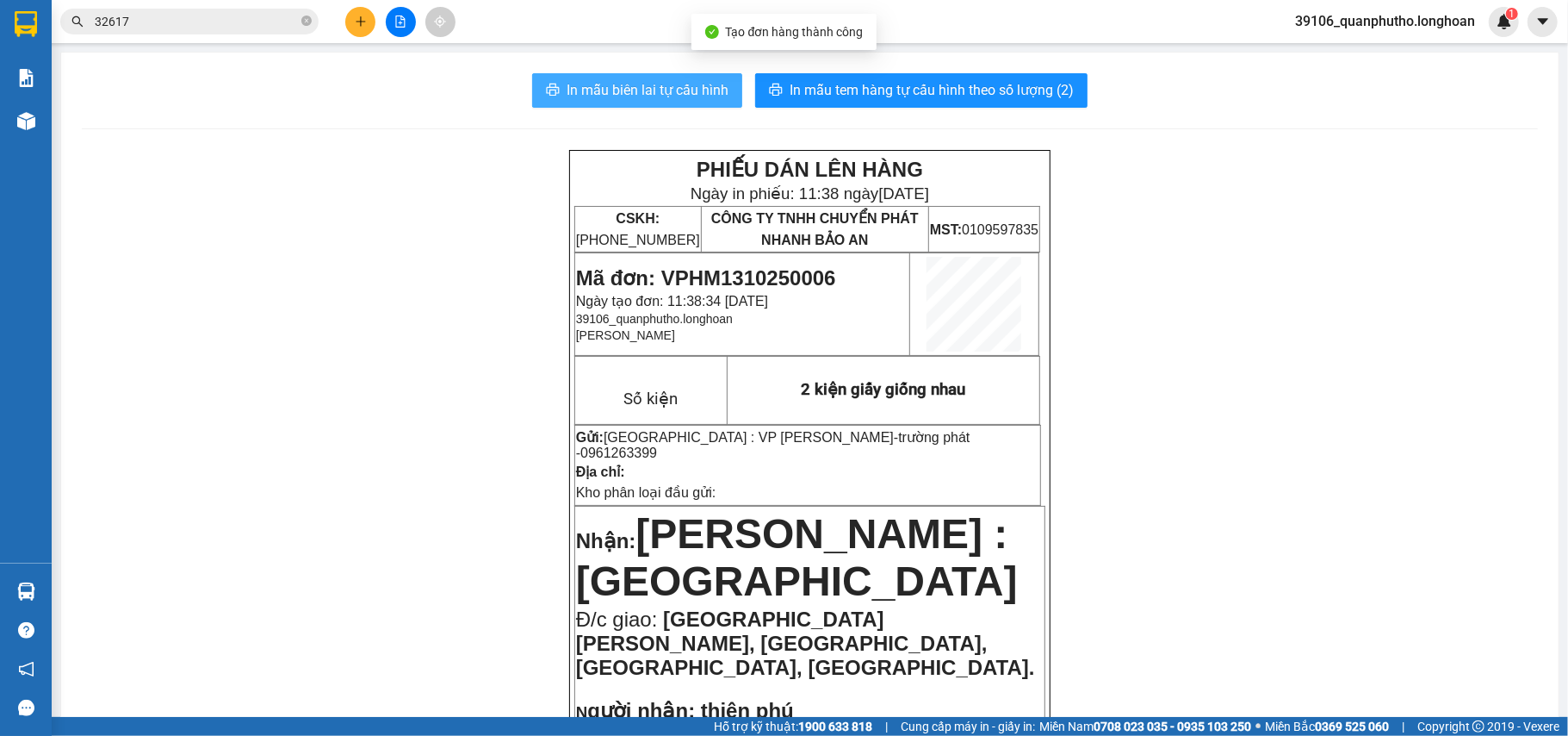
click at [632, 84] on span "In mẫu biên lai tự cấu hình" at bounding box center [647, 91] width 162 height 22
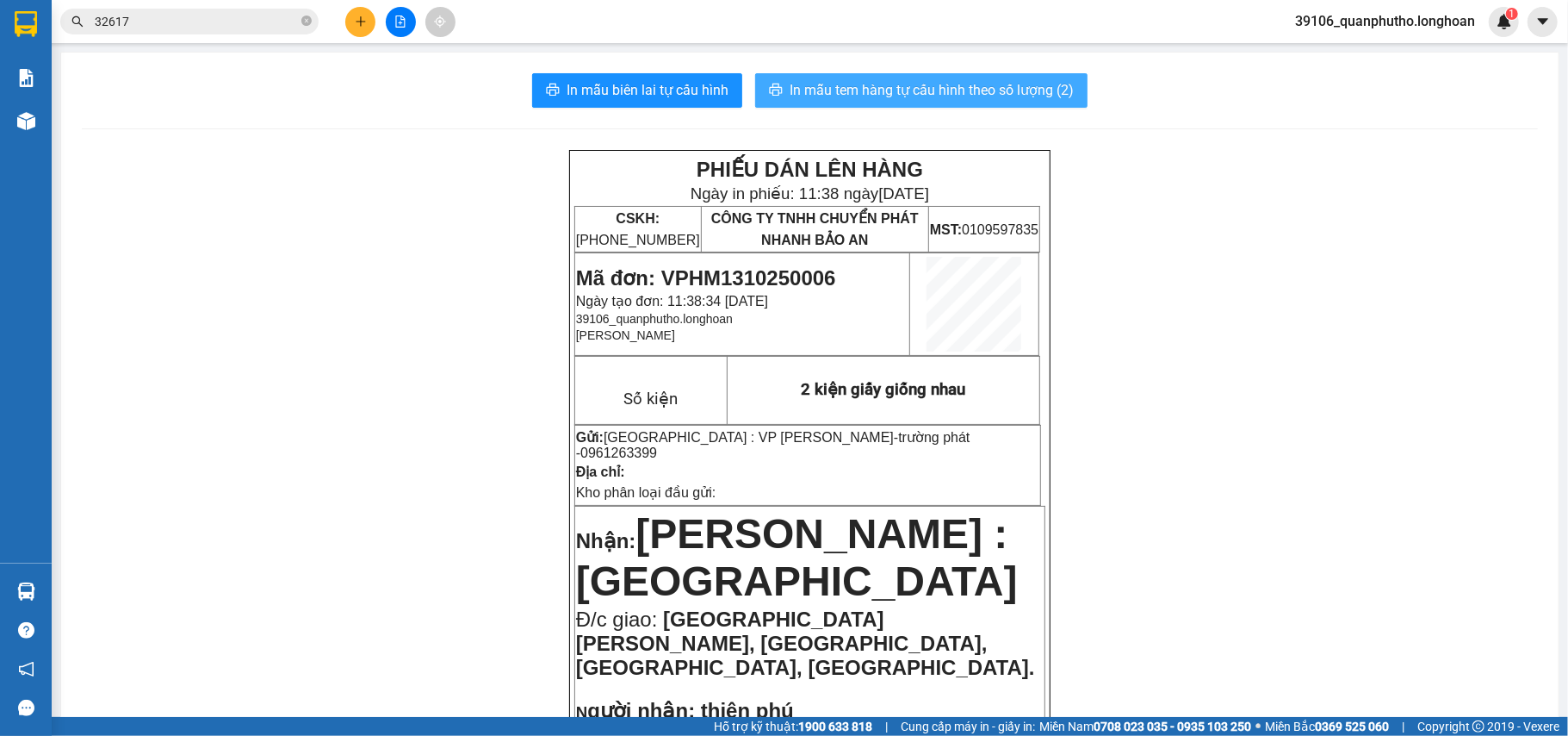
click at [799, 91] on span "In mẫu tem hàng tự cấu hình theo số lượng (2)" at bounding box center [931, 91] width 284 height 22
click at [236, 24] on input "32617" at bounding box center [196, 21] width 203 height 19
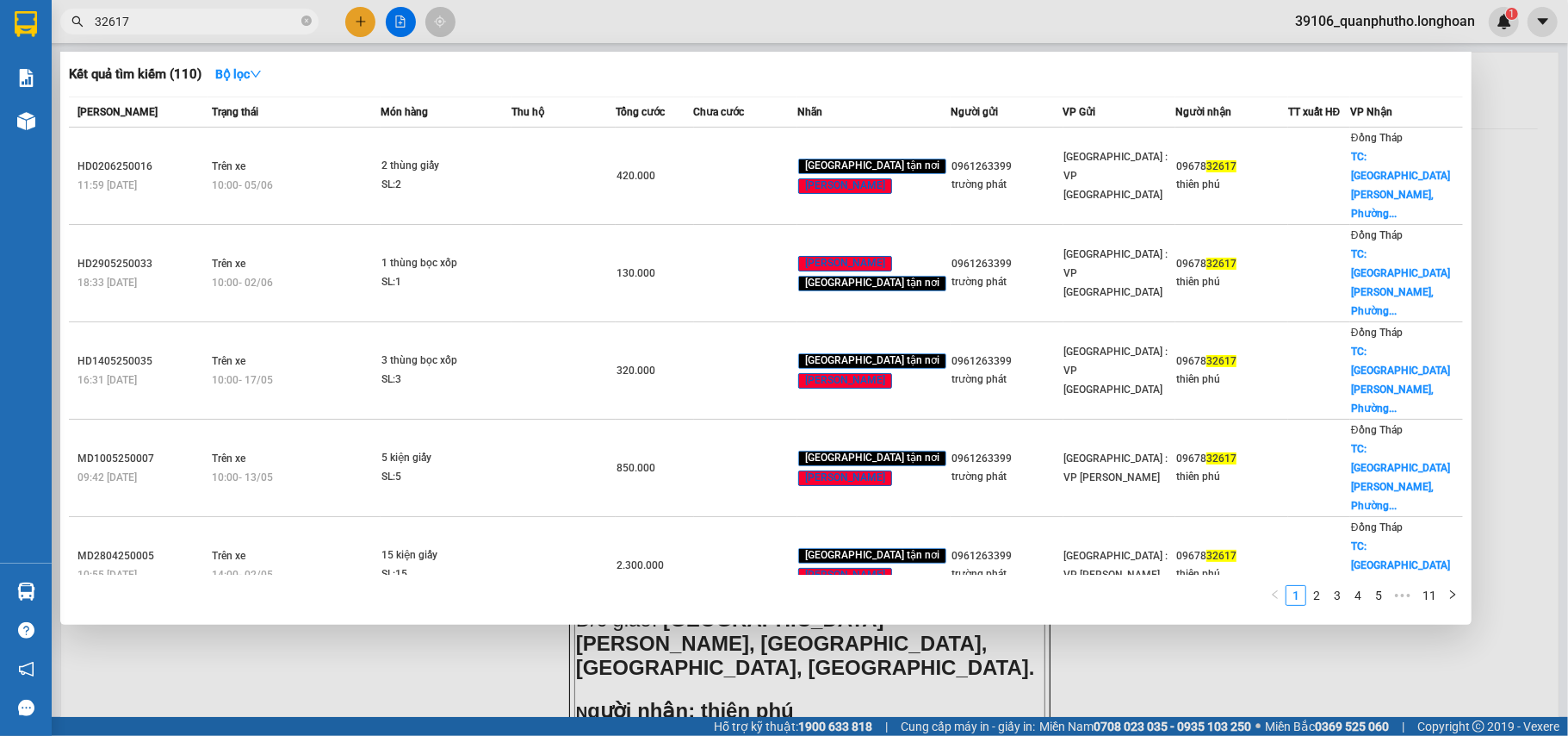
click at [236, 24] on input "32617" at bounding box center [196, 21] width 203 height 19
click at [233, 24] on input "32617" at bounding box center [196, 21] width 203 height 19
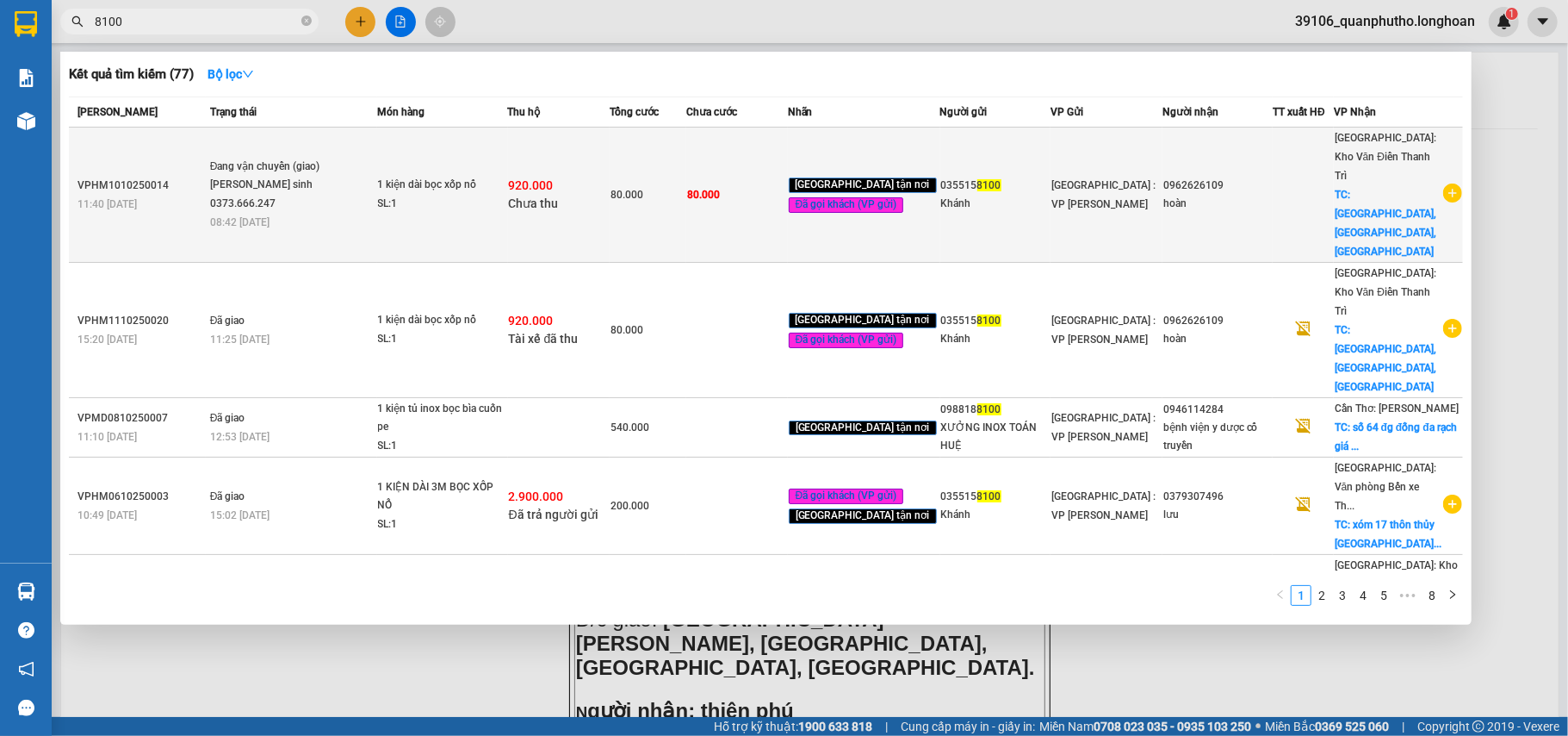
type input "8100"
click at [545, 178] on span "920.000" at bounding box center [531, 185] width 45 height 14
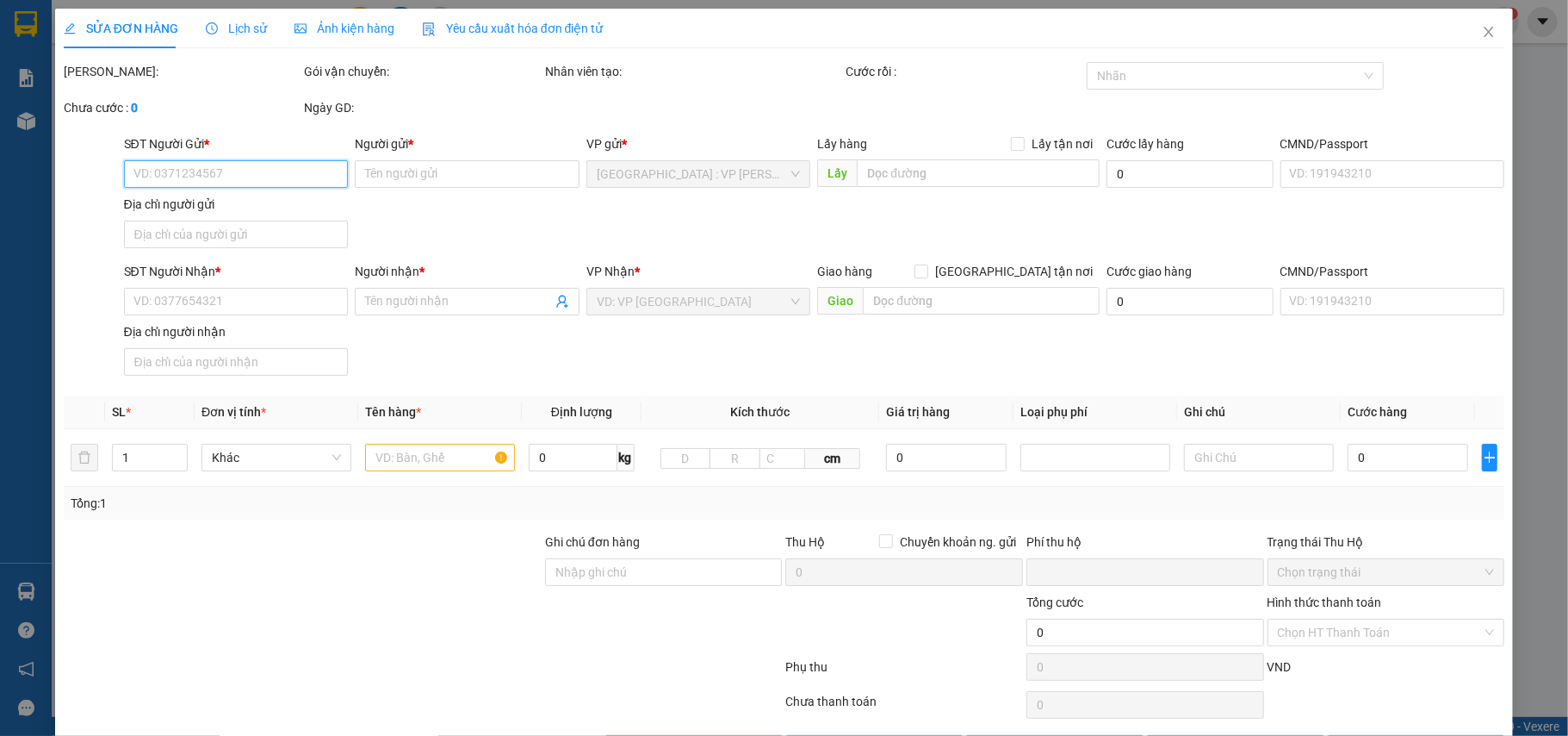
type input "0355158100"
type input "Khánh"
type input "0962626109"
type input "hoàn"
checkbox input "true"
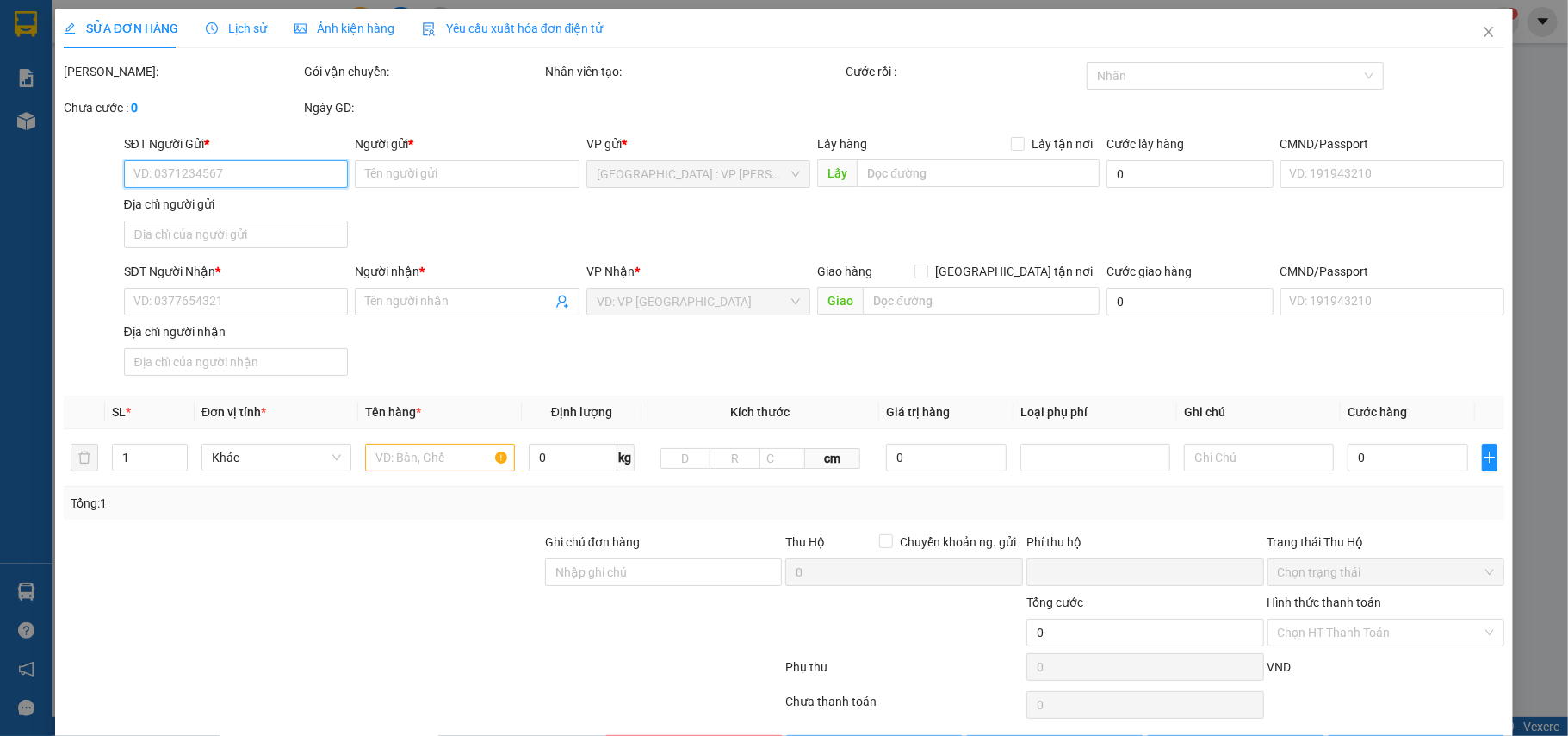
type input "tân lập,yên mỹ,hưng yên"
type input "nhận nguyên kiện,giao nguyên kiện,bể vỡ k đền"
type input "80.000"
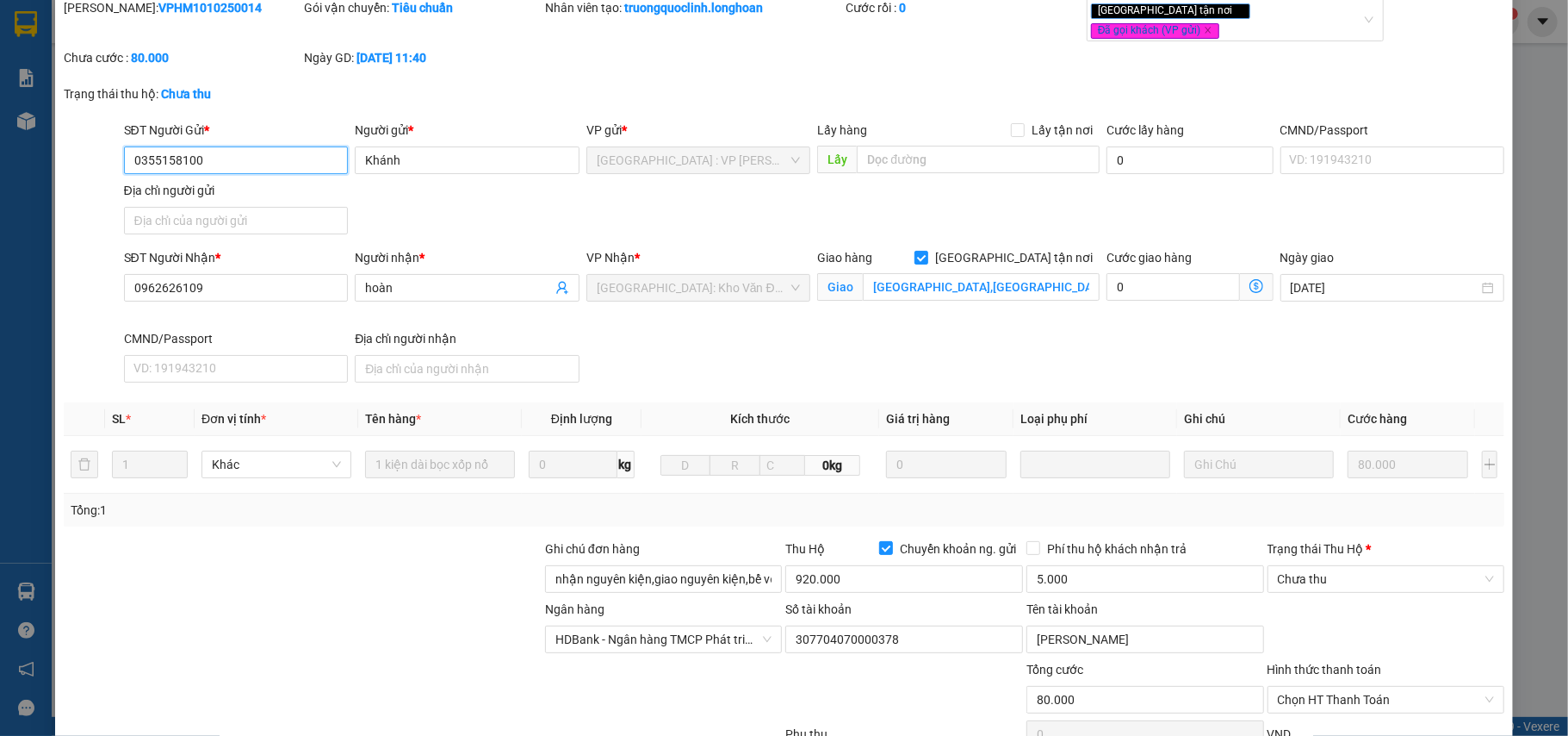
scroll to position [181, 0]
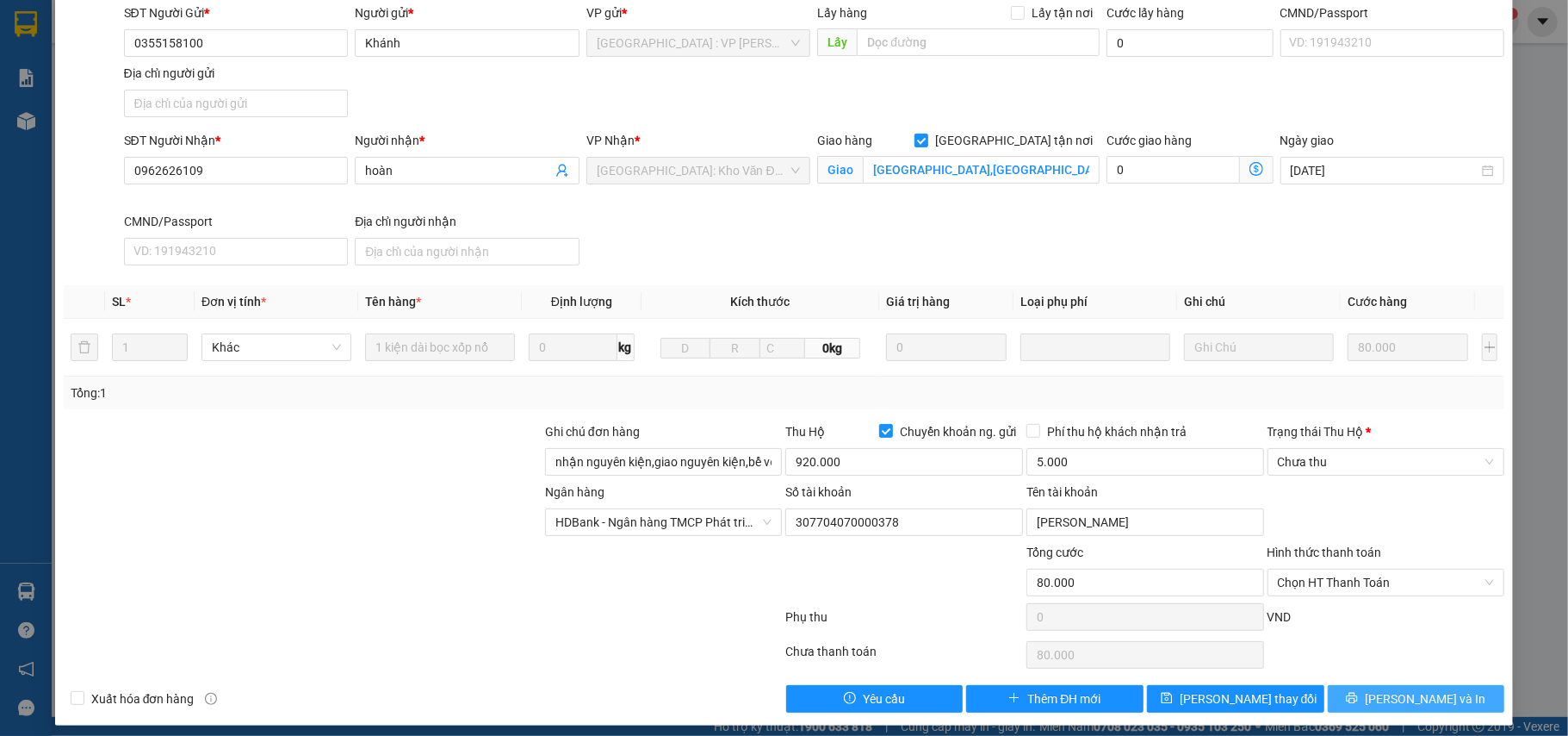
click at [1362, 696] on button "[PERSON_NAME] và In" at bounding box center [1417, 699] width 177 height 28
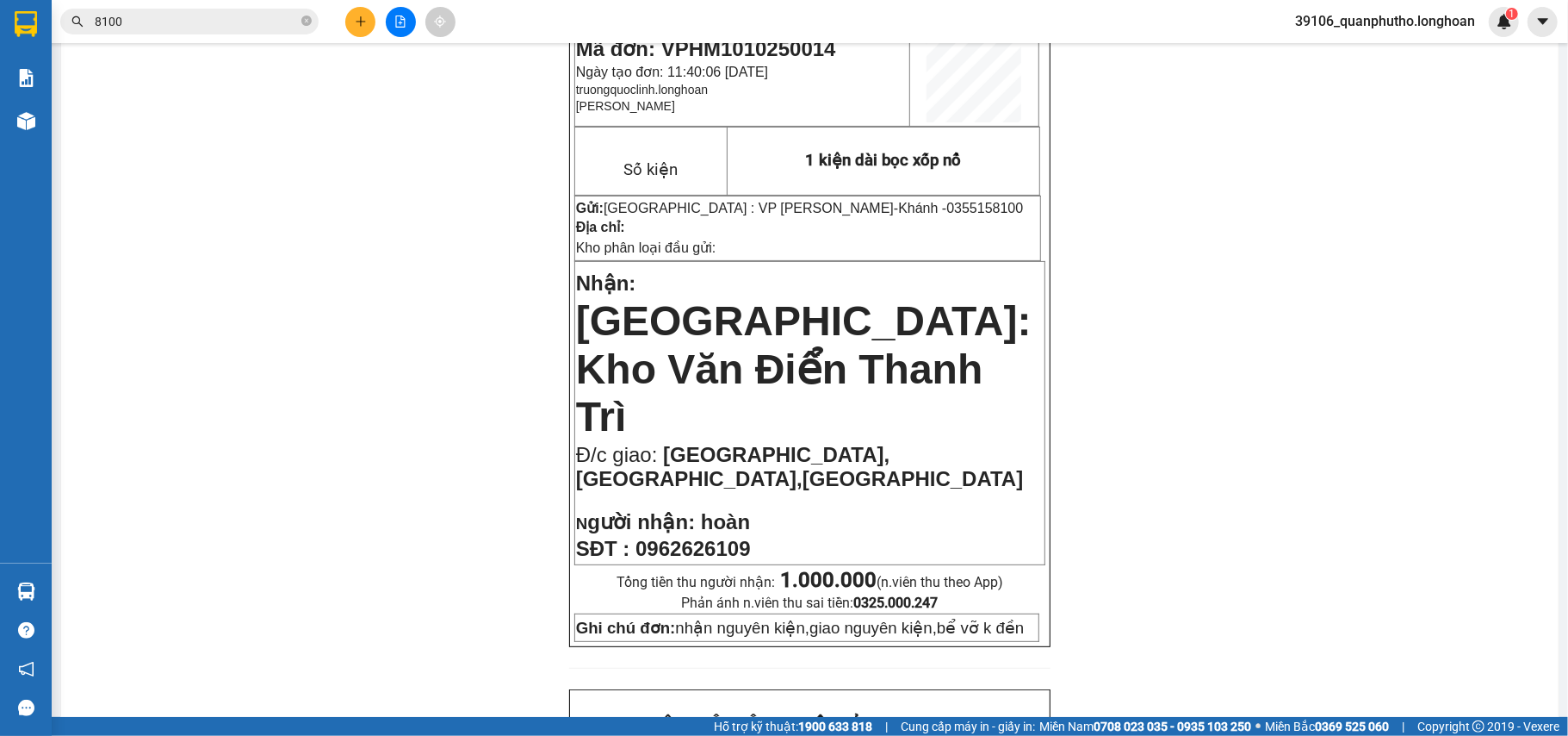
scroll to position [115, 0]
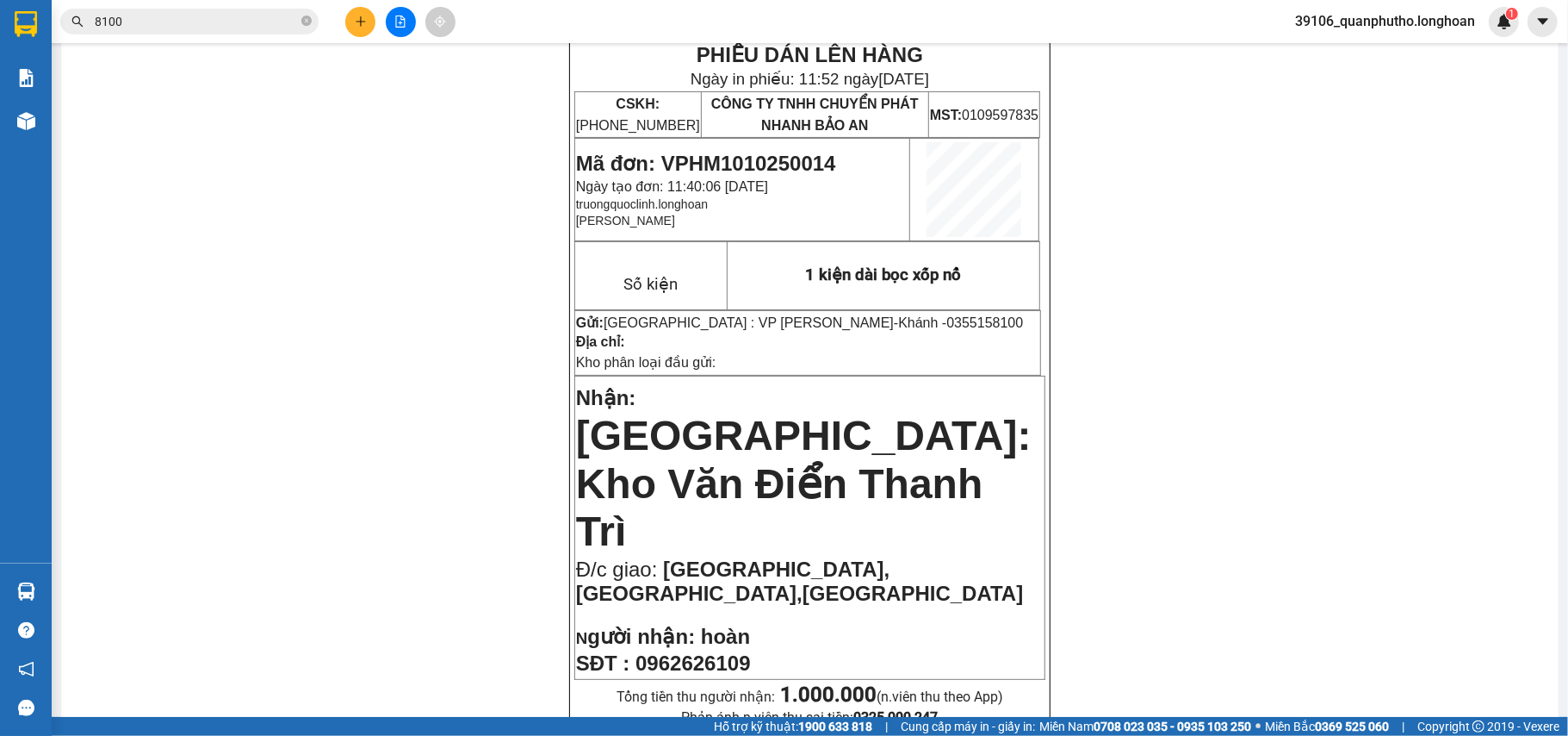
click at [369, 29] on button at bounding box center [360, 22] width 30 height 30
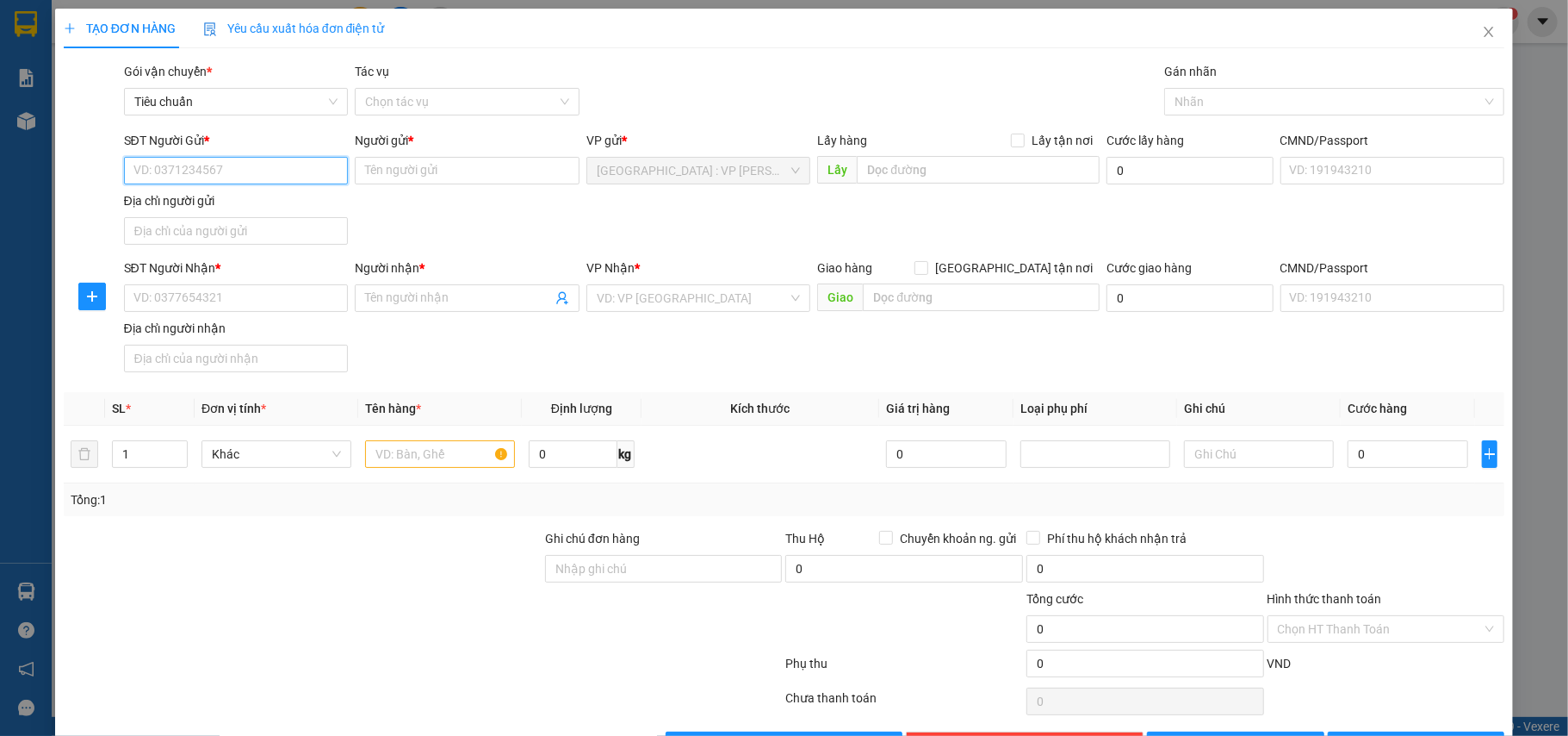
click at [228, 176] on input "SĐT Người Gửi *" at bounding box center [237, 170] width 225 height 28
type input "0386757868"
click at [211, 152] on div "SĐT Người Gửi *" at bounding box center [237, 143] width 225 height 26
click at [407, 170] on input "Người gửi *" at bounding box center [467, 170] width 225 height 28
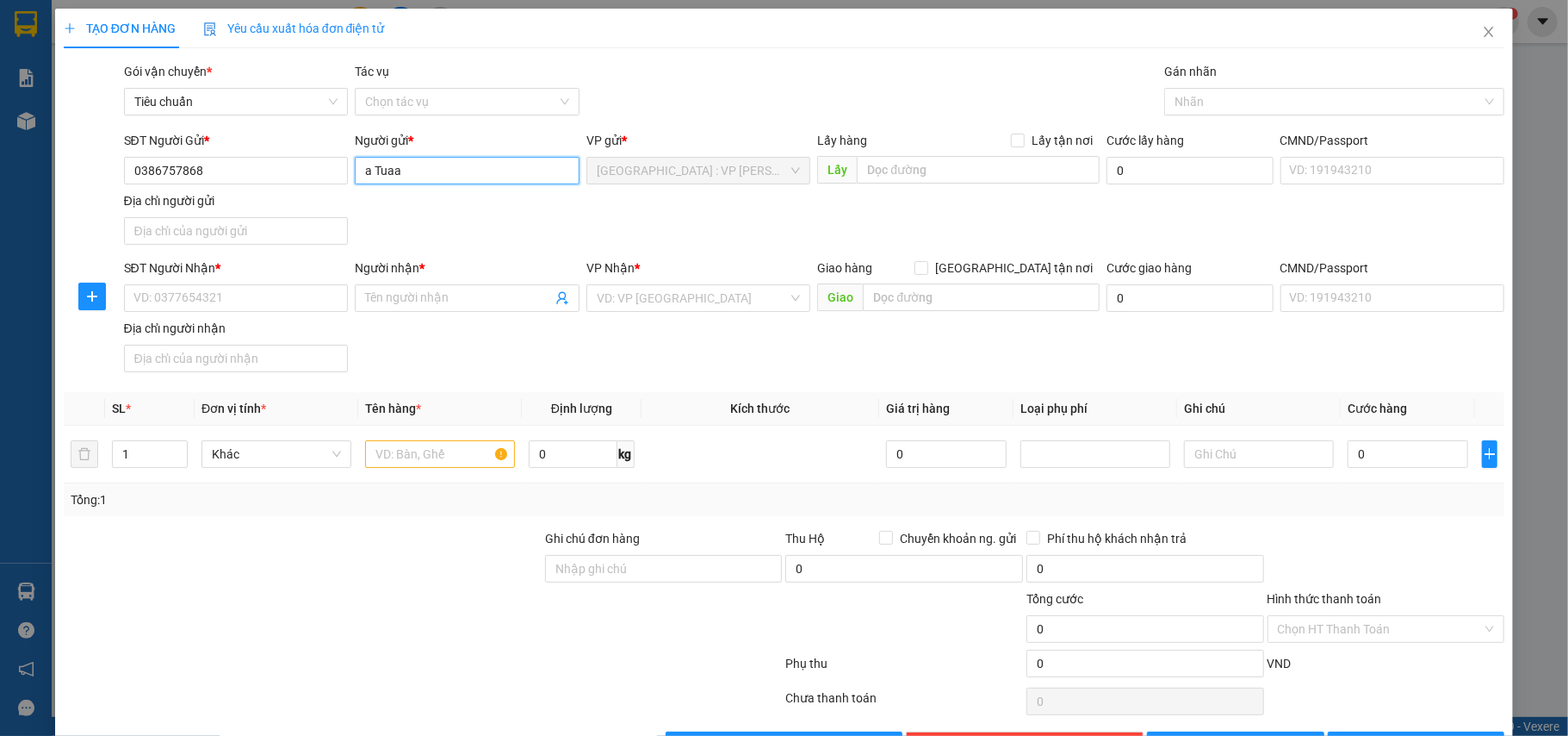
click at [383, 174] on input "a Tuaa" at bounding box center [467, 170] width 225 height 28
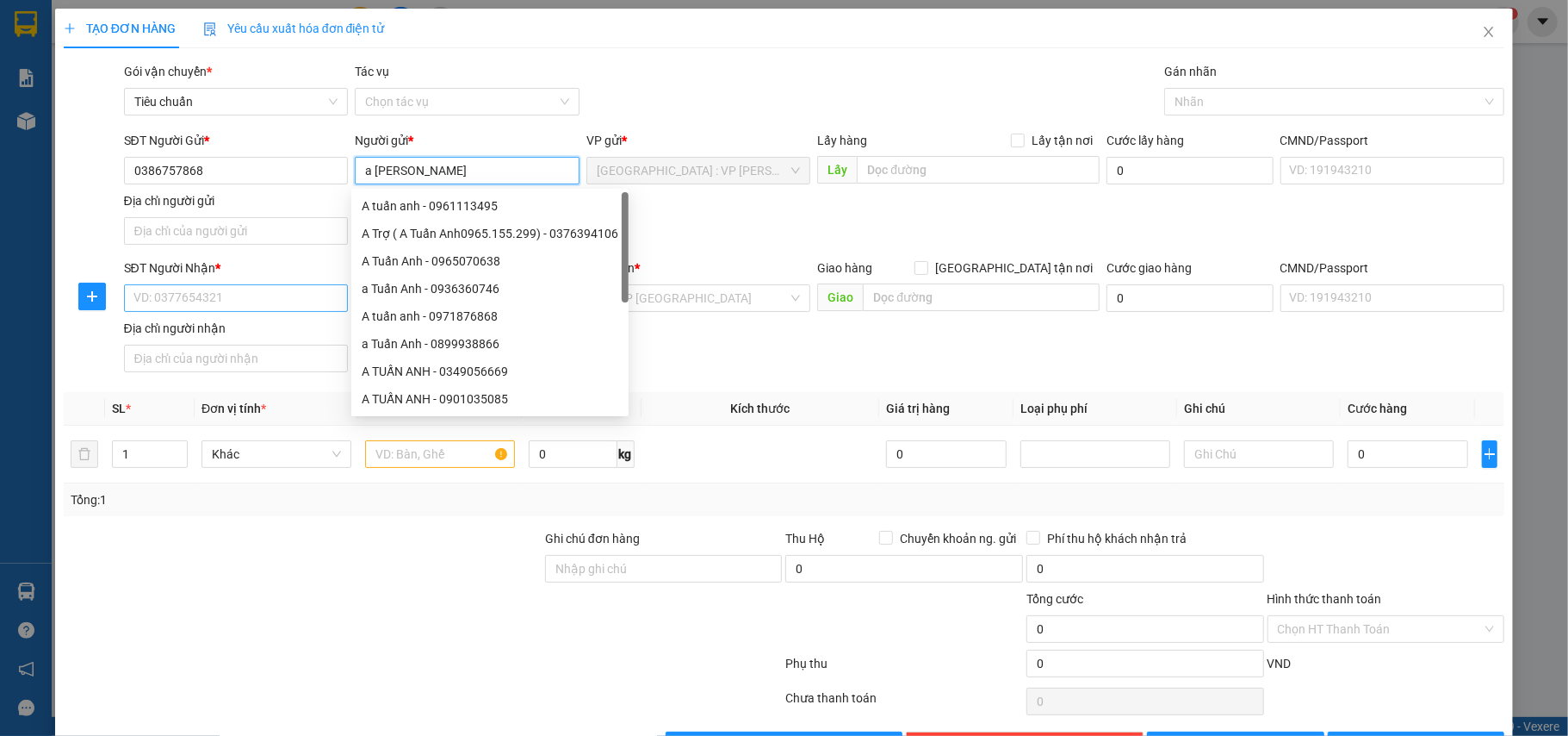
type input "a Tuấn Anh"
click at [182, 301] on input "SĐT Người Nhận *" at bounding box center [237, 298] width 225 height 28
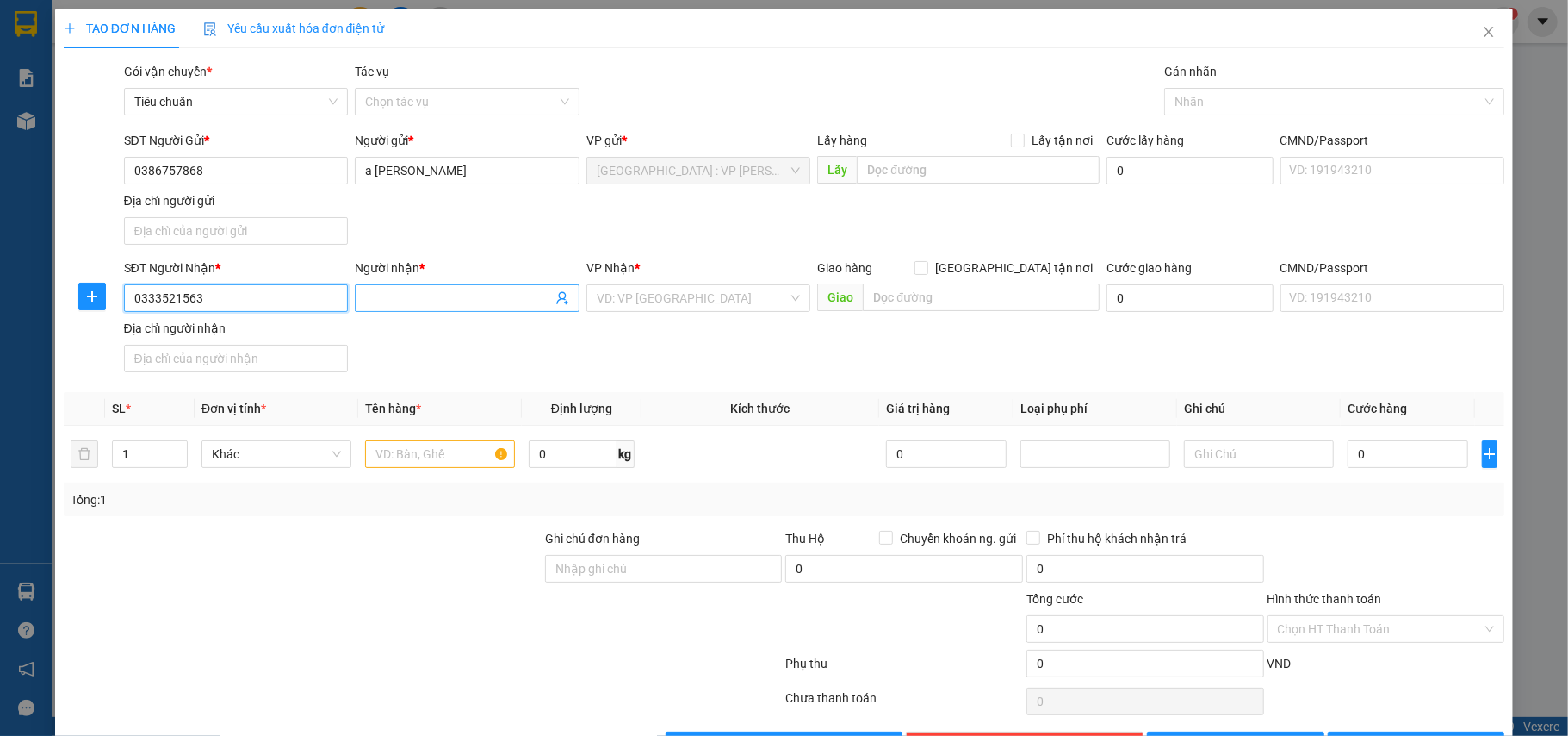
type input "0333521563"
click at [385, 294] on input "Người nhận *" at bounding box center [459, 298] width 187 height 19
type input "Nguyễn Văn Thơm"
click at [663, 302] on input "search" at bounding box center [692, 298] width 192 height 26
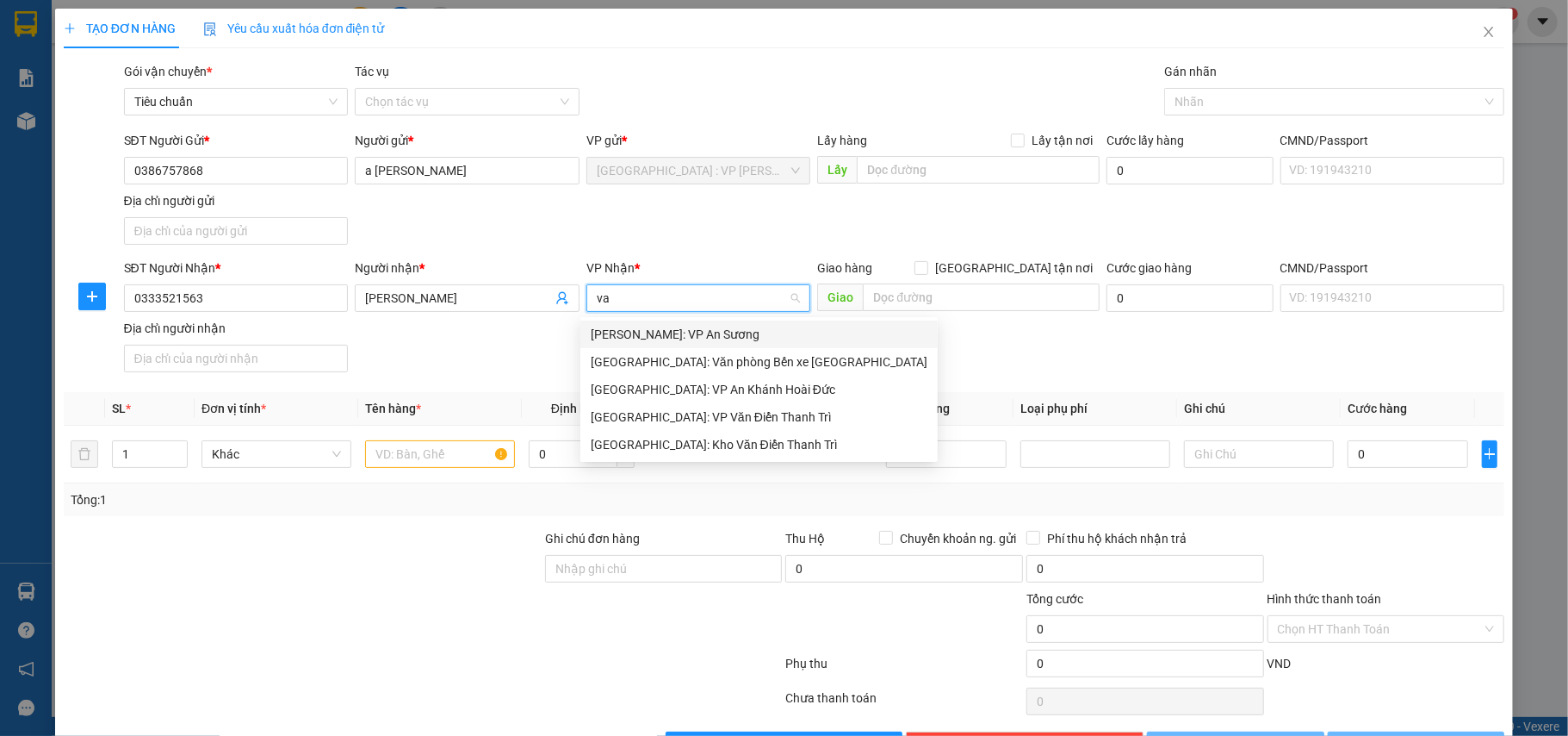
type input "vă"
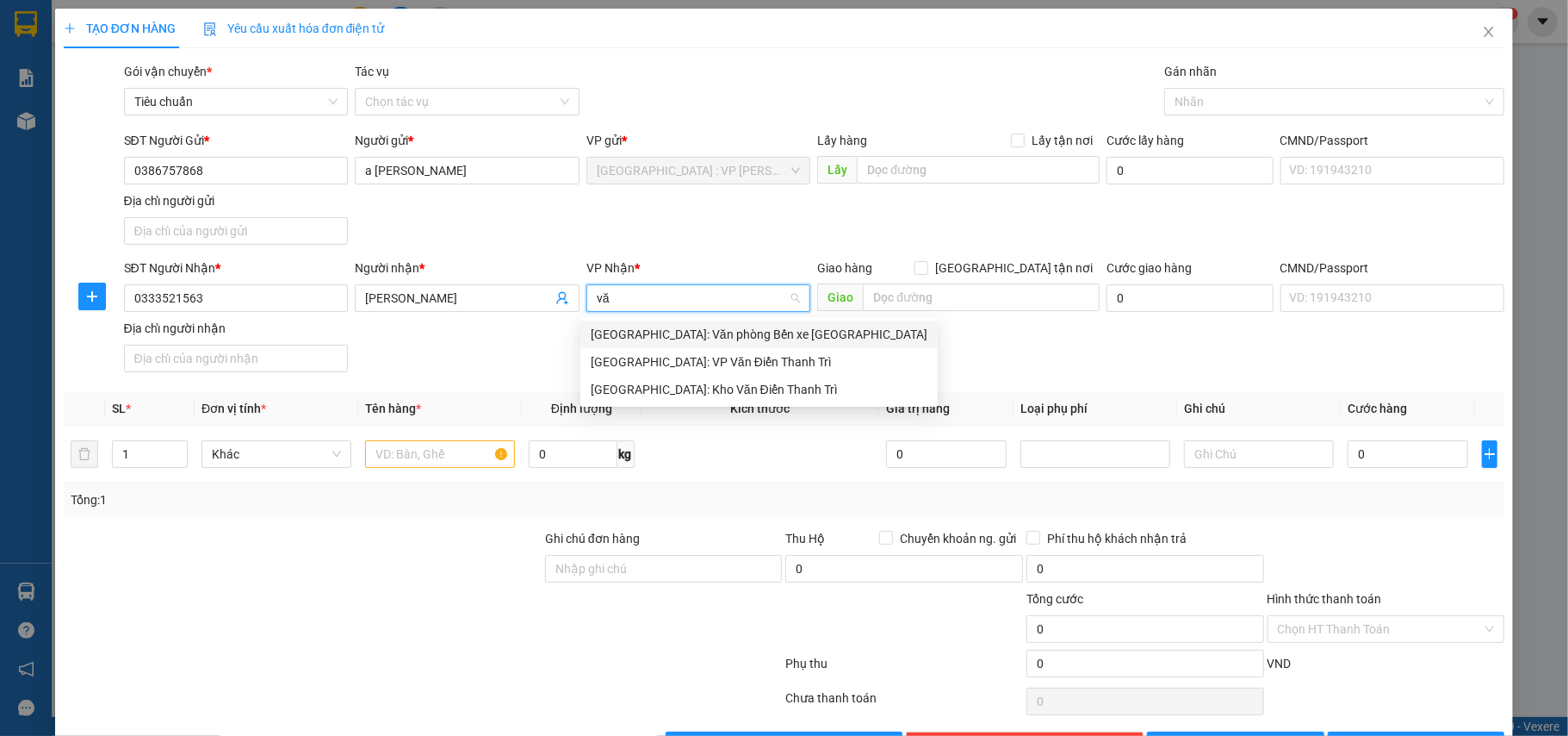
click at [663, 383] on div "Hà Nội: Kho Văn Điển Thanh Trì" at bounding box center [759, 388] width 336 height 19
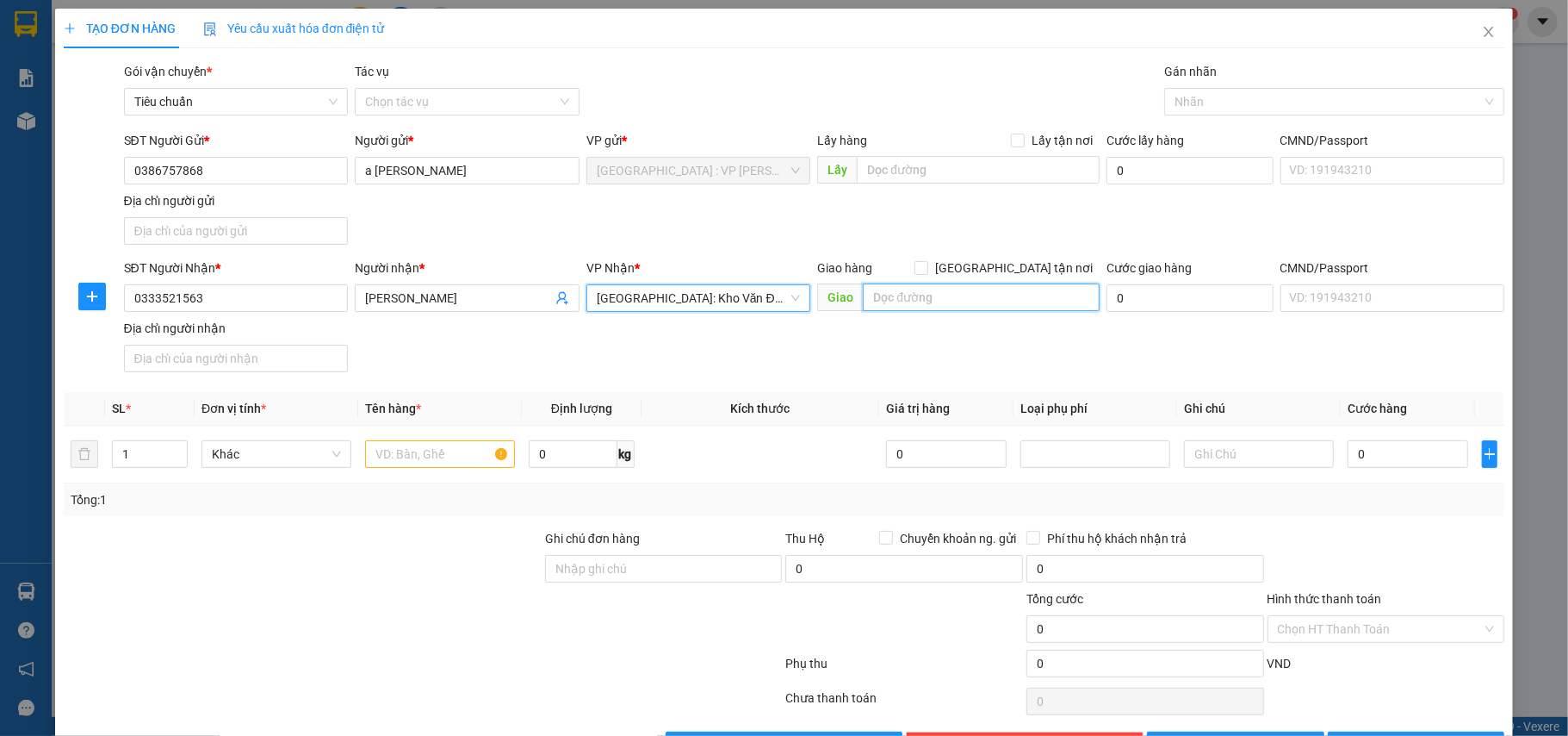
click at [893, 308] on input "text" at bounding box center [982, 298] width 237 height 28
type input "thôn hoàng chỉ, ba làng, xã Bắc Bình, Lập Thạch, Vĩnh Phúc"
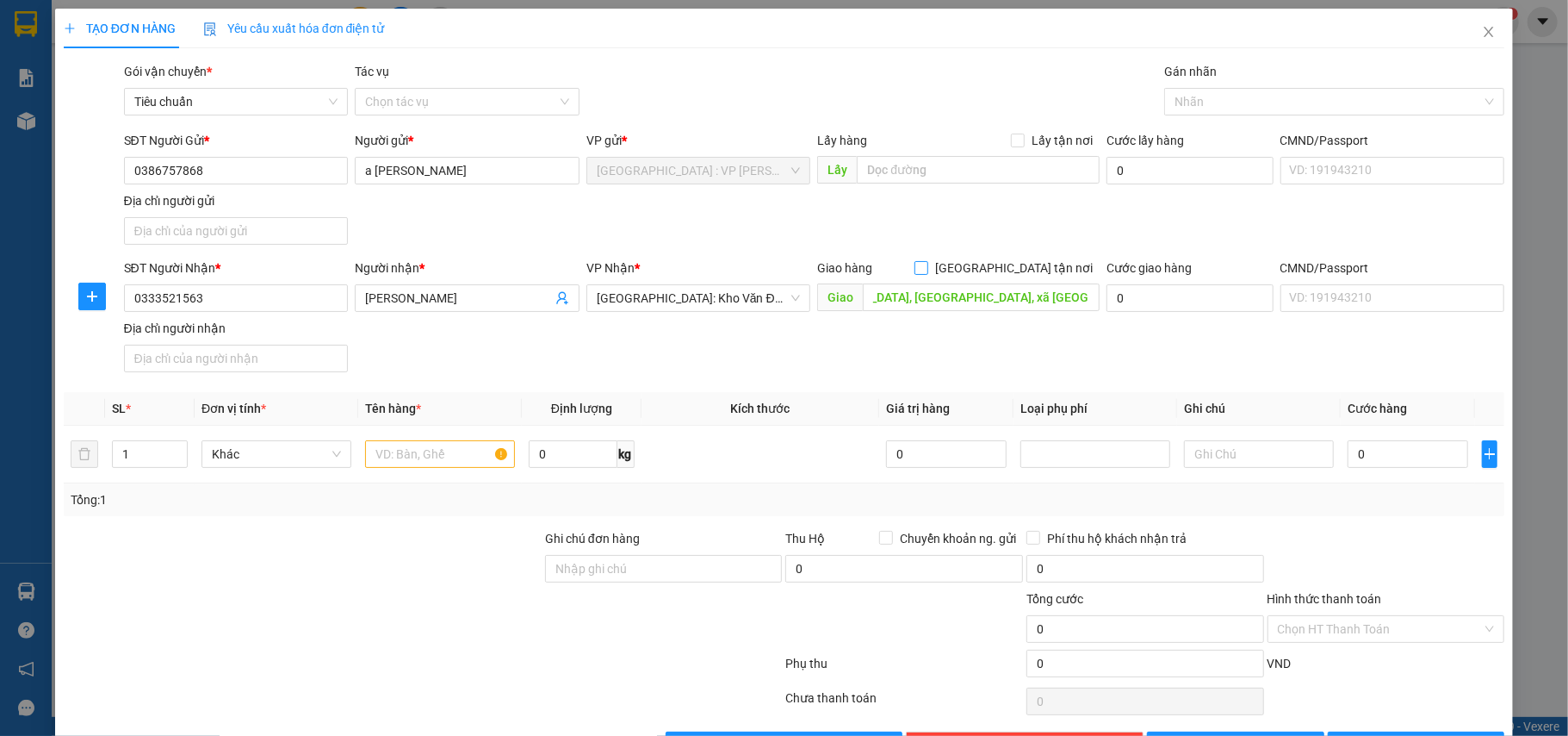
click at [927, 273] on input "[GEOGRAPHIC_DATA] tận nơi" at bounding box center [921, 267] width 12 height 12
checkbox input "true"
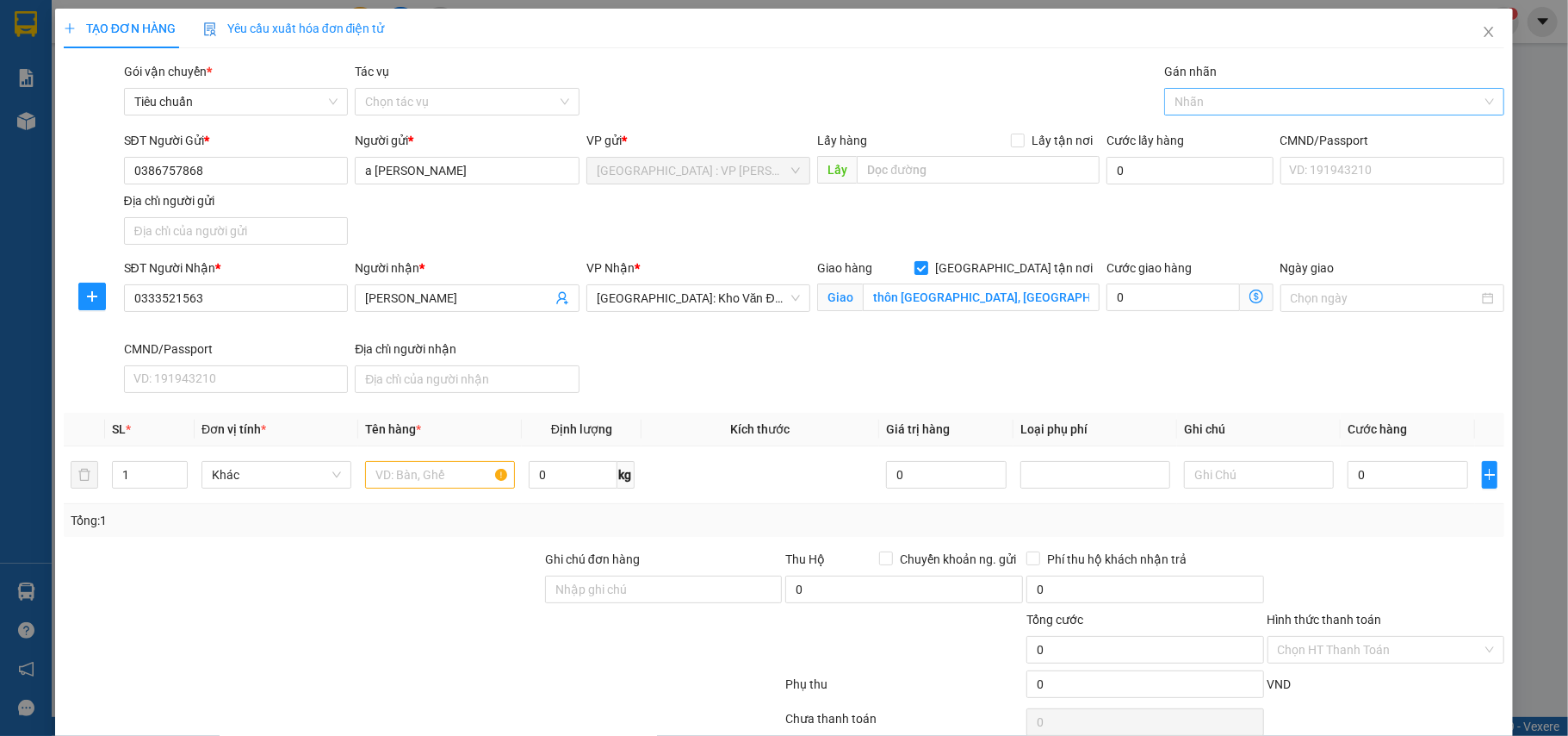
click at [1199, 88] on div "Nhãn" at bounding box center [1334, 102] width 340 height 28
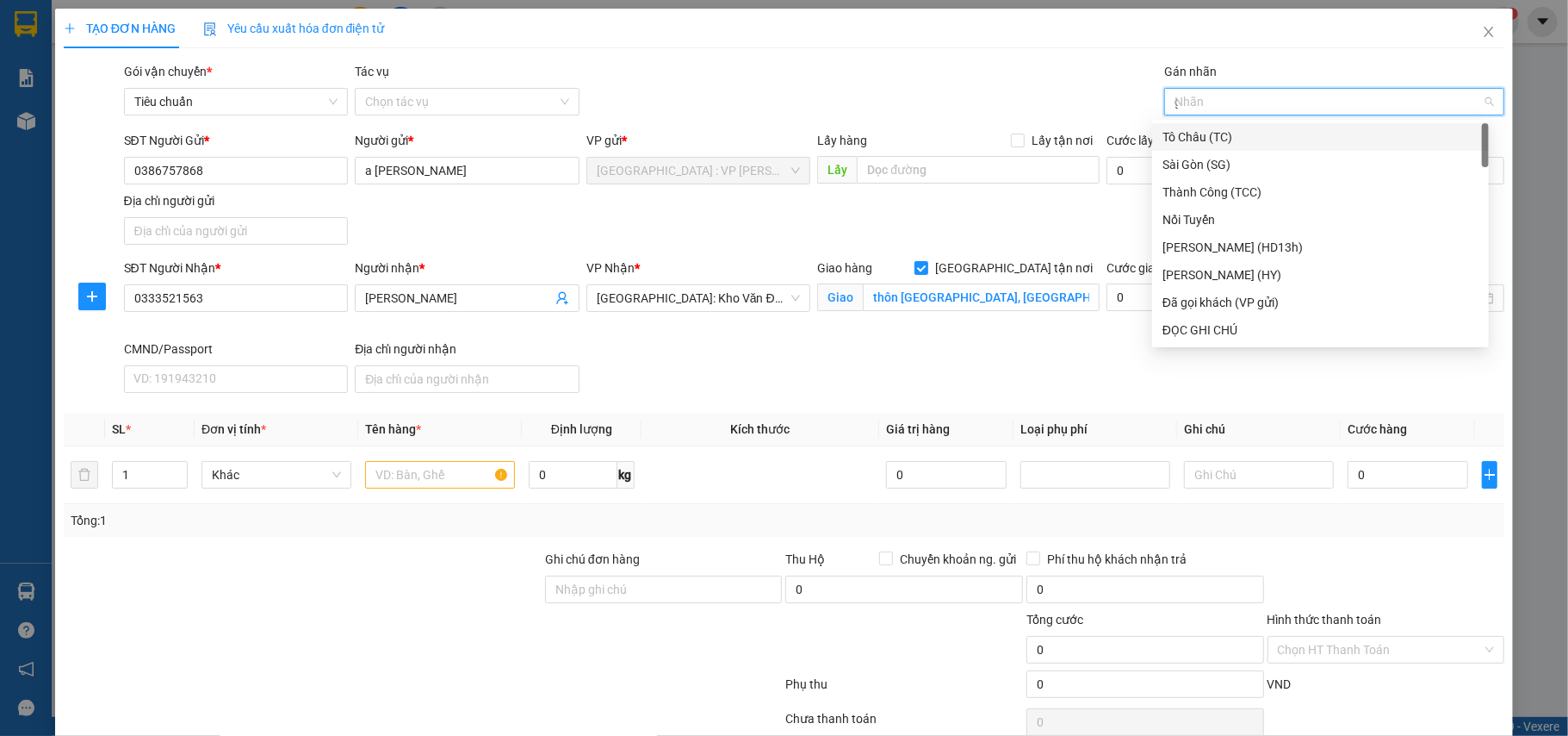
type input "gt"
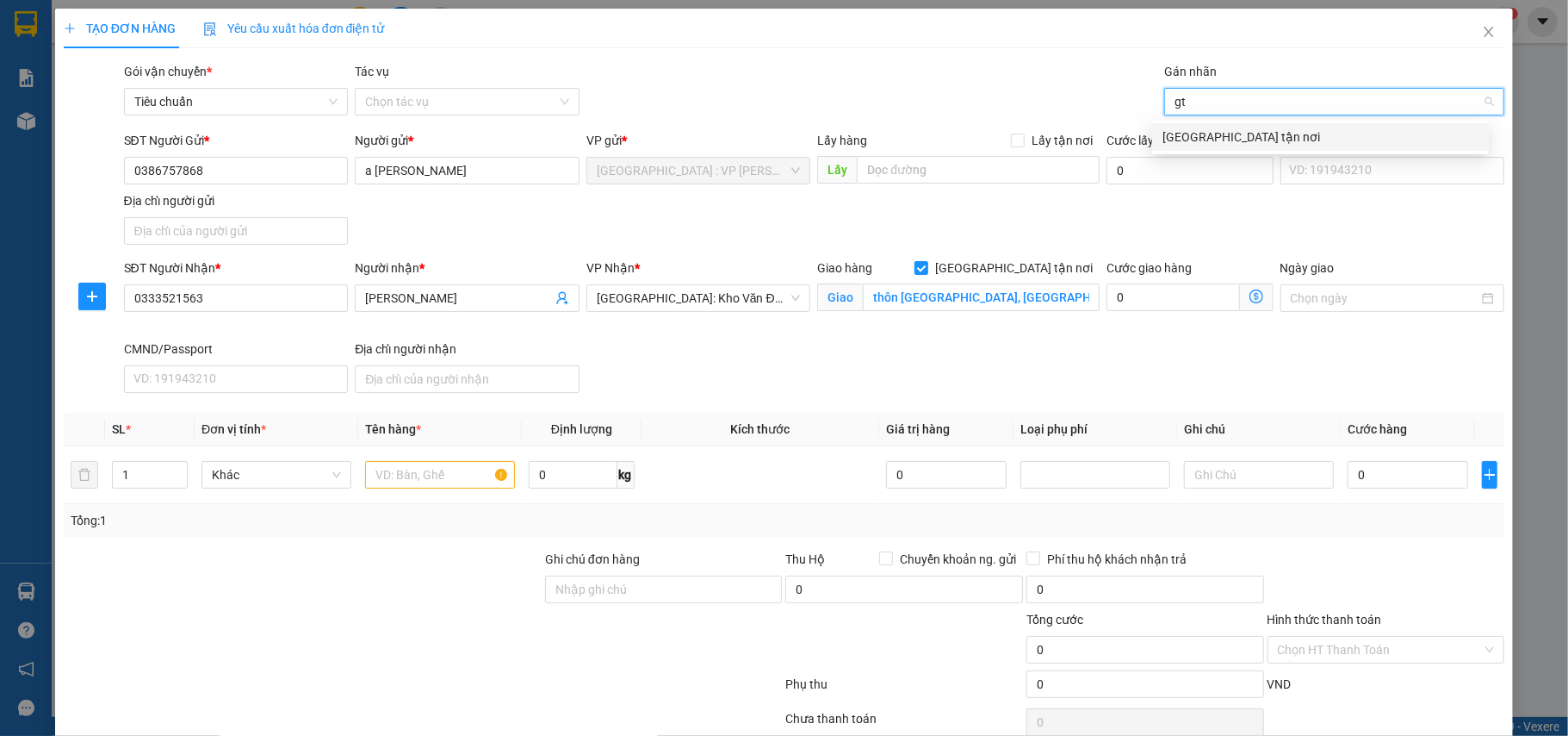
click at [1208, 130] on div "[GEOGRAPHIC_DATA] tận nơi" at bounding box center [1320, 136] width 316 height 19
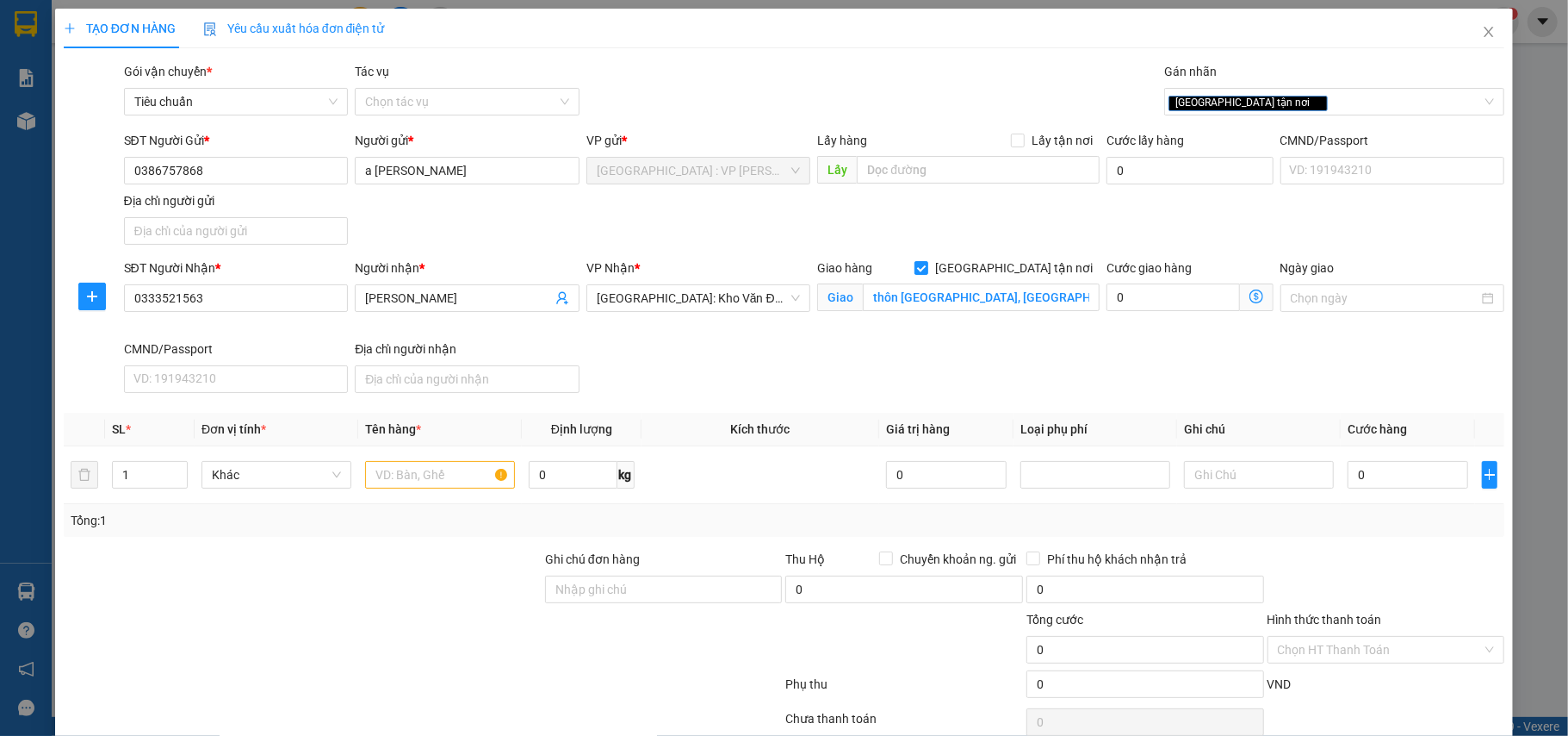
click at [746, 360] on div "SĐT Người Nhận * 0333521563 Người nhận * Nguyễn Văn Thơm VP Nhận * Hà Nội: Kho …" at bounding box center [814, 329] width 1388 height 141
click at [976, 298] on input "thôn hoàng chỉ, ba làng, xã Bắc Bình, Lập Thạch, Vĩnh Phúc" at bounding box center [982, 298] width 237 height 28
drag, startPoint x: 997, startPoint y: 310, endPoint x: 951, endPoint y: 302, distance: 46.7
click at [951, 302] on input "thôn hoàng chỉ, ba làng, xã Bắc Bình, Lập Thạch, Vĩnh Phúc" at bounding box center [982, 298] width 237 height 28
type input "thôn hoàng chỉ, xã Bắc Bình, Lập Thạch, Vĩnh Phúc"
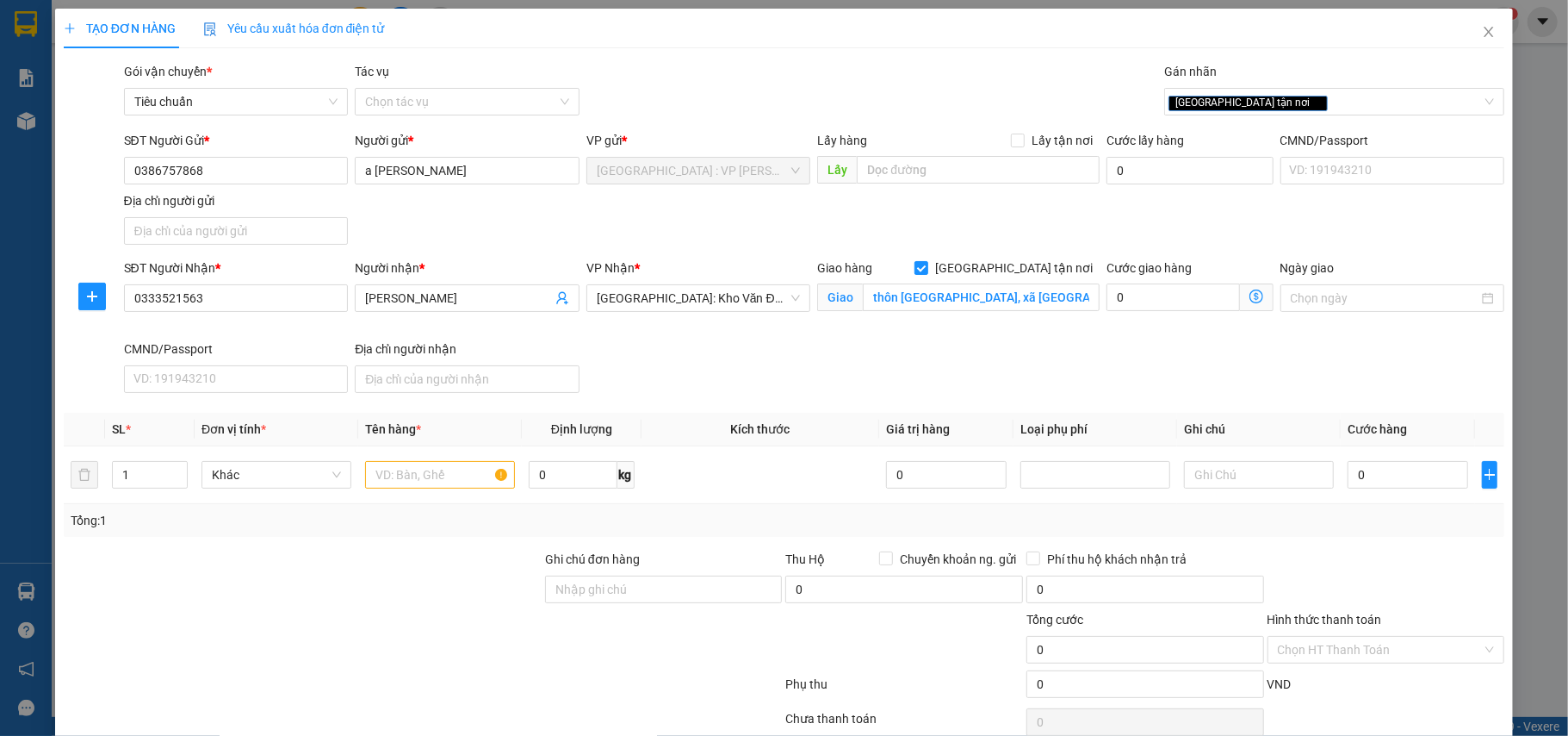
click at [932, 234] on div "SĐT Người Gửi * 0386757868 Người gửi * a Tuấn Anh VP gửi * Hà Nội : VP Hoàng Ma…" at bounding box center [814, 190] width 1388 height 121
click at [459, 476] on input "text" at bounding box center [440, 475] width 149 height 28
type input "1 xe"
click at [948, 304] on input "thôn hoàng chỉ, xã Bắc Bình, Lập Thạch, Vĩnh Phúc" at bounding box center [982, 298] width 237 height 28
click at [946, 300] on input "thôn hoàng chỉ, xã Bắc Bình, Lập Thạch, Vĩnh Phúc" at bounding box center [982, 298] width 237 height 28
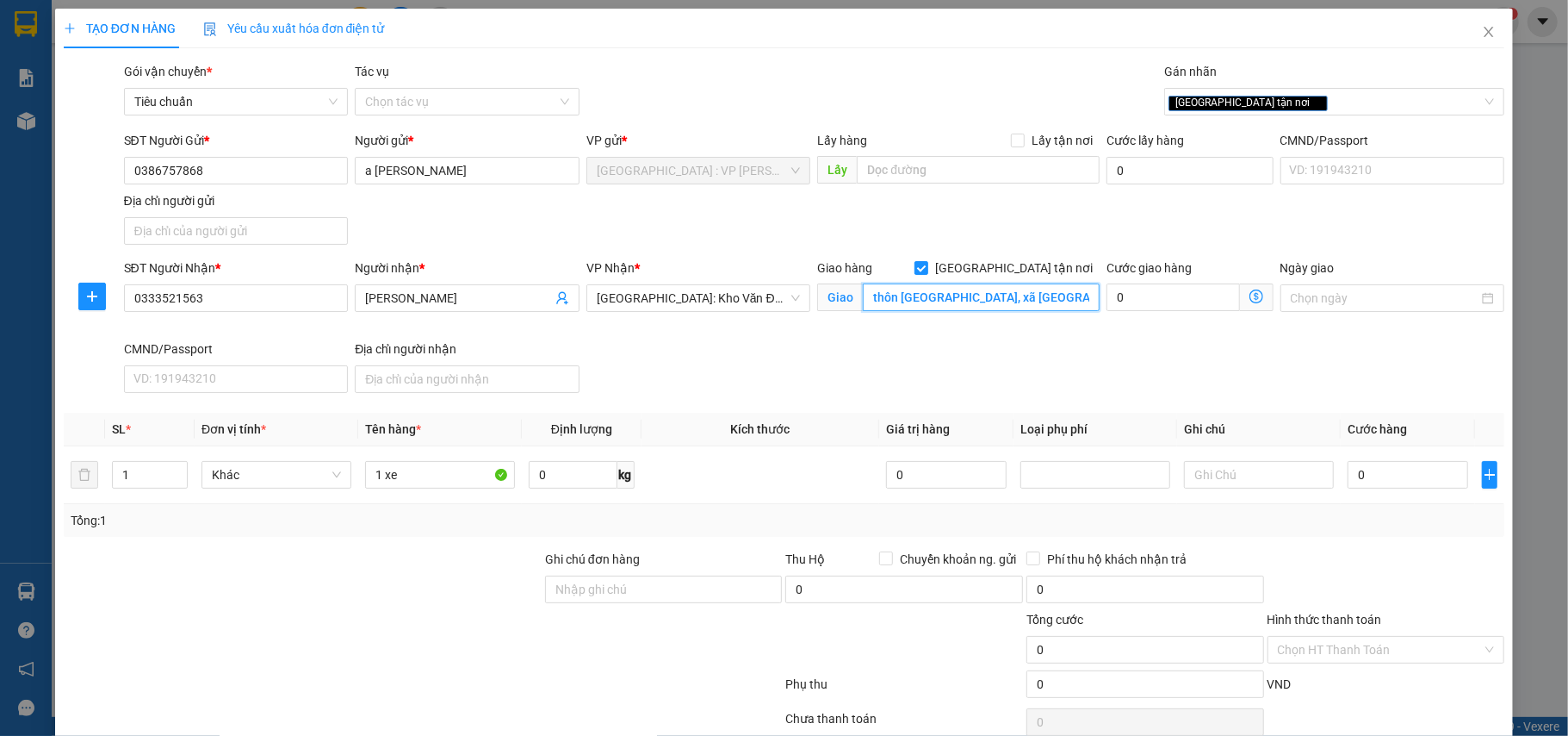
click at [953, 307] on input "thôn hoàng chỉ, xã Bắc Bình, Lập Thạch, Vĩnh Phúc" at bounding box center [982, 298] width 237 height 28
type input "thôn hoàng chỉ, đường Ba Làng, xã Bắc Bình, Lập Thạch, Vĩnh Phúc"
click at [994, 224] on div "SĐT Người Gửi * 0386757868 Người gửi * a Tuấn Anh VP gửi * Hà Nội : VP Hoàng Ma…" at bounding box center [814, 190] width 1388 height 121
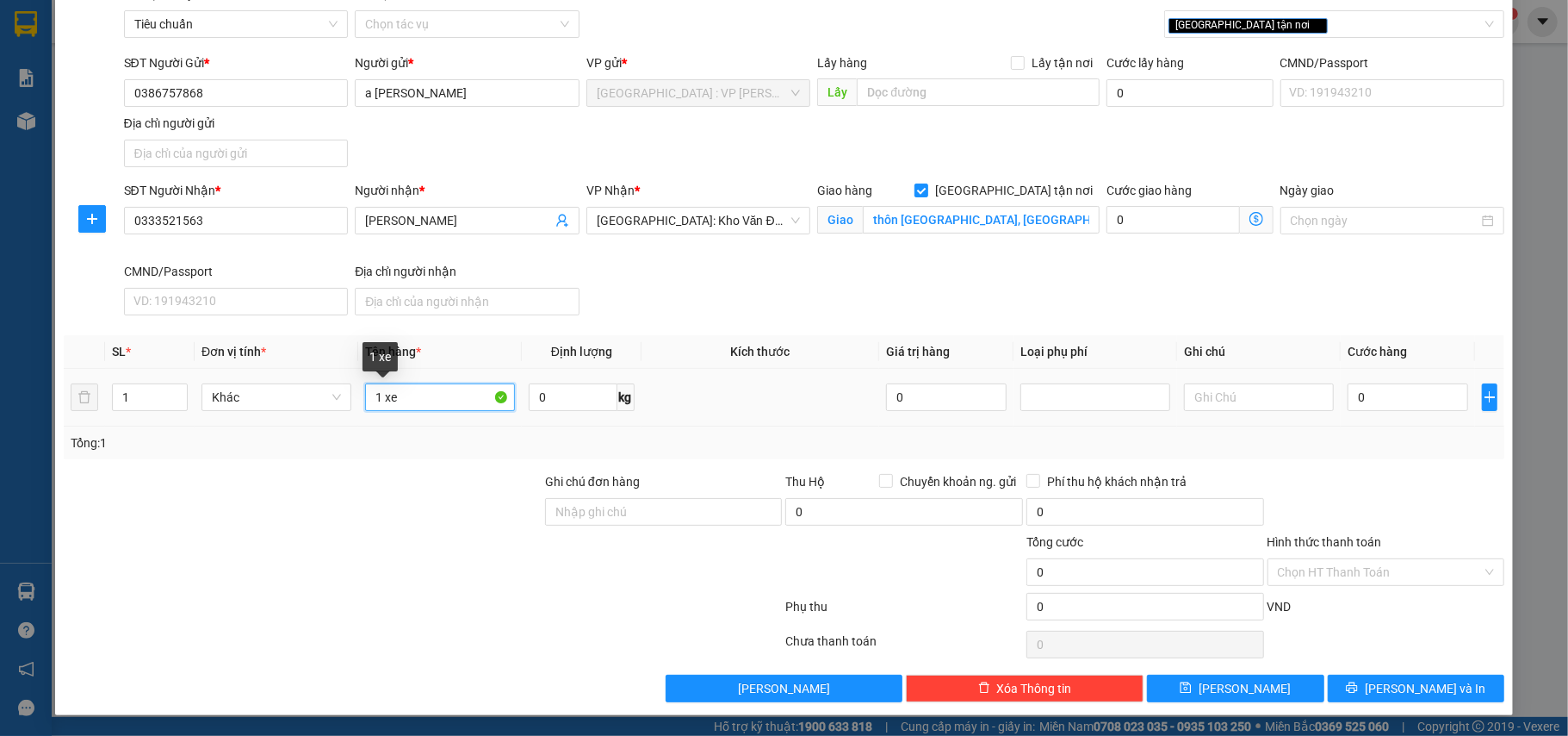
click at [448, 396] on input "1 xe" at bounding box center [440, 397] width 149 height 28
type input "1 xe wave: bs: 88D1-21058"
click at [621, 517] on input "Ghi chú đơn hàng" at bounding box center [663, 512] width 238 height 28
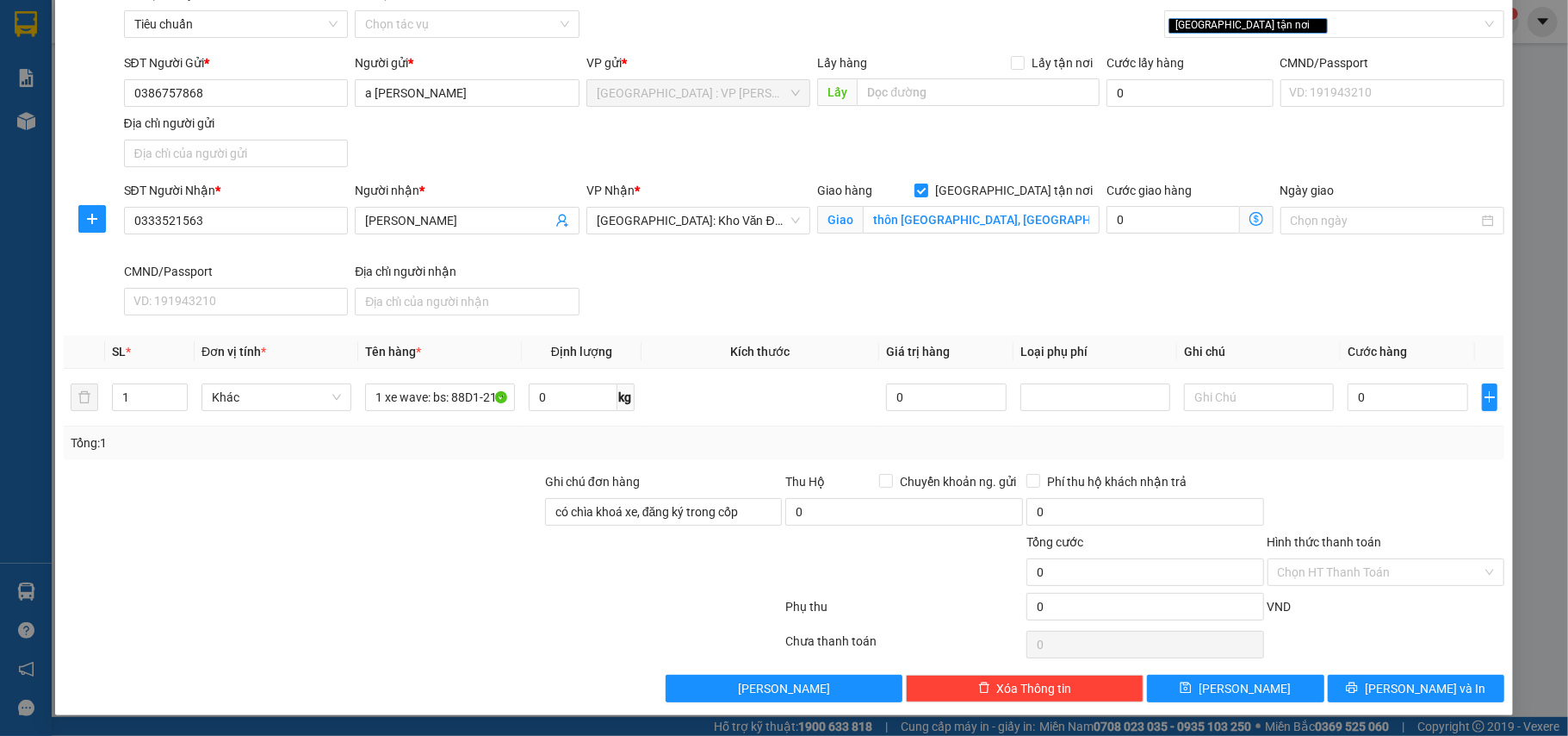
click at [856, 427] on div "Tổng: 1" at bounding box center [784, 442] width 1442 height 33
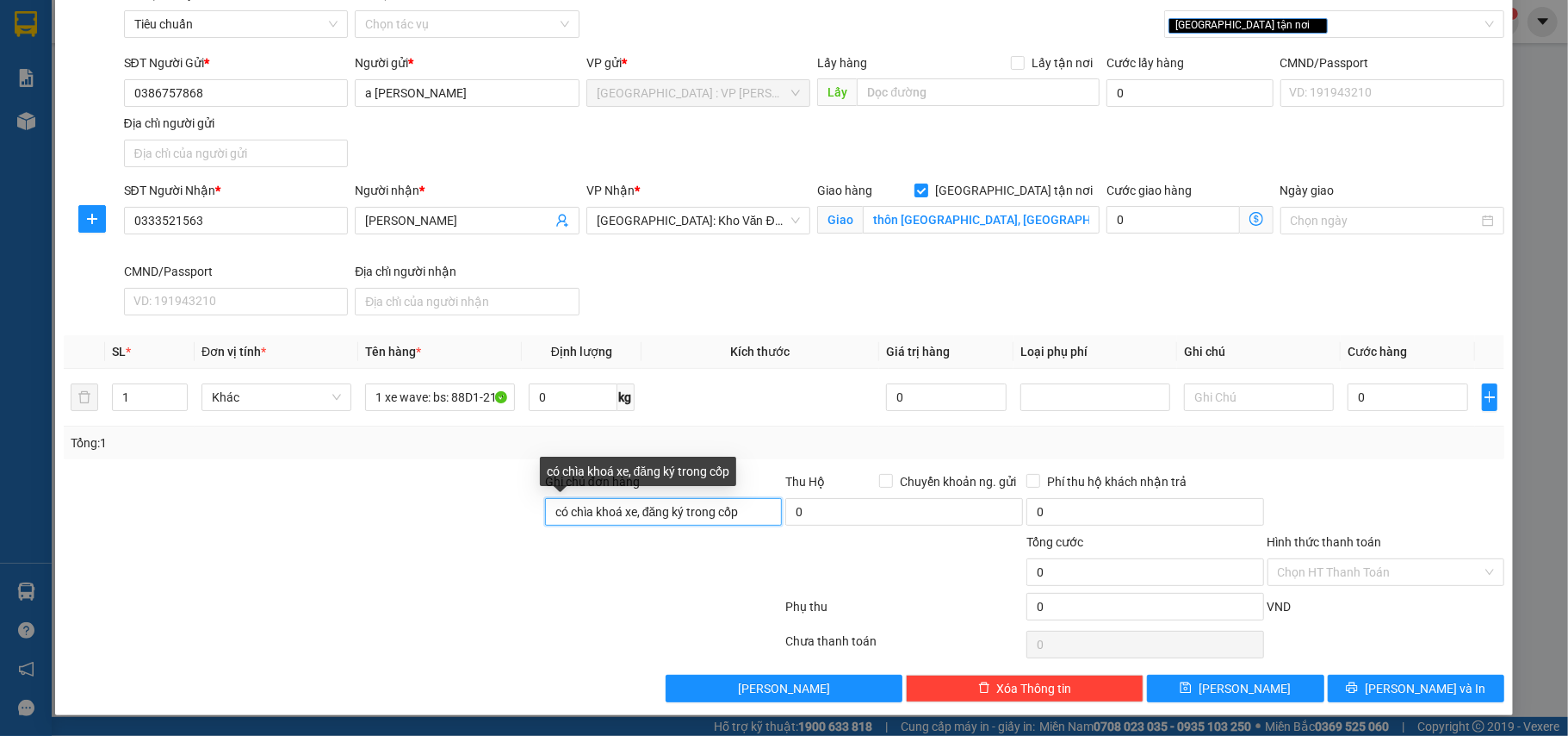
click at [746, 505] on input "có chìa khoá xe, đăng ký trong cốp" at bounding box center [663, 512] width 238 height 28
type input "có chìa khoá xe, đăng ký trong cốp, 2 gương"
click at [797, 429] on div "Tổng: 1" at bounding box center [784, 442] width 1442 height 33
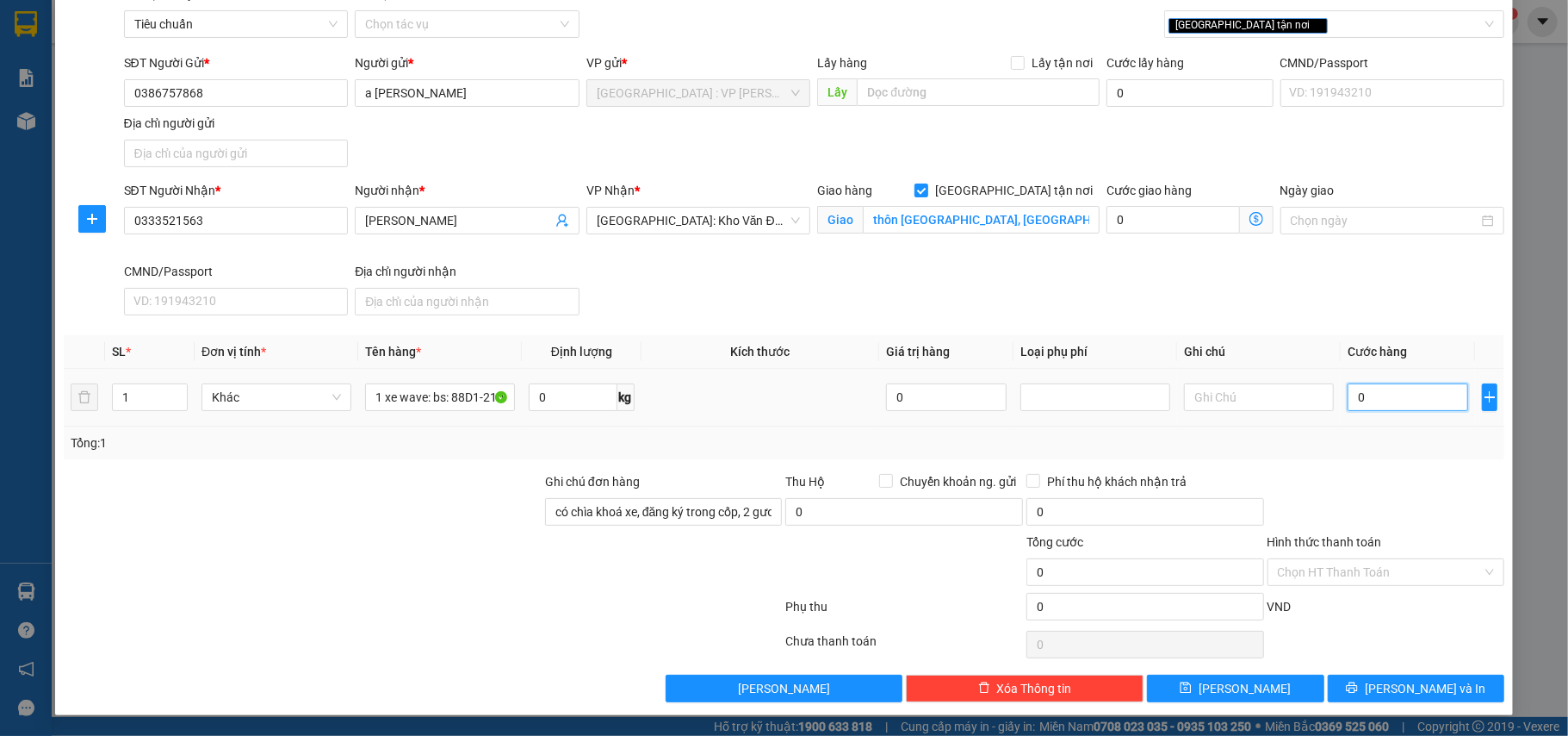
click at [1392, 389] on input "0" at bounding box center [1408, 397] width 120 height 28
type input "3"
type input "34"
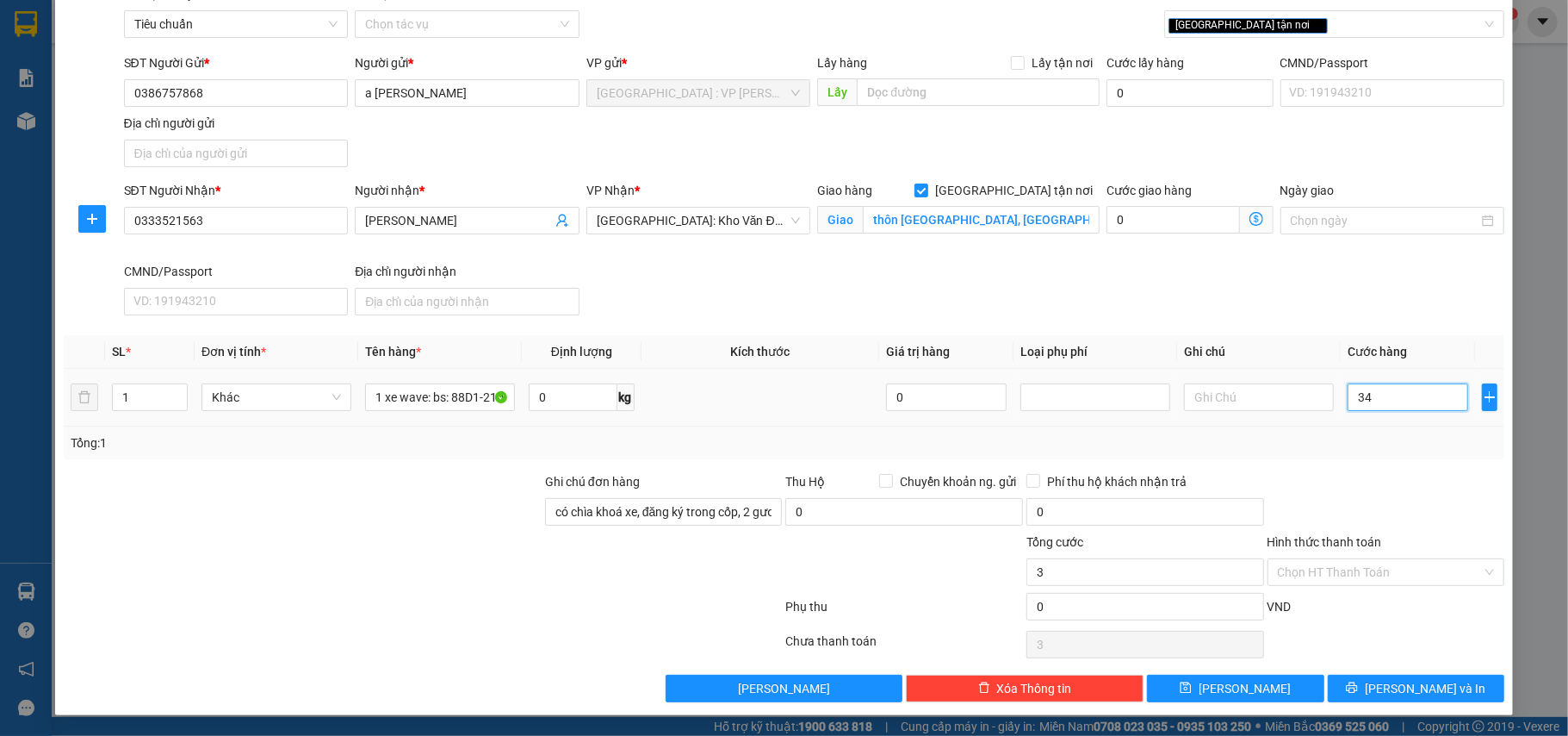
type input "34"
type input "340"
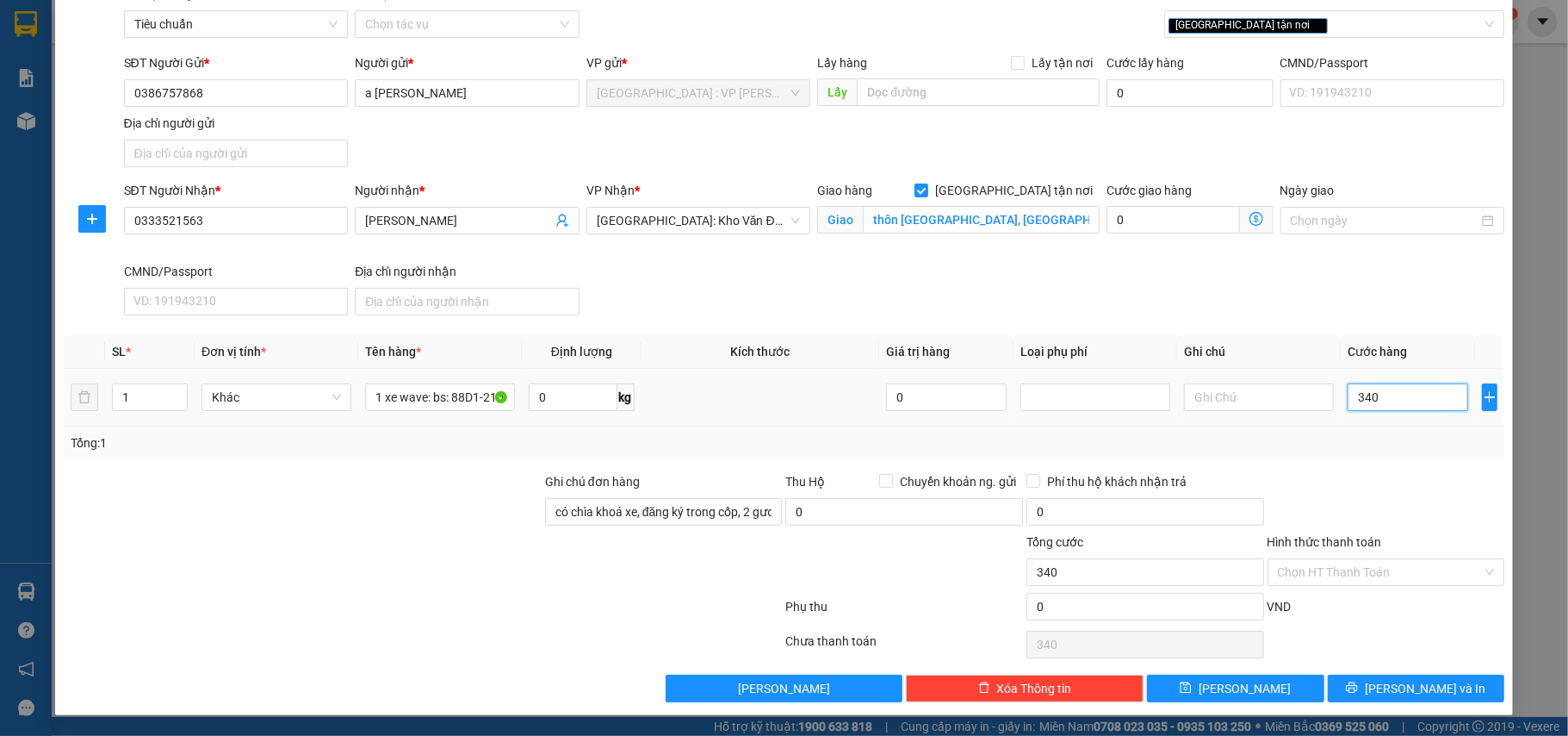
type input "3.400"
type input "34.000"
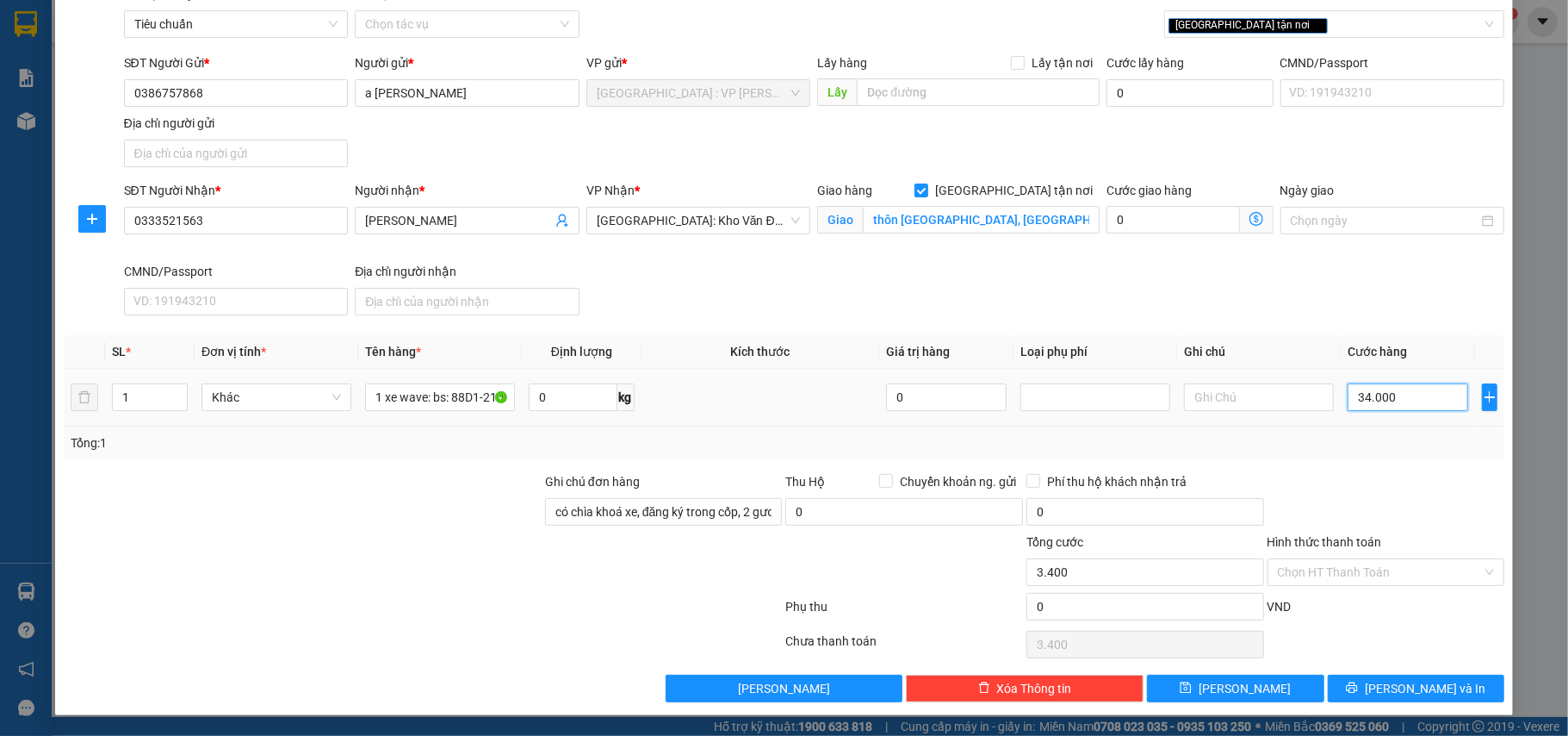
type input "34.000"
type input "340.000"
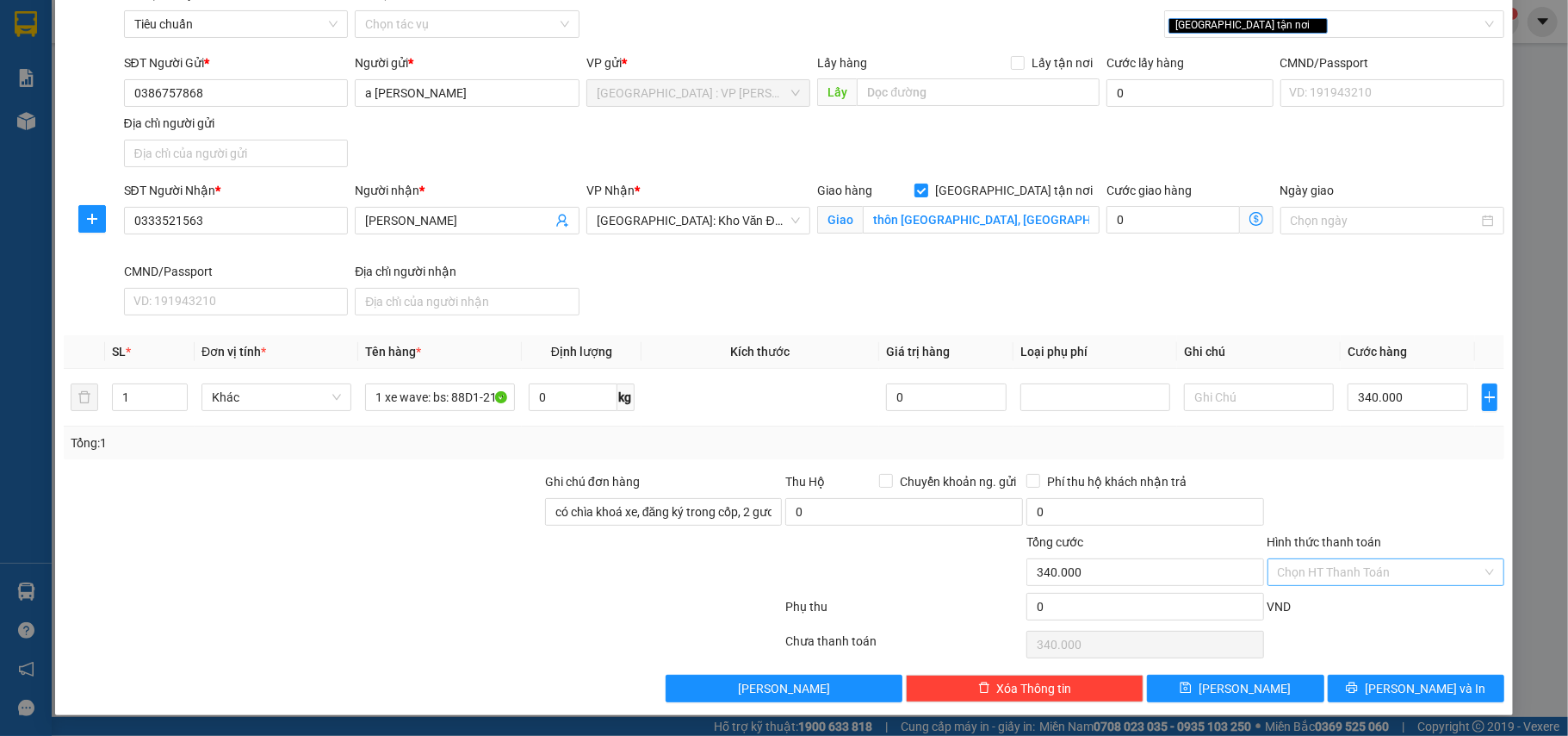
click at [1327, 581] on input "Hình thức thanh toán" at bounding box center [1380, 572] width 205 height 26
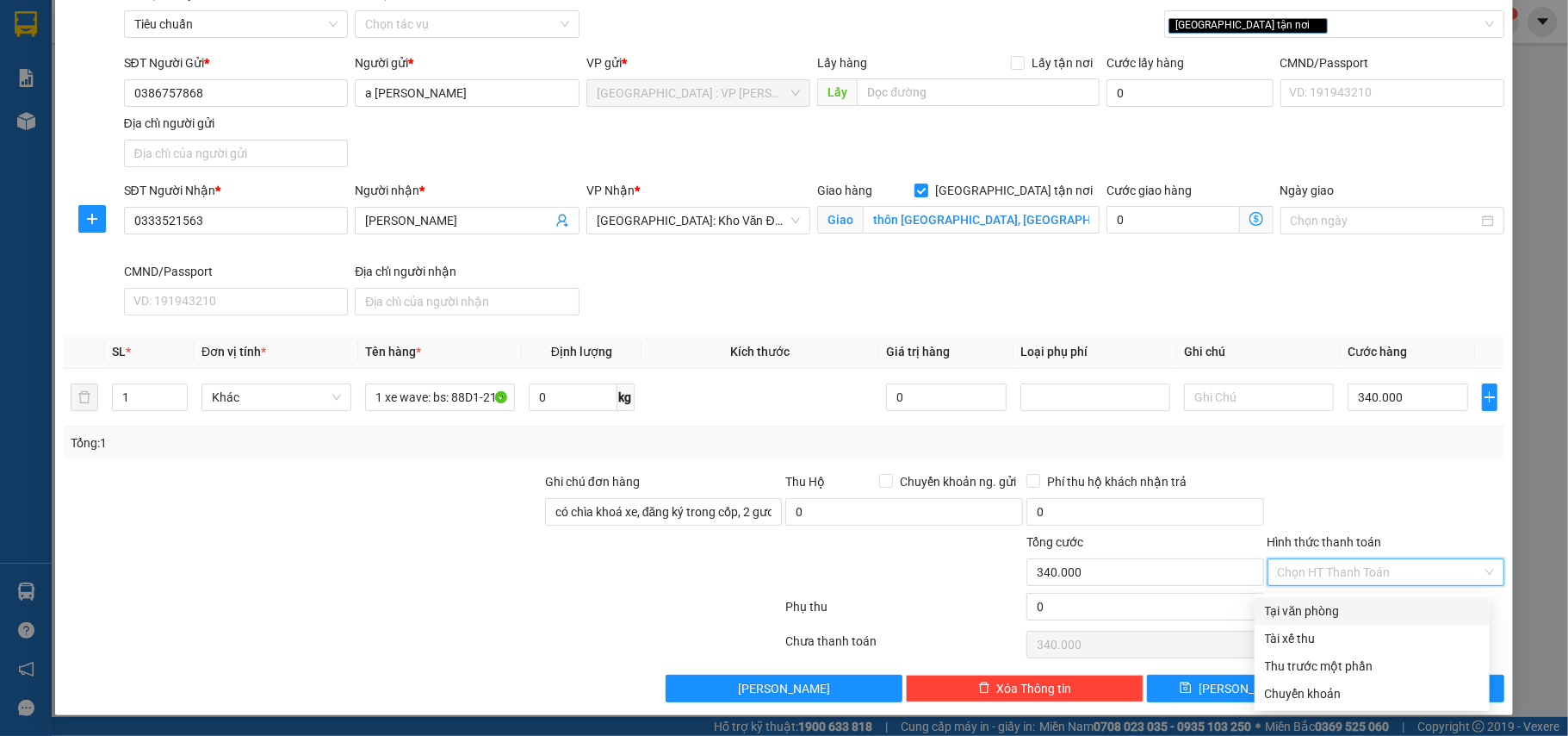
click at [1320, 610] on div "Tại văn phòng" at bounding box center [1372, 611] width 214 height 19
type input "0"
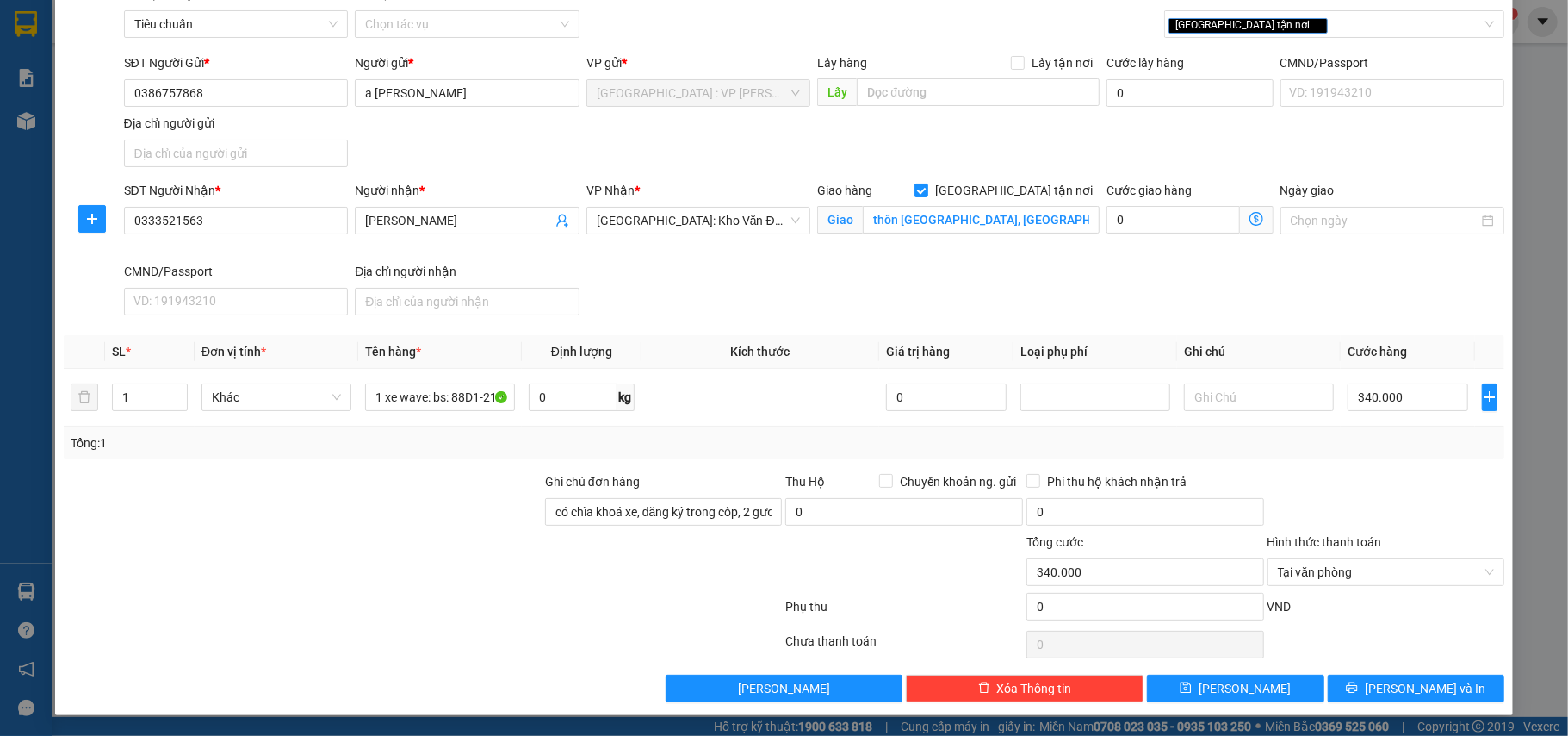
click at [1333, 489] on div at bounding box center [1386, 502] width 241 height 61
click at [1389, 680] on span "[PERSON_NAME] và In" at bounding box center [1425, 688] width 120 height 19
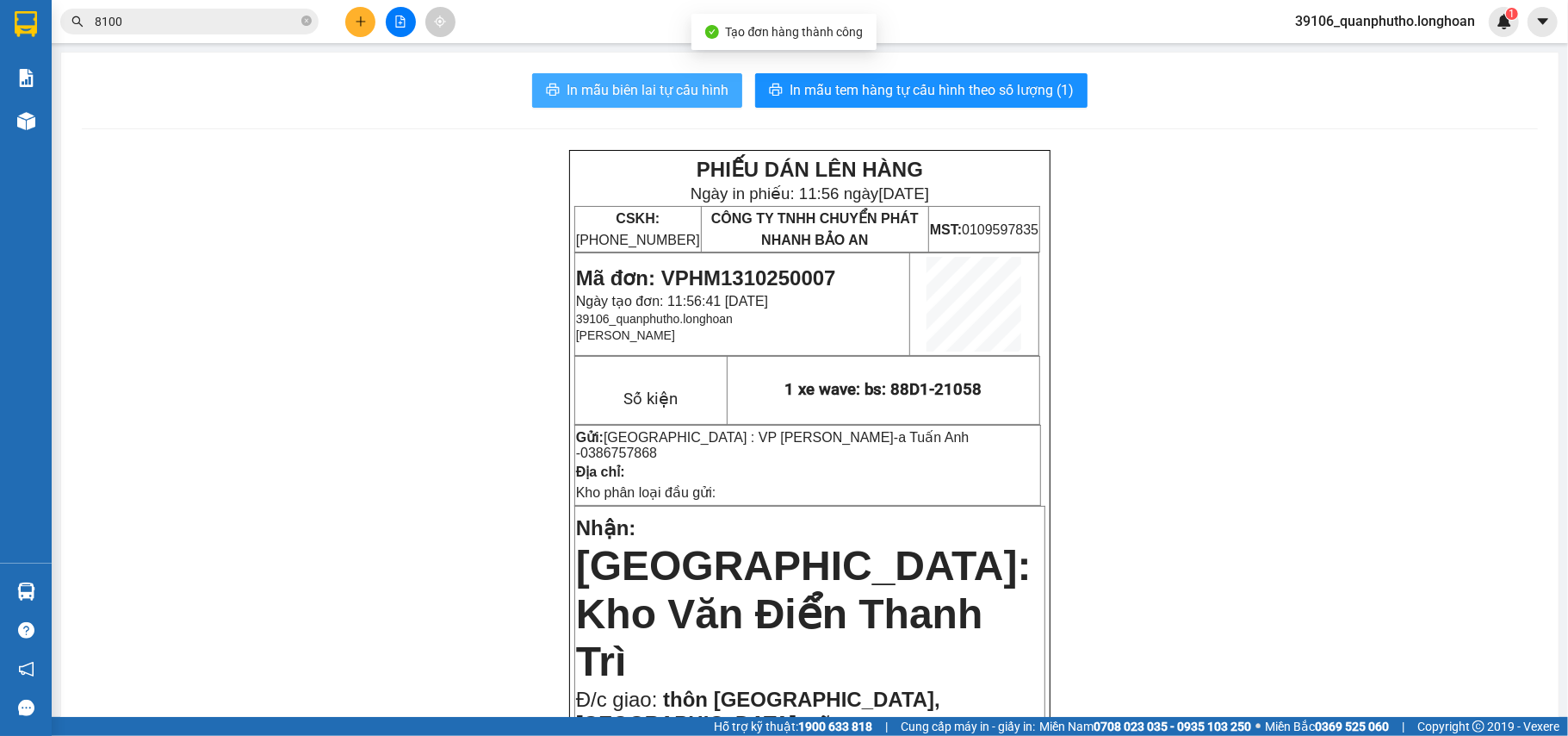
click at [682, 95] on span "In mẫu biên lai tự cấu hình" at bounding box center [647, 91] width 162 height 22
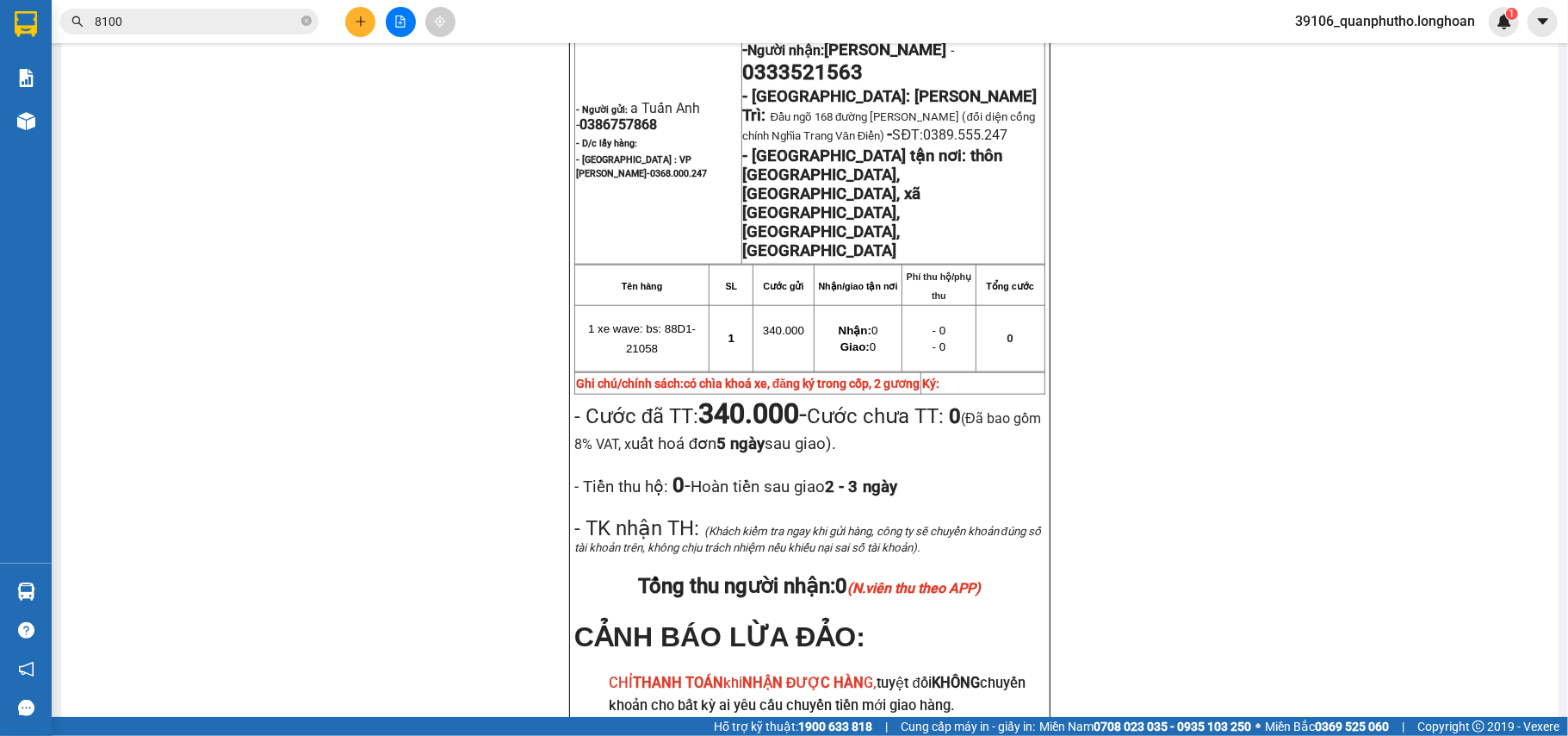
scroll to position [1220, 0]
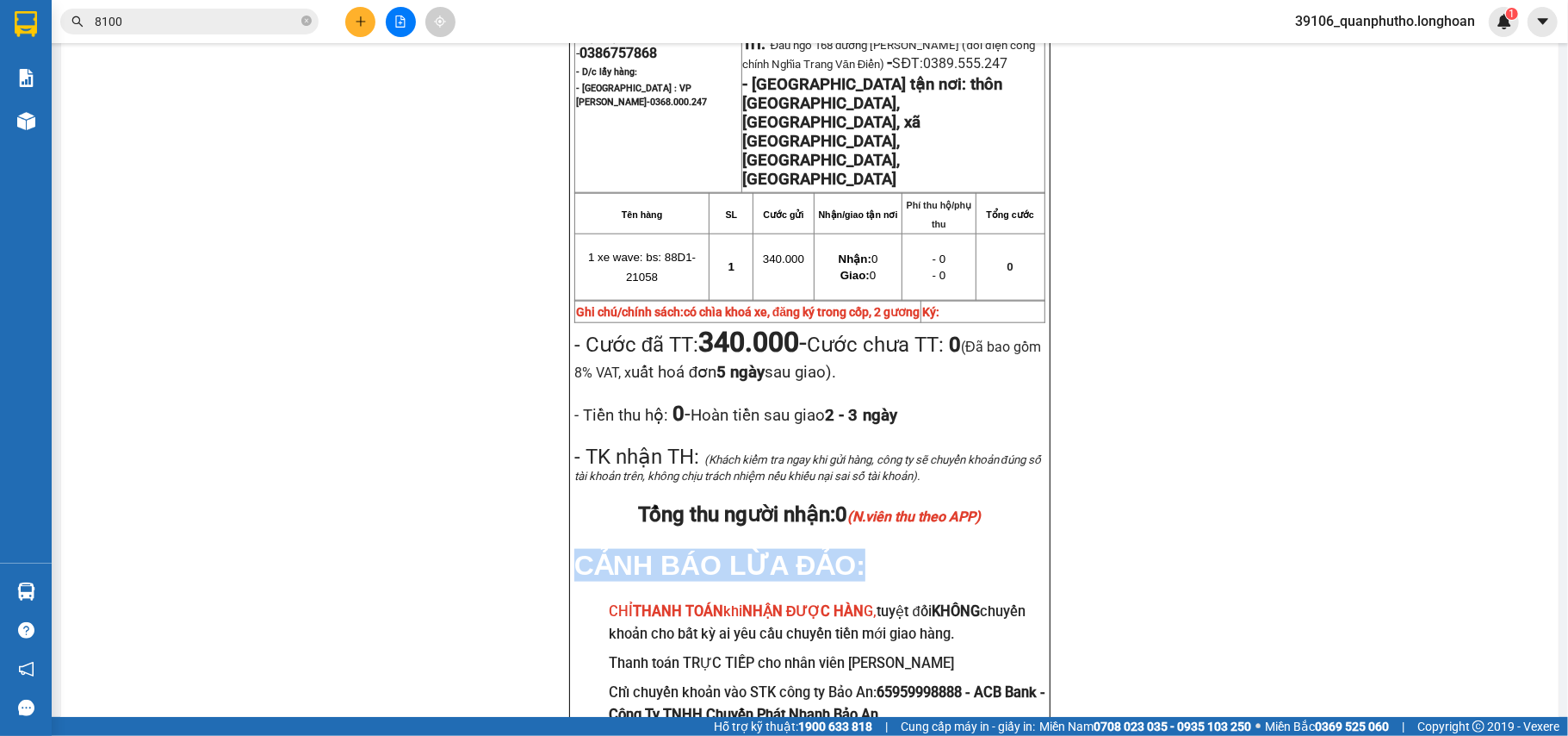
drag, startPoint x: 575, startPoint y: 443, endPoint x: 854, endPoint y: 441, distance: 279.0
click at [854, 550] on span "CẢNH BÁO LỪA ĐẢO:" at bounding box center [720, 565] width 291 height 31
click at [725, 550] on span "CẢNH BÁO LỪA ĐẢO:" at bounding box center [720, 565] width 291 height 31
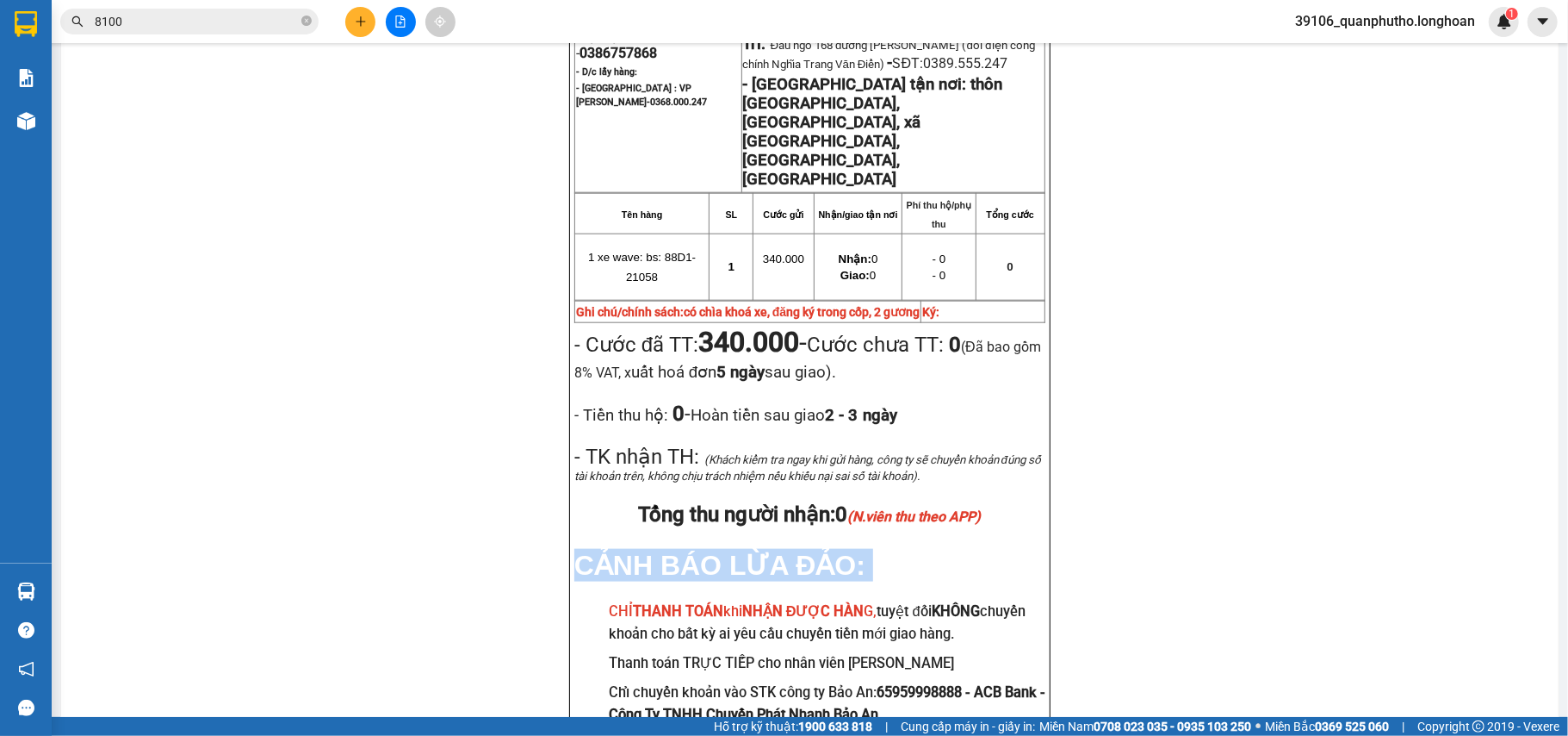
click at [725, 550] on span "CẢNH BÁO LỪA ĐẢO:" at bounding box center [720, 565] width 291 height 31
click at [844, 550] on span "CẢNH BÁO LỪA ĐẢO:" at bounding box center [720, 565] width 291 height 31
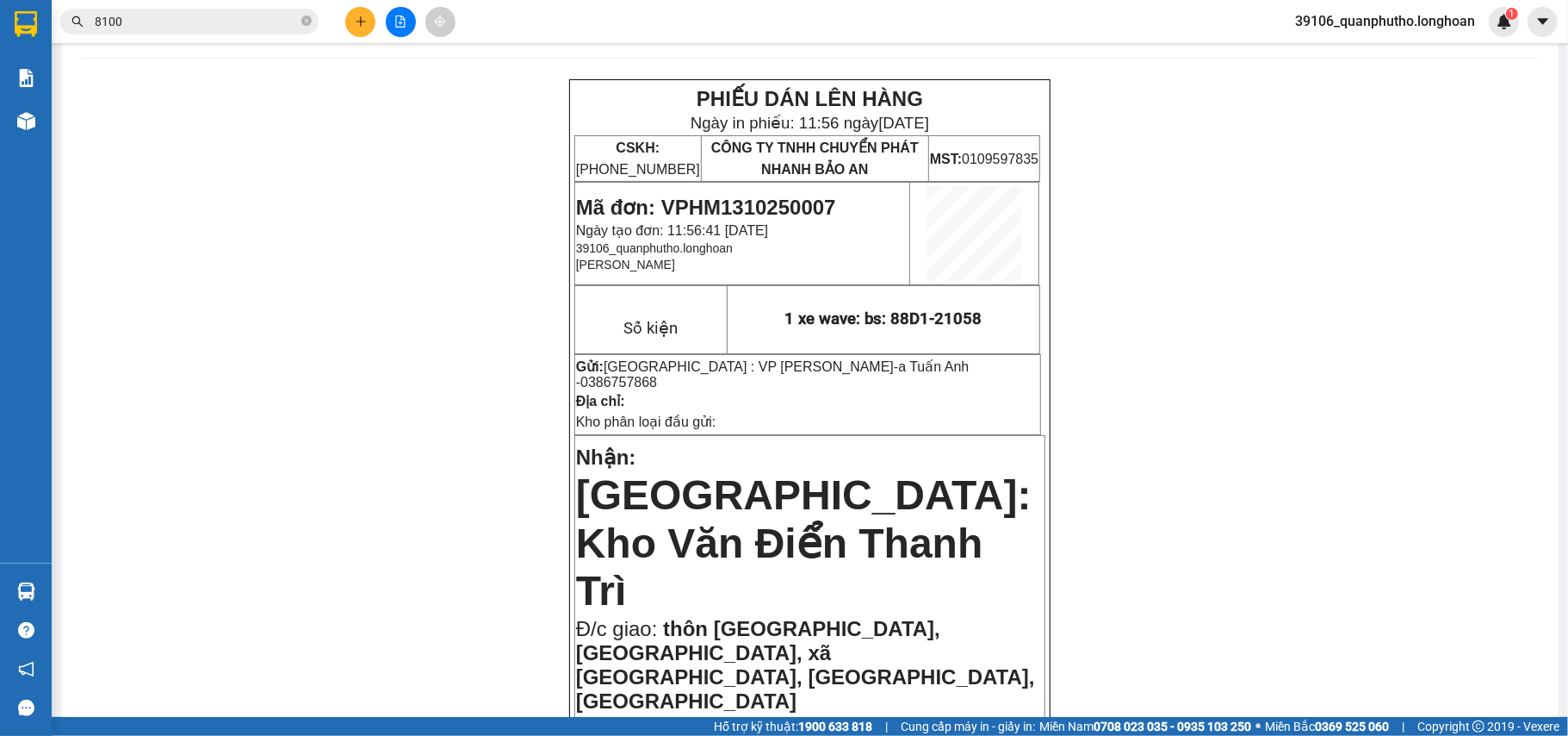
scroll to position [0, 0]
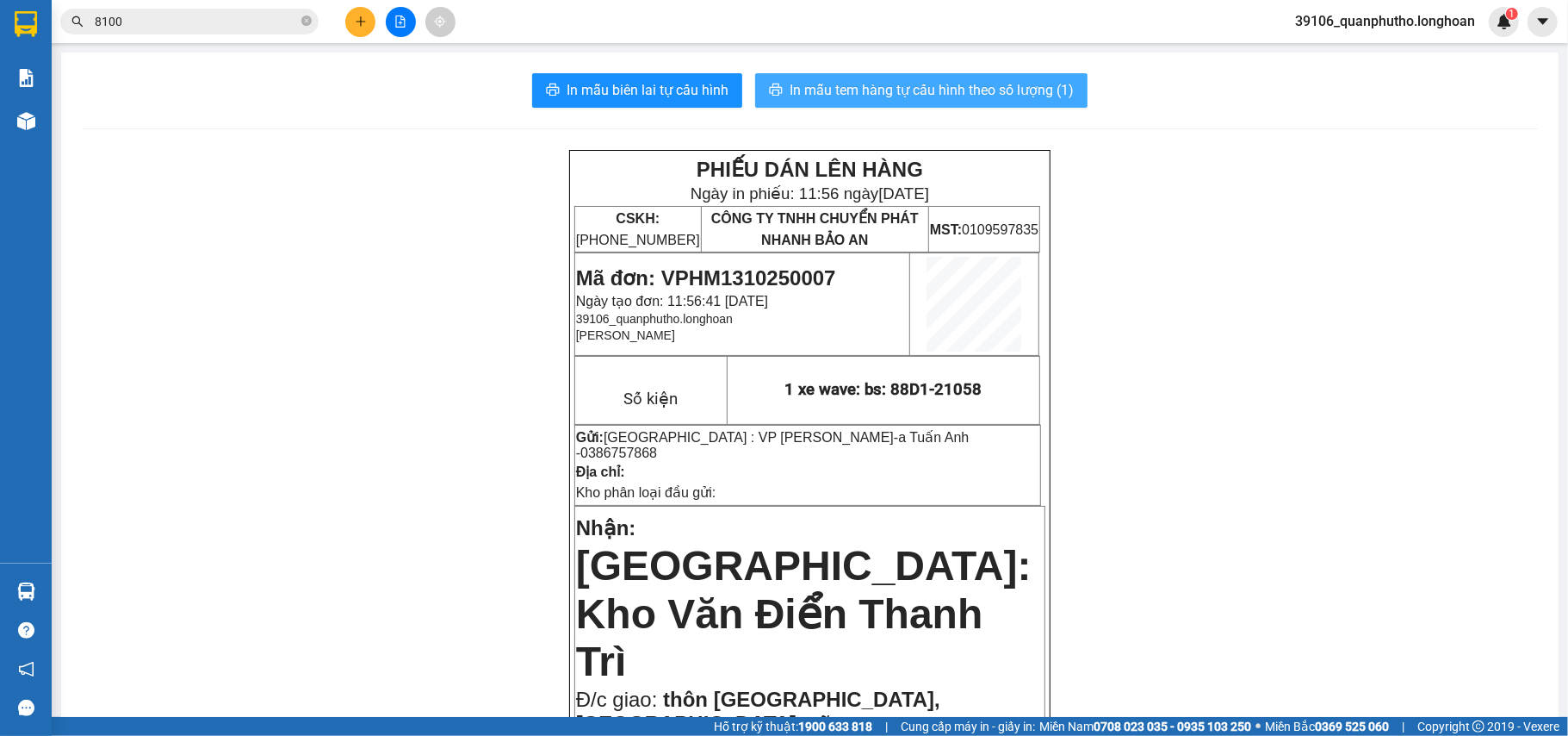
click at [856, 100] on span "In mẫu tem hàng tự cấu hình theo số lượng (1)" at bounding box center [931, 91] width 284 height 22
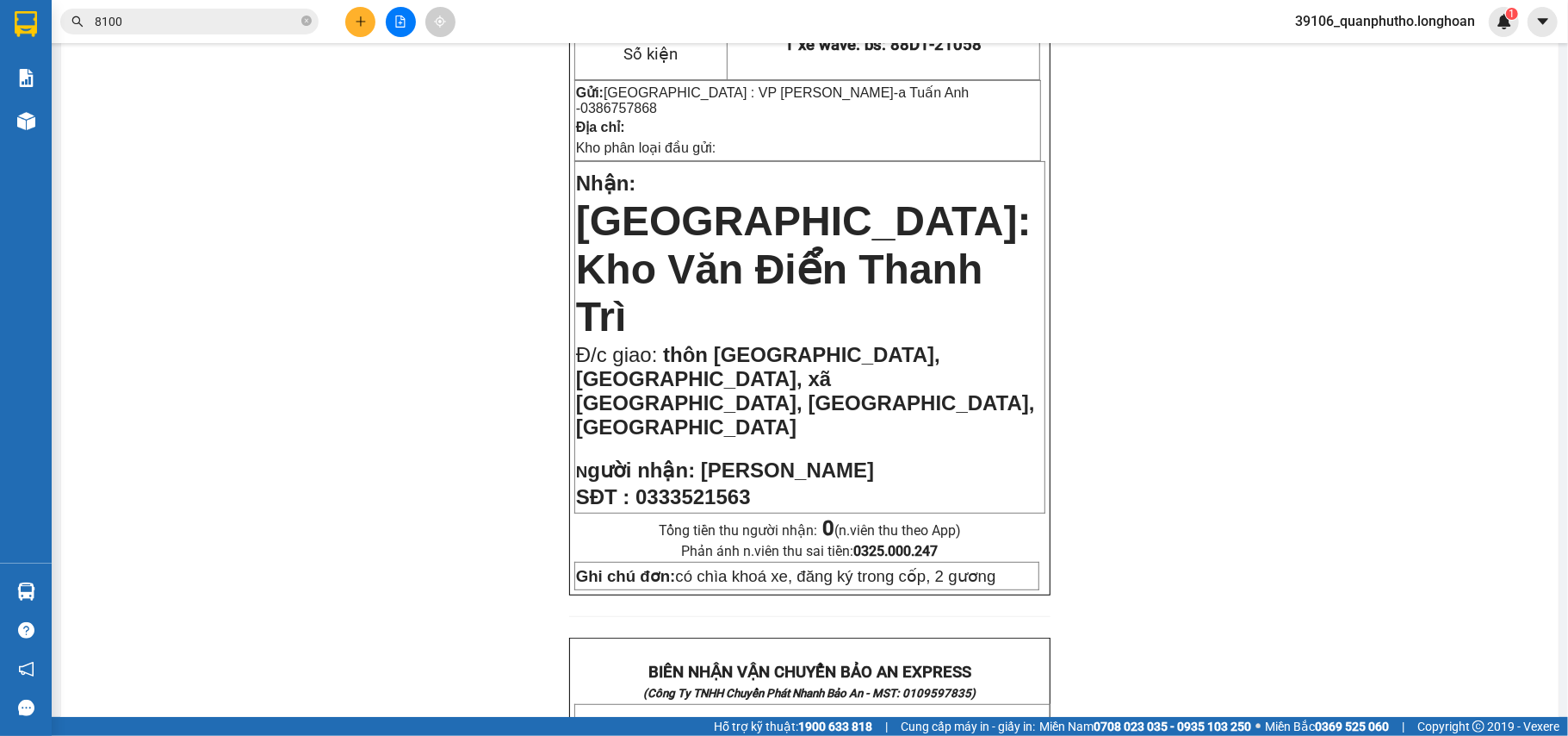
scroll to position [115, 0]
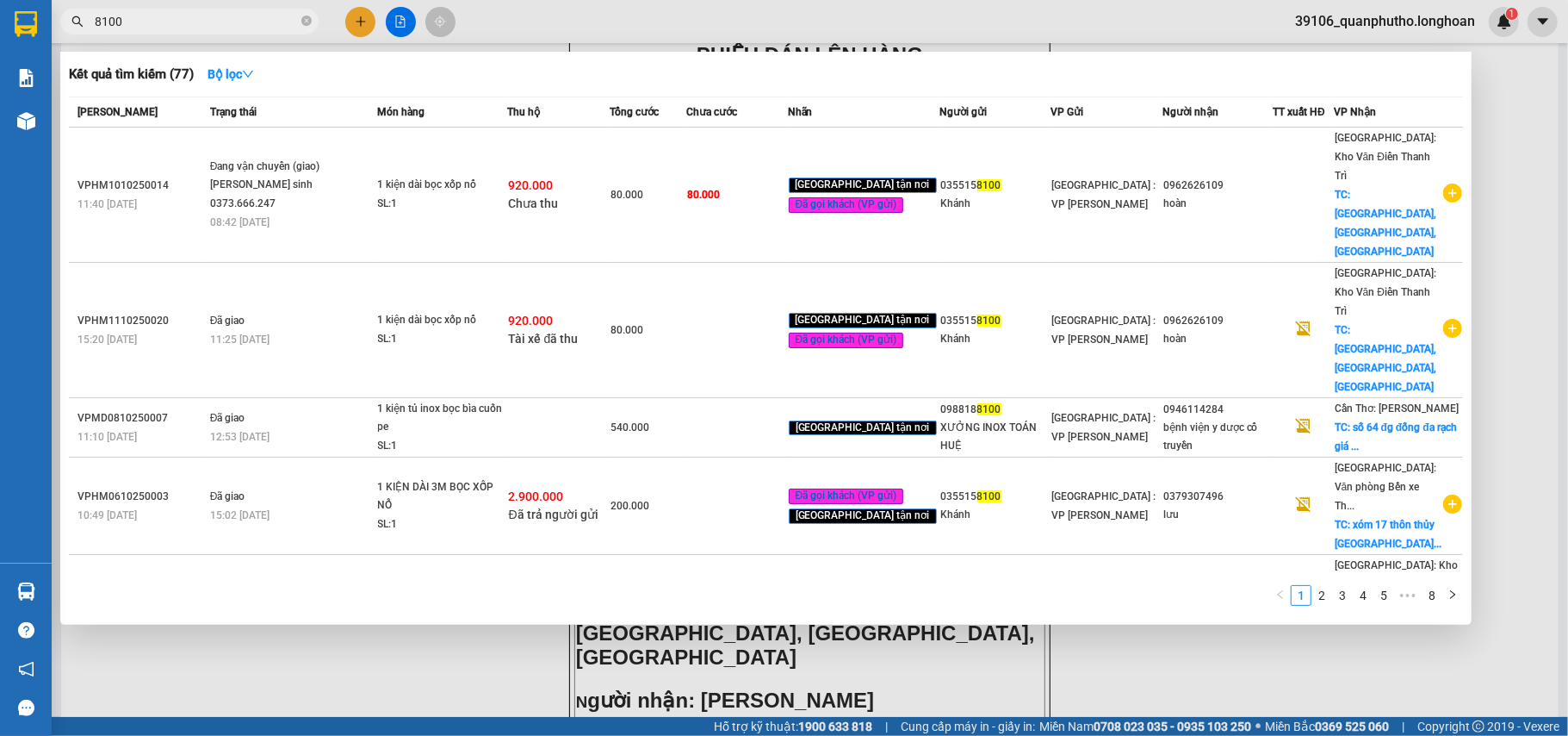
click at [217, 22] on input "8100" at bounding box center [196, 21] width 203 height 19
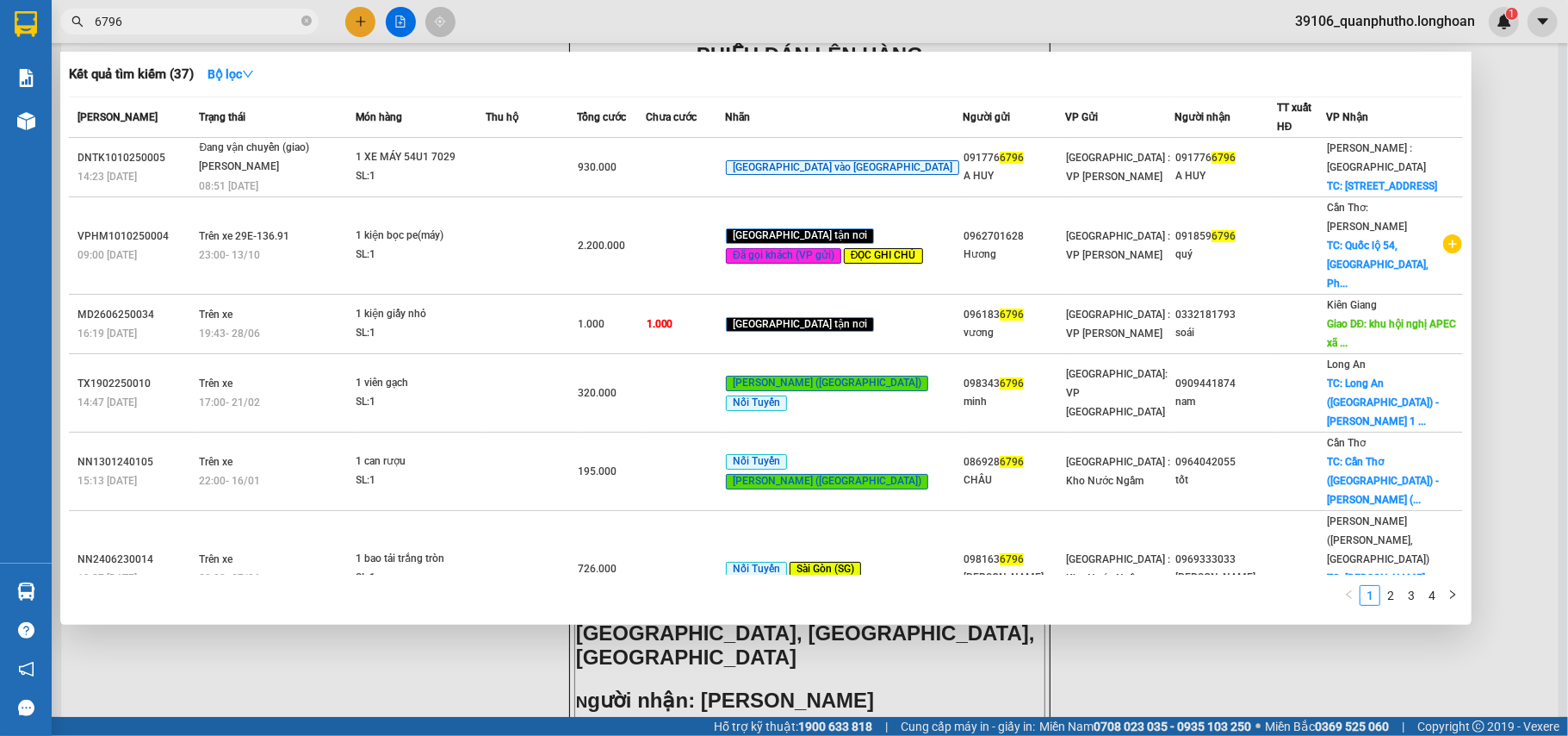
type input "6796"
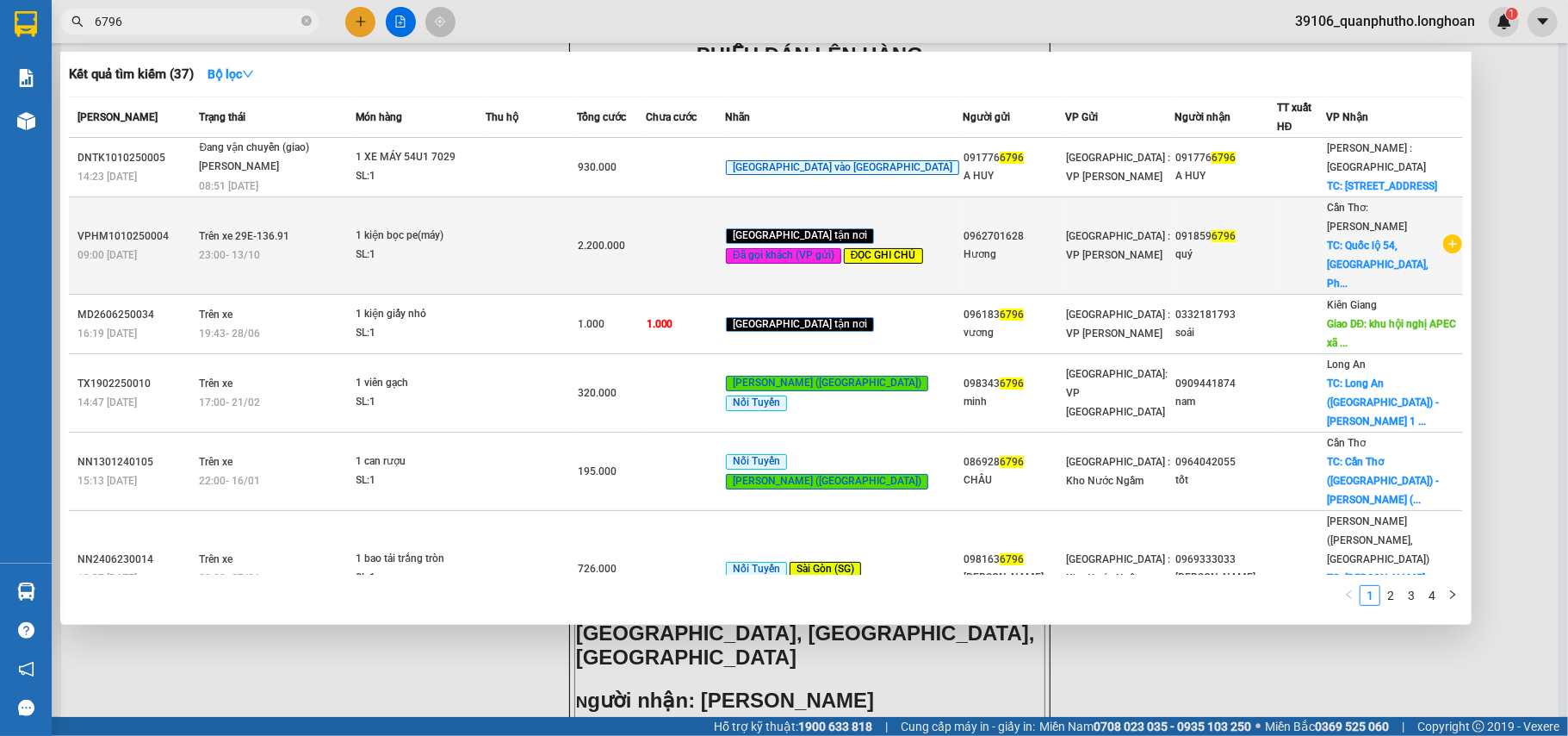
click at [964, 227] on div "0962701628" at bounding box center [1013, 236] width 101 height 18
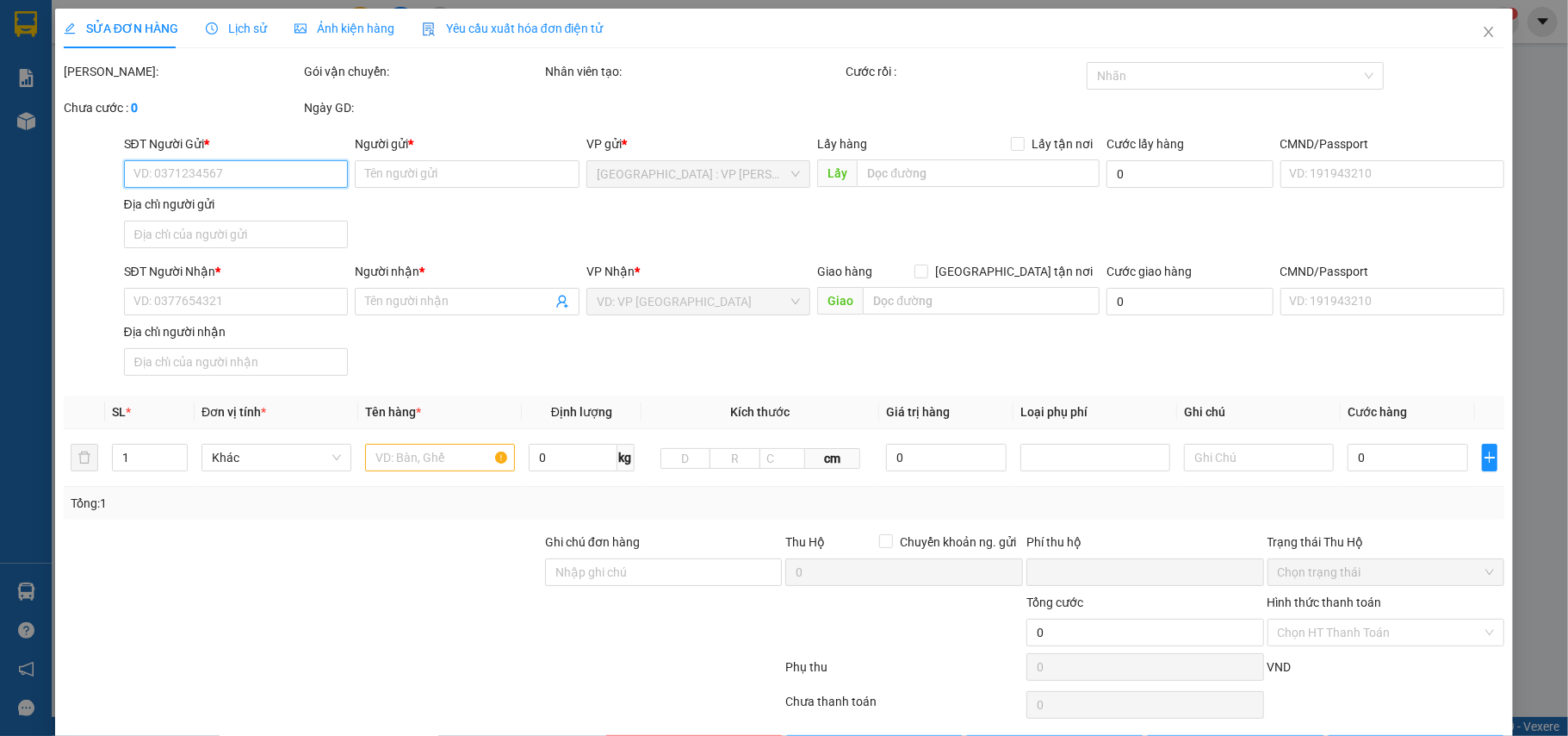
type input "0962701628"
type input "Hương"
type input "0918596796"
type input "quý"
checkbox input "true"
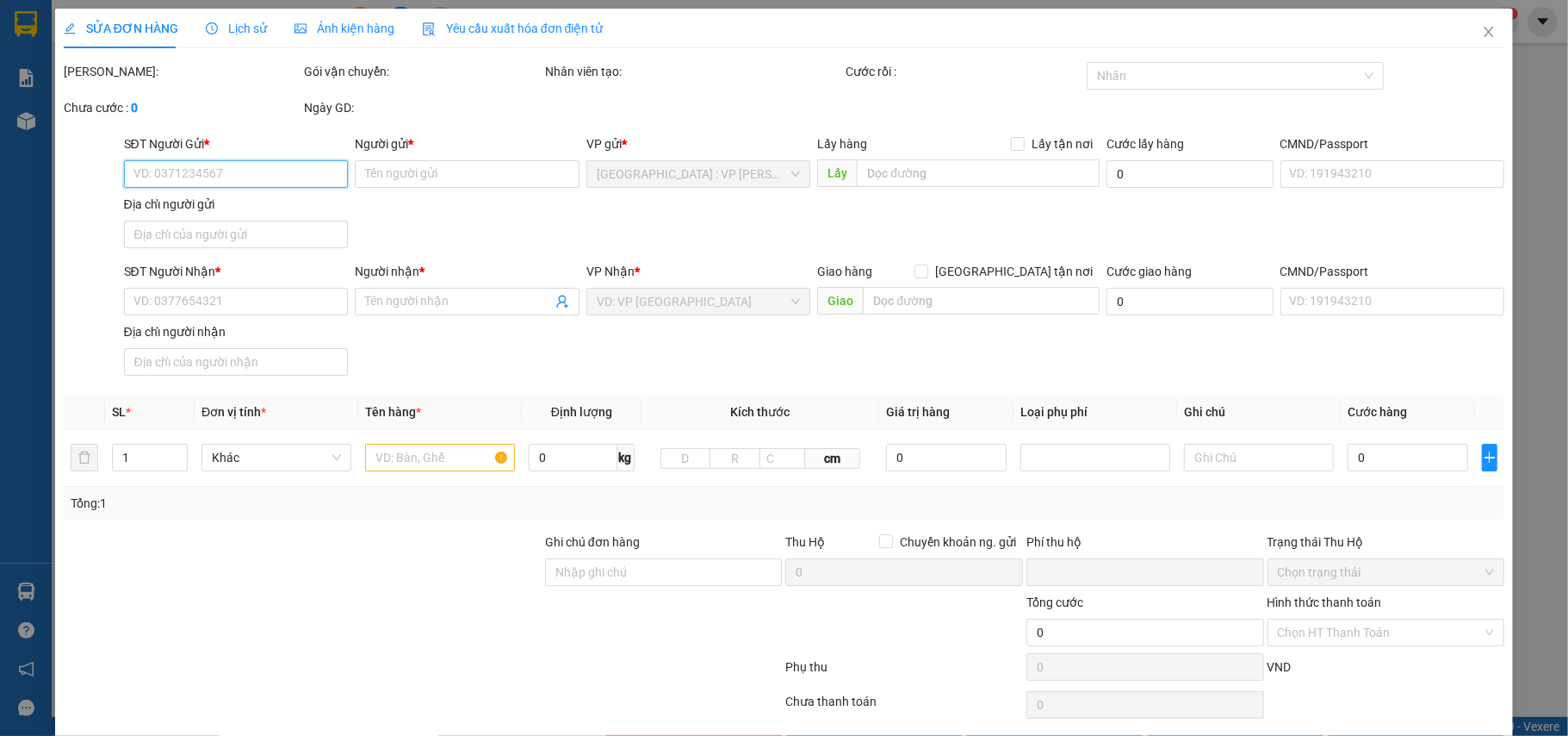
type input "Quốc lộ 54, Định Thành, Phong Hoà,lai vung, Đồng Tháp"
type input "nhận nguyên kiện,giao nguyên kiện,bể vỡ k đền, Đơn này chưa Có Hàng ĐI ngày 13/…"
checkbox input "true"
type input "0"
type input "2.200.000"
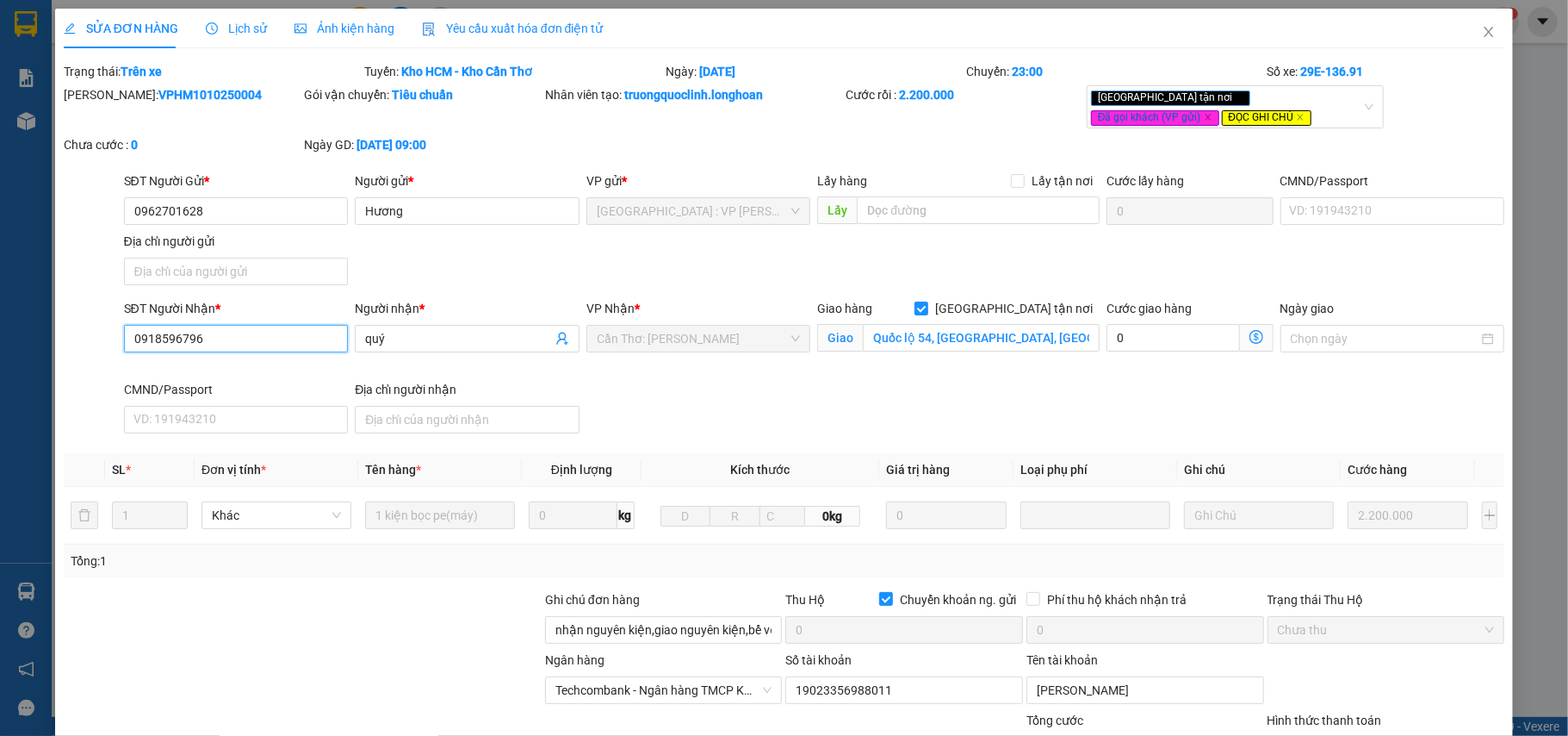
click at [294, 333] on input "0918596796" at bounding box center [237, 339] width 225 height 28
click at [1464, 25] on span "Close" at bounding box center [1488, 33] width 48 height 48
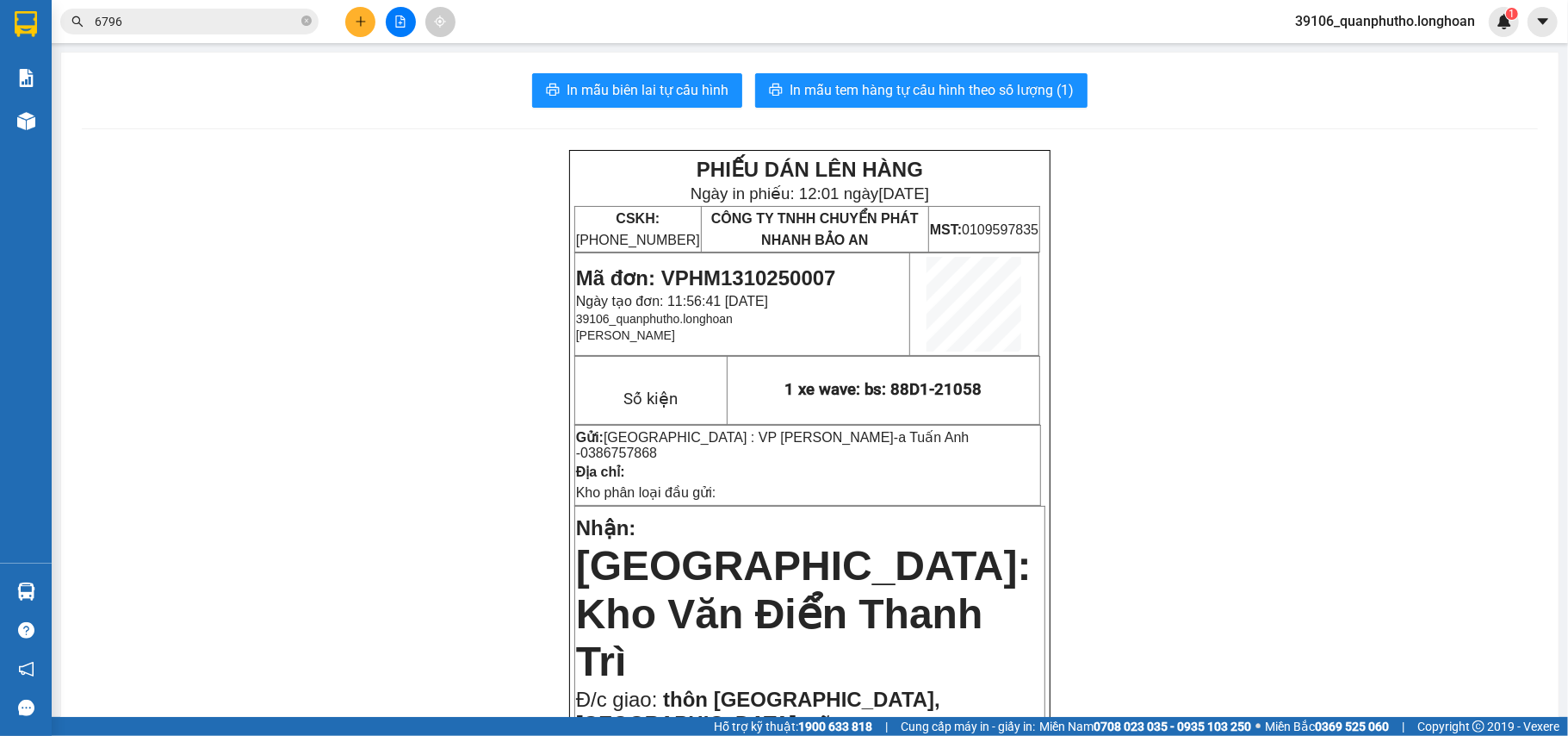
click at [253, 21] on input "6796" at bounding box center [196, 21] width 203 height 19
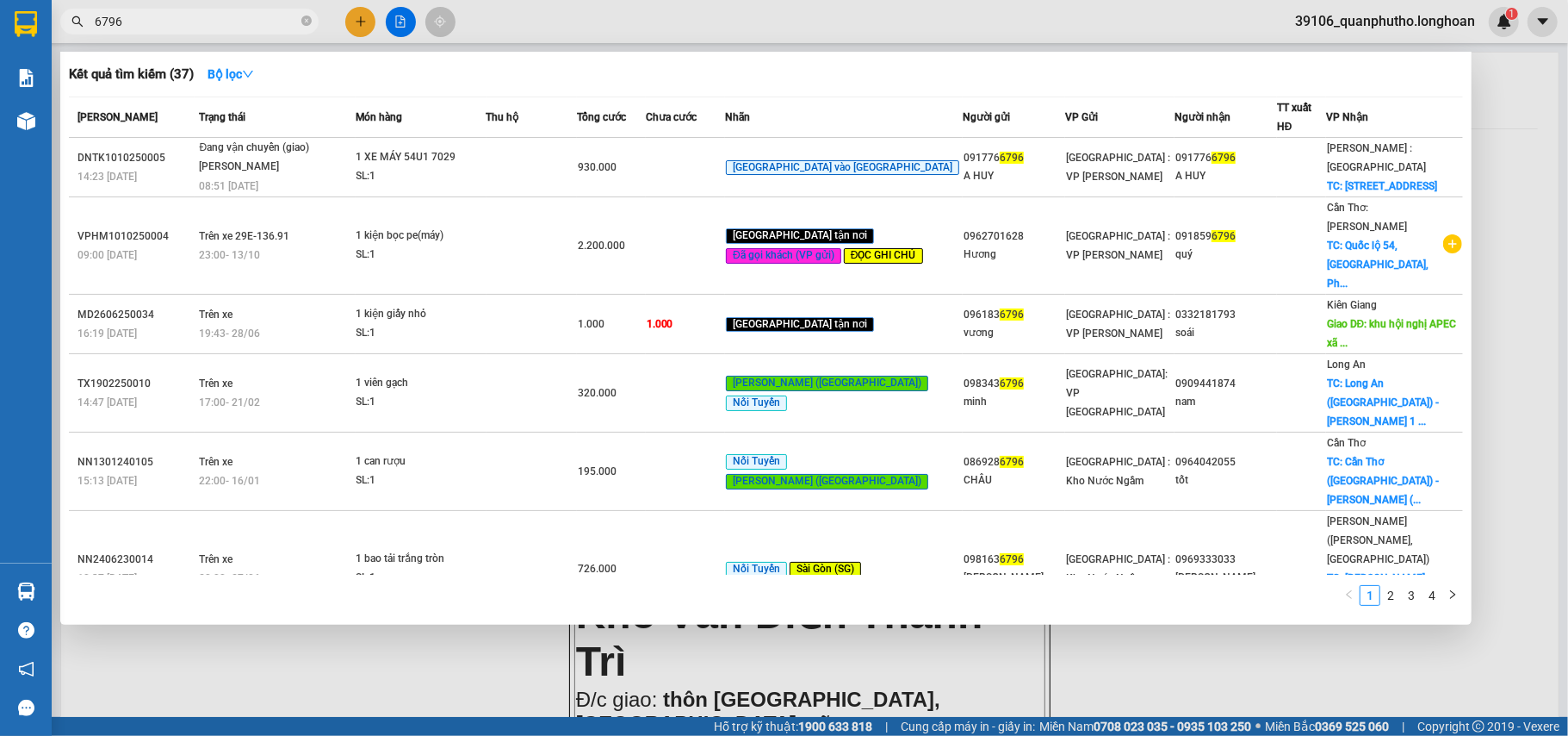
click at [253, 21] on input "6796" at bounding box center [196, 21] width 203 height 19
paste input "091859"
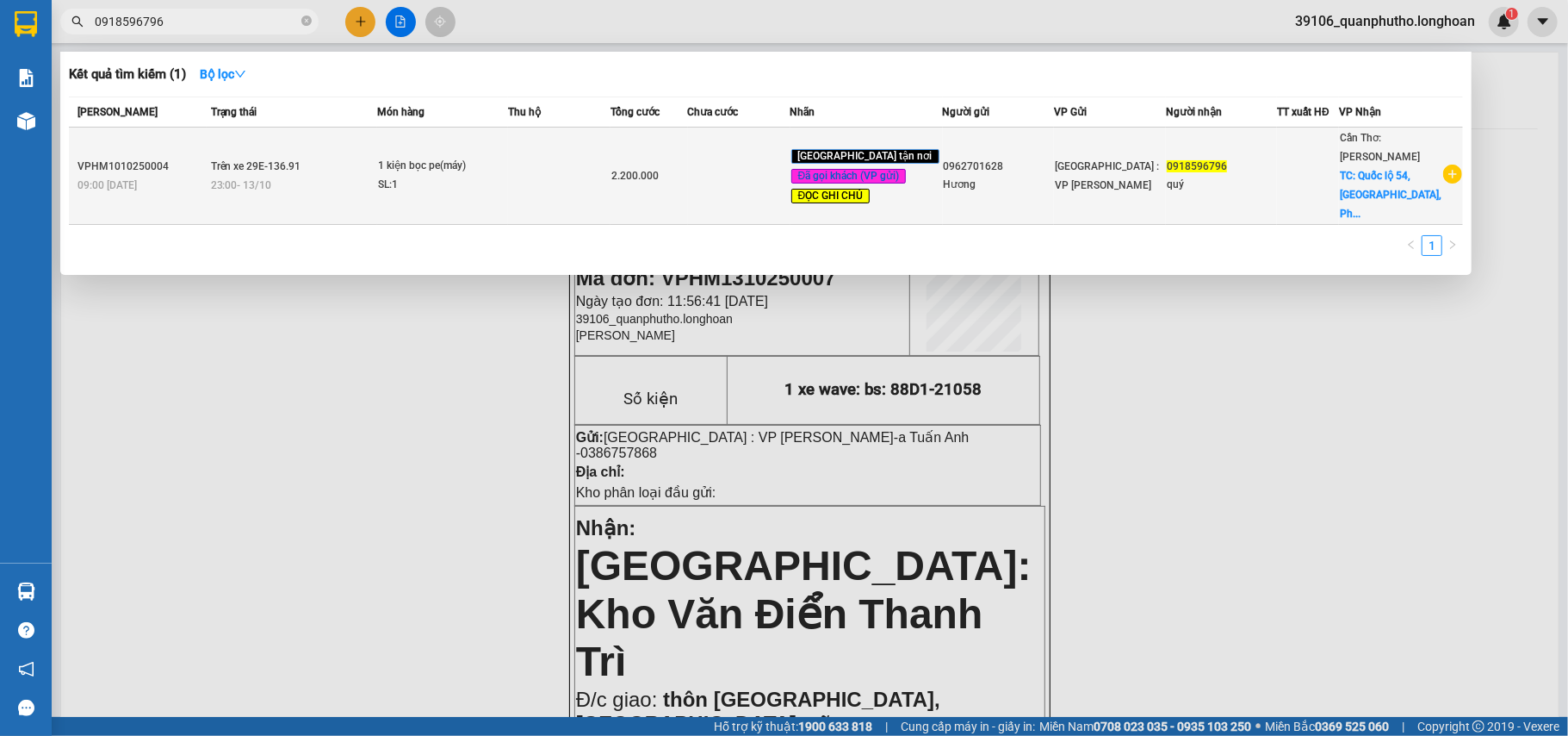
type input "0918596796"
click at [500, 190] on td "1 kiện bọc pe(máy) SL: 1" at bounding box center [442, 176] width 130 height 98
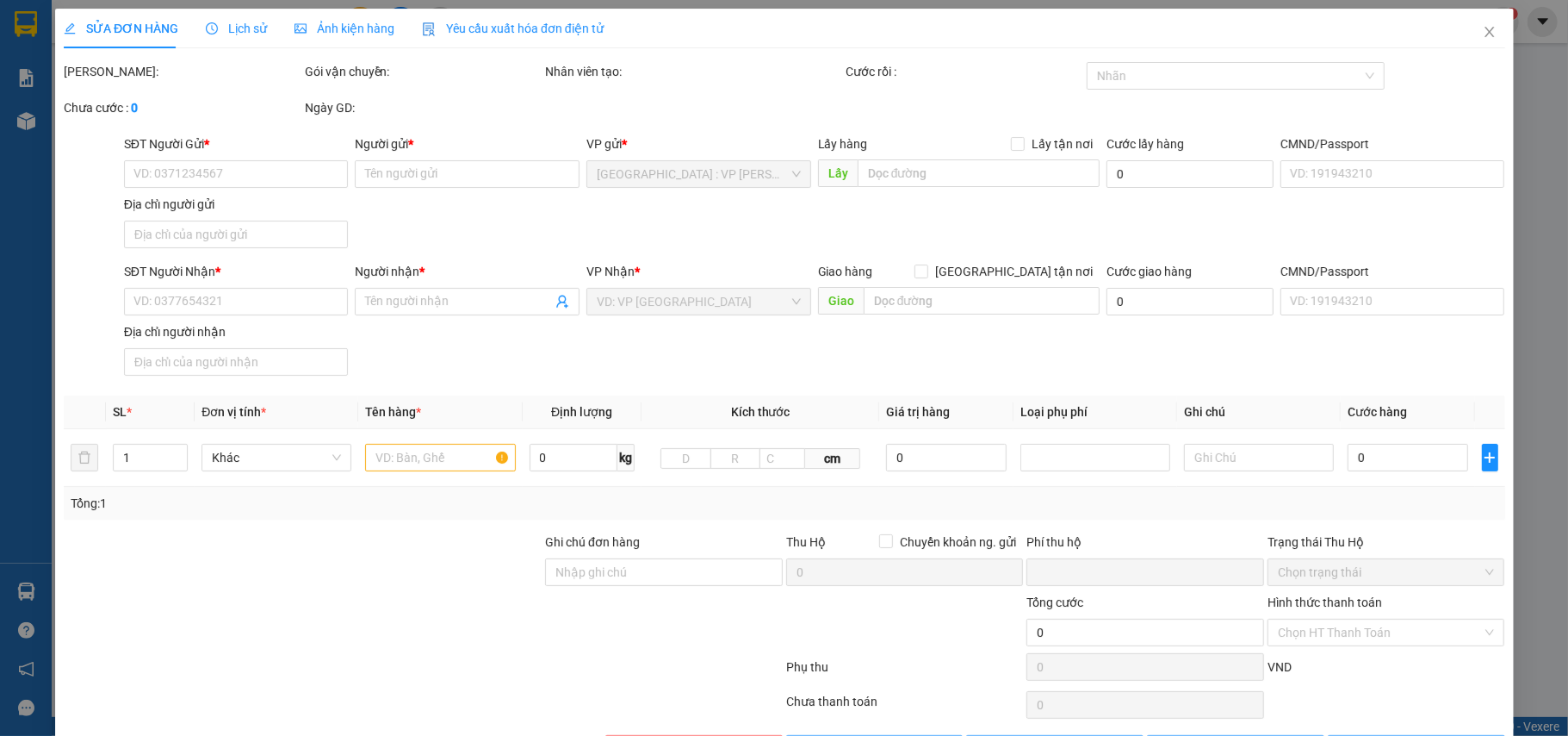
type input "0962701628"
type input "Hương"
type input "0918596796"
type input "quý"
checkbox input "true"
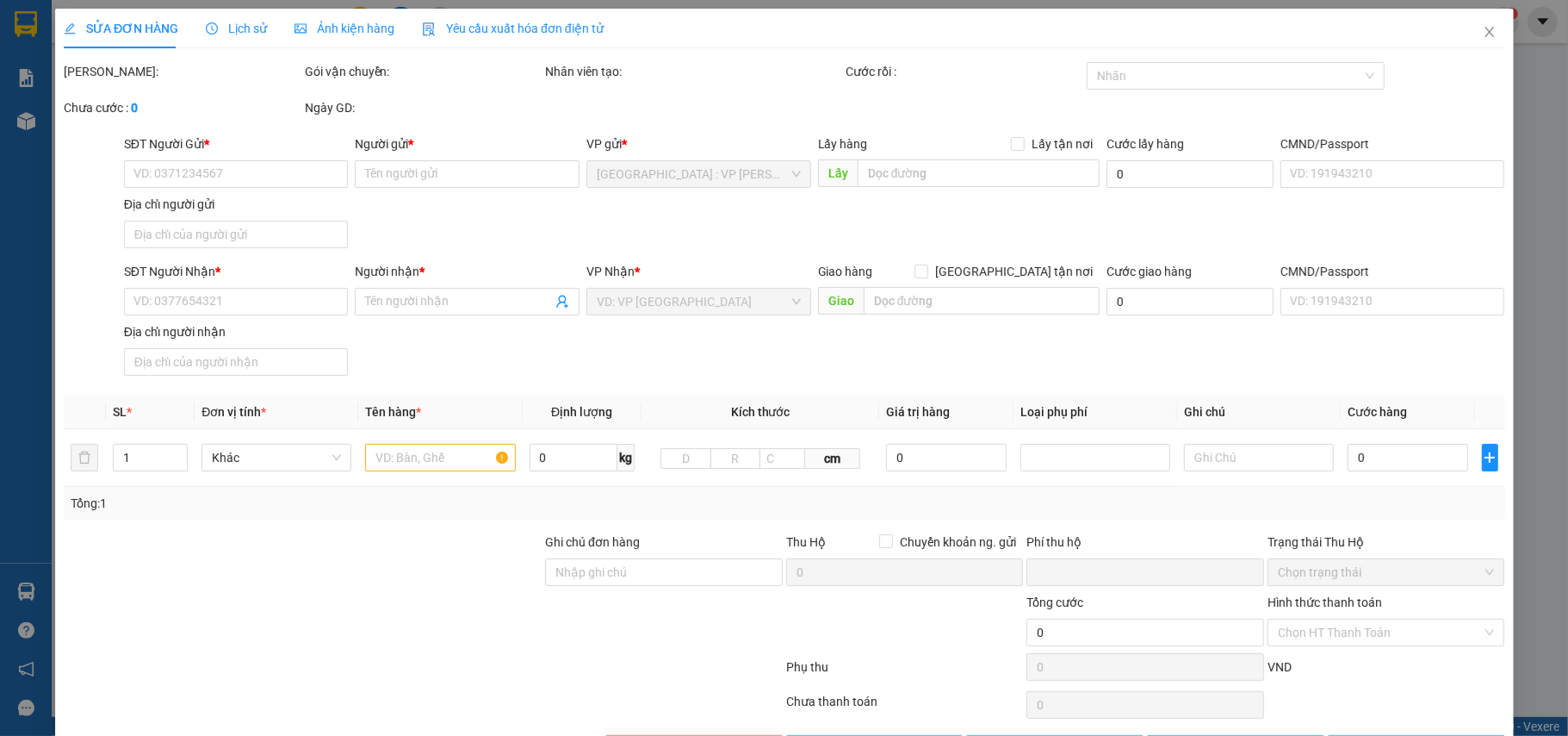
type input "Quốc lộ 54, Định Thành, Phong Hoà,lai vung, Đồng Tháp"
type input "nhận nguyên kiện,giao nguyên kiện,bể vỡ k đền, Đơn này chưa Có Hàng ĐI ngày 13/…"
checkbox input "true"
type input "0"
type input "2.200.000"
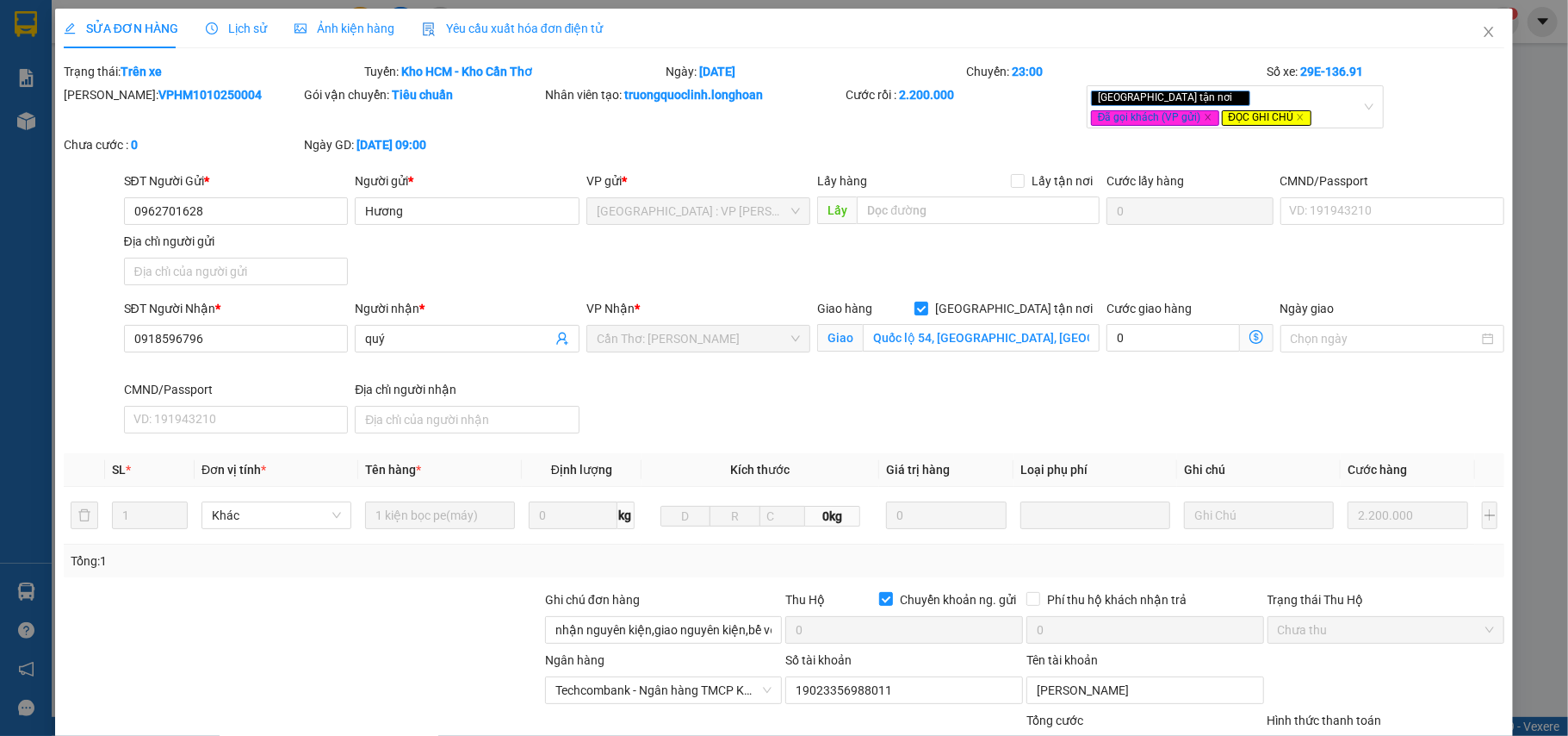
click at [221, 22] on span "Lịch sử" at bounding box center [236, 29] width 61 height 14
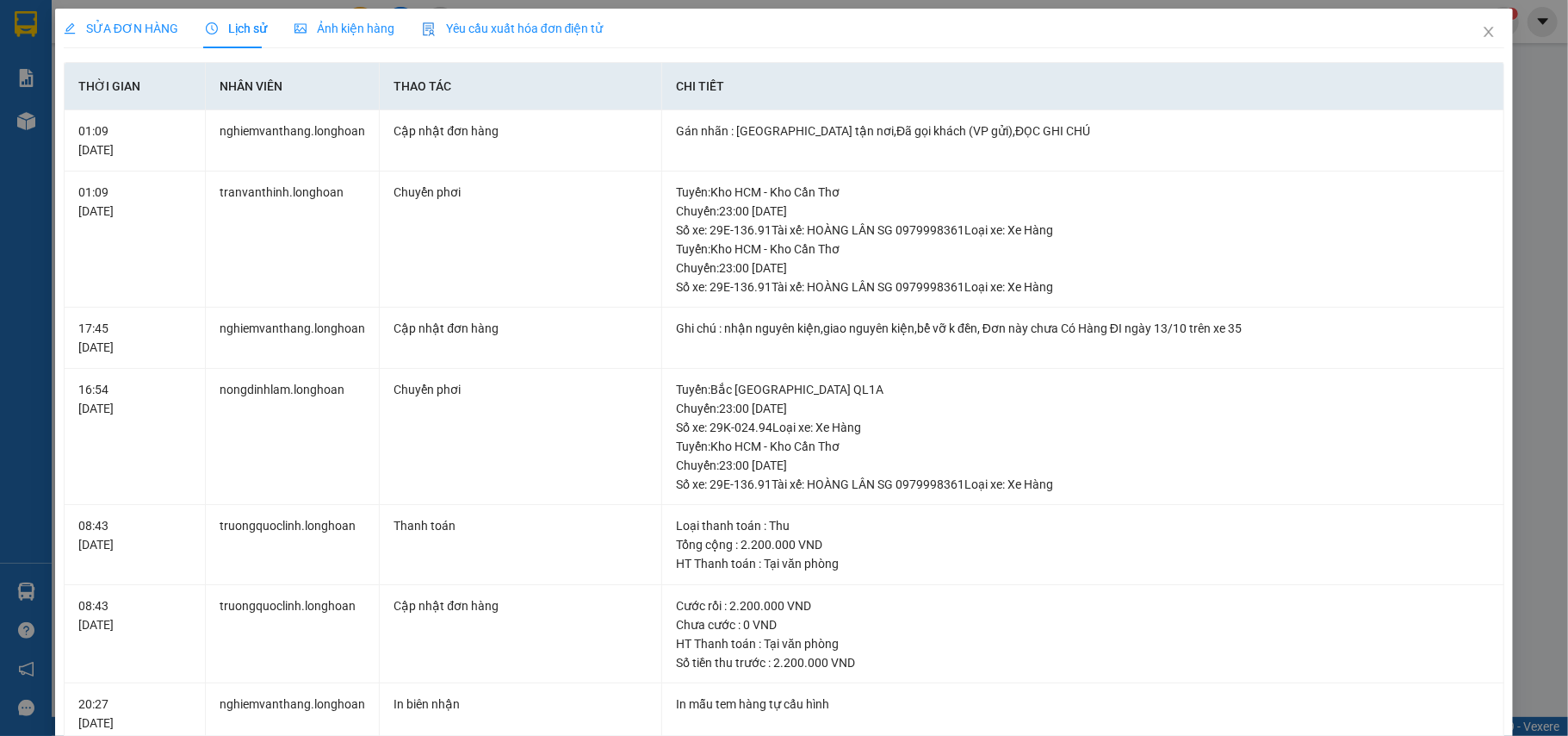
click at [146, 39] on div "SỬA ĐƠN HÀNG" at bounding box center [120, 29] width 114 height 40
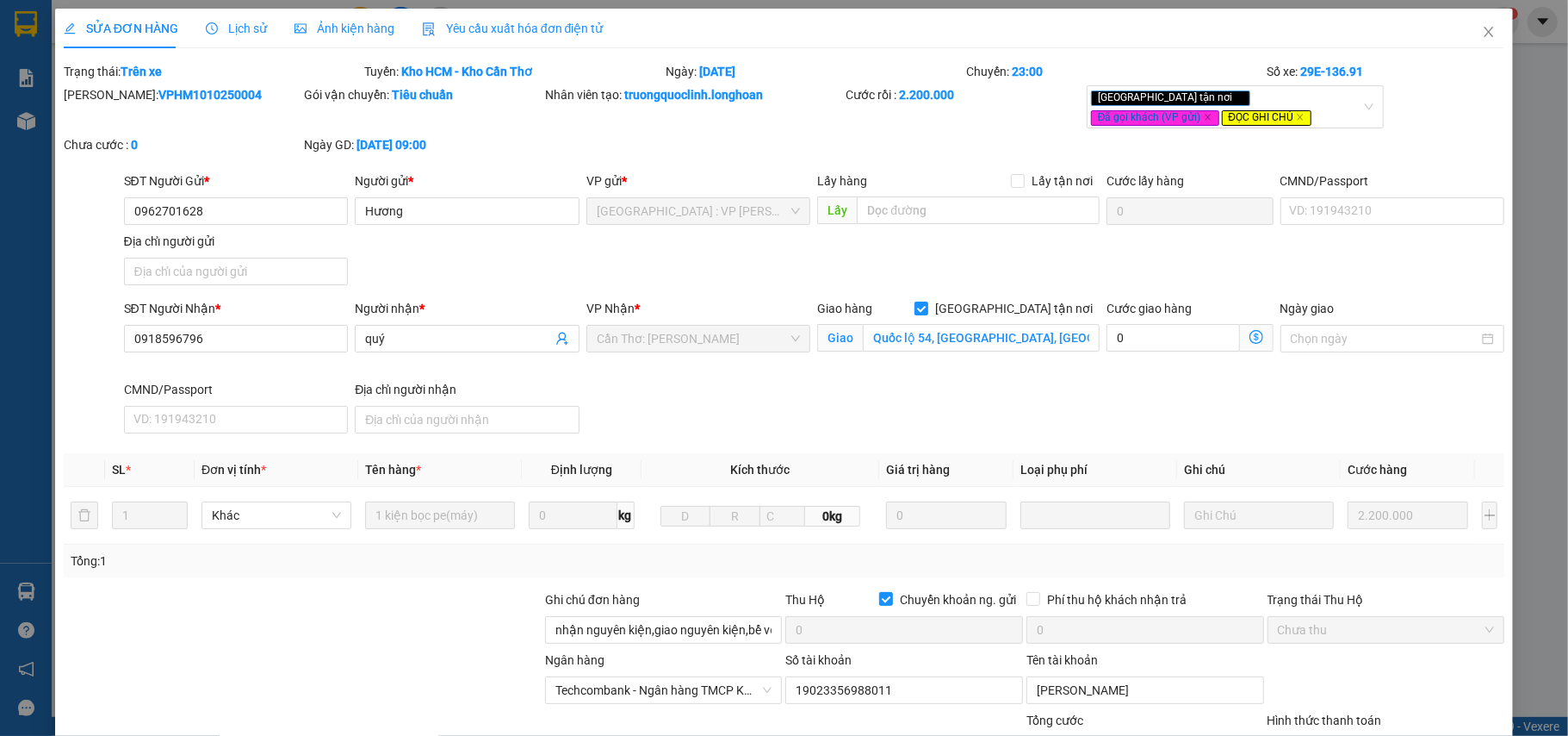
scroll to position [182, 0]
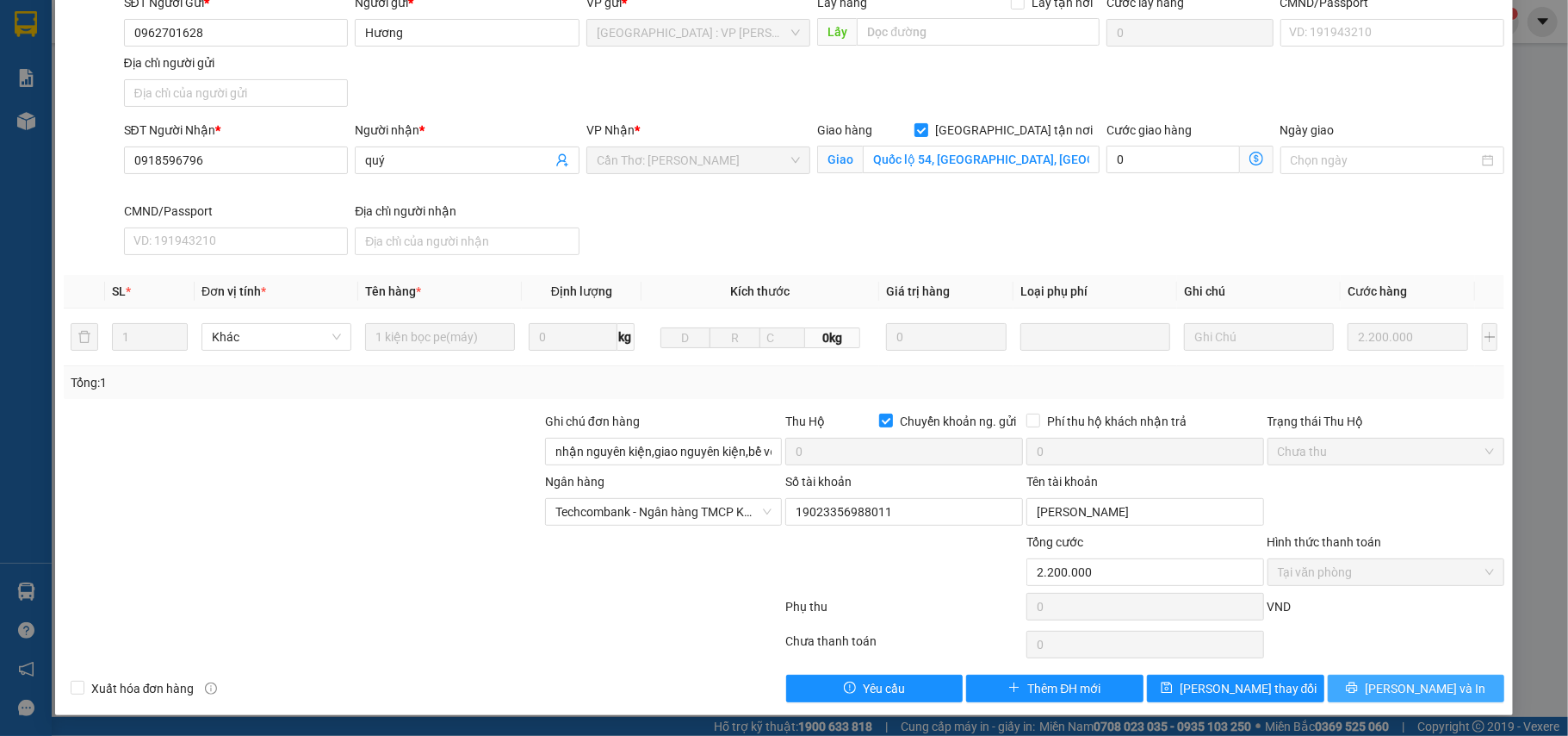
click at [1403, 676] on button "[PERSON_NAME] và In" at bounding box center [1417, 688] width 177 height 28
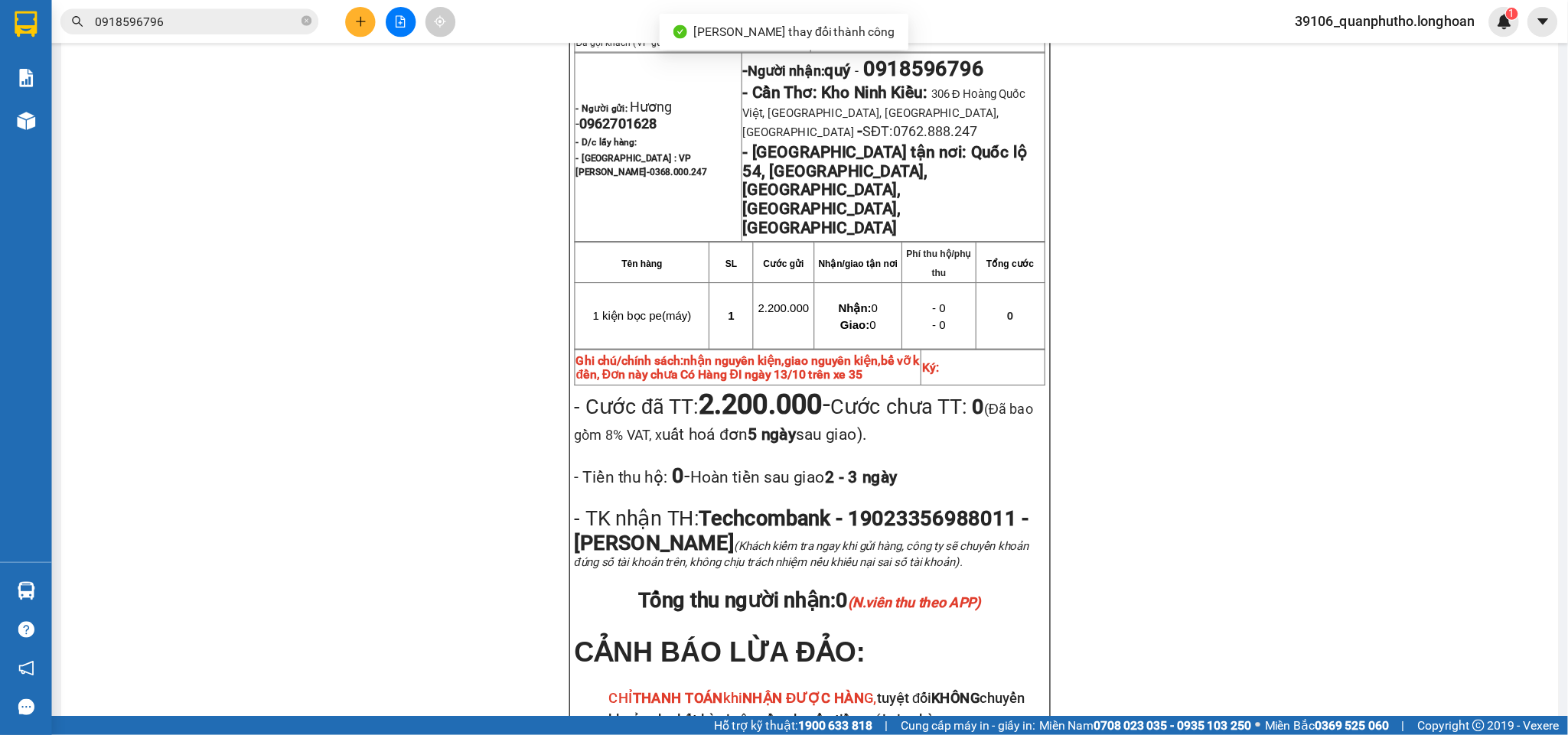
scroll to position [918, 0]
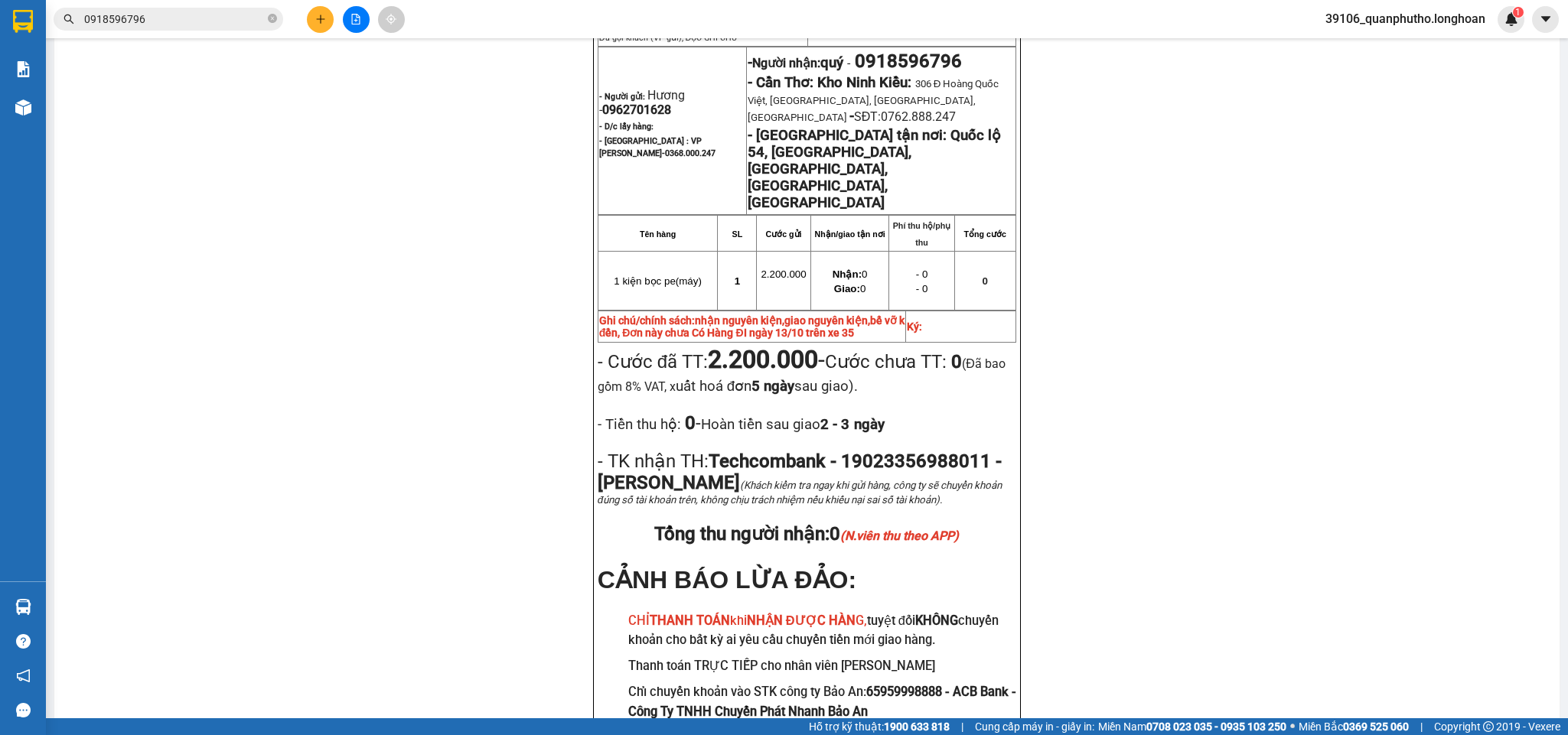
click at [229, 11] on input "0918596796" at bounding box center [174, 19] width 181 height 17
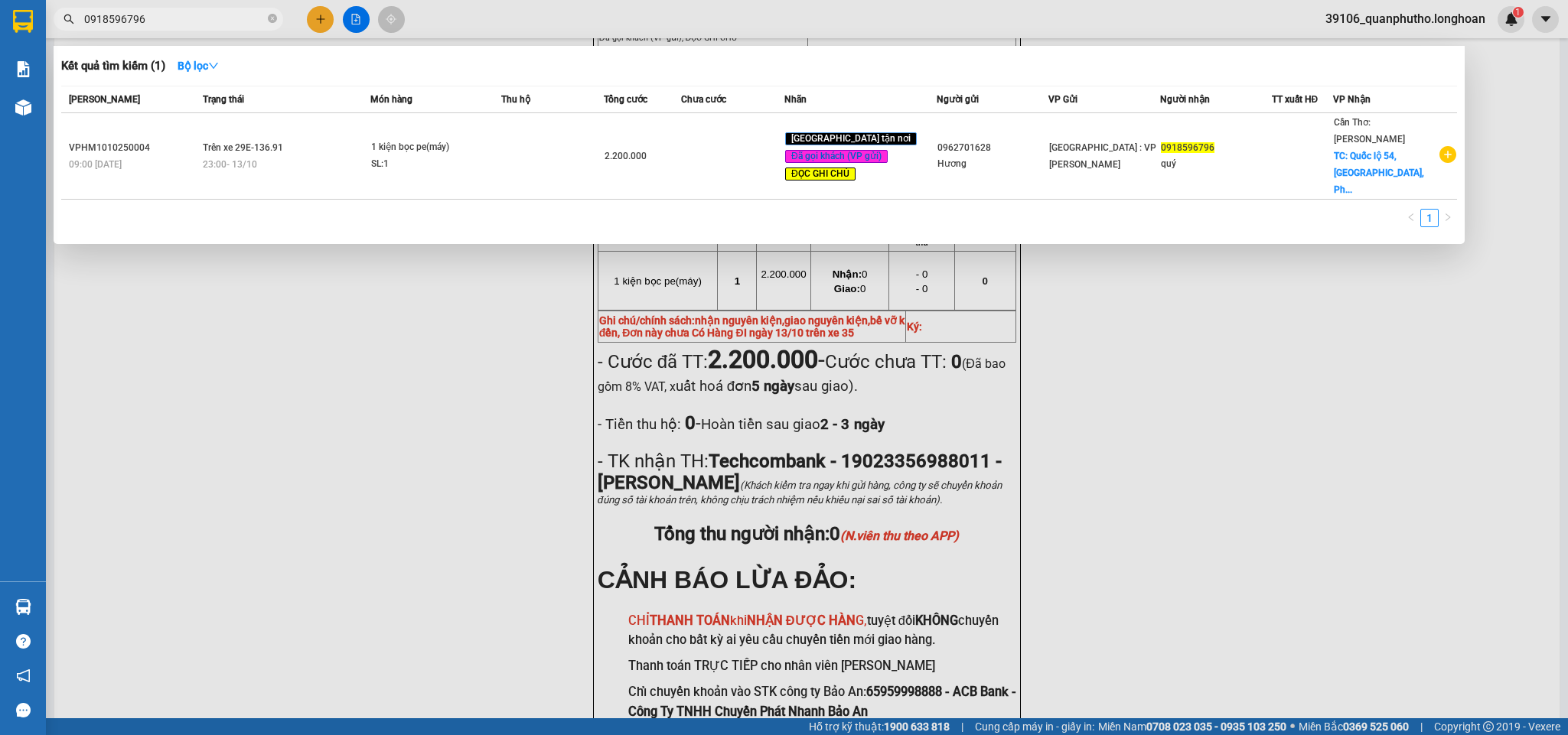
click at [229, 11] on input "0918596796" at bounding box center [174, 19] width 181 height 17
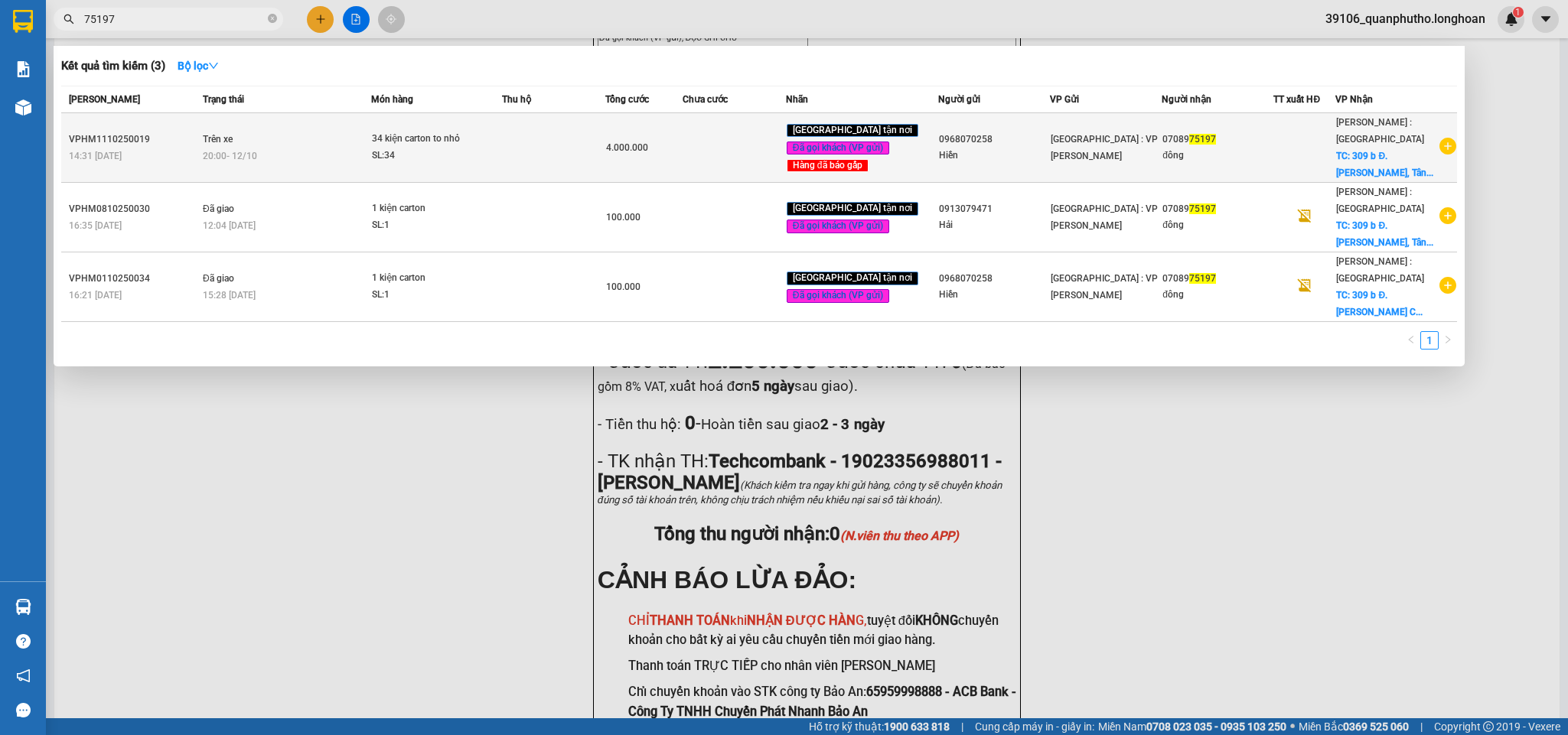
type input "75197"
click at [418, 156] on div "SL: 34" at bounding box center [429, 156] width 115 height 17
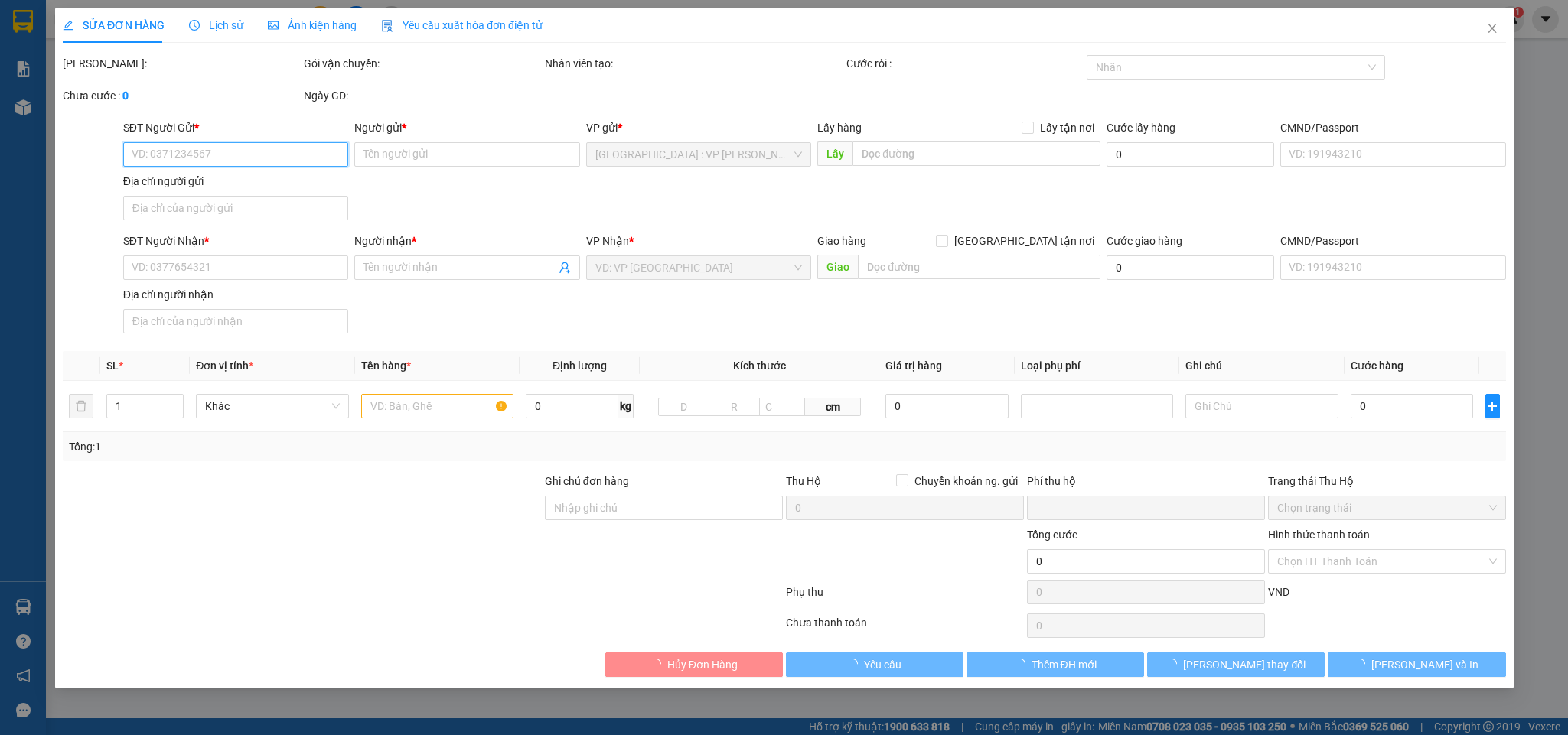
type input "0968070258"
type input "Hiền"
type input "0708975197"
type input "đông"
checkbox input "true"
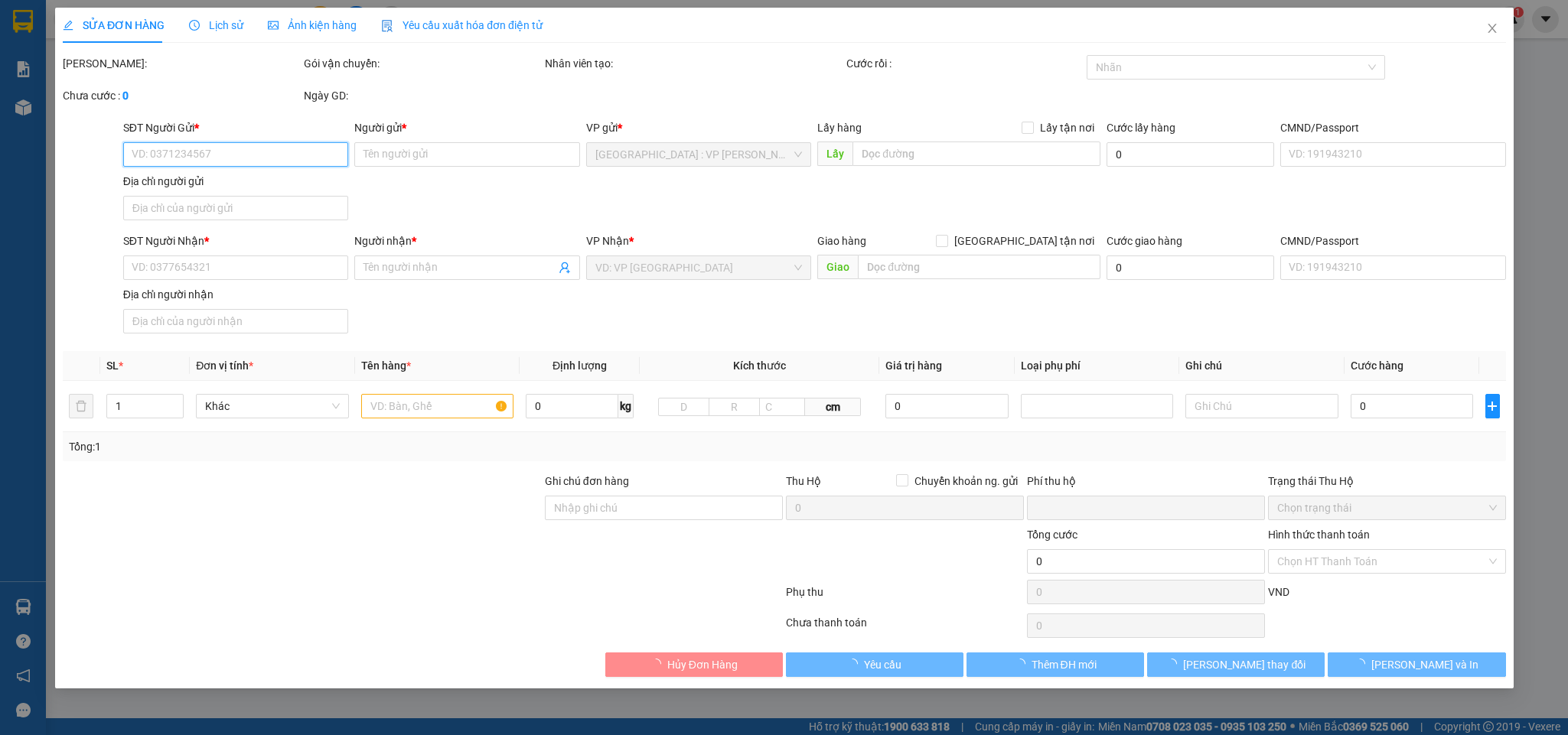
type input "309 b Đ. Trần Thị Năm, Tân Chánh Hiệp, Quận 12, Hồ Chí Minh"
type input "nhận nguyên kiện,giao nguyên kiện,bể vỡ k đền"
type input "0"
type input "4.000.000"
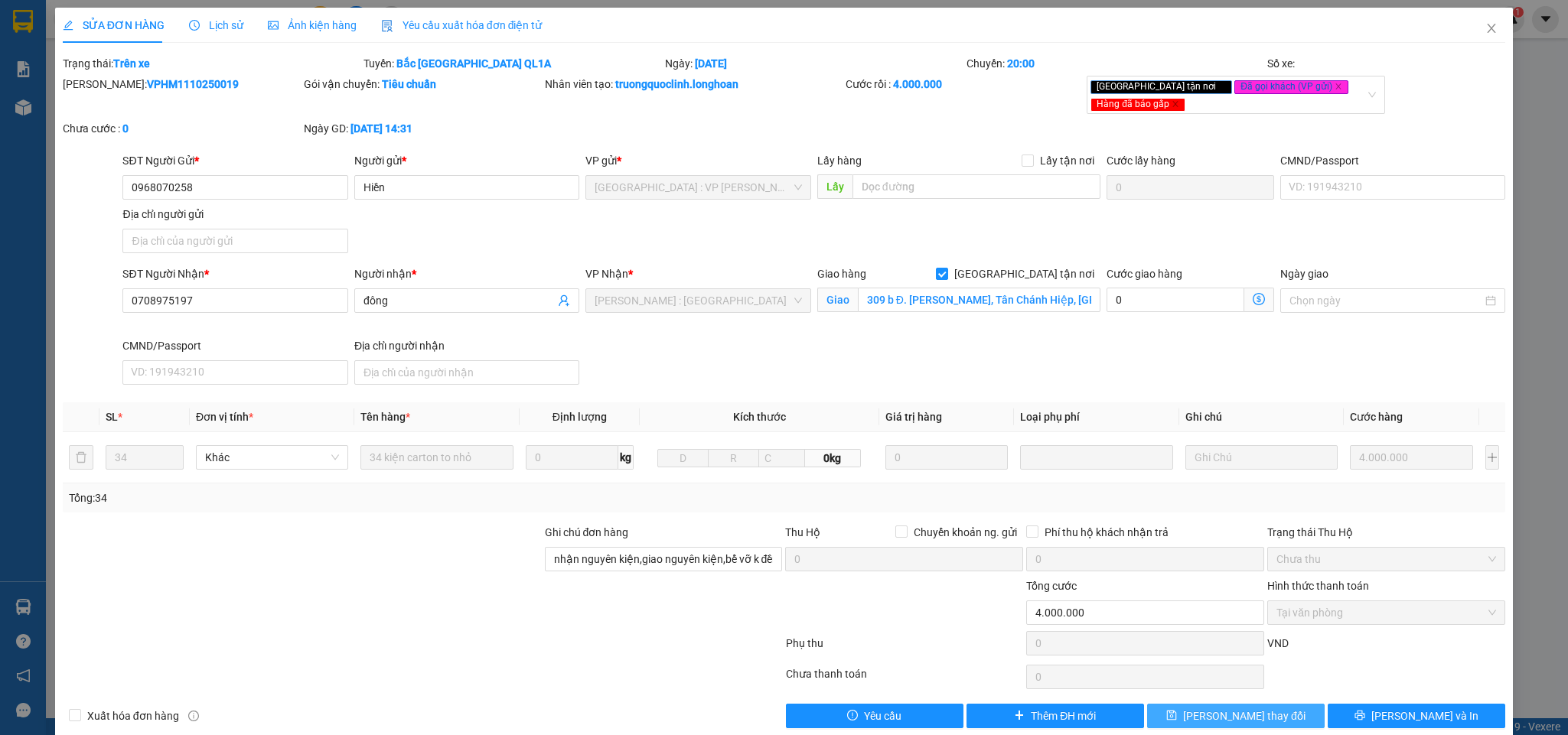
click at [1242, 653] on span "[PERSON_NAME] thay đổi" at bounding box center [1244, 716] width 122 height 17
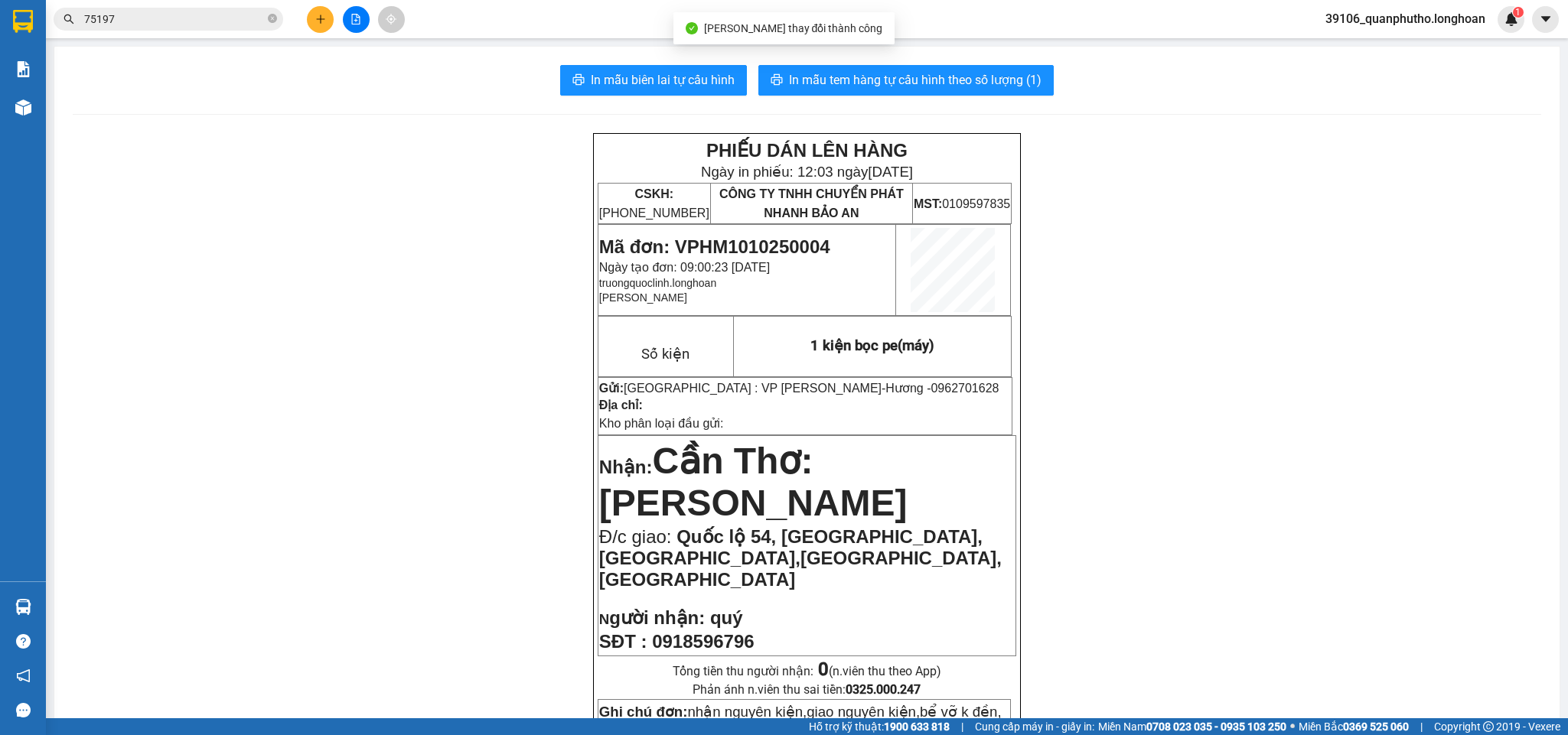
click at [180, 31] on div "Kết quả tìm kiếm ( 3 ) Bộ lọc Mã ĐH Trạng thái Món hàng Thu hộ Tổng cước Chưa c…" at bounding box center [149, 19] width 298 height 27
click at [178, 20] on input "75197" at bounding box center [174, 19] width 181 height 17
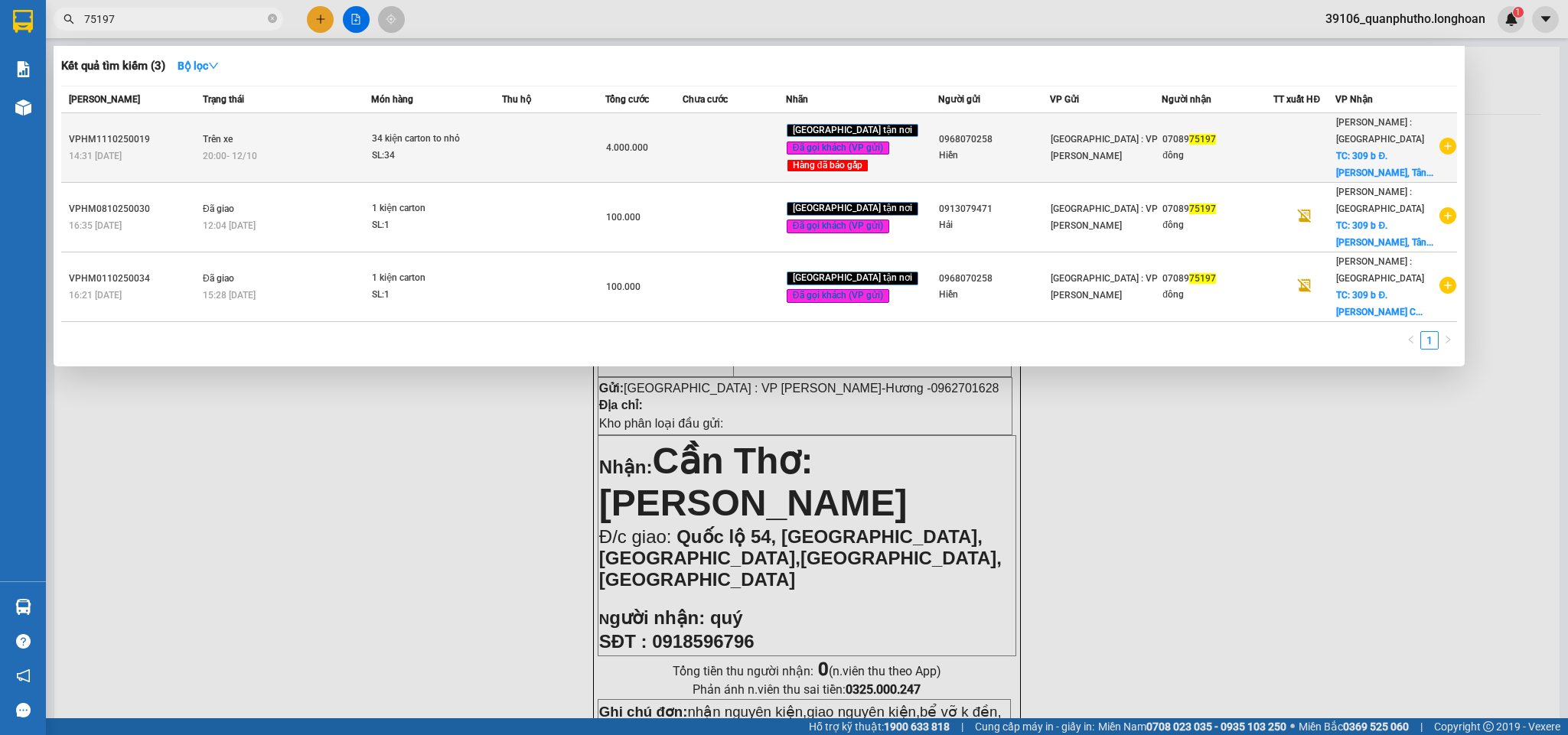
click at [524, 119] on td at bounding box center [553, 148] width 104 height 70
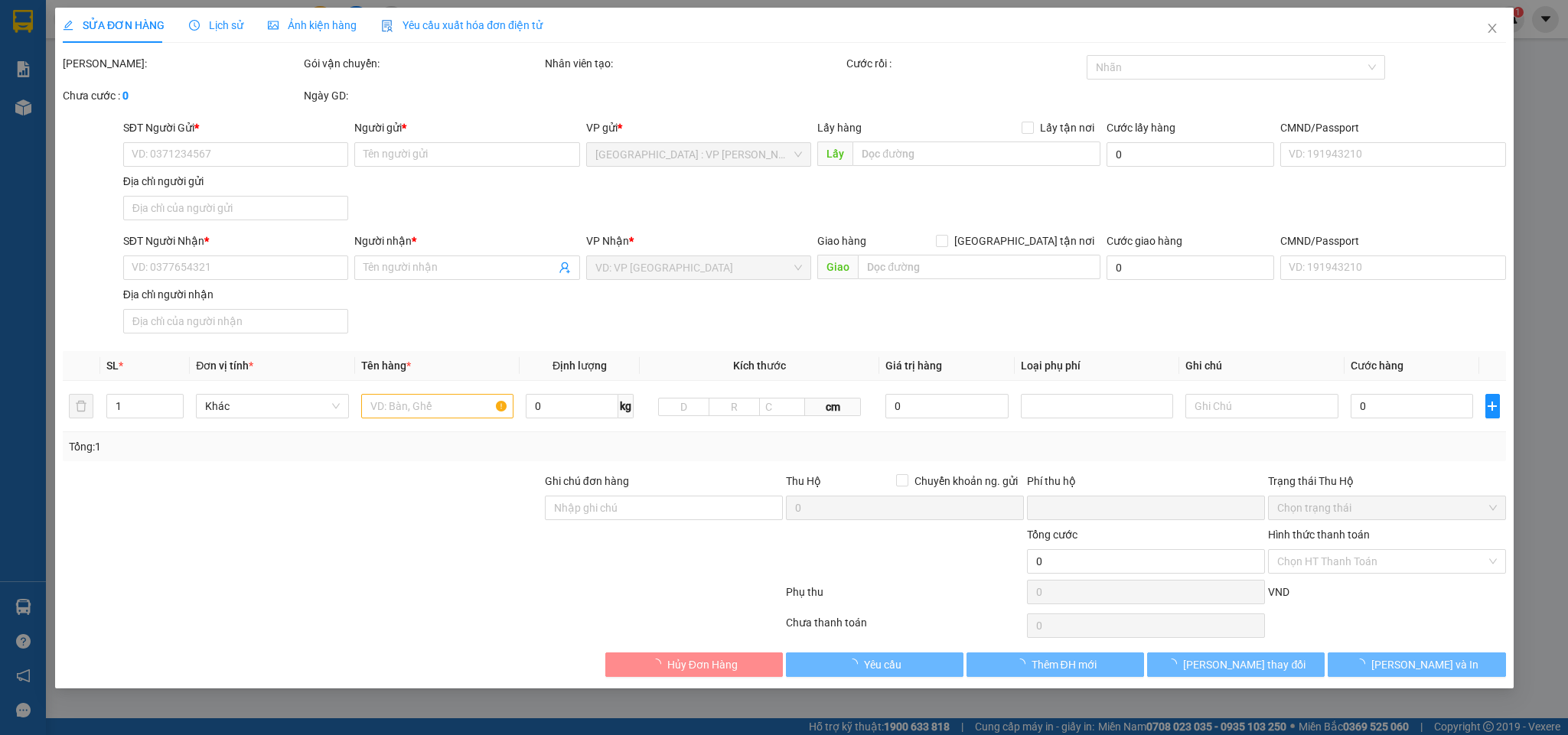
type input "0968070258"
type input "Hiền"
type input "0708975197"
type input "đông"
checkbox input "true"
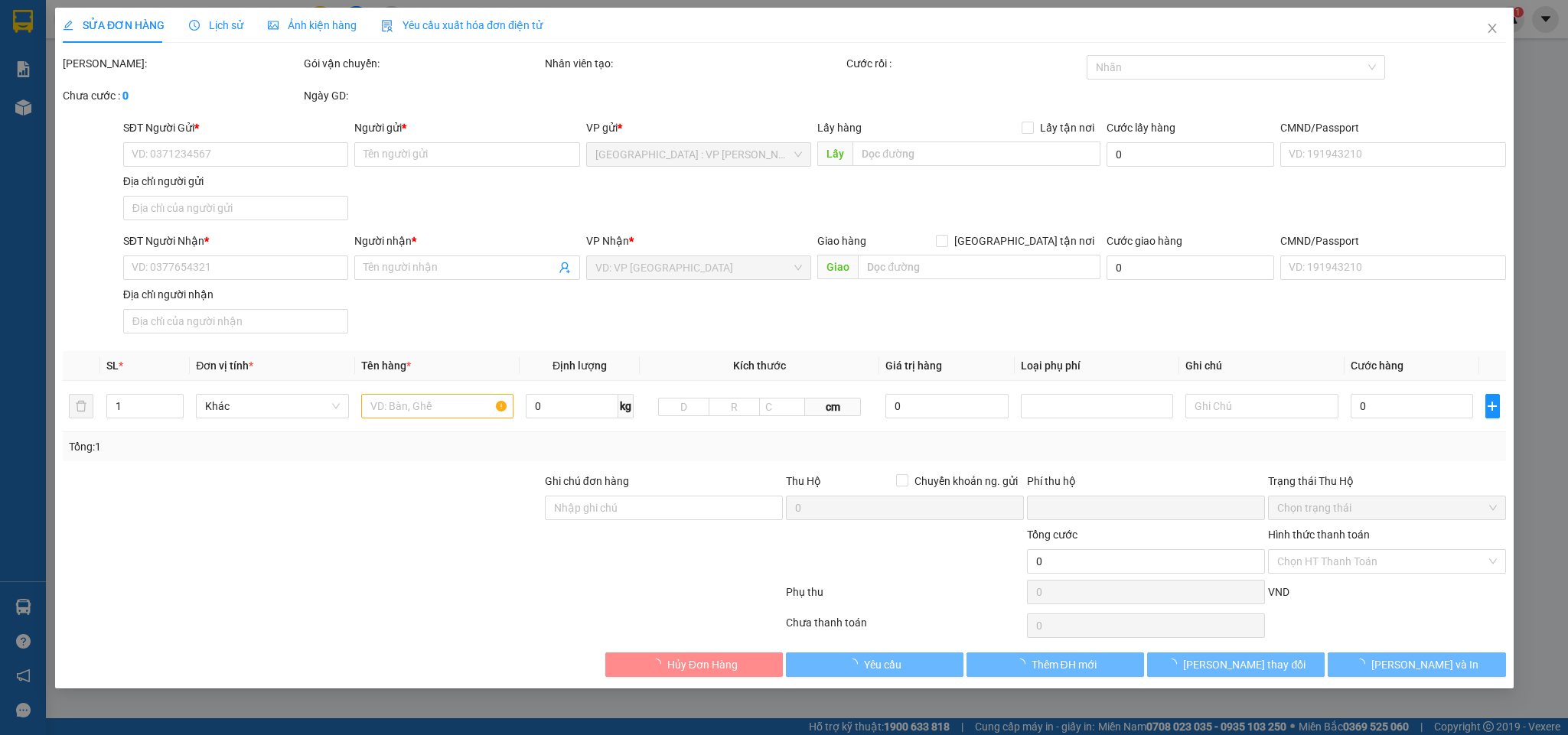
type input "309 b Đ. Trần Thị Năm, Tân Chánh Hiệp, Quận 12, Hồ Chí Minh"
type input "nhận nguyên kiện,giao nguyên kiện,bể vỡ k đền"
type input "0"
type input "4.000.000"
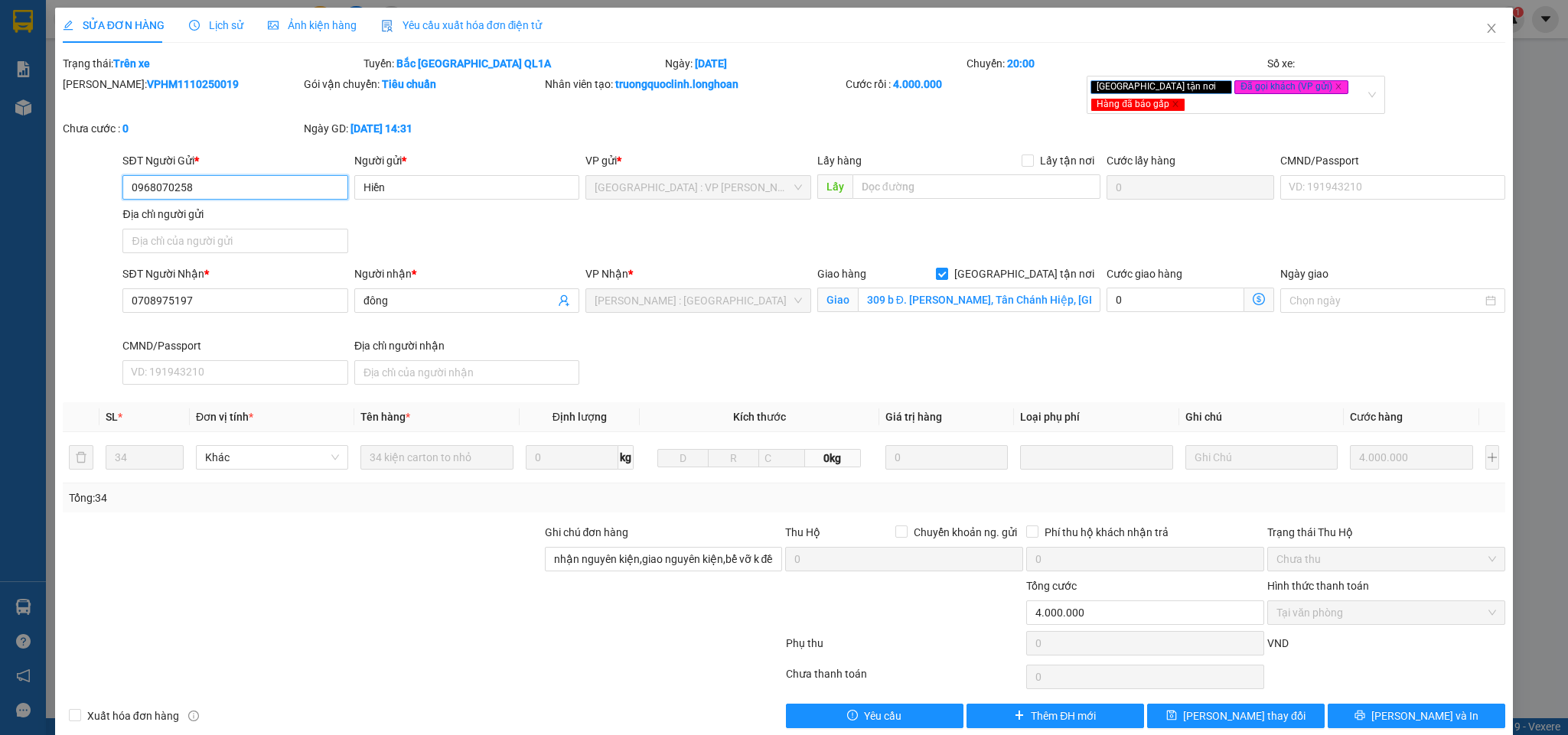
scroll to position [28, 0]
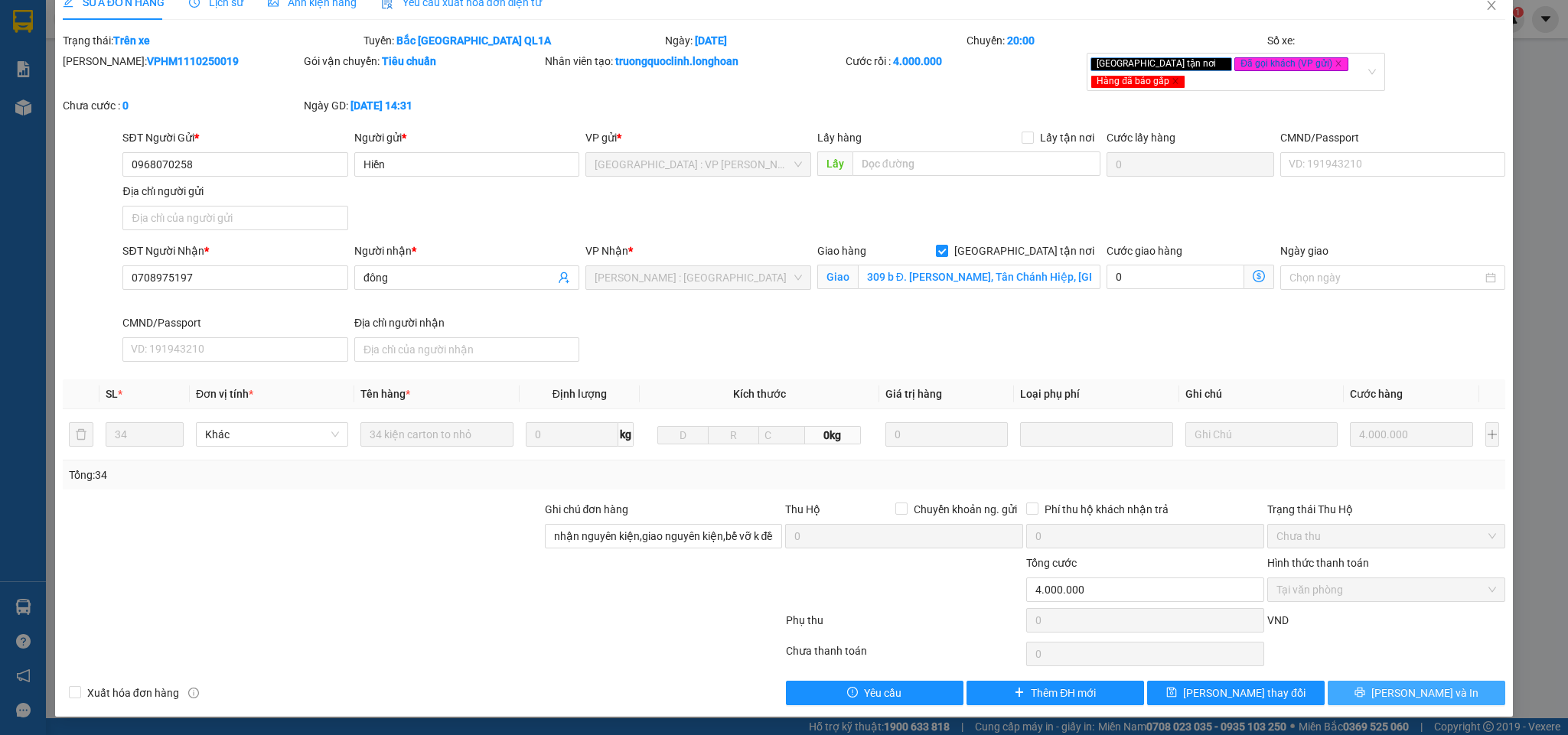
click at [1383, 653] on button "[PERSON_NAME] và In" at bounding box center [1417, 693] width 178 height 25
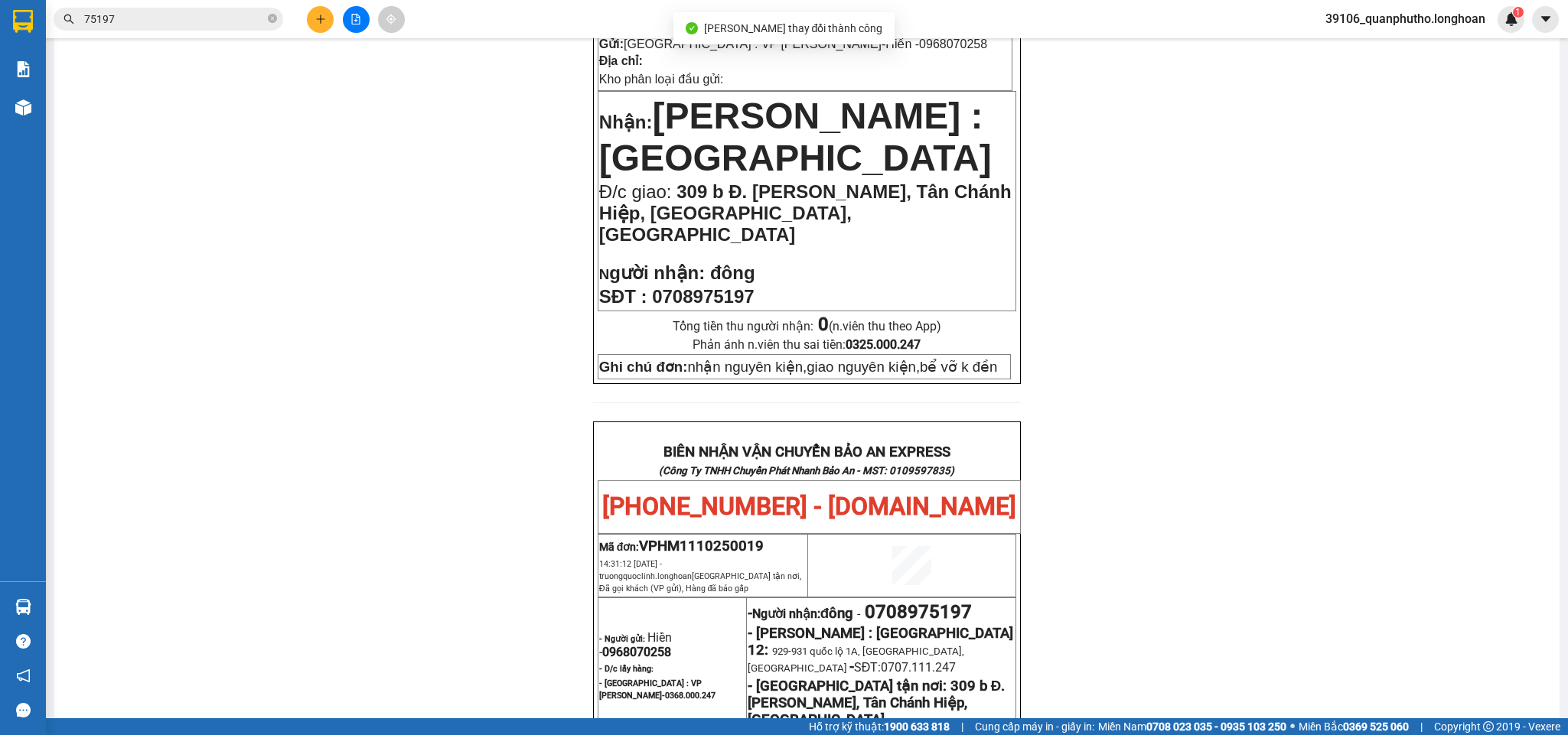
scroll to position [115, 0]
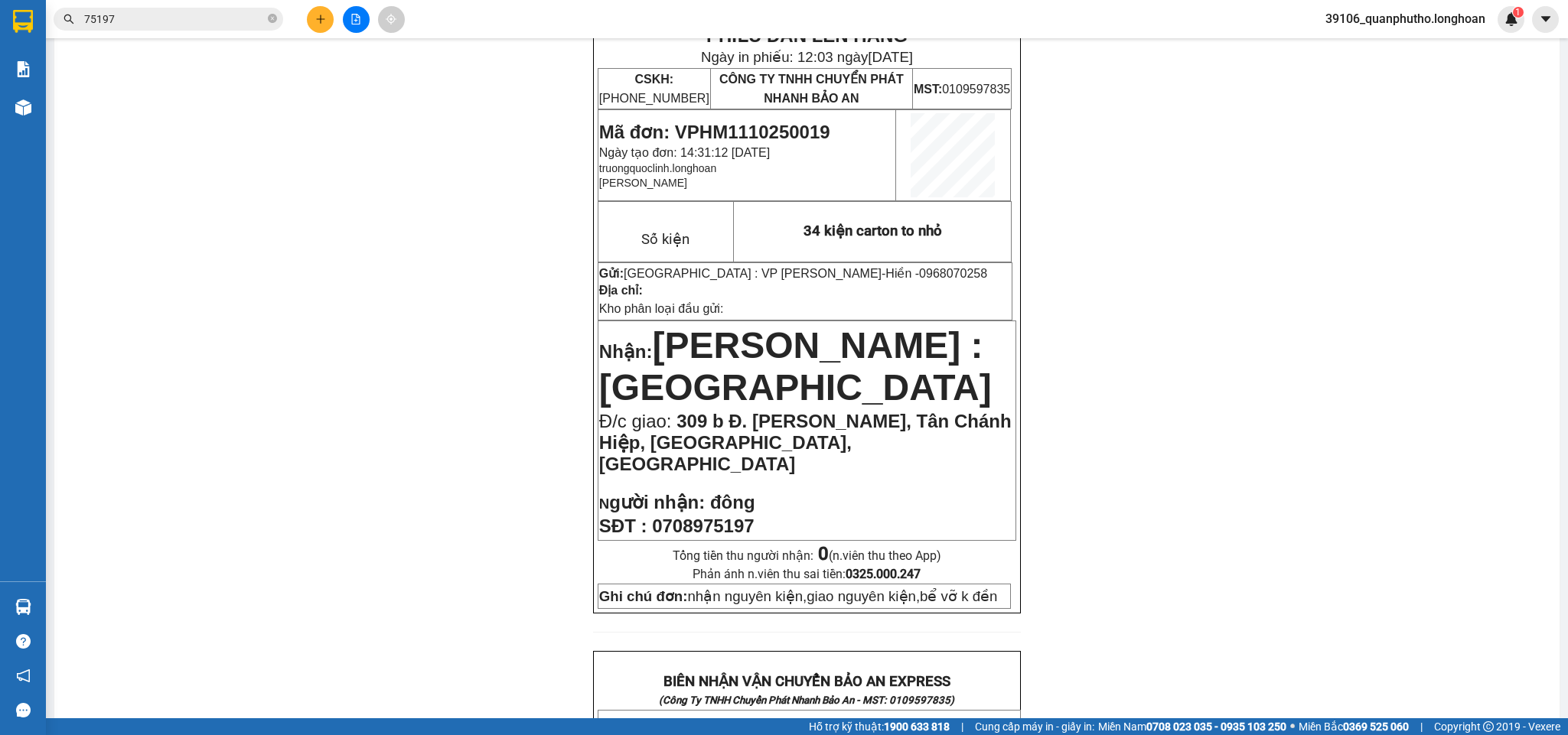
click at [236, 19] on input "75197" at bounding box center [174, 19] width 181 height 17
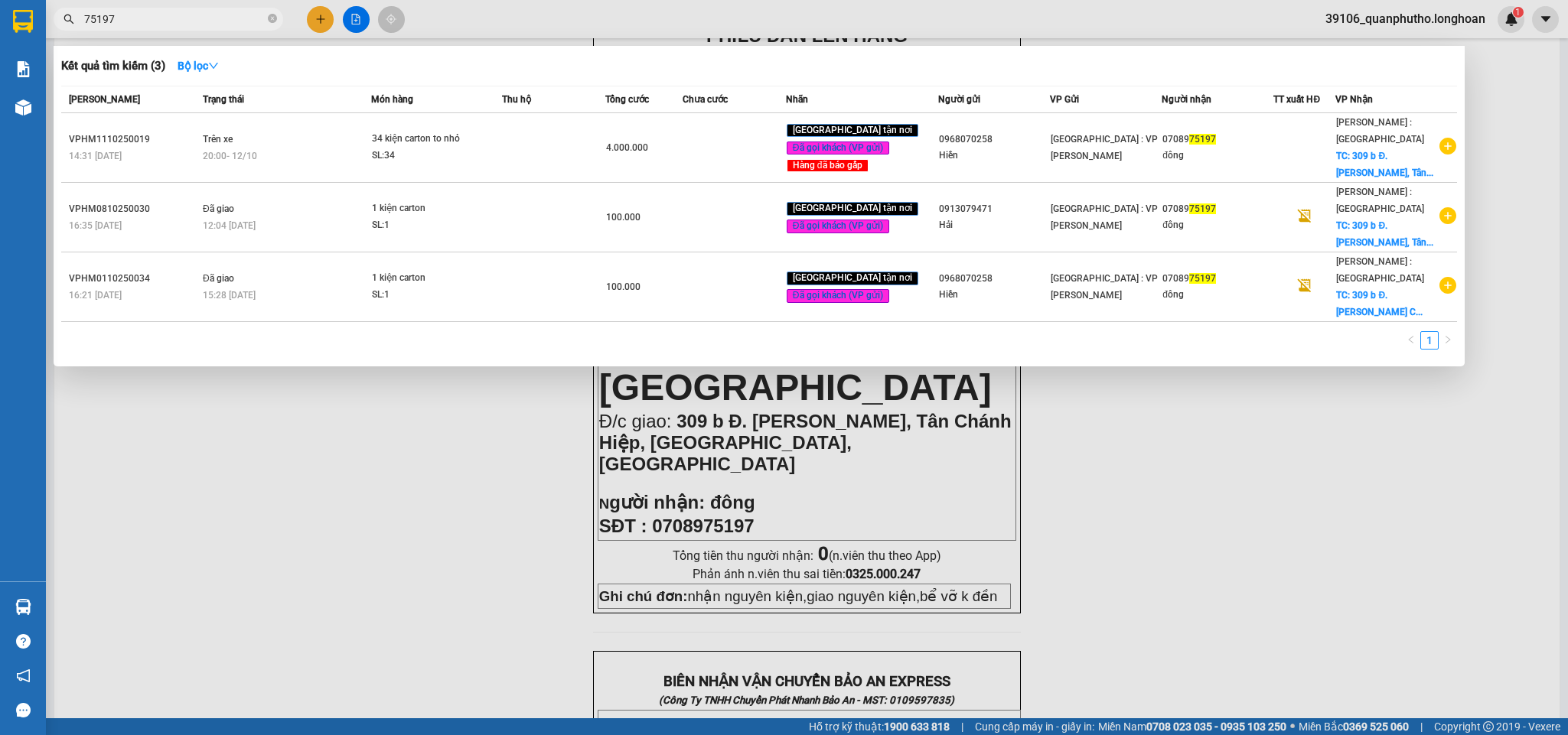
click at [236, 19] on input "75197" at bounding box center [174, 19] width 181 height 17
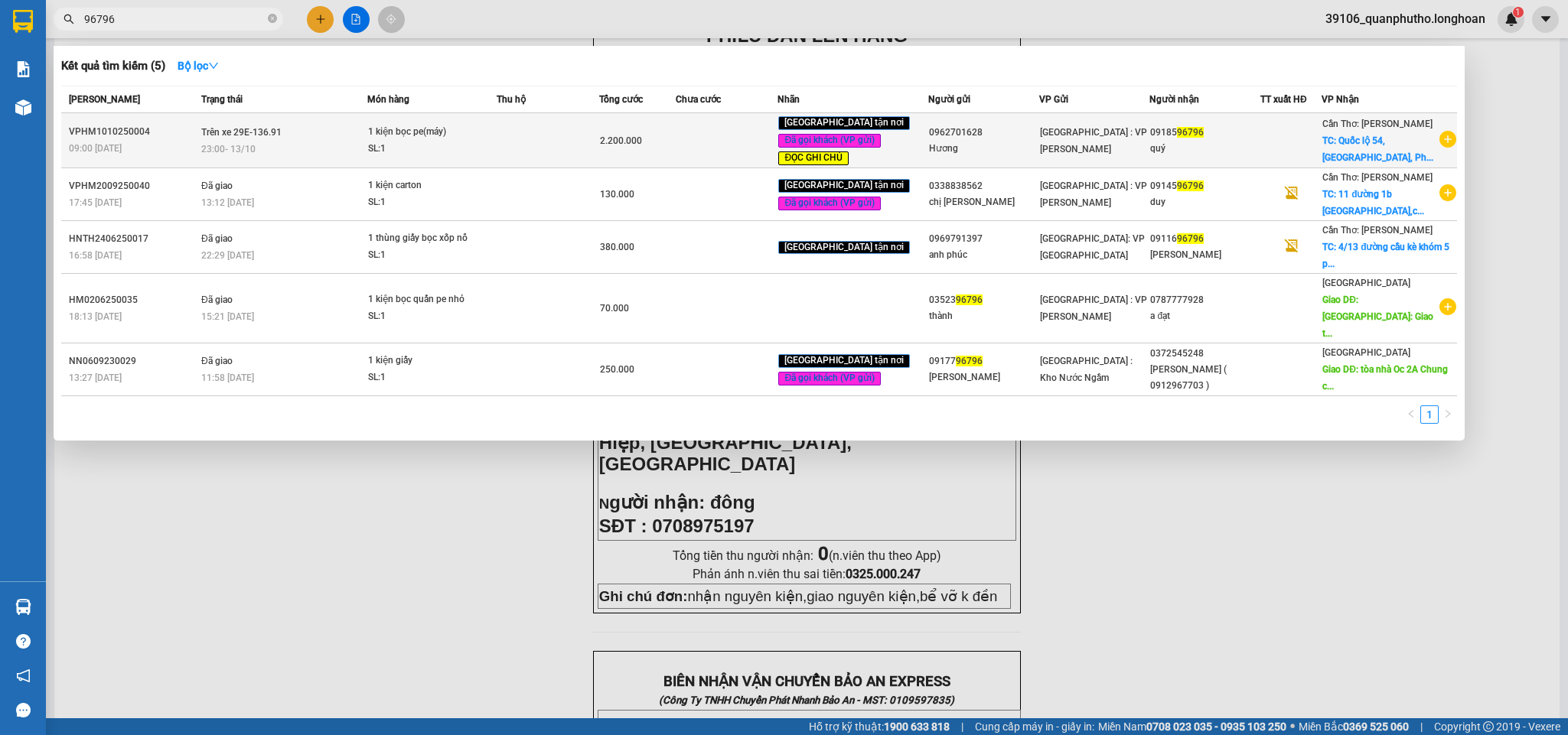
type input "96796"
click at [453, 156] on div "SL: 1" at bounding box center [426, 149] width 115 height 17
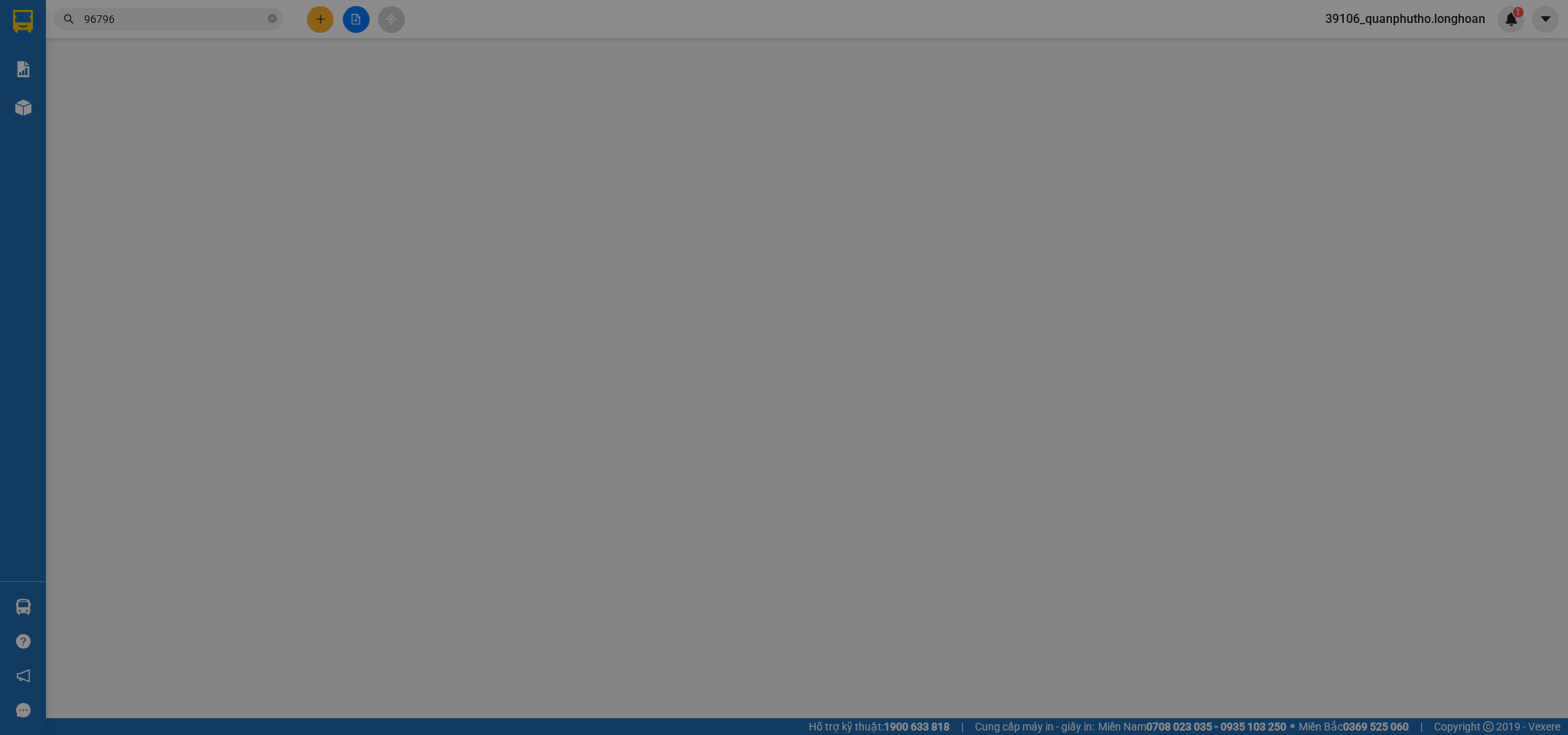
type input "0962701628"
type input "Hương"
type input "0918596796"
type input "quý"
checkbox input "true"
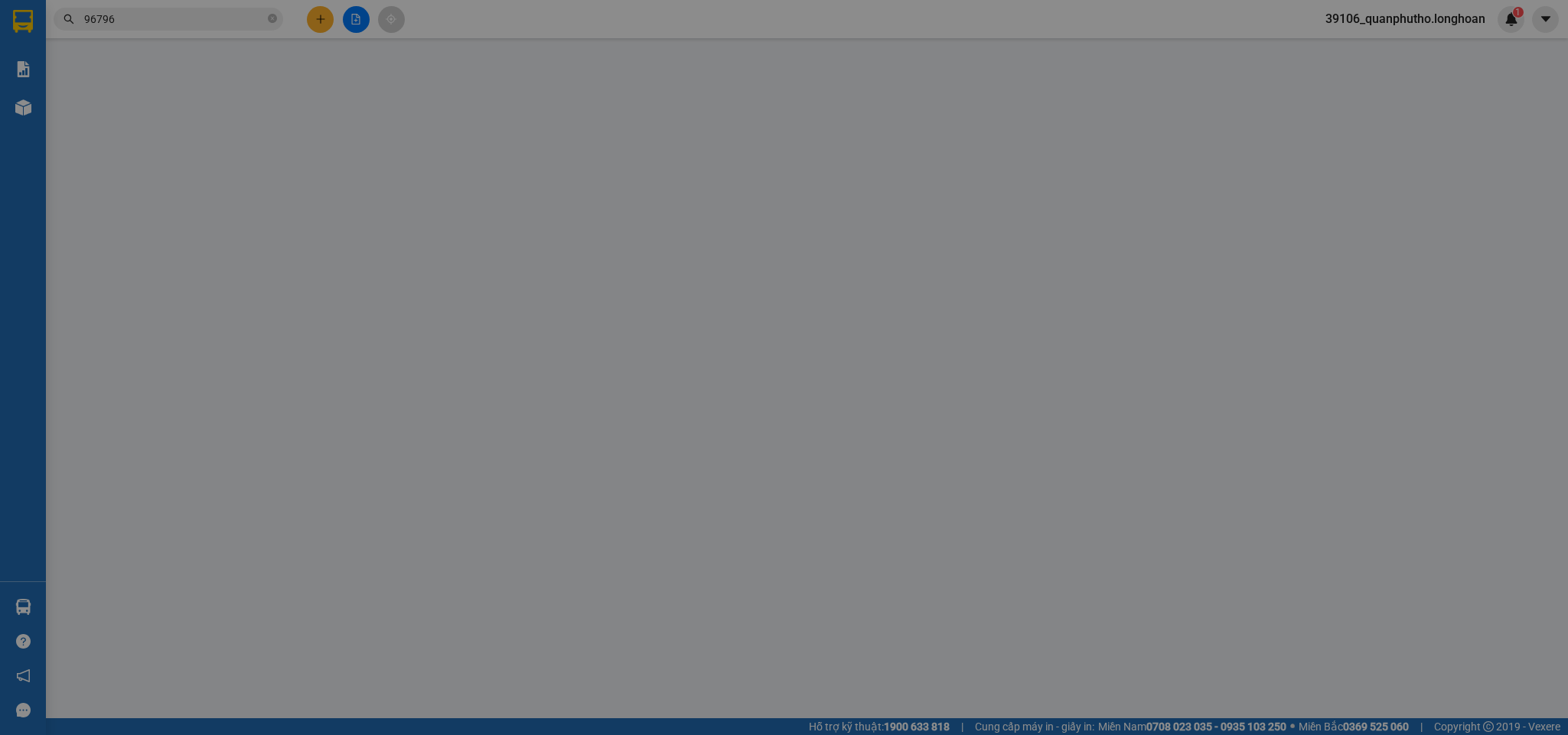
type input "Quốc lộ 54, Định Thành, Phong Hoà,lai vung, Đồng Tháp"
type input "nhận nguyên kiện,giao nguyên kiện,bể vỡ k đền, Đơn này chưa Có Hàng ĐI ngày 13/…"
checkbox input "true"
type input "0"
type input "2.200.000"
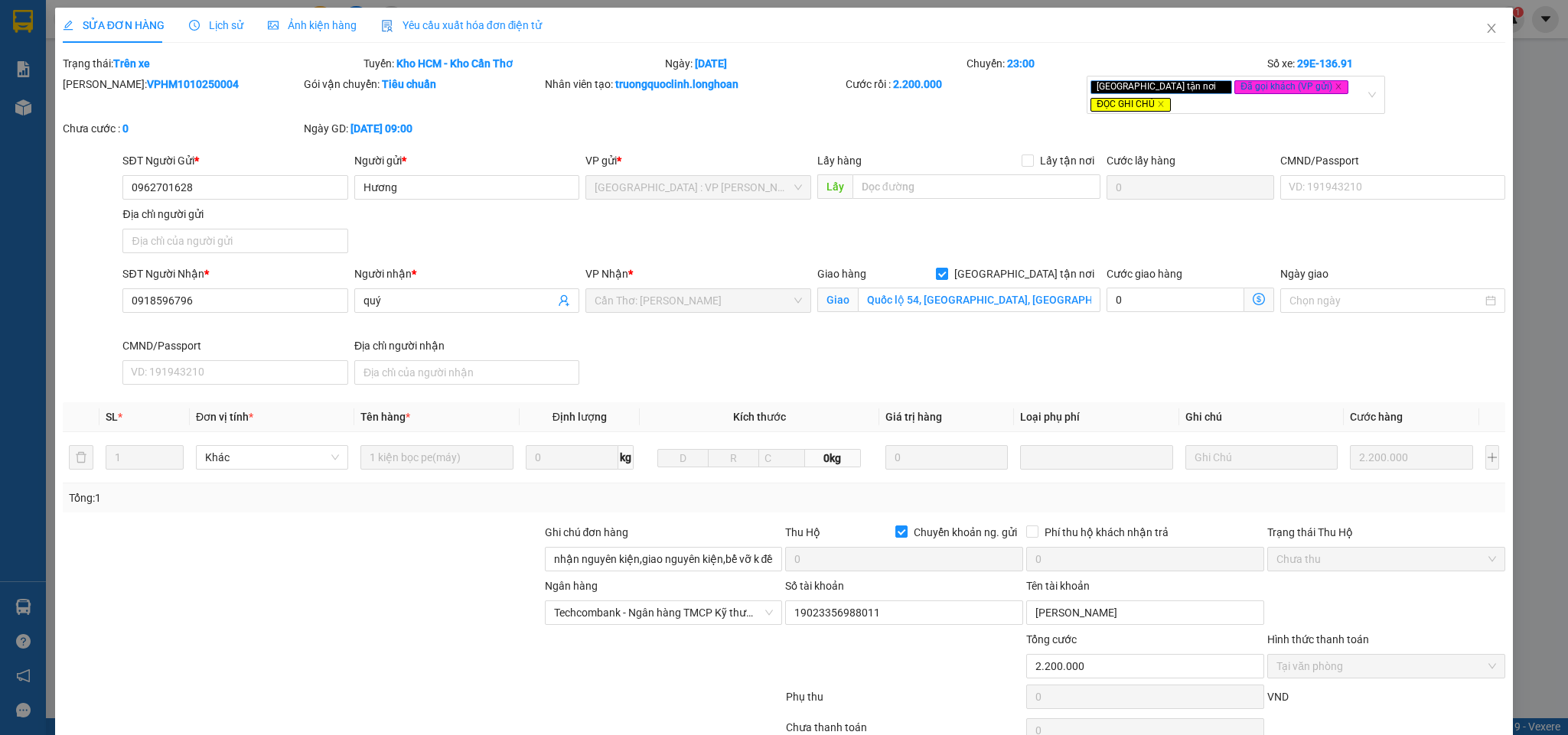
click at [150, 83] on b "VPHM1010250004" at bounding box center [193, 84] width 92 height 12
click at [150, 83] on b "VPHM1010250004" at bounding box center [193, 84] width 92 height 12
copy b "VPHM1010250004"
click at [1393, 28] on icon "close" at bounding box center [1492, 28] width 9 height 9
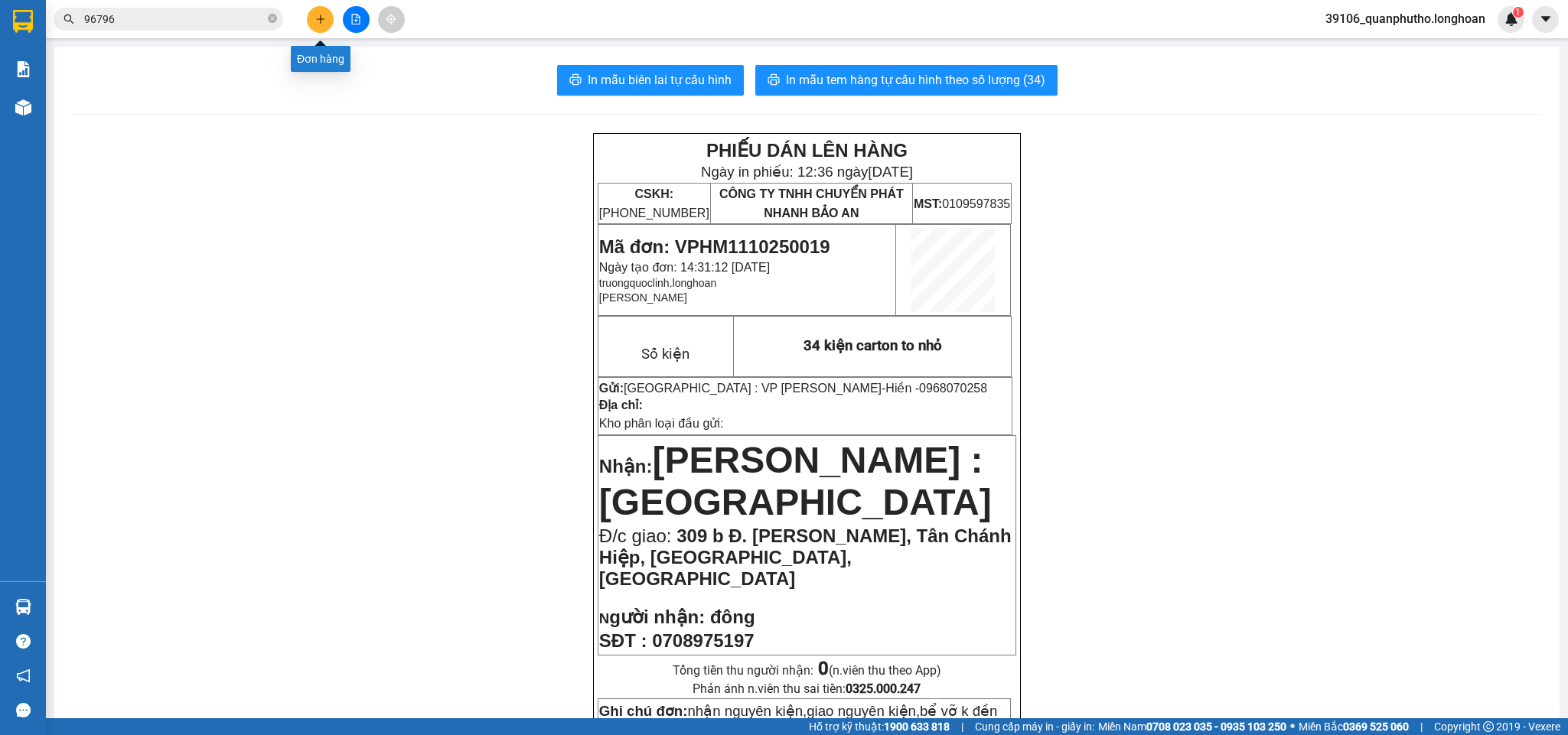
click at [310, 16] on button at bounding box center [320, 19] width 27 height 27
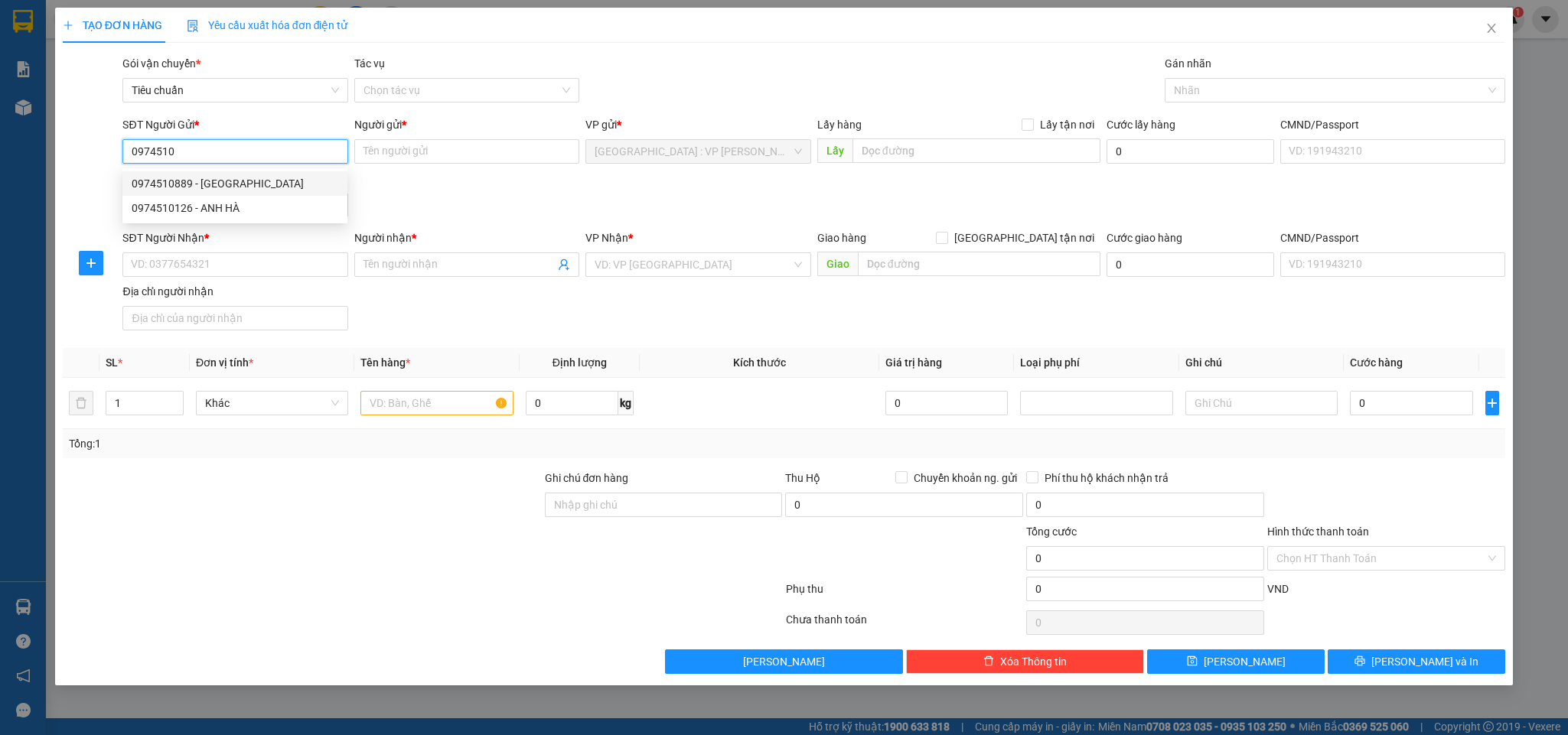
click at [243, 187] on div "0974510889 - đức" at bounding box center [235, 183] width 207 height 17
type input "0974510889"
type input "đức"
checkbox input "true"
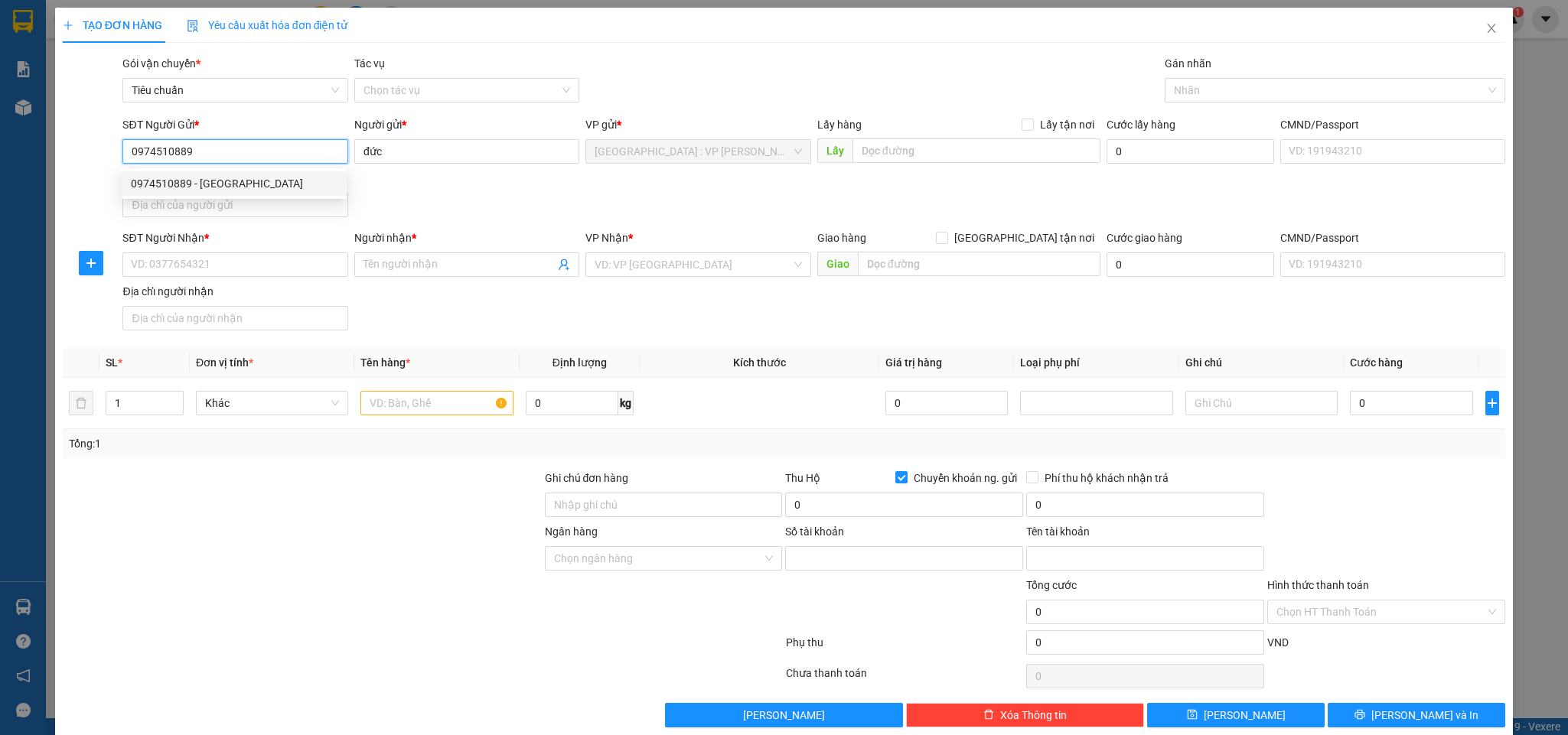
type input "0011004444572"
type input "nguyen viet duc"
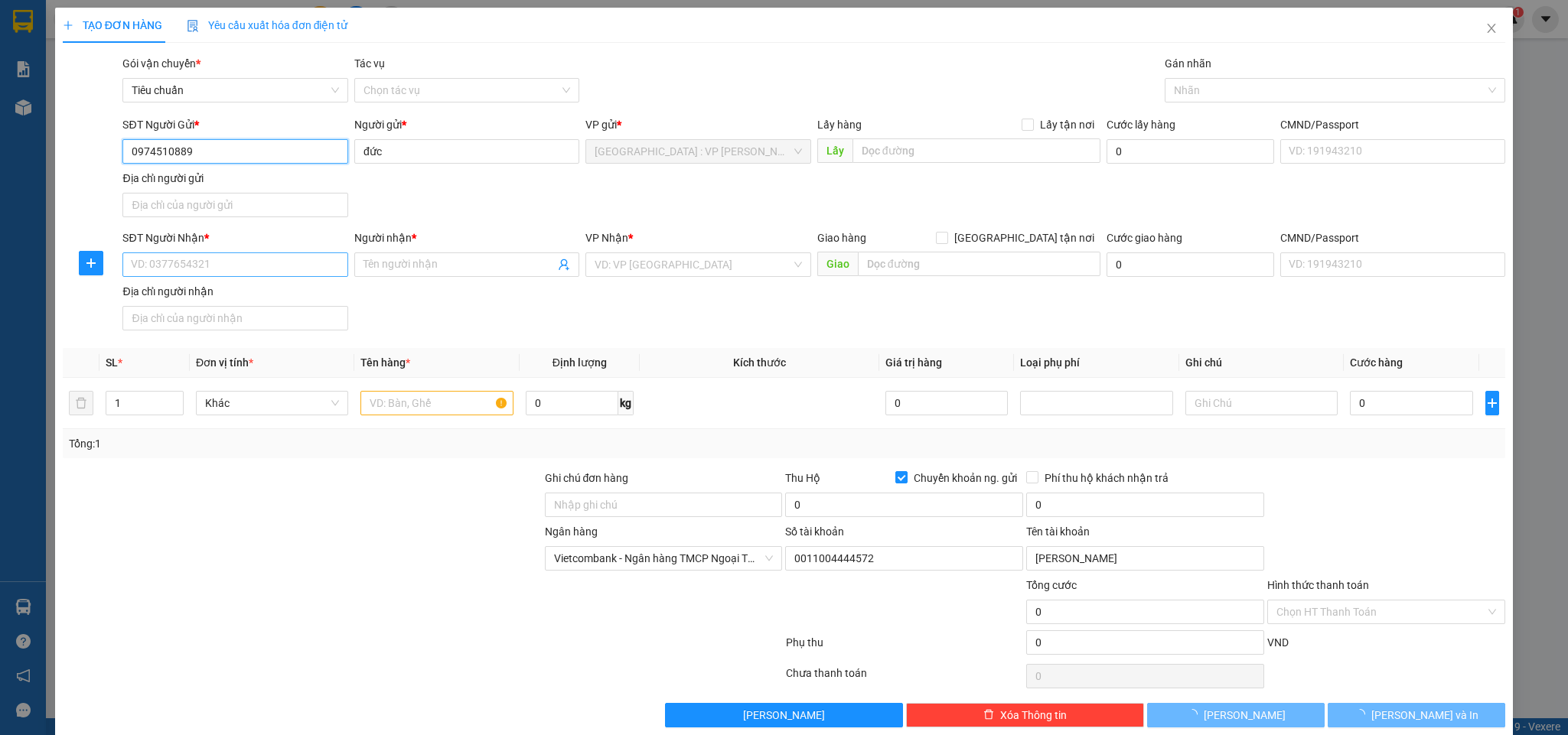
type input "0974510889"
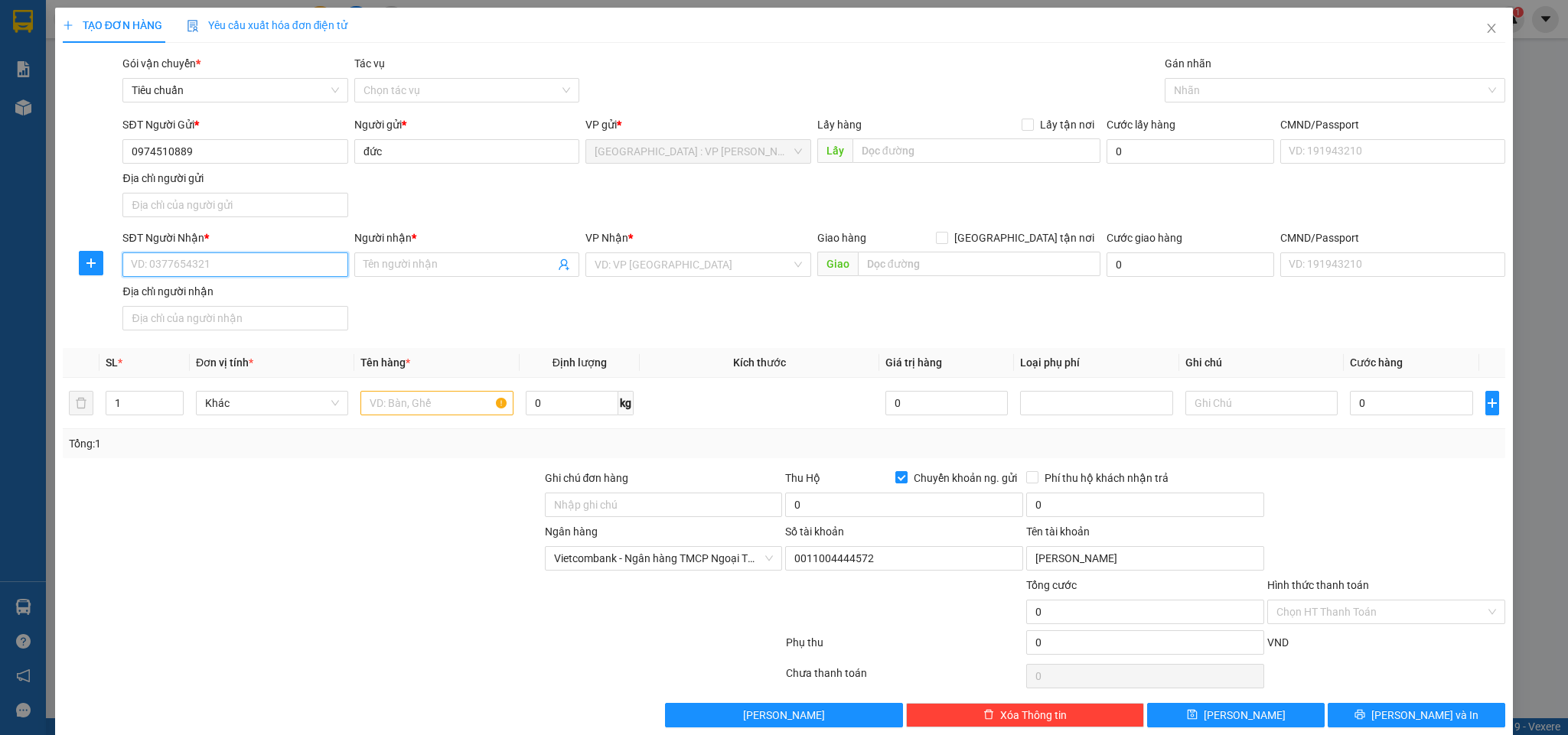
click at [246, 275] on input "SĐT Người Nhận *" at bounding box center [234, 264] width 225 height 25
click at [246, 274] on input "0832698074" at bounding box center [234, 264] width 225 height 25
click at [292, 273] on input "0832698074" at bounding box center [234, 264] width 225 height 25
type input "0832698074"
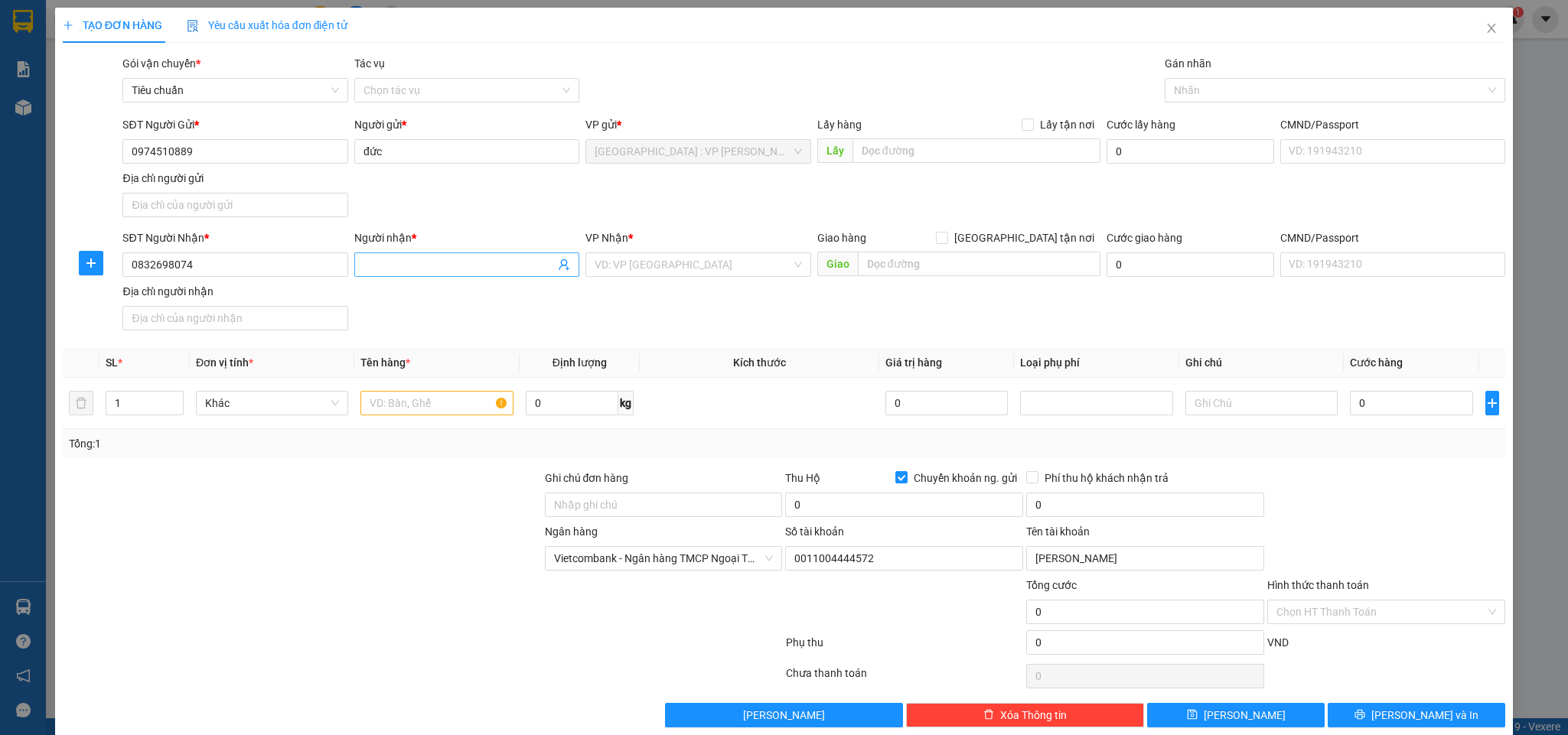
click at [429, 269] on input "Người nhận *" at bounding box center [459, 264] width 191 height 17
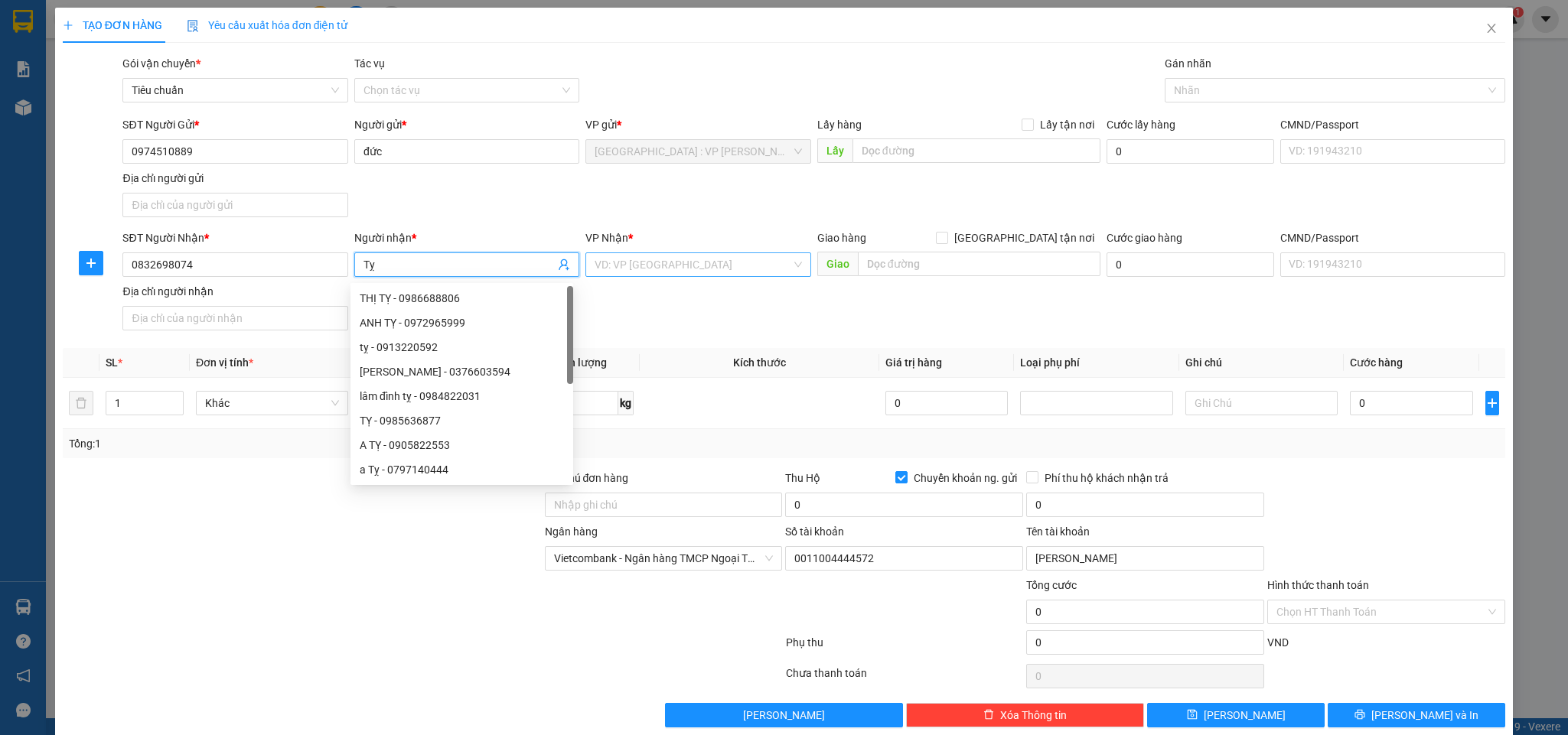
type input "Tỵ"
click at [655, 266] on input "search" at bounding box center [692, 264] width 196 height 23
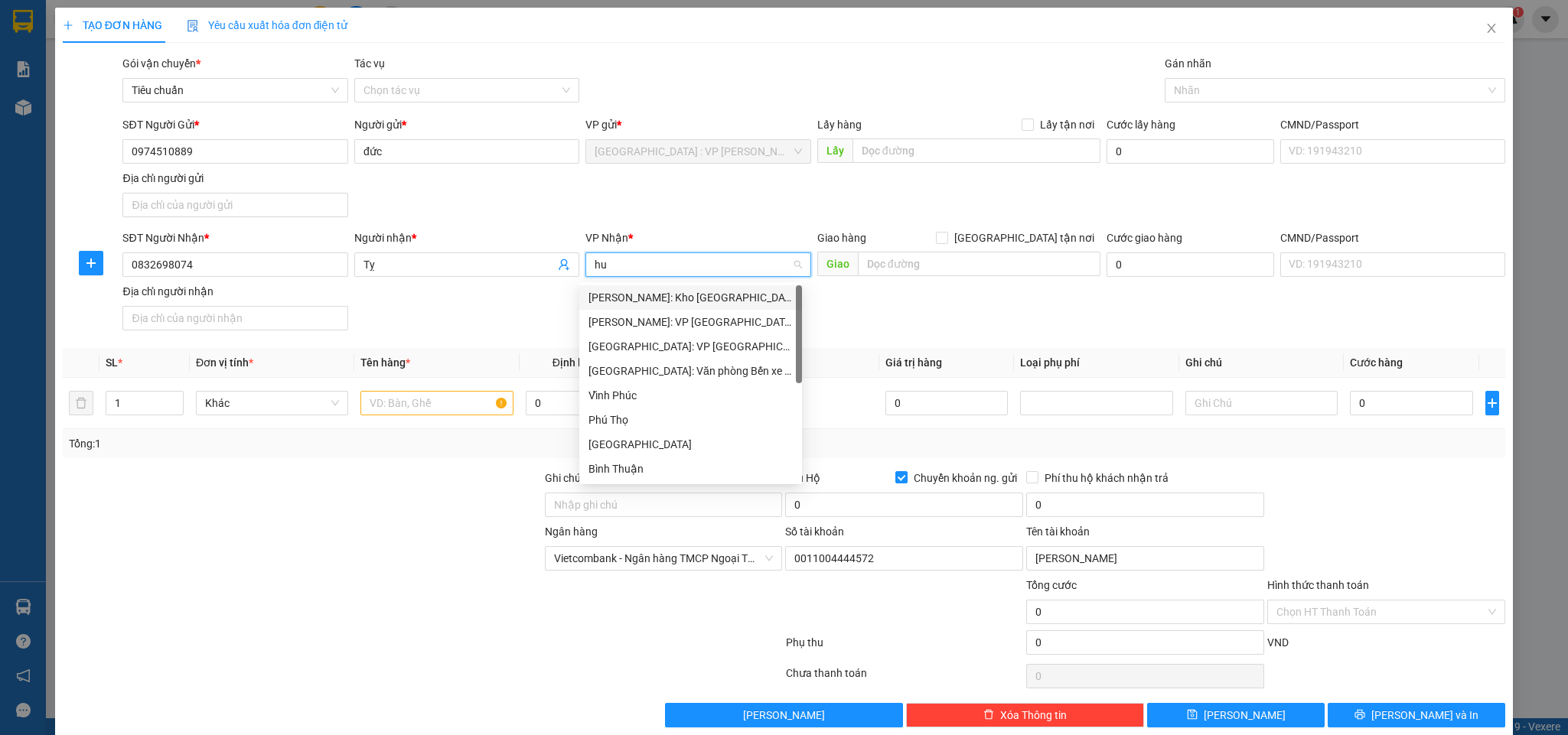
type input "hue"
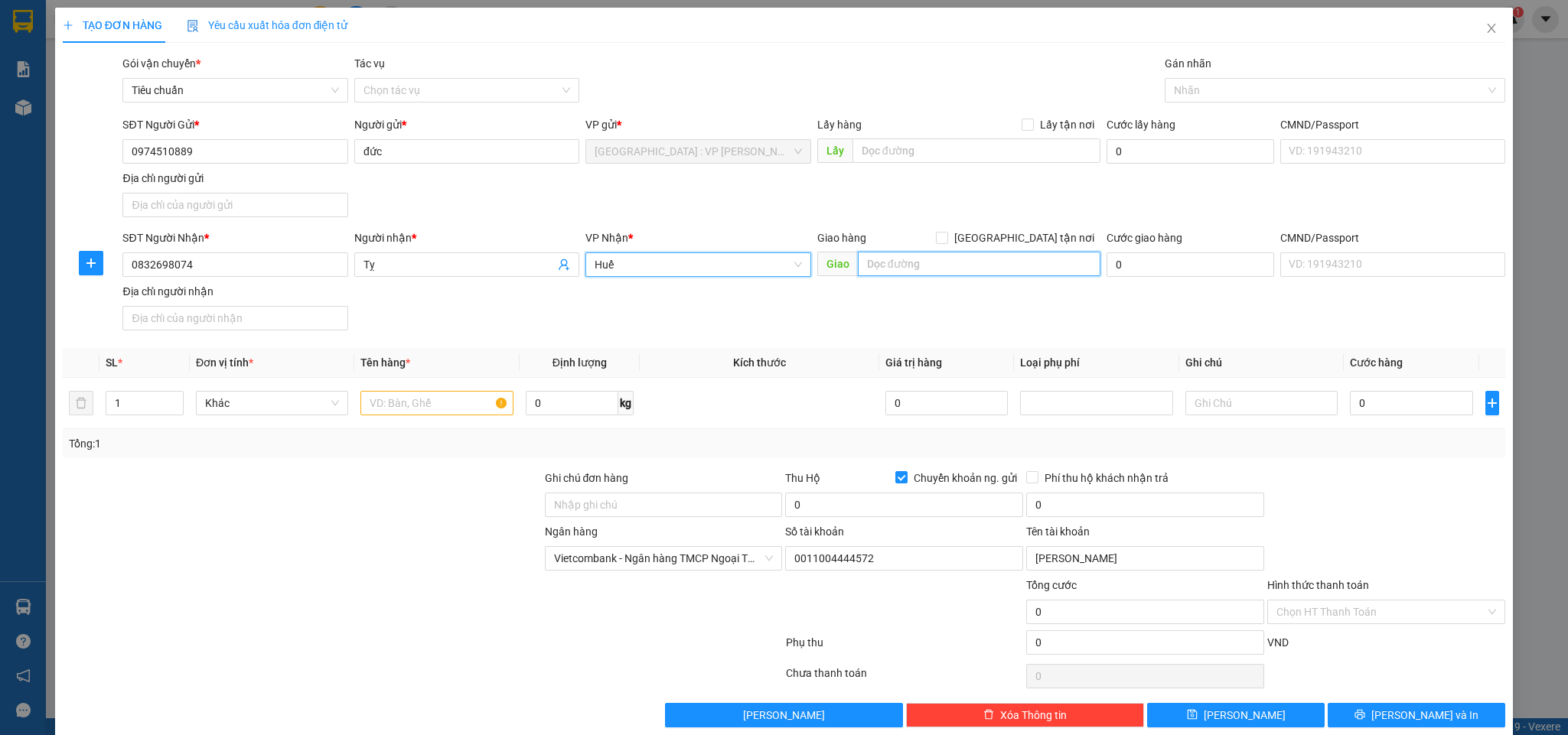
click at [892, 267] on input "text" at bounding box center [980, 264] width 242 height 25
type input "cầu An Lộ, Tứ Hạ - Huế QL1A"
click at [400, 409] on input "text" at bounding box center [436, 403] width 152 height 25
type input "1 kiện giấy dài bọc xốp"
click at [1382, 422] on td "0" at bounding box center [1411, 403] width 135 height 51
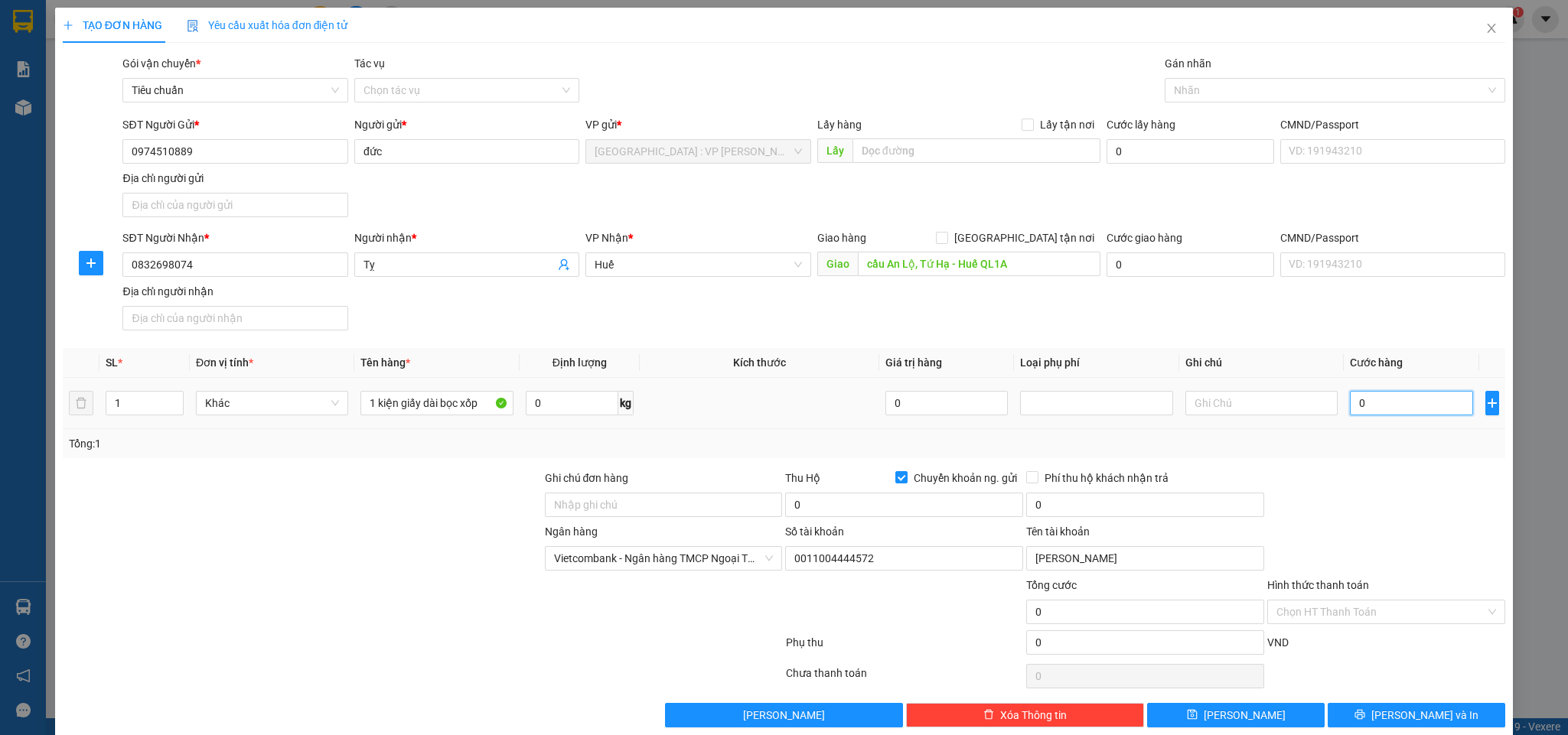
click at [1364, 410] on input "0" at bounding box center [1411, 403] width 122 height 25
click at [1380, 393] on div "0" at bounding box center [1411, 402] width 122 height 31
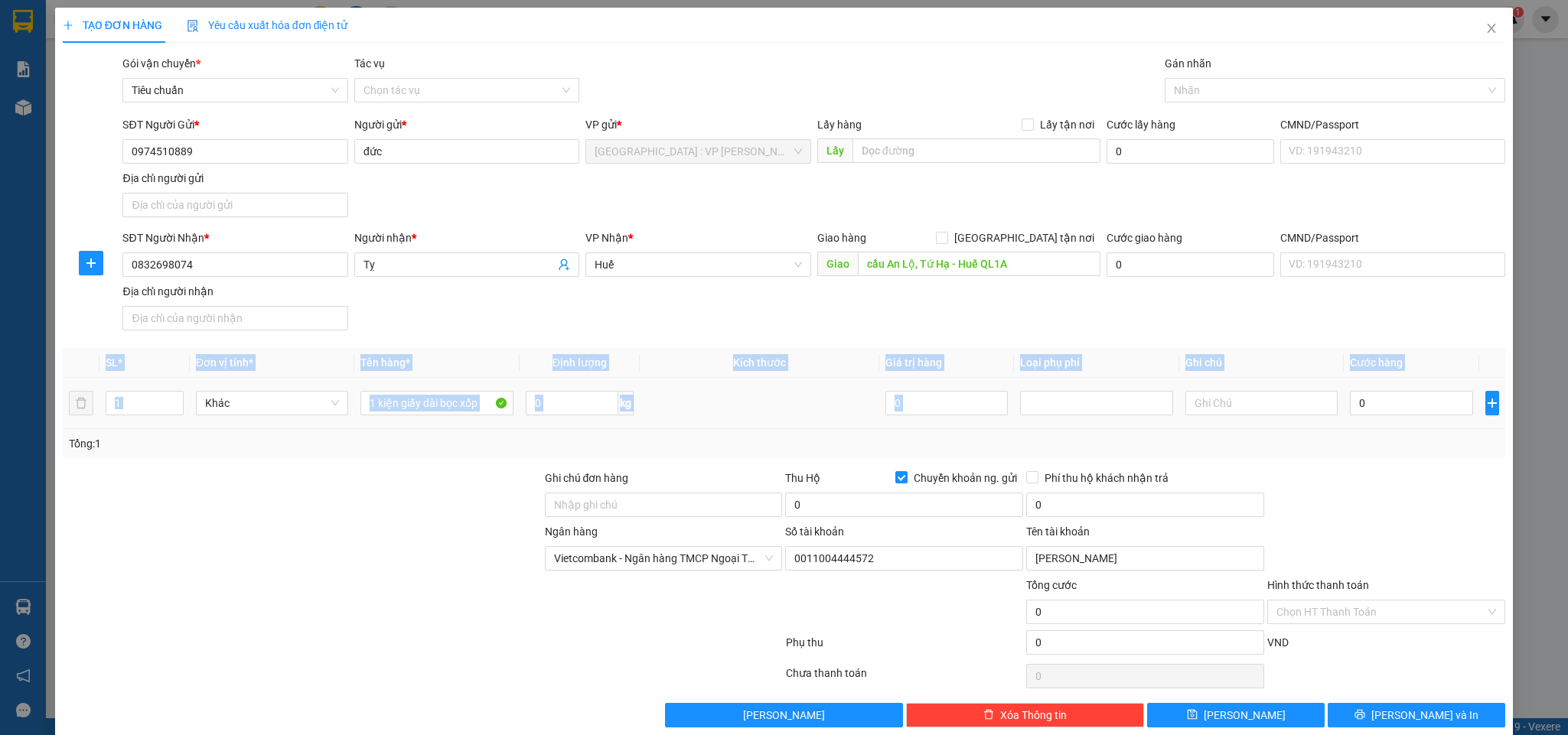
click at [1380, 393] on div "0" at bounding box center [1411, 402] width 122 height 31
click at [1380, 406] on input "0" at bounding box center [1411, 403] width 122 height 25
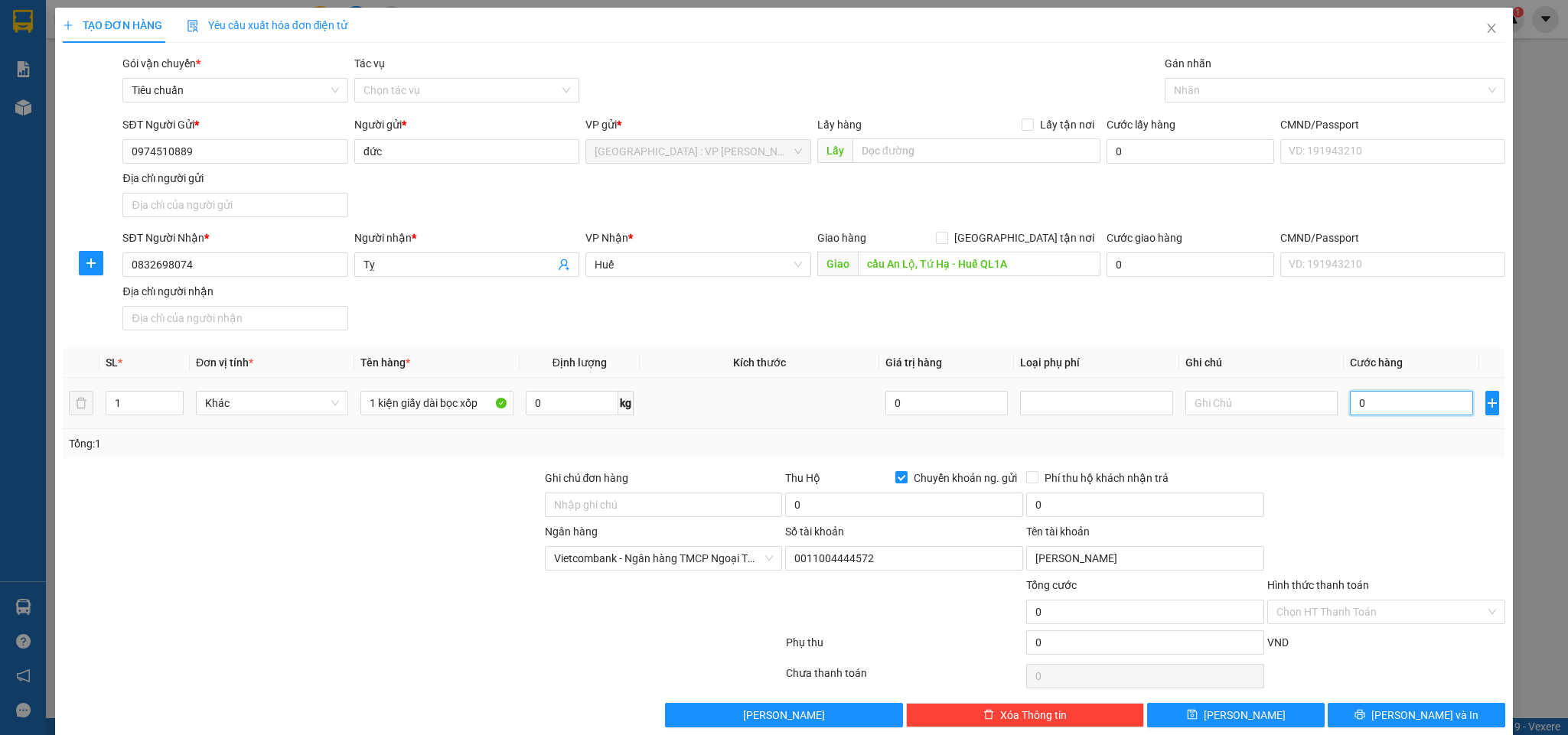
click at [1380, 406] on input "0" at bounding box center [1411, 403] width 122 height 25
type input "2"
type input "22"
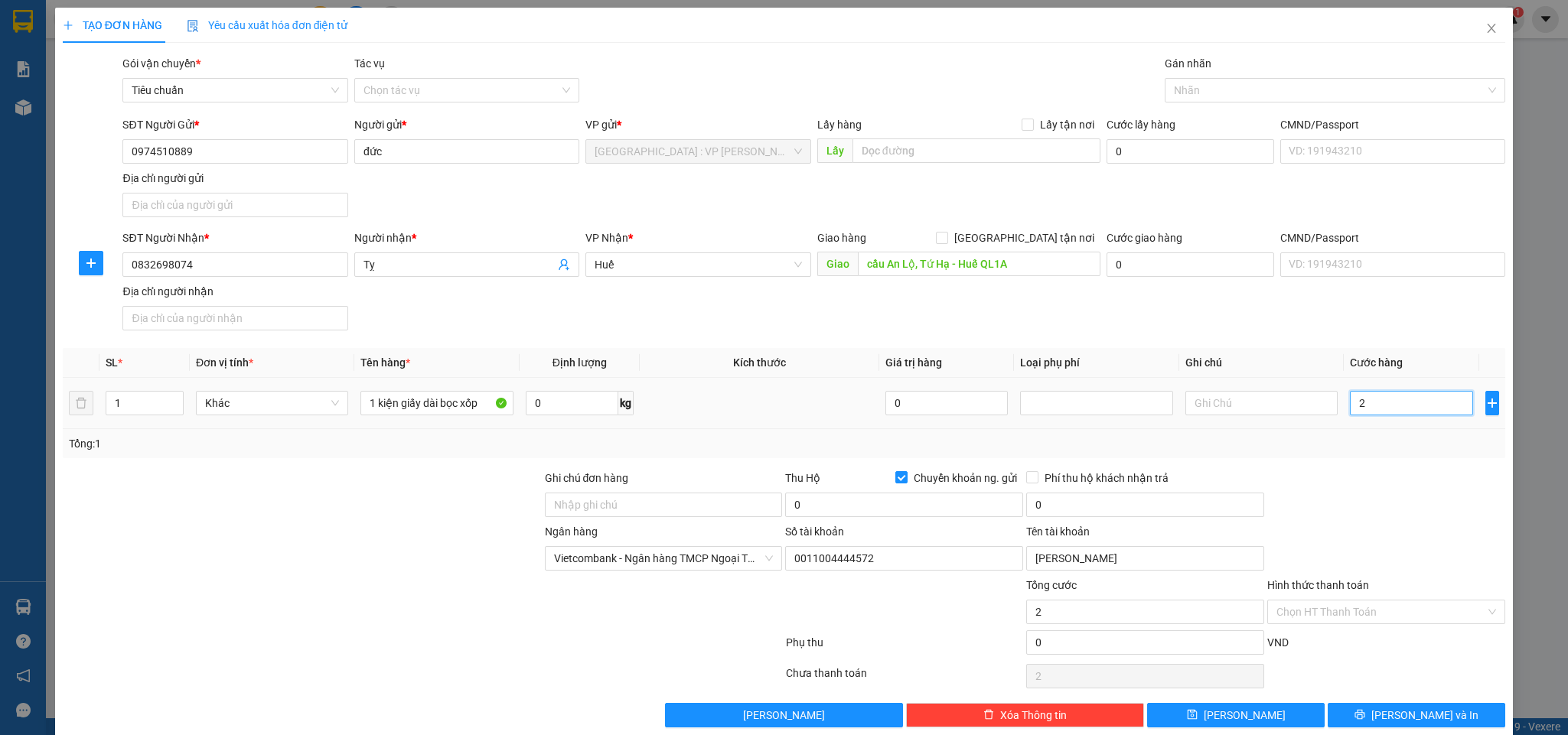
type input "22"
type input "220"
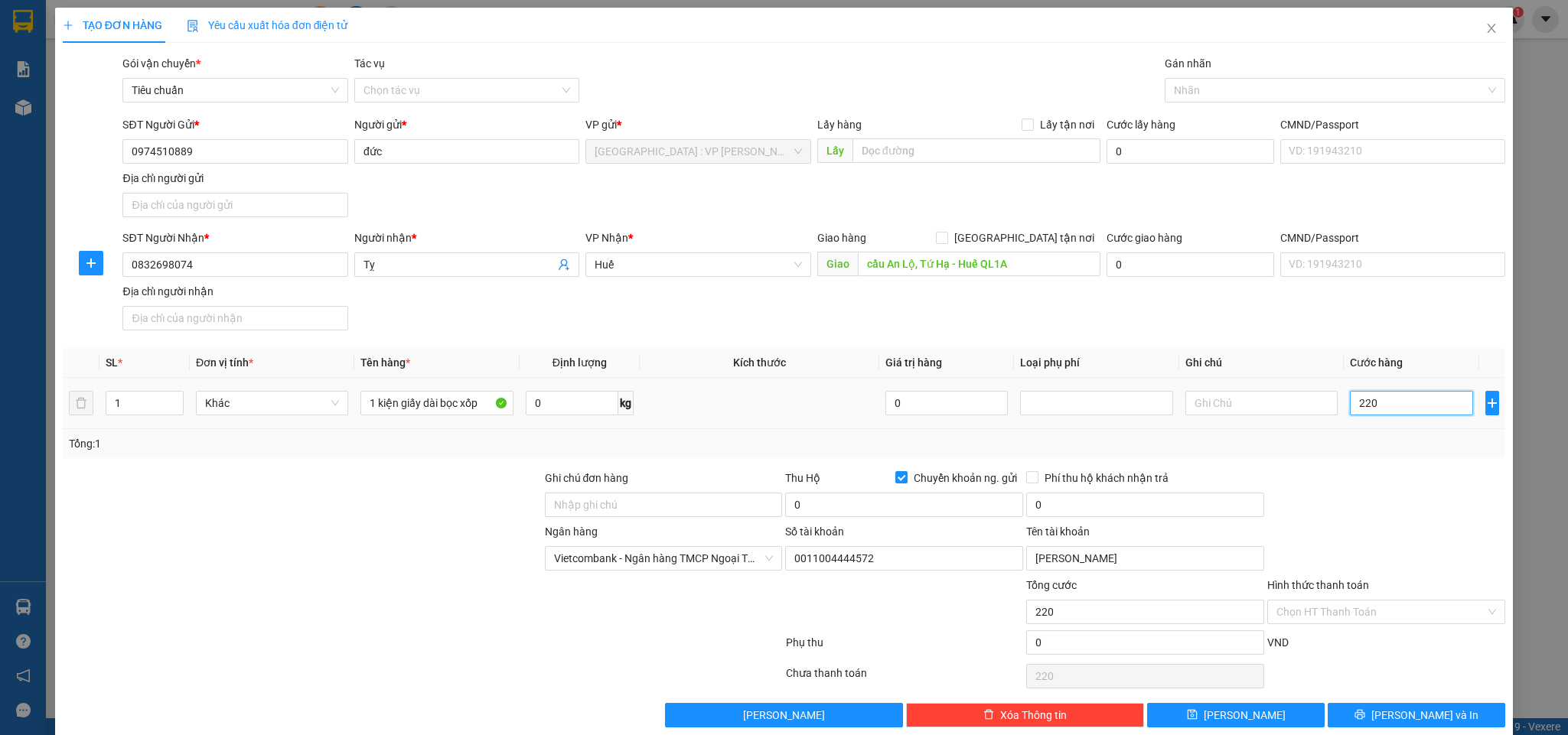
type input "2.200"
type input "22.000"
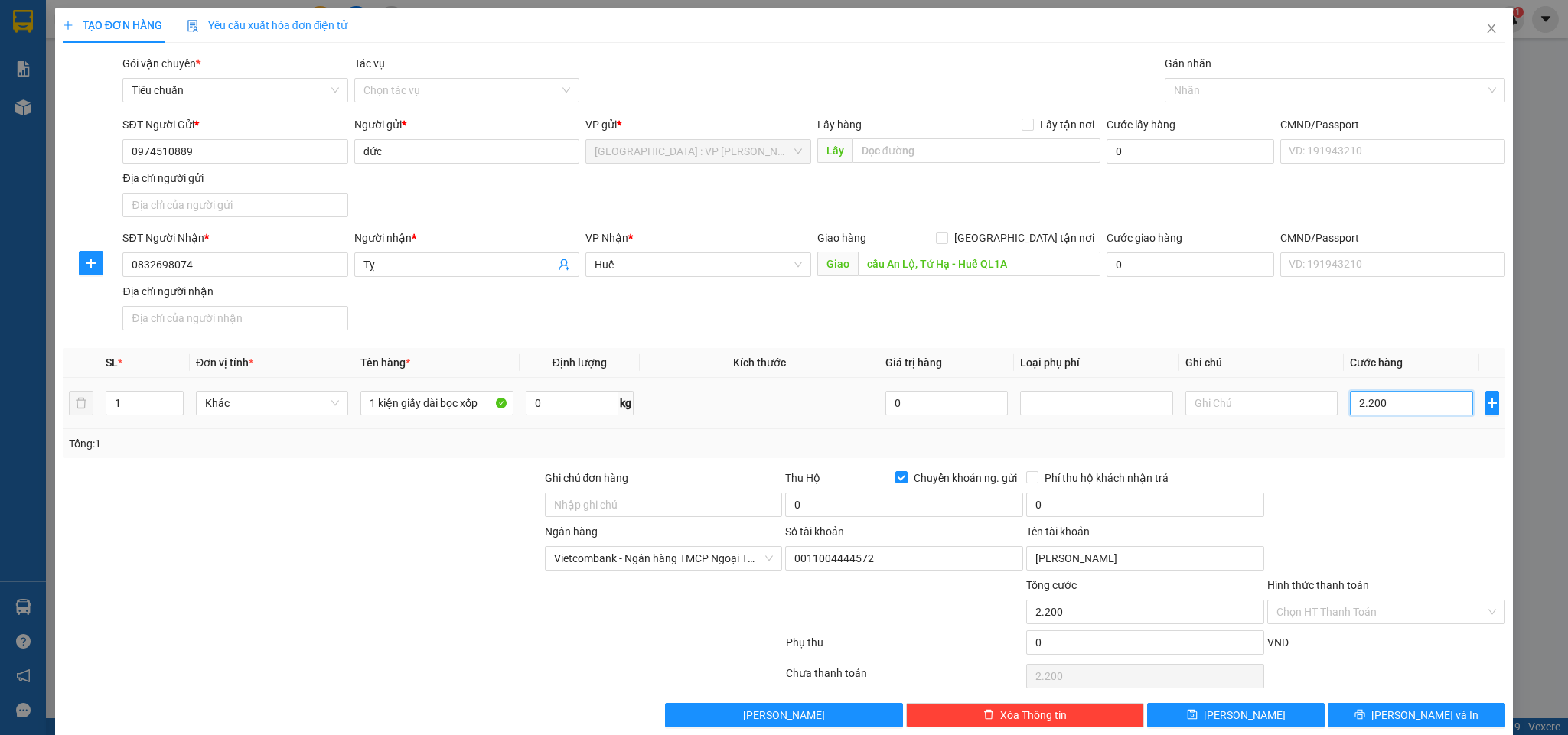
type input "22.000"
type input "220.000"
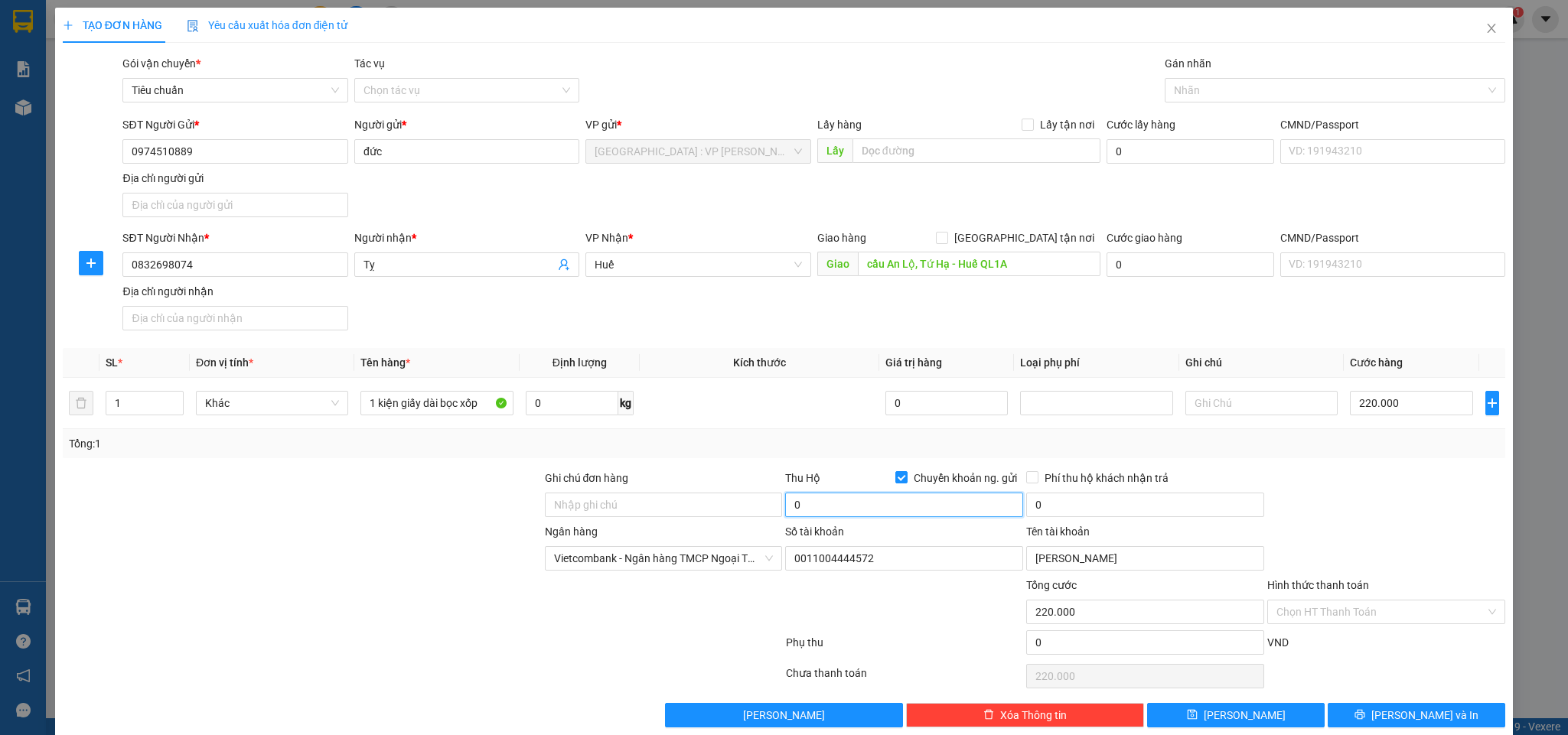
click at [855, 506] on input "0" at bounding box center [903, 505] width 238 height 25
type input "3.500.000"
click at [1175, 515] on input "0" at bounding box center [1145, 505] width 238 height 25
type input "20.000"
click at [1334, 538] on div "Ngân hàng Vietcombank - Ngân hàng TMCP Ngoại Thương Việt Nam Số tài khoản 00…" at bounding box center [784, 550] width 1447 height 54
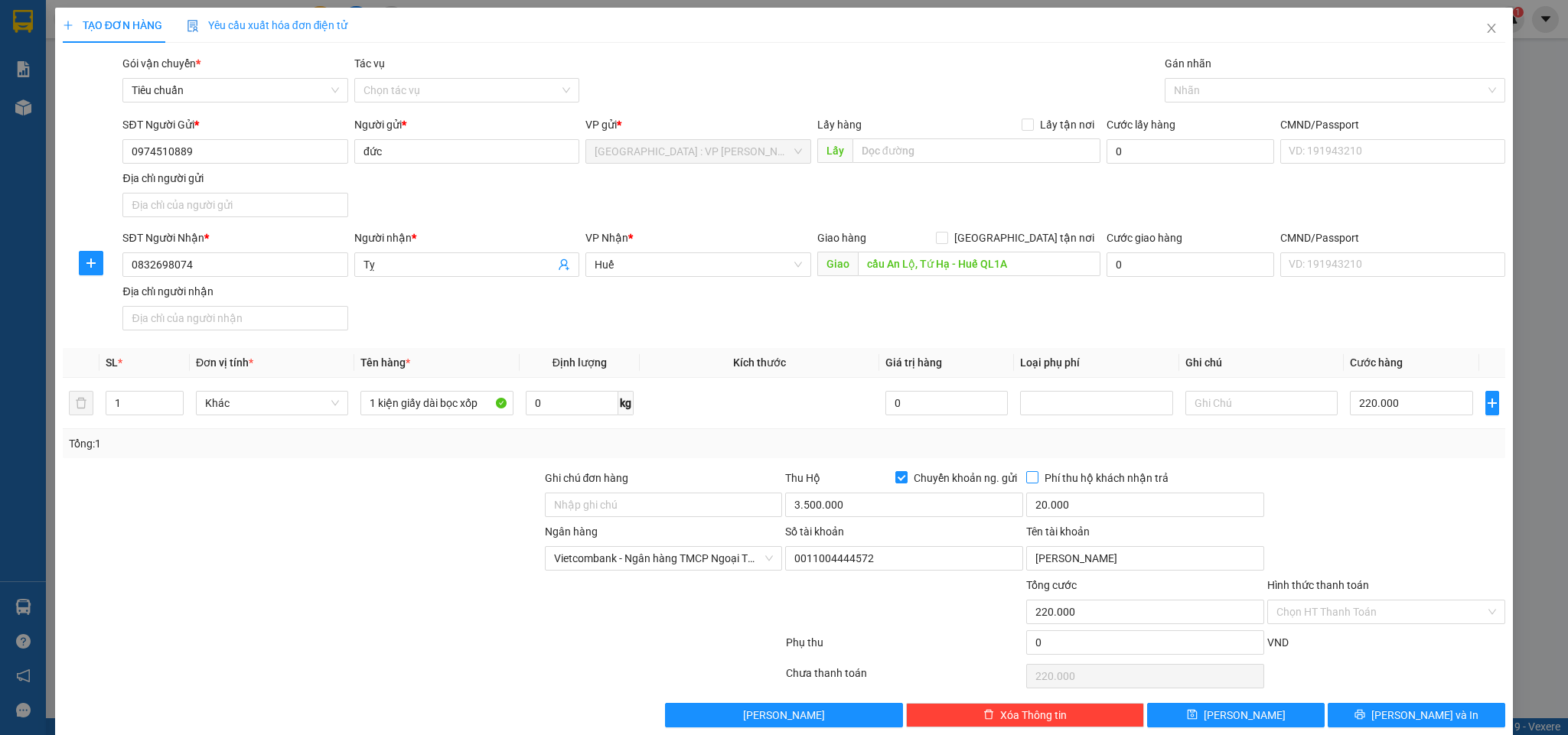
click at [1059, 479] on span "Phí thu hộ khách nhận trả" at bounding box center [1107, 478] width 136 height 17
click at [1037, 479] on input "Phí thu hộ khách nhận trả" at bounding box center [1032, 477] width 11 height 11
checkbox input "true"
click at [834, 448] on div "Tổng: 1" at bounding box center [784, 443] width 1431 height 17
click at [1369, 653] on button "[PERSON_NAME] và In" at bounding box center [1417, 716] width 178 height 25
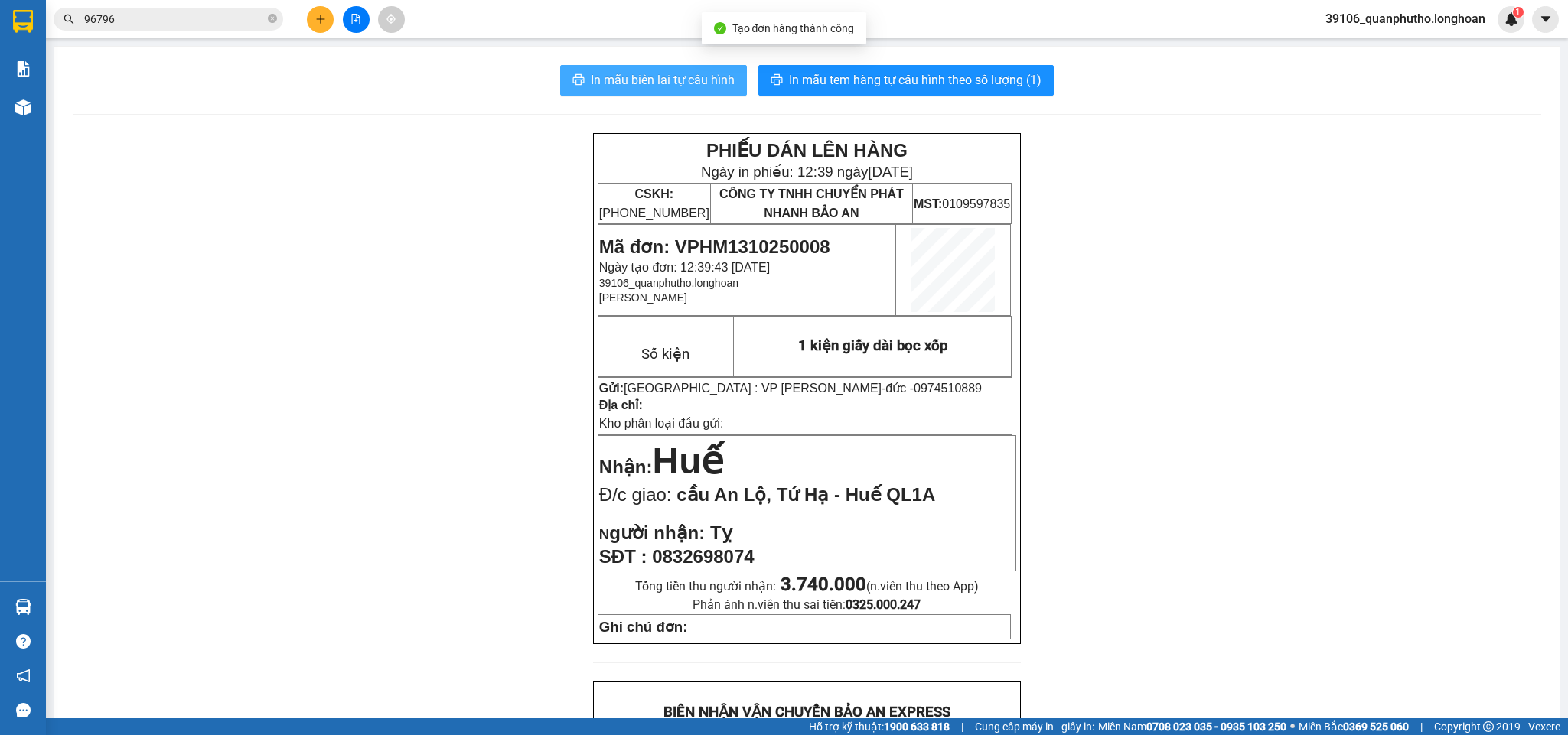
click at [722, 81] on span "In mẫu biên lai tự cấu hình" at bounding box center [663, 80] width 144 height 19
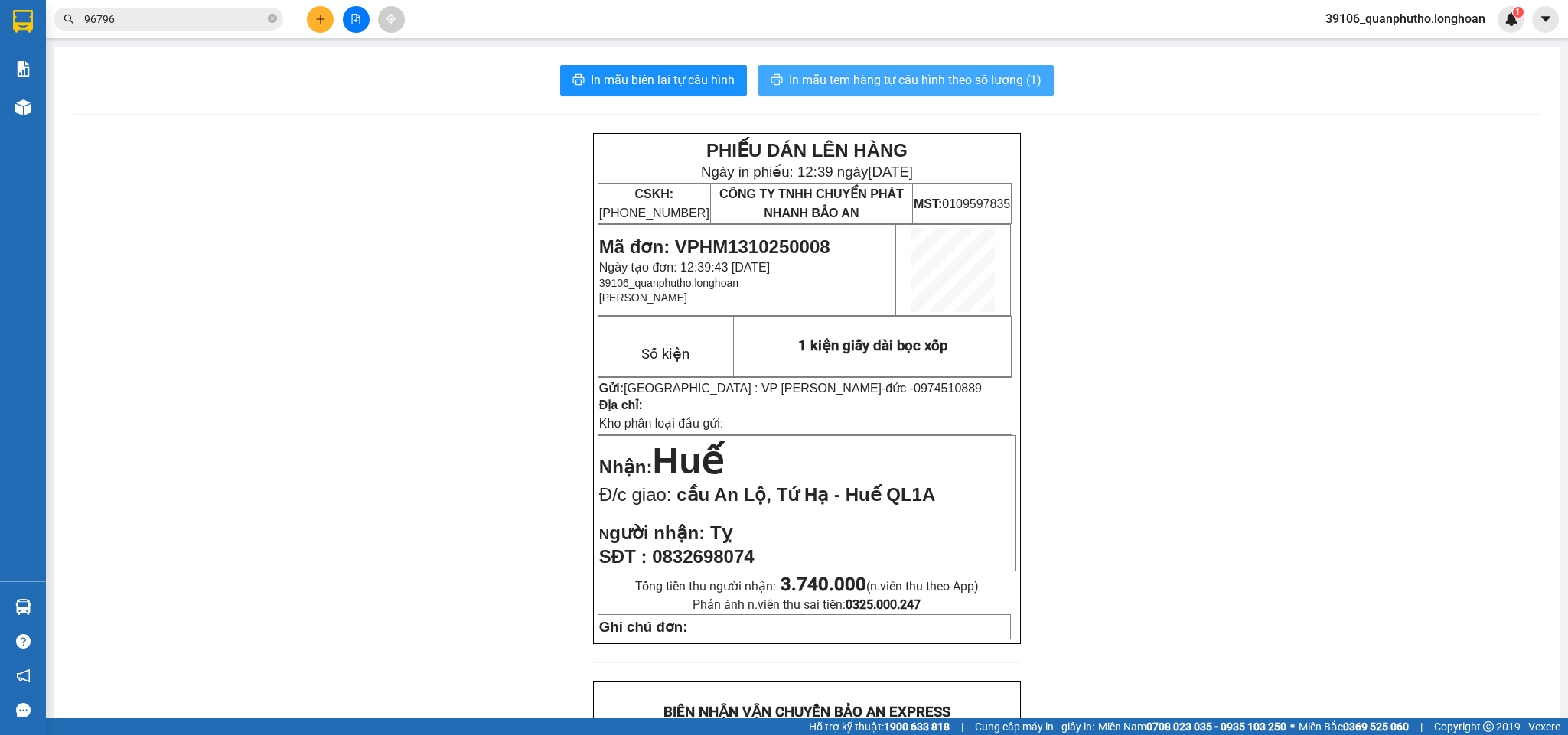
click at [915, 85] on span "In mẫu tem hàng tự cấu hình theo số lượng (1)" at bounding box center [915, 80] width 252 height 19
click at [642, 78] on span "In mẫu biên lai tự cấu hình" at bounding box center [663, 80] width 144 height 19
